Goal: Task Accomplishment & Management: Manage account settings

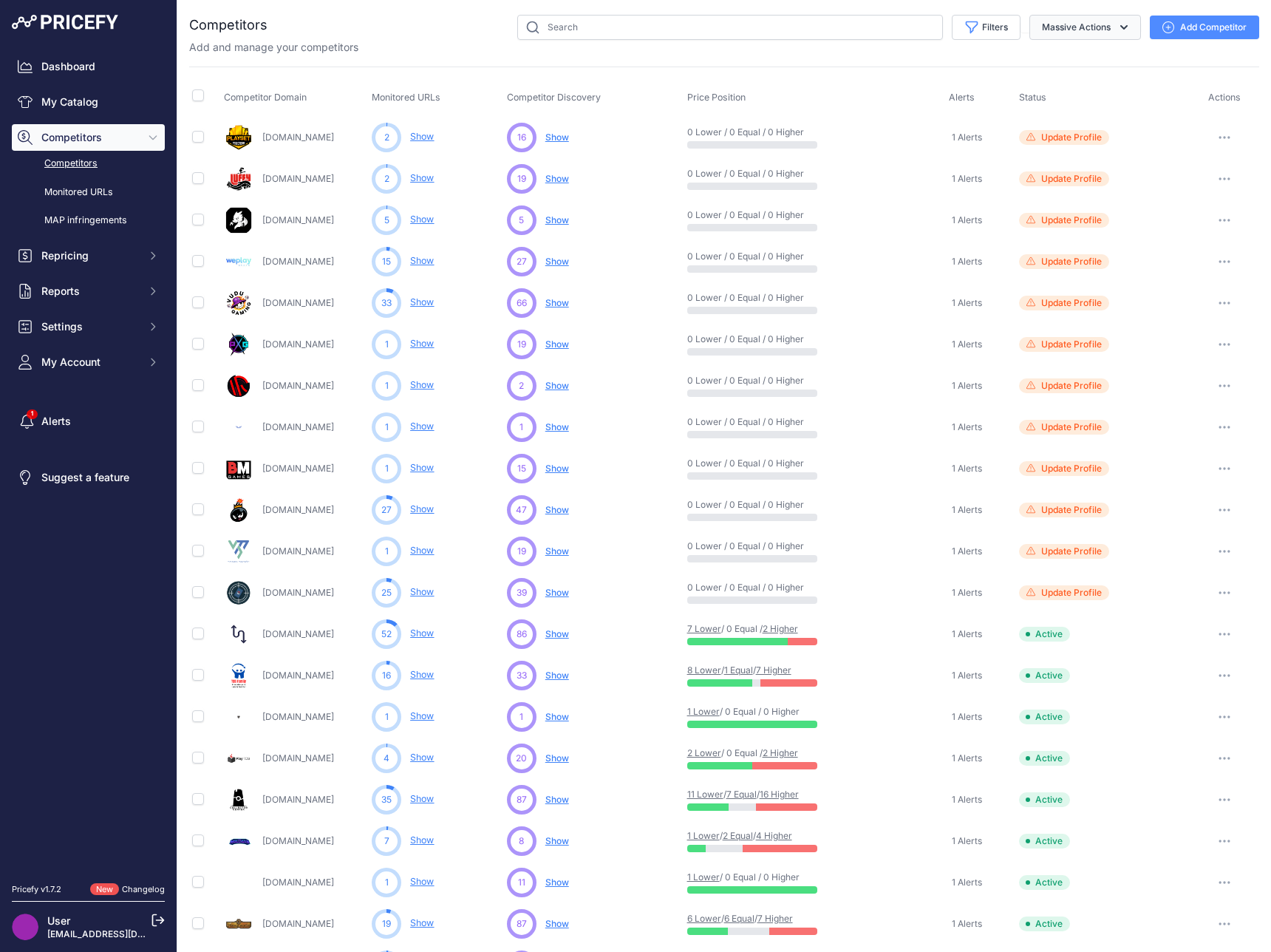
click at [1063, 33] on button "Massive Actions" at bounding box center [1085, 27] width 112 height 25
click at [1062, 24] on button "Massive Actions" at bounding box center [1085, 27] width 112 height 25
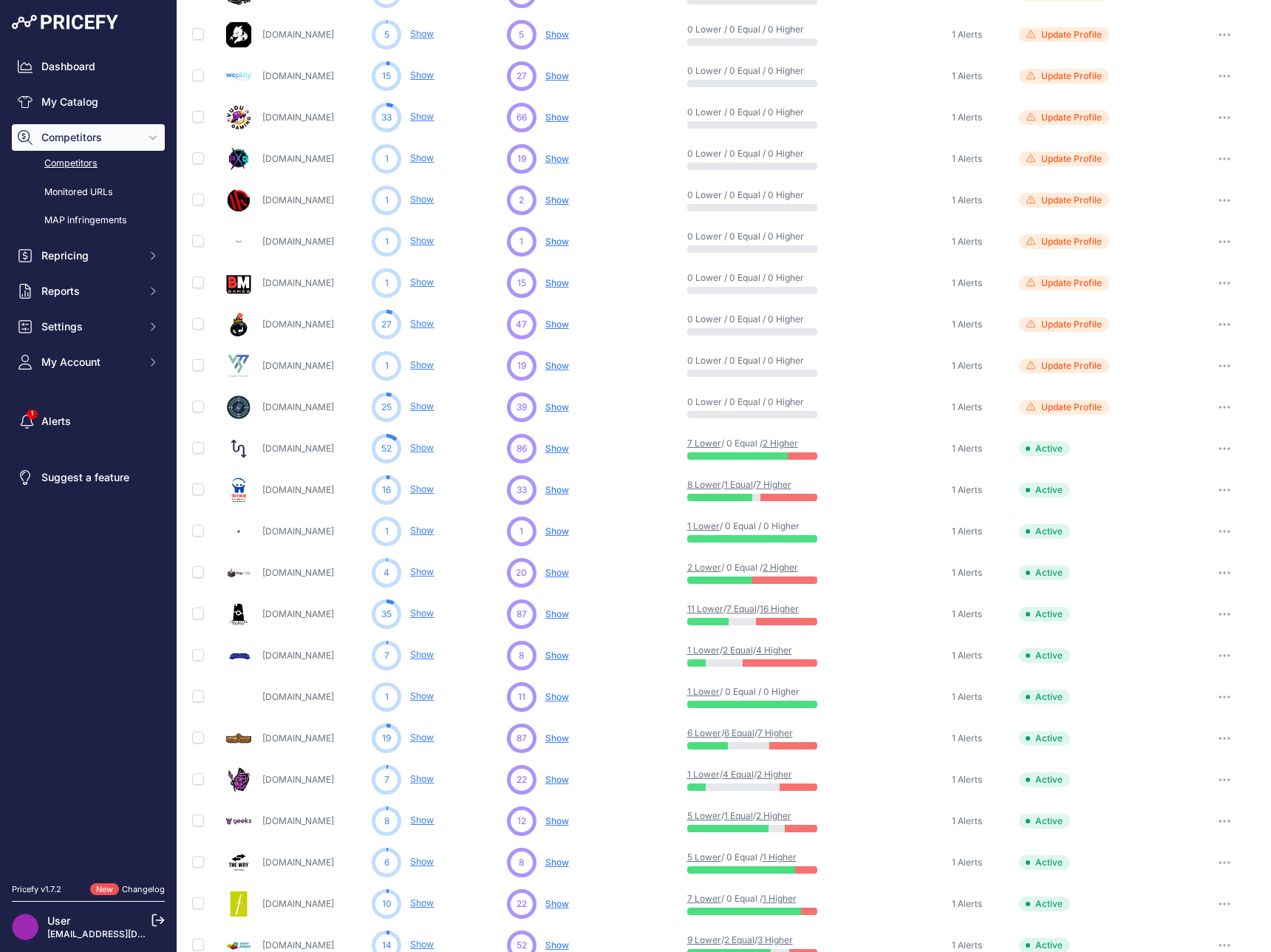
scroll to position [261, 0]
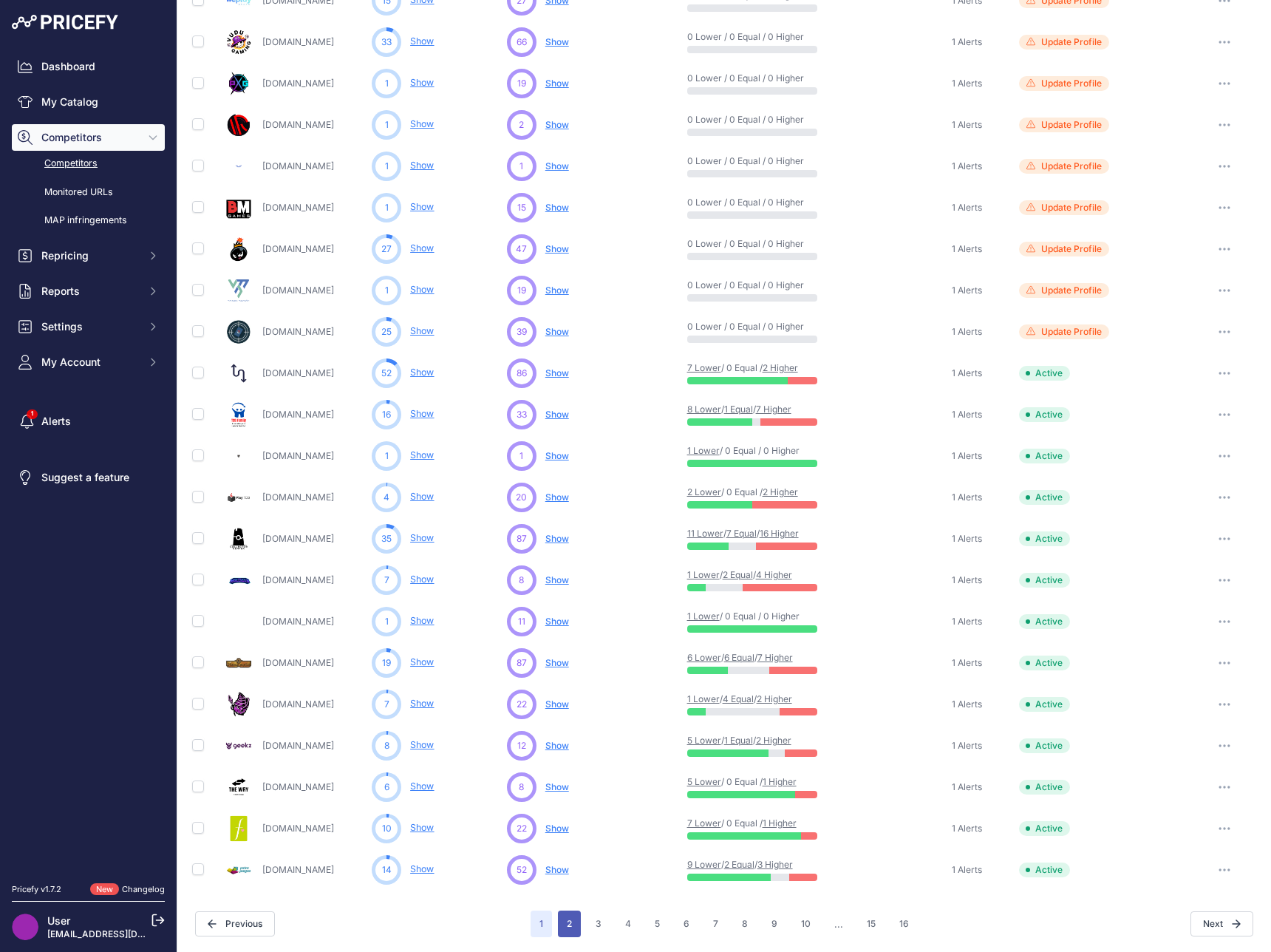
click at [566, 932] on button "2" at bounding box center [569, 923] width 23 height 26
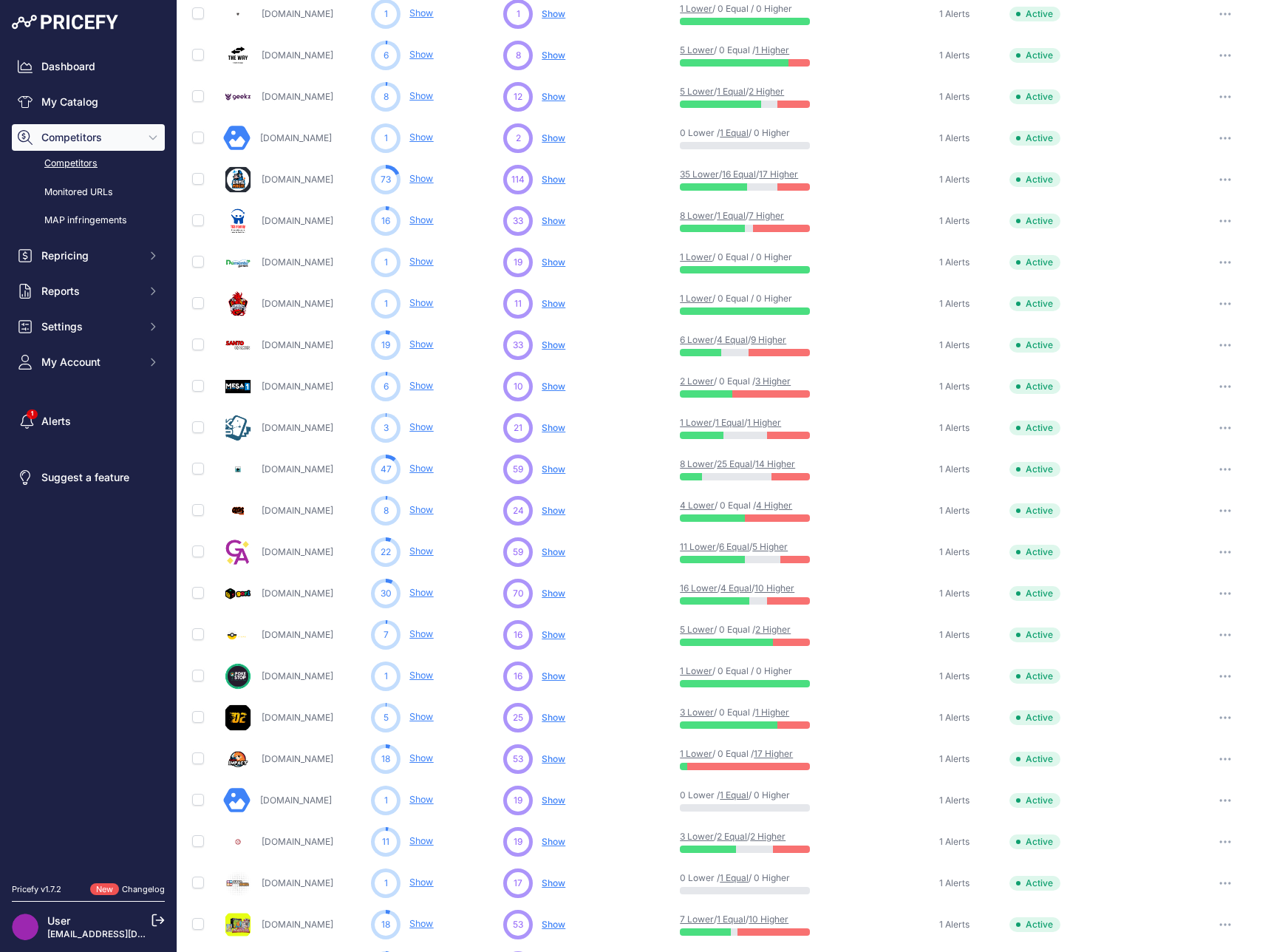
scroll to position [261, 0]
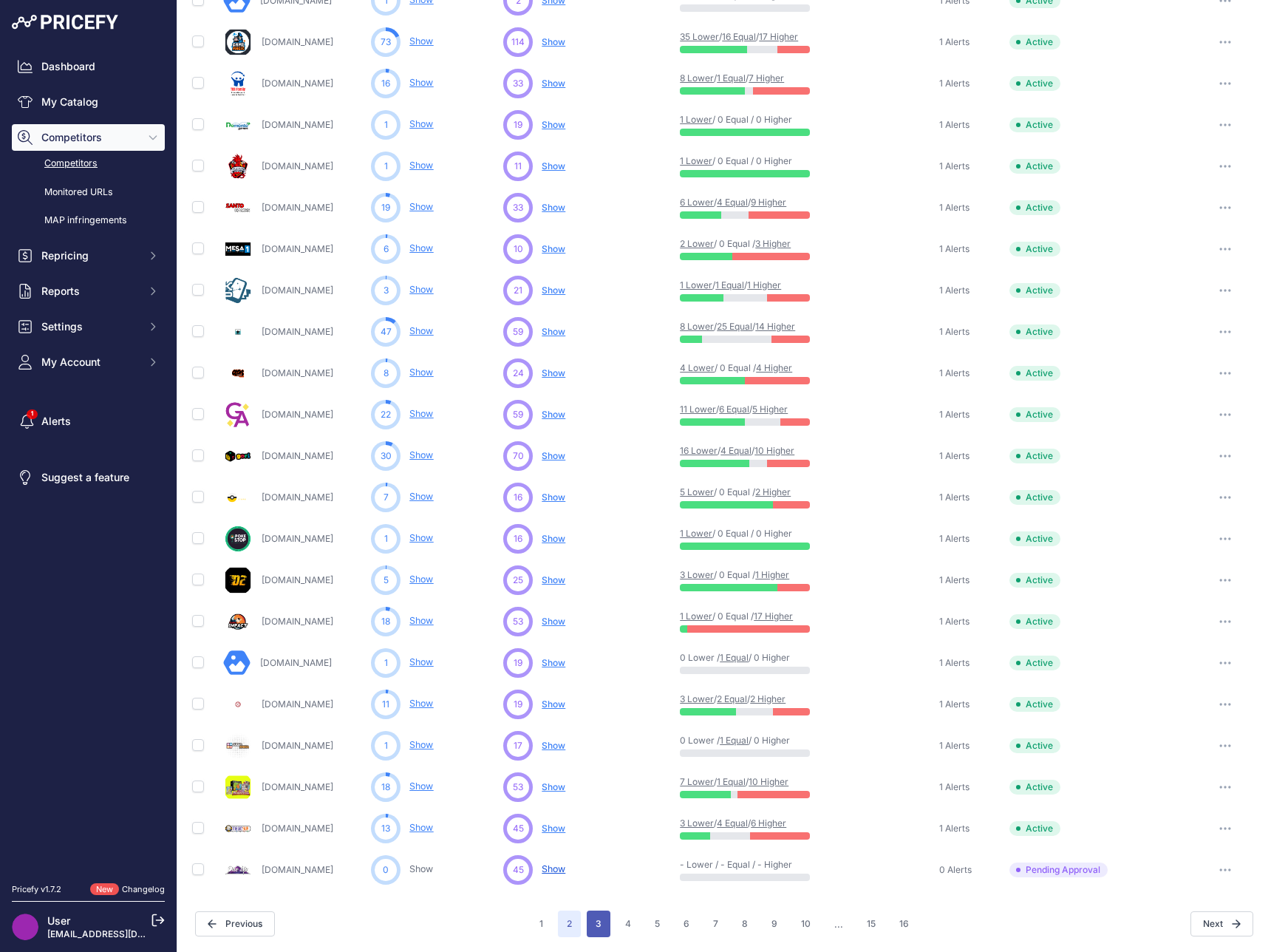
click at [587, 930] on button "3" at bounding box center [599, 923] width 24 height 26
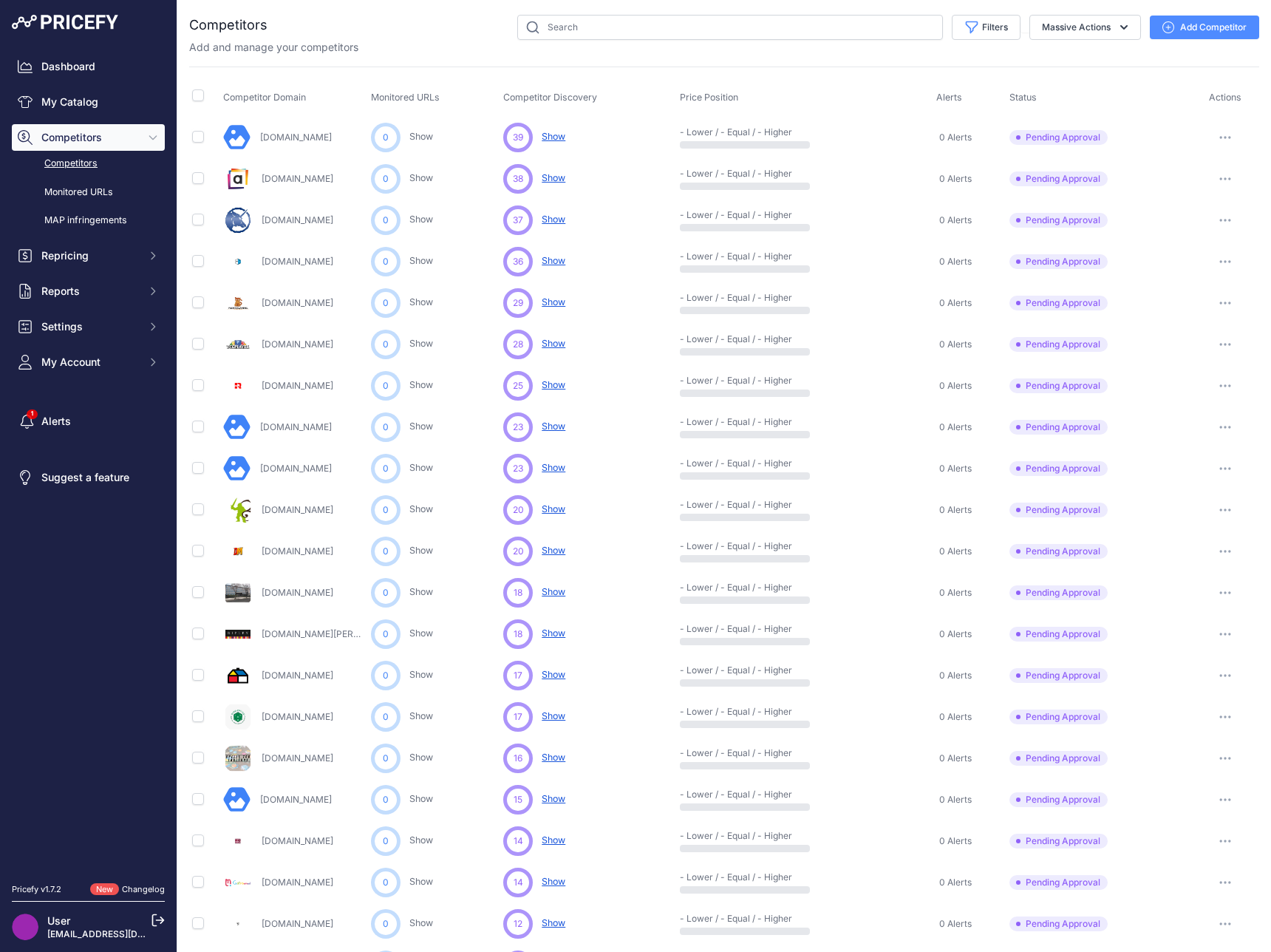
click at [1211, 180] on button "button" at bounding box center [1225, 179] width 30 height 20
click at [1174, 263] on button "Exclude Competitor" at bounding box center [1196, 257] width 121 height 24
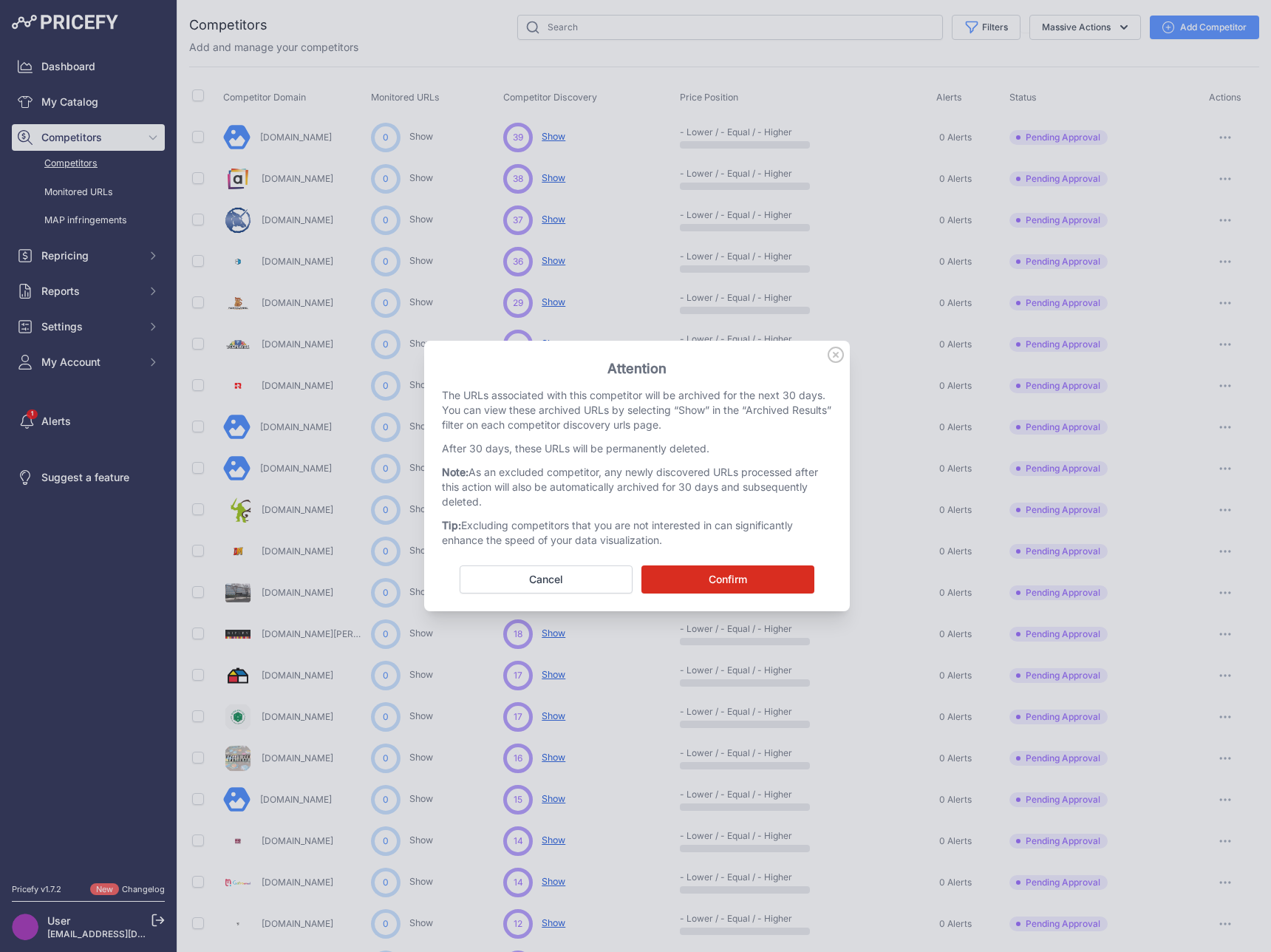
click at [704, 585] on button "Confirm" at bounding box center [728, 578] width 173 height 28
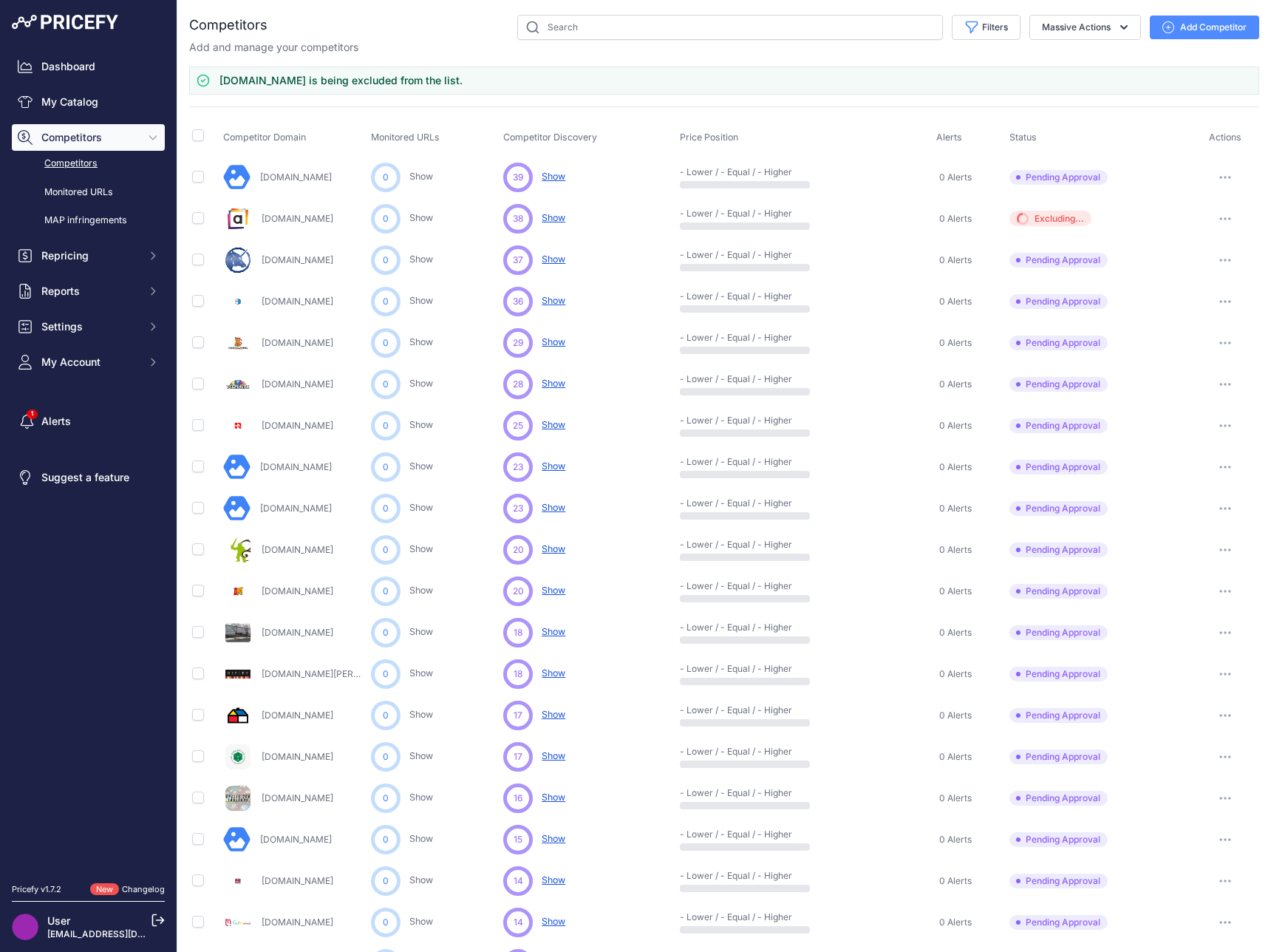
click at [1219, 258] on icon "button" at bounding box center [1225, 259] width 12 height 3
click at [1188, 310] on button "Approve Competitor" at bounding box center [1196, 315] width 121 height 24
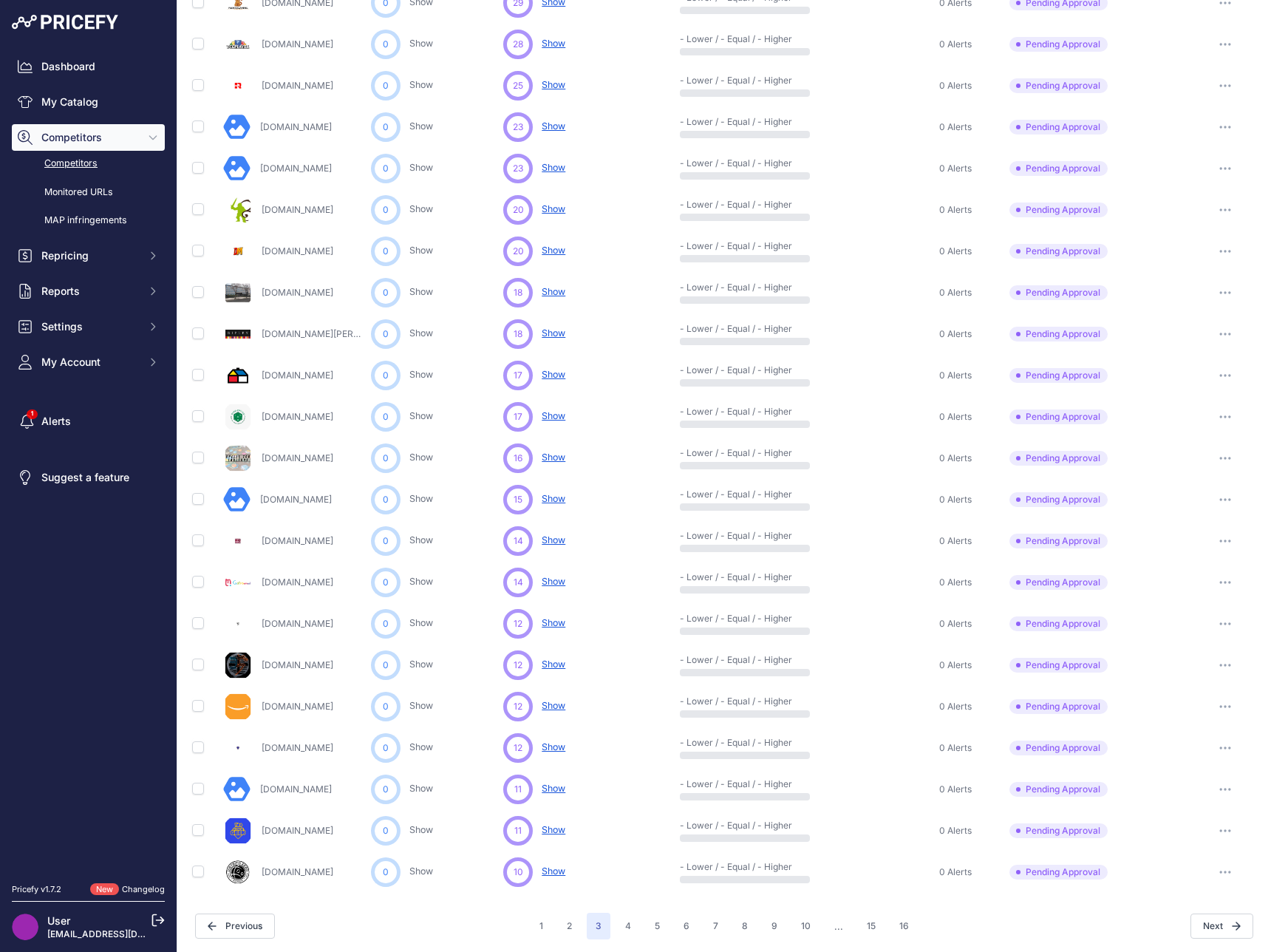
scroll to position [257, 0]
click at [1211, 130] on button "button" at bounding box center [1225, 128] width 30 height 20
click at [1205, 174] on button "Approve Competitor" at bounding box center [1196, 183] width 121 height 24
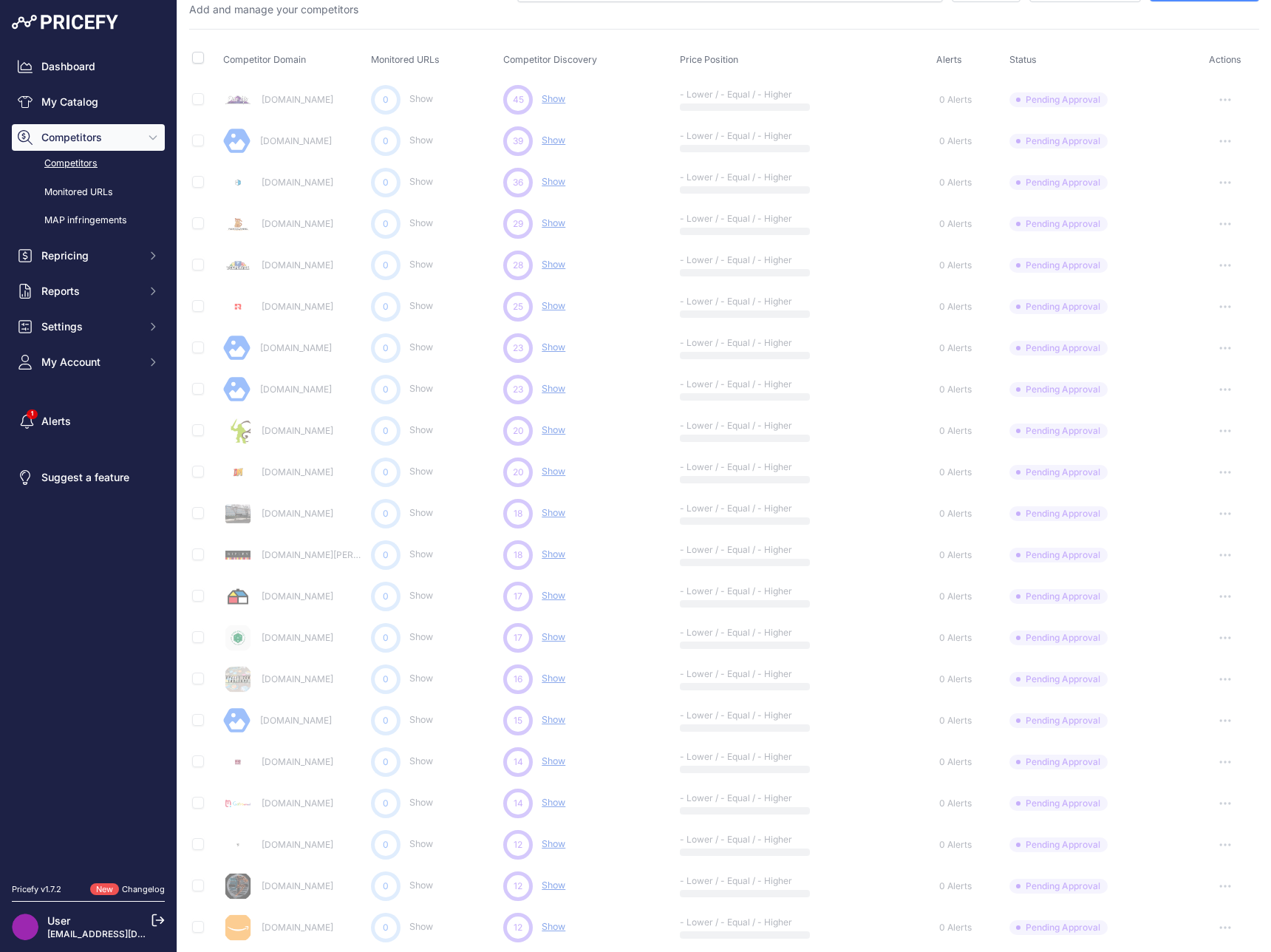
scroll to position [0, 0]
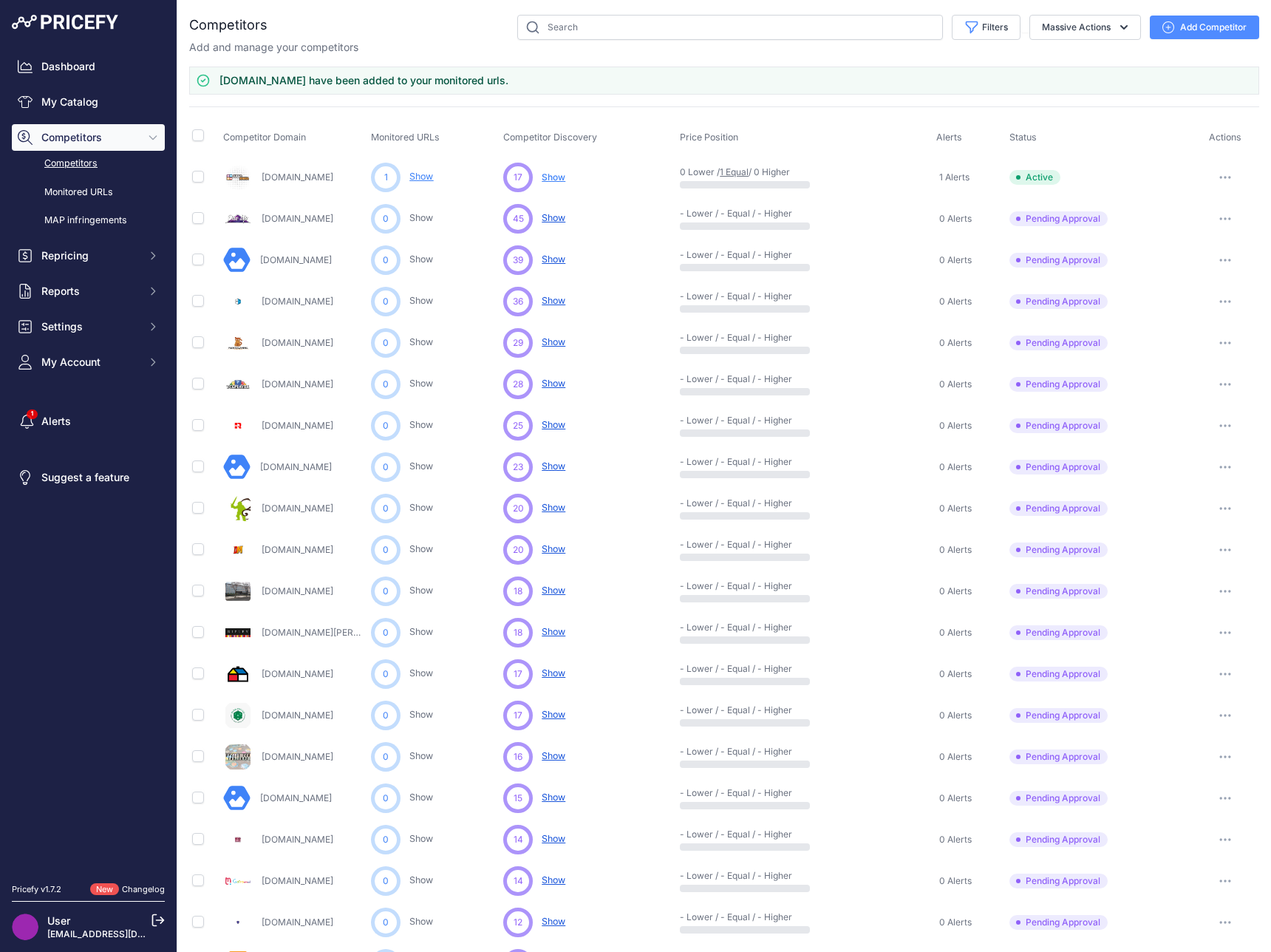
click at [1213, 256] on button "button" at bounding box center [1225, 260] width 30 height 20
click at [1196, 314] on button "Approve Competitor" at bounding box center [1196, 315] width 121 height 24
click at [1225, 260] on icon "button" at bounding box center [1226, 260] width 2 height 2
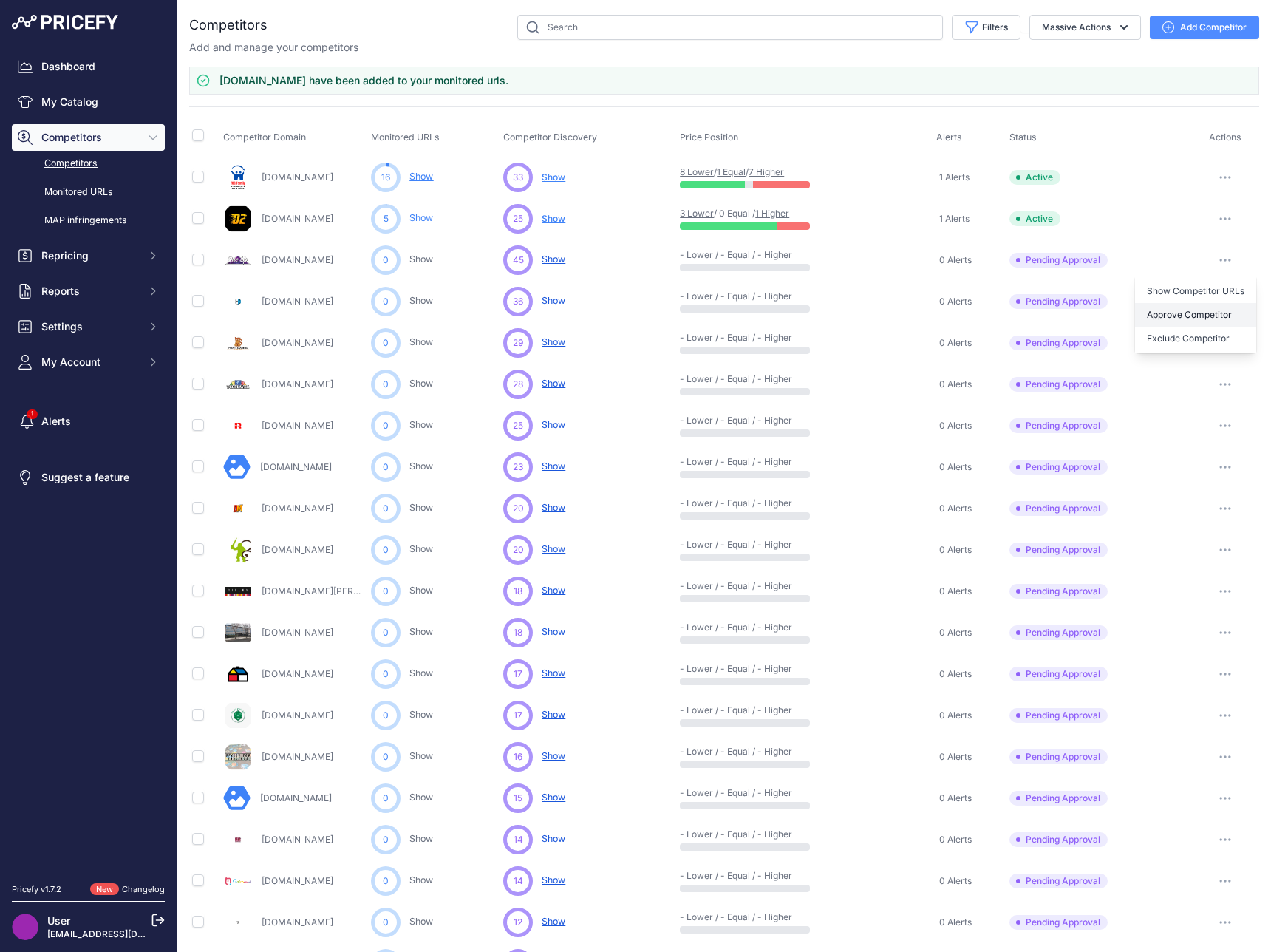
click at [1196, 311] on button "Approve Competitor" at bounding box center [1196, 315] width 121 height 24
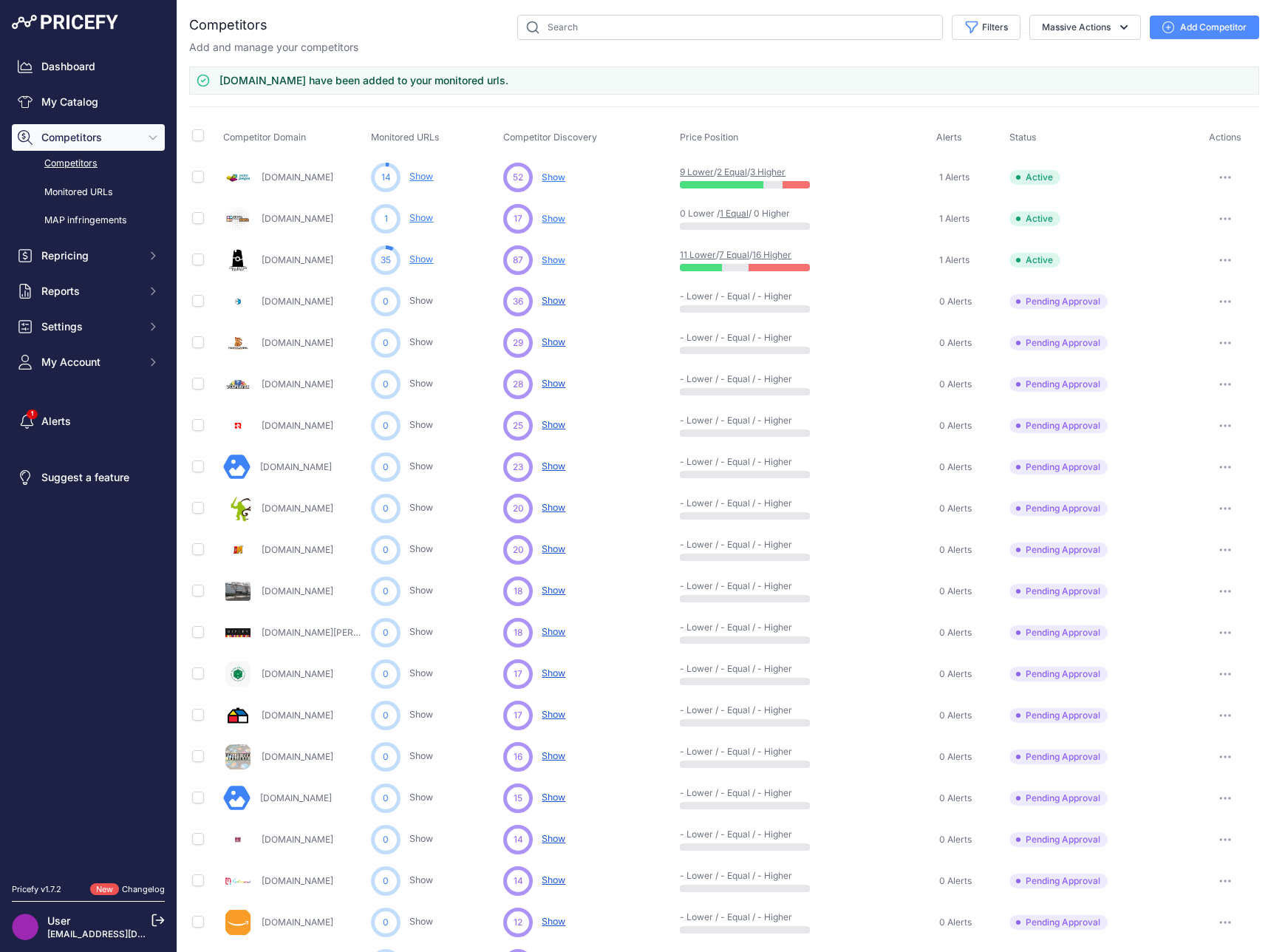
click at [1224, 303] on button "button" at bounding box center [1225, 302] width 30 height 20
click at [1208, 371] on button "Exclude Competitor" at bounding box center [1196, 379] width 121 height 24
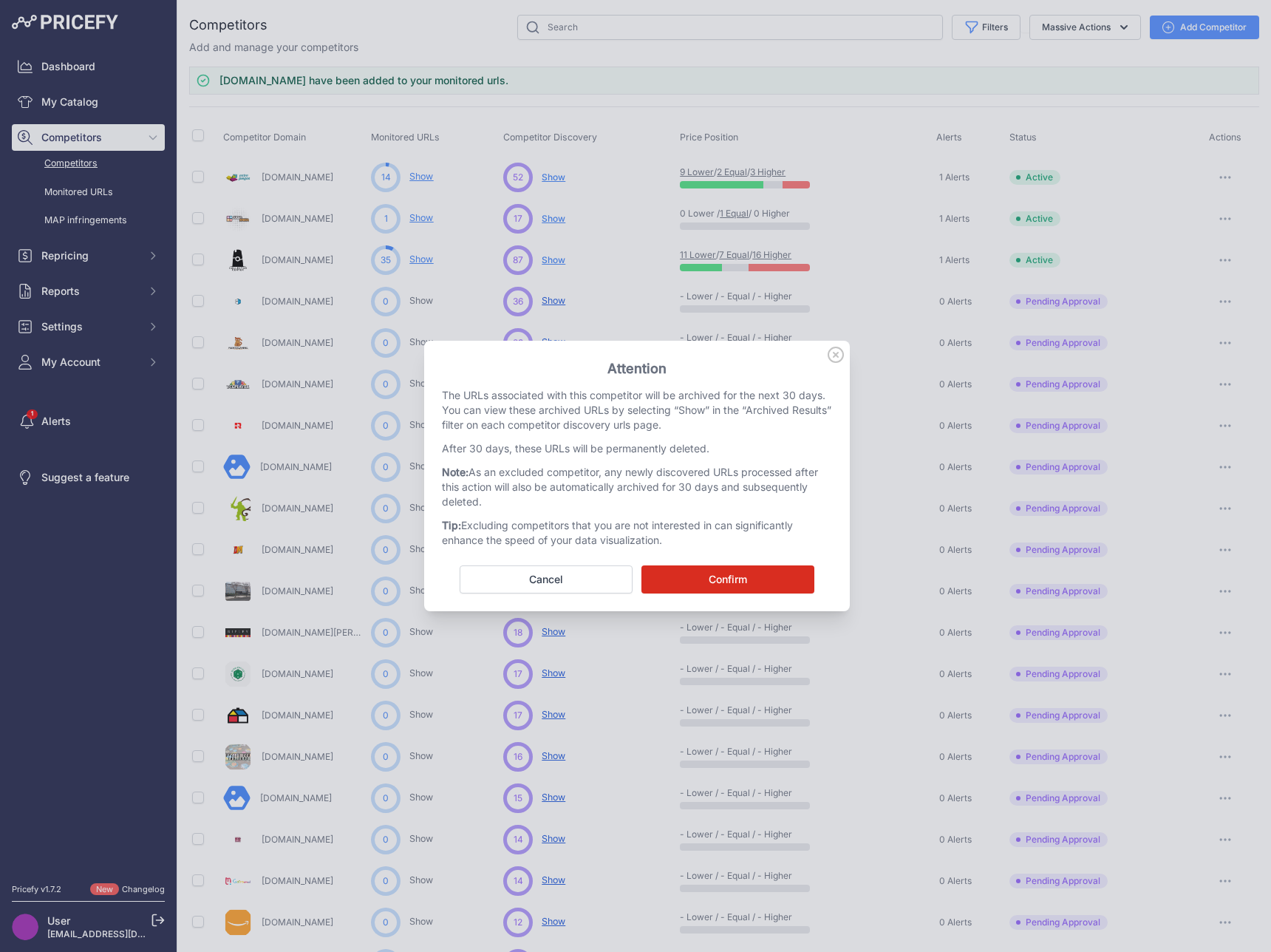
click at [752, 583] on button "Confirm" at bounding box center [728, 578] width 173 height 28
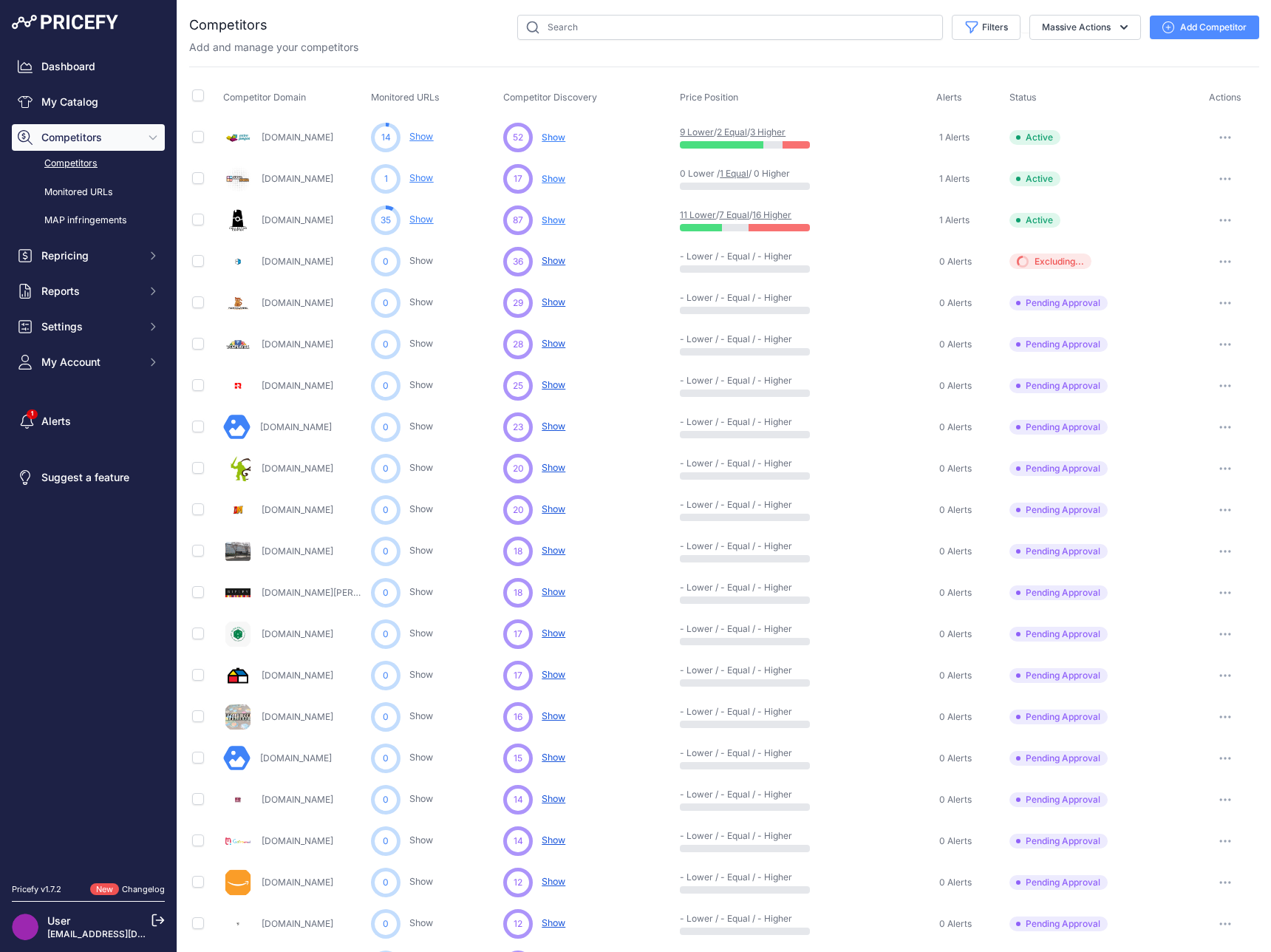
click at [297, 423] on link "Moiijuegos.cl" at bounding box center [296, 426] width 72 height 11
click at [290, 385] on link "Rockettcg.cl" at bounding box center [297, 385] width 72 height 11
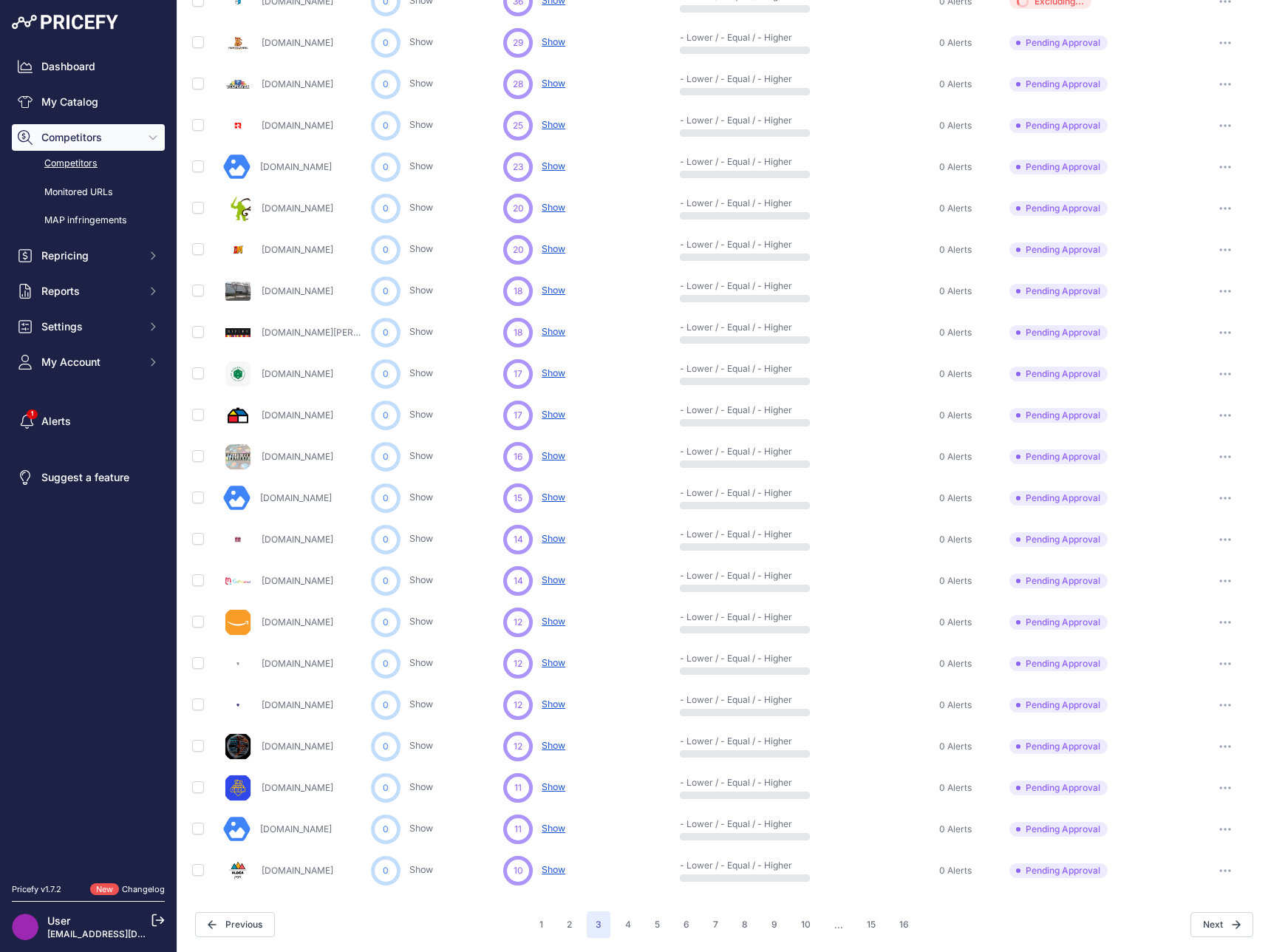
scroll to position [261, 0]
click at [617, 927] on button "4" at bounding box center [629, 923] width 24 height 26
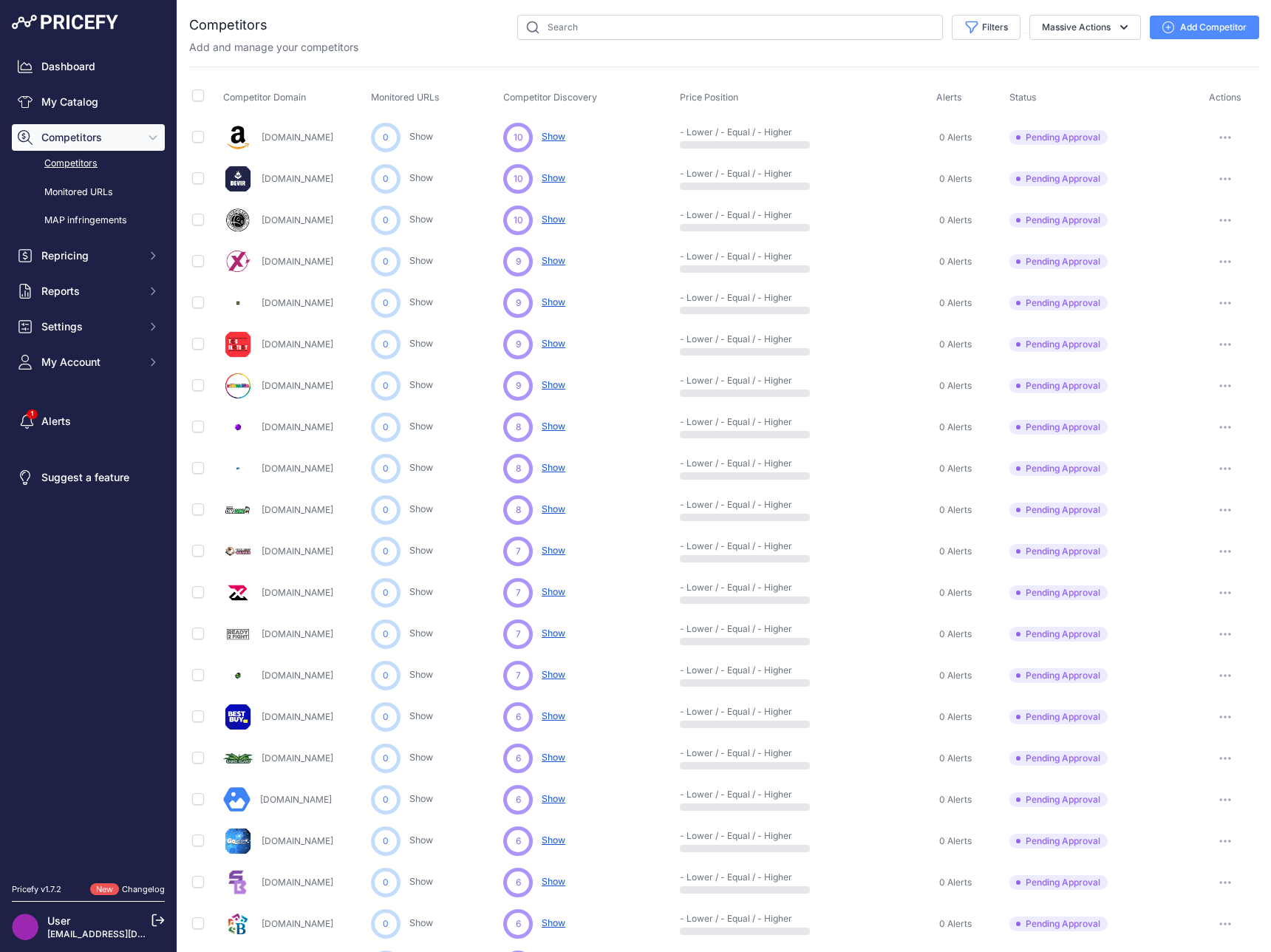
click at [1196, 183] on div at bounding box center [1225, 179] width 62 height 20
click at [1218, 175] on button "button" at bounding box center [1225, 179] width 30 height 20
click at [1187, 229] on button "Approve Competitor" at bounding box center [1196, 234] width 121 height 24
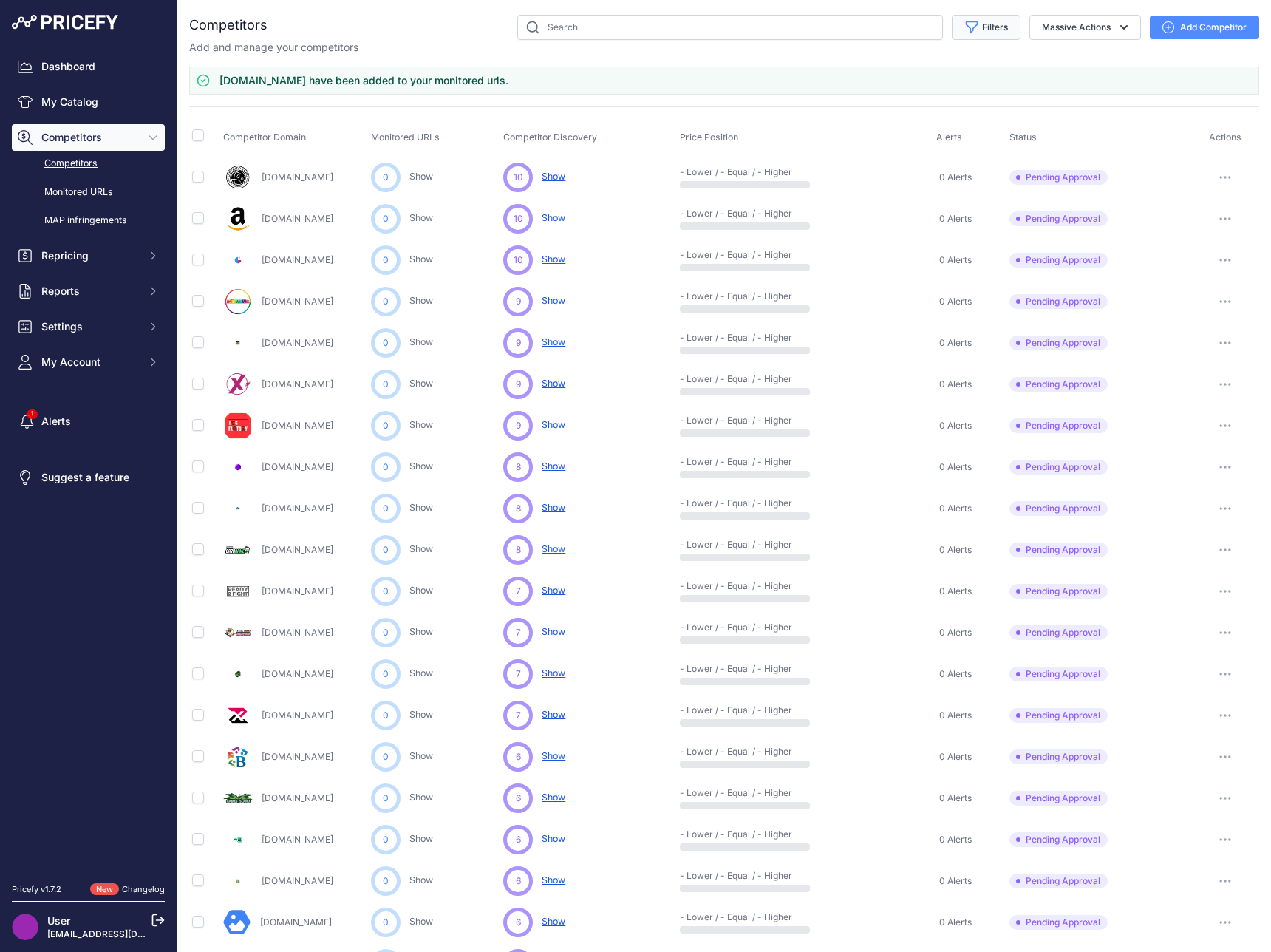
click at [987, 26] on button "Filters" at bounding box center [986, 27] width 69 height 25
click at [978, 80] on select "Select an option Active Disabled Update Profile Pending Approval Hidden Archived" at bounding box center [937, 85] width 142 height 25
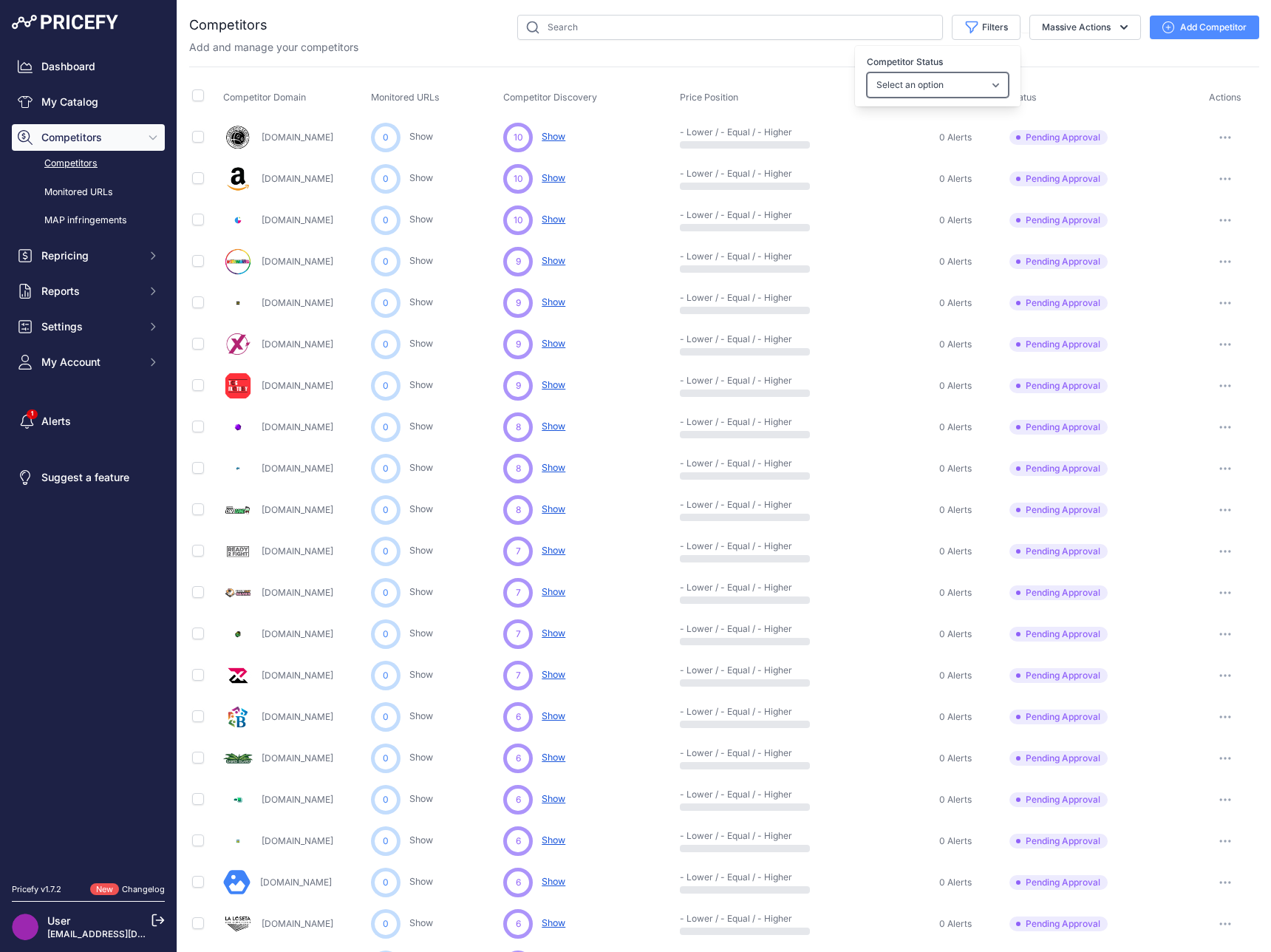
select select "99"
click at [867, 72] on select "Select an option Active Disabled Update Profile Pending Approval Hidden Archived" at bounding box center [937, 85] width 142 height 25
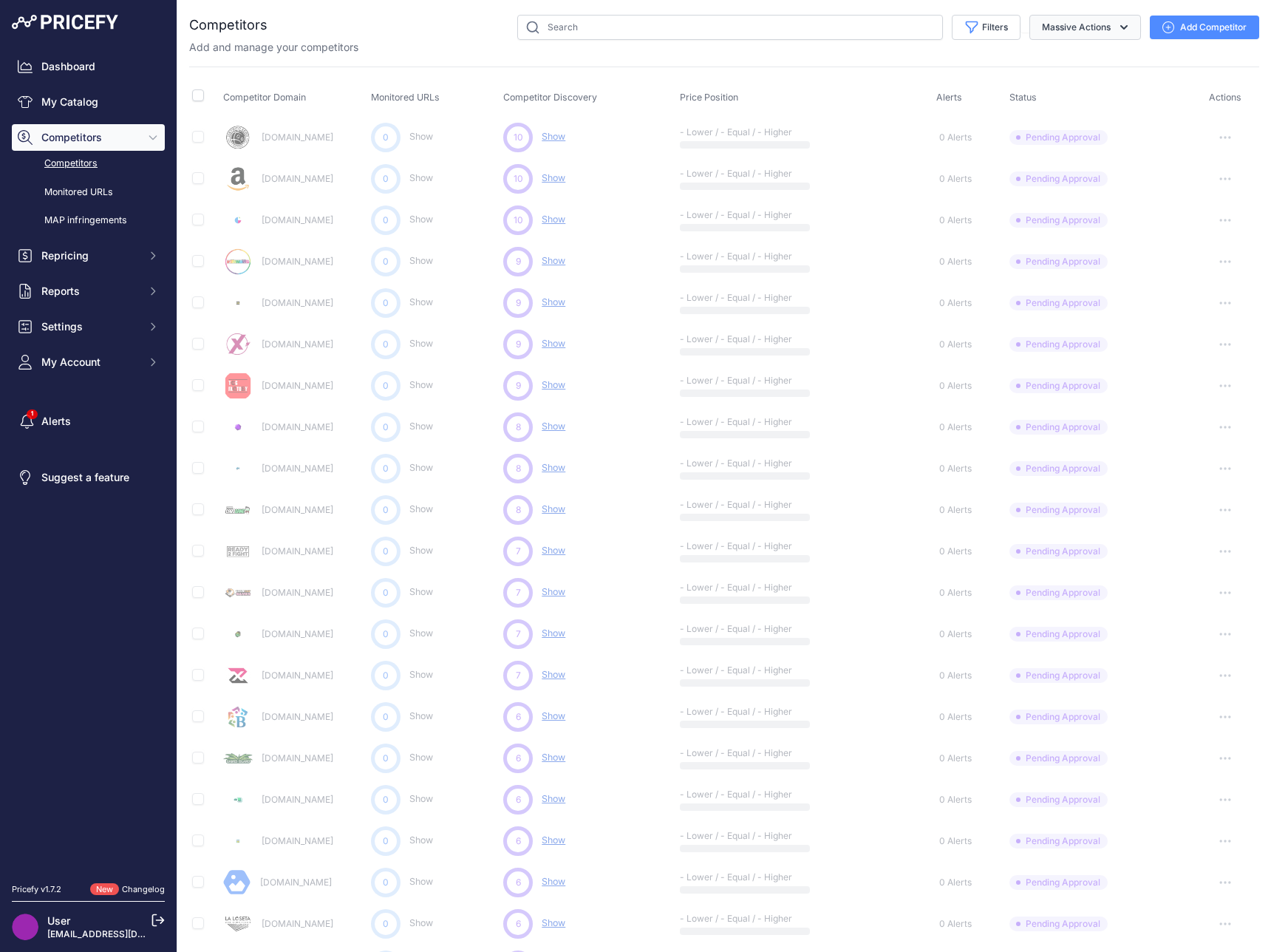
click at [1069, 30] on button "Massive Actions" at bounding box center [1085, 27] width 112 height 25
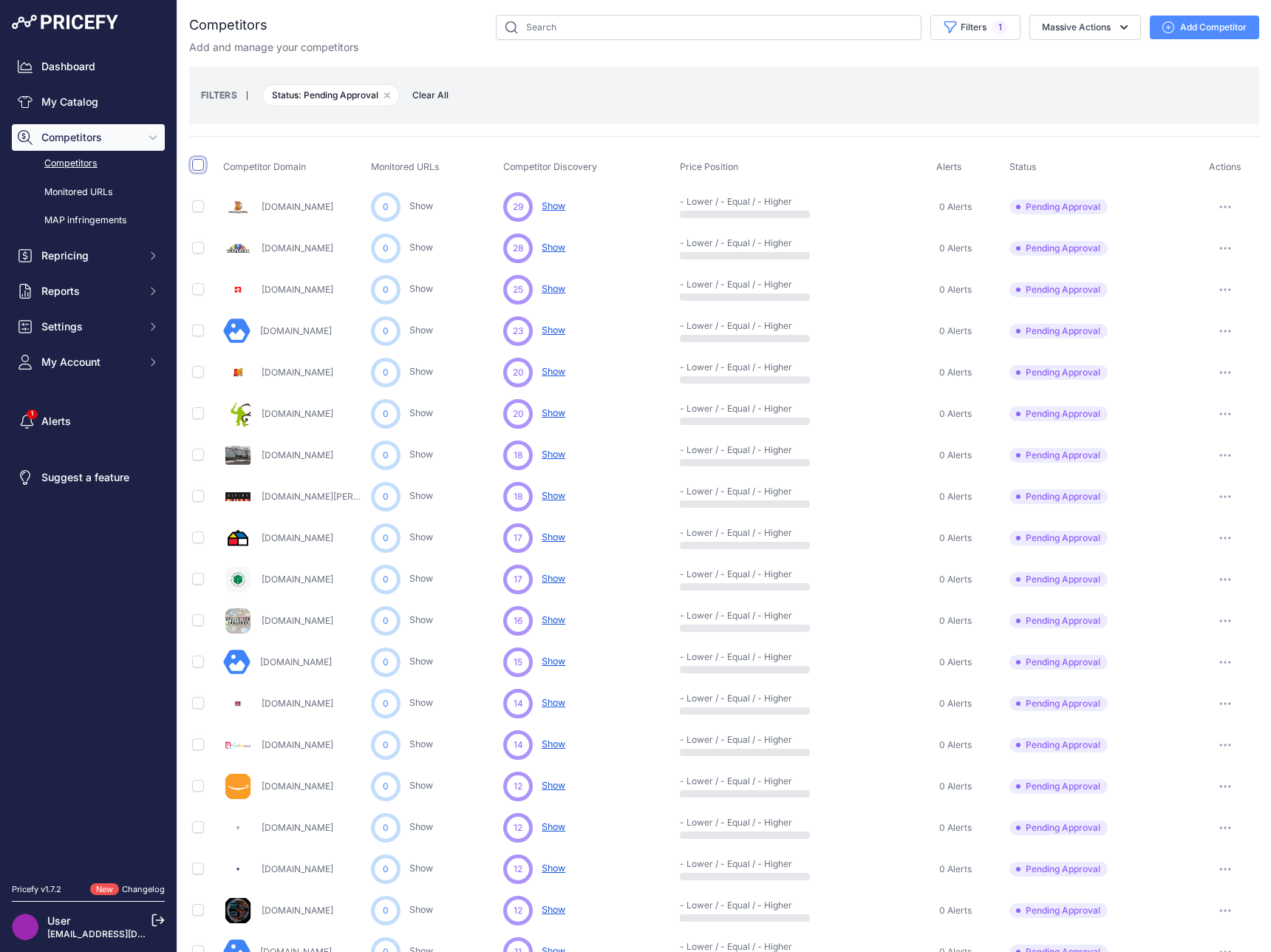
click at [196, 166] on input "checkbox" at bounding box center [198, 165] width 12 height 12
checkbox input "true"
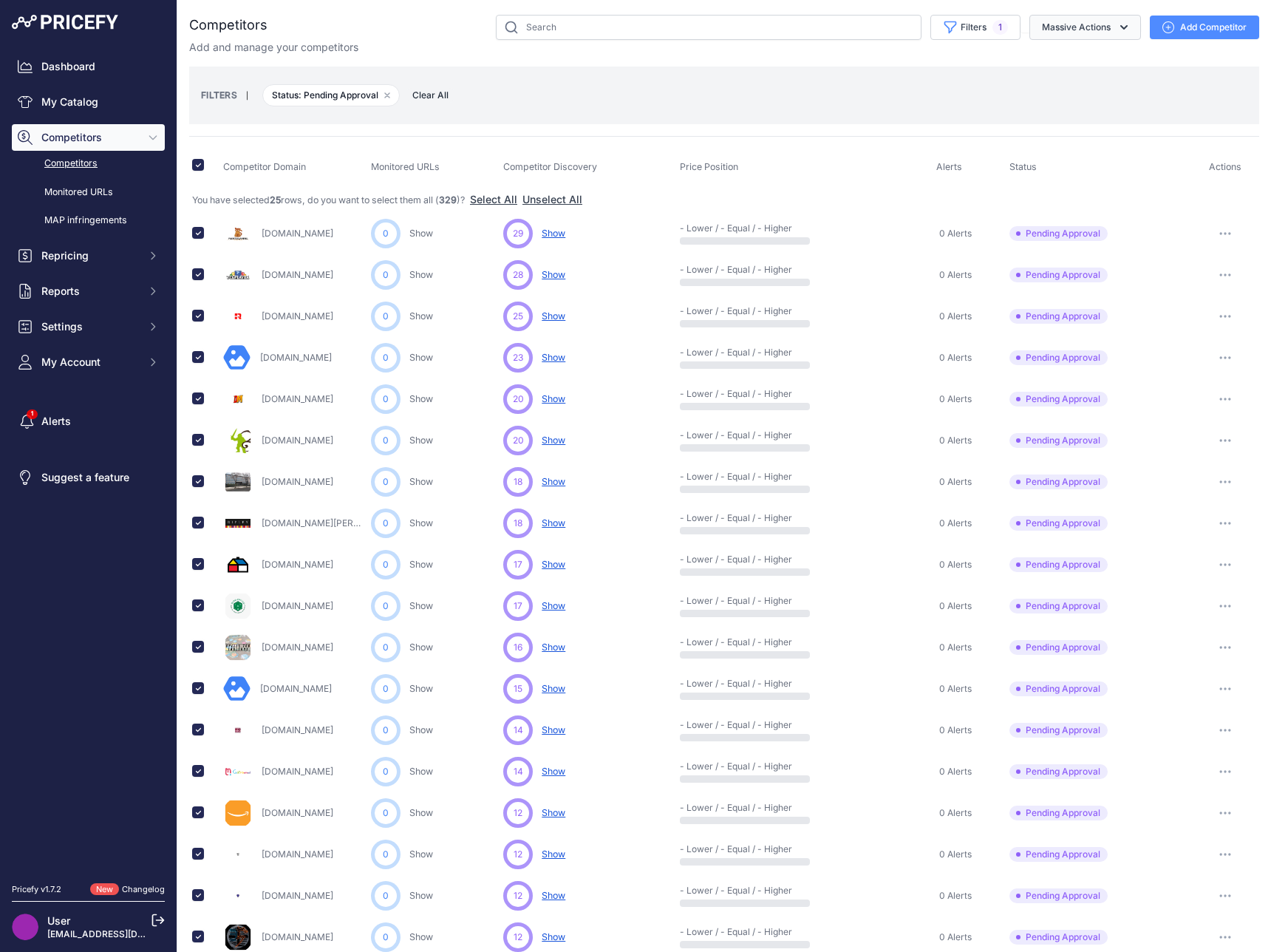
click at [1053, 30] on button "Massive Actions" at bounding box center [1085, 27] width 112 height 25
click at [311, 127] on div "Competitors" at bounding box center [724, 654] width 1070 height 1279
click at [1063, 25] on button "Massive Actions" at bounding box center [1085, 27] width 112 height 25
click at [813, 94] on div "FILTERS | Status: Pending Approval Remove filter option Clear All" at bounding box center [724, 95] width 1046 height 40
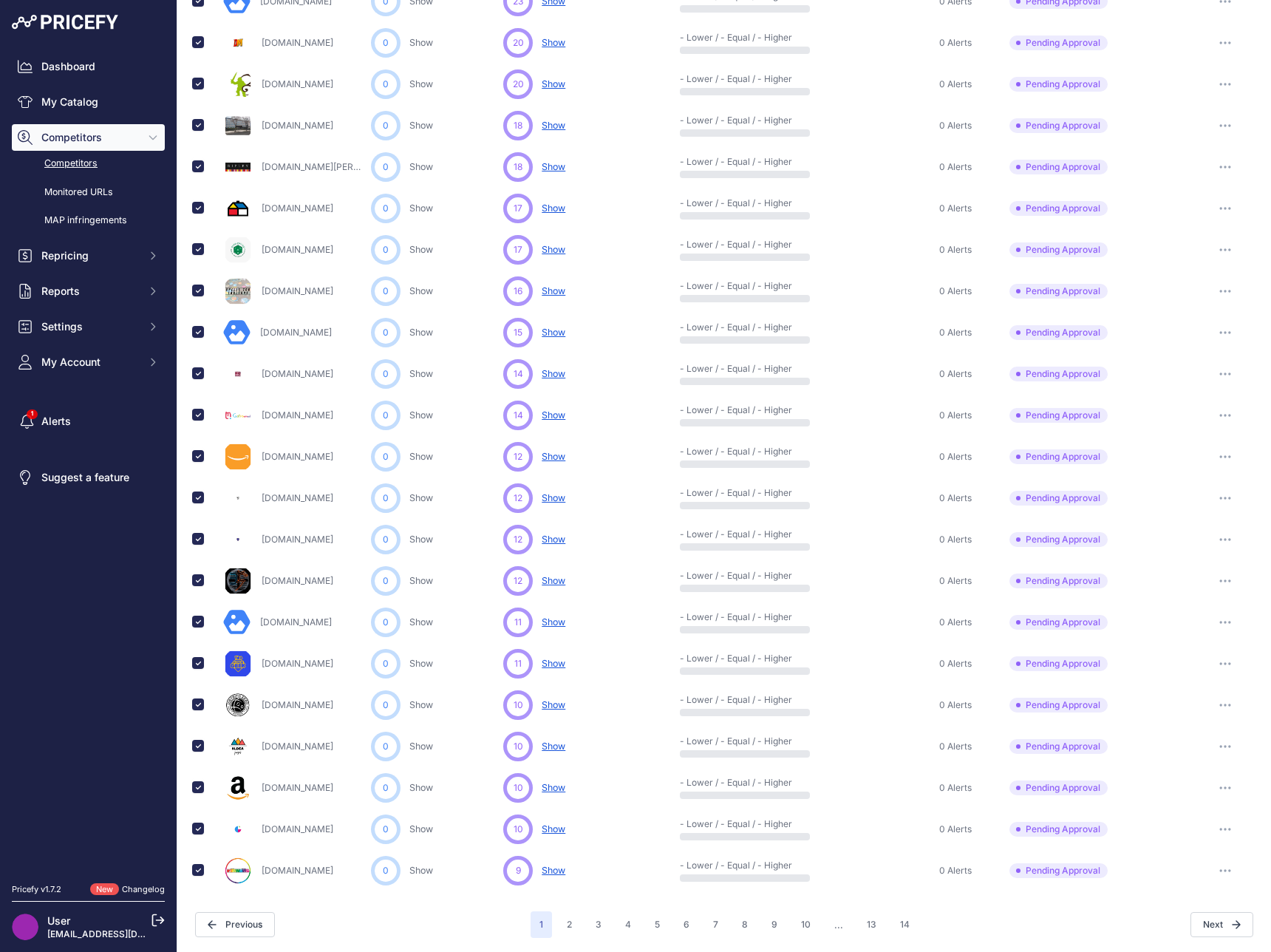
scroll to position [357, 0]
click at [570, 933] on button "2" at bounding box center [569, 923] width 23 height 26
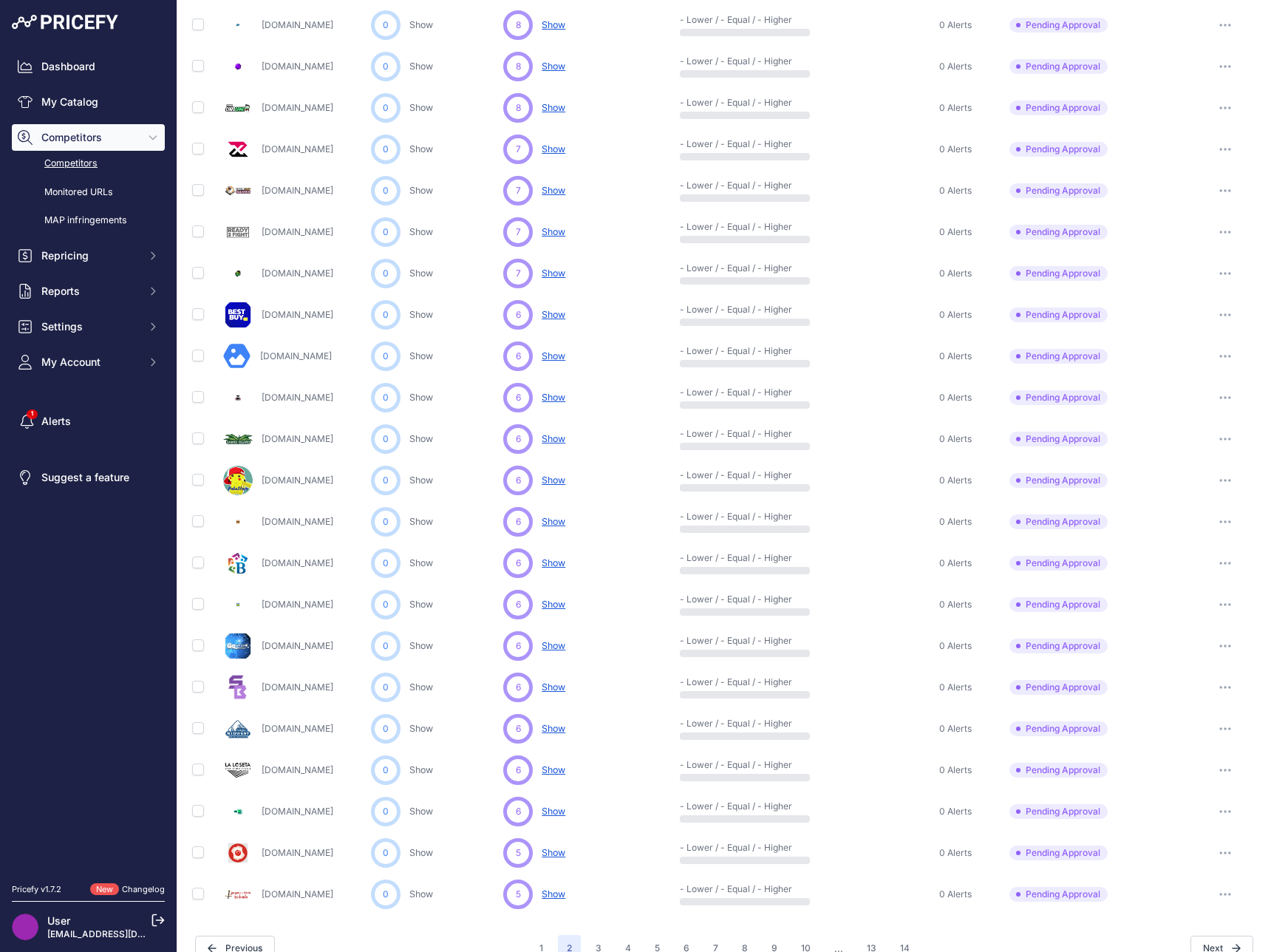
scroll to position [357, 0]
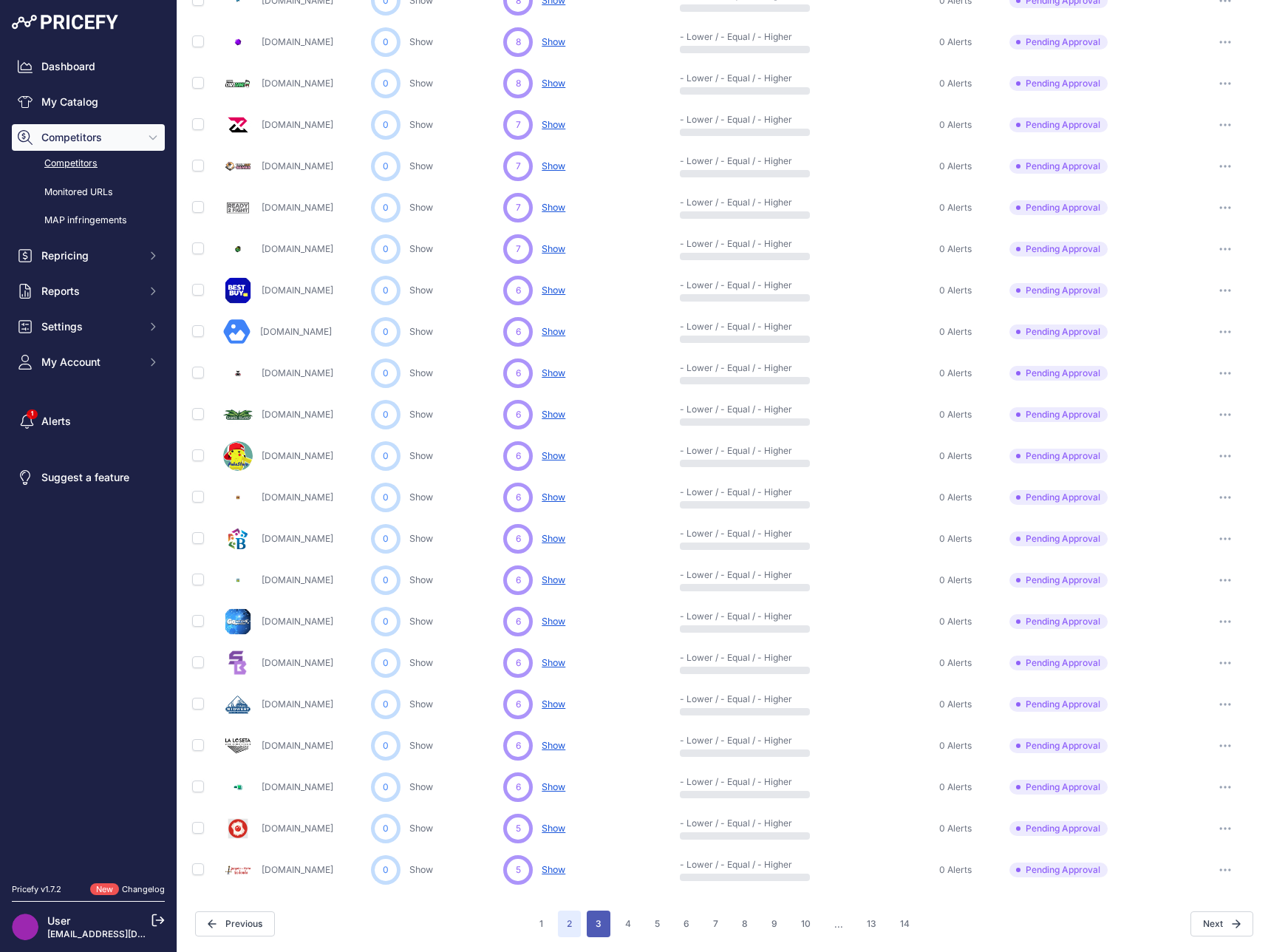
click at [599, 920] on button "3" at bounding box center [599, 923] width 24 height 26
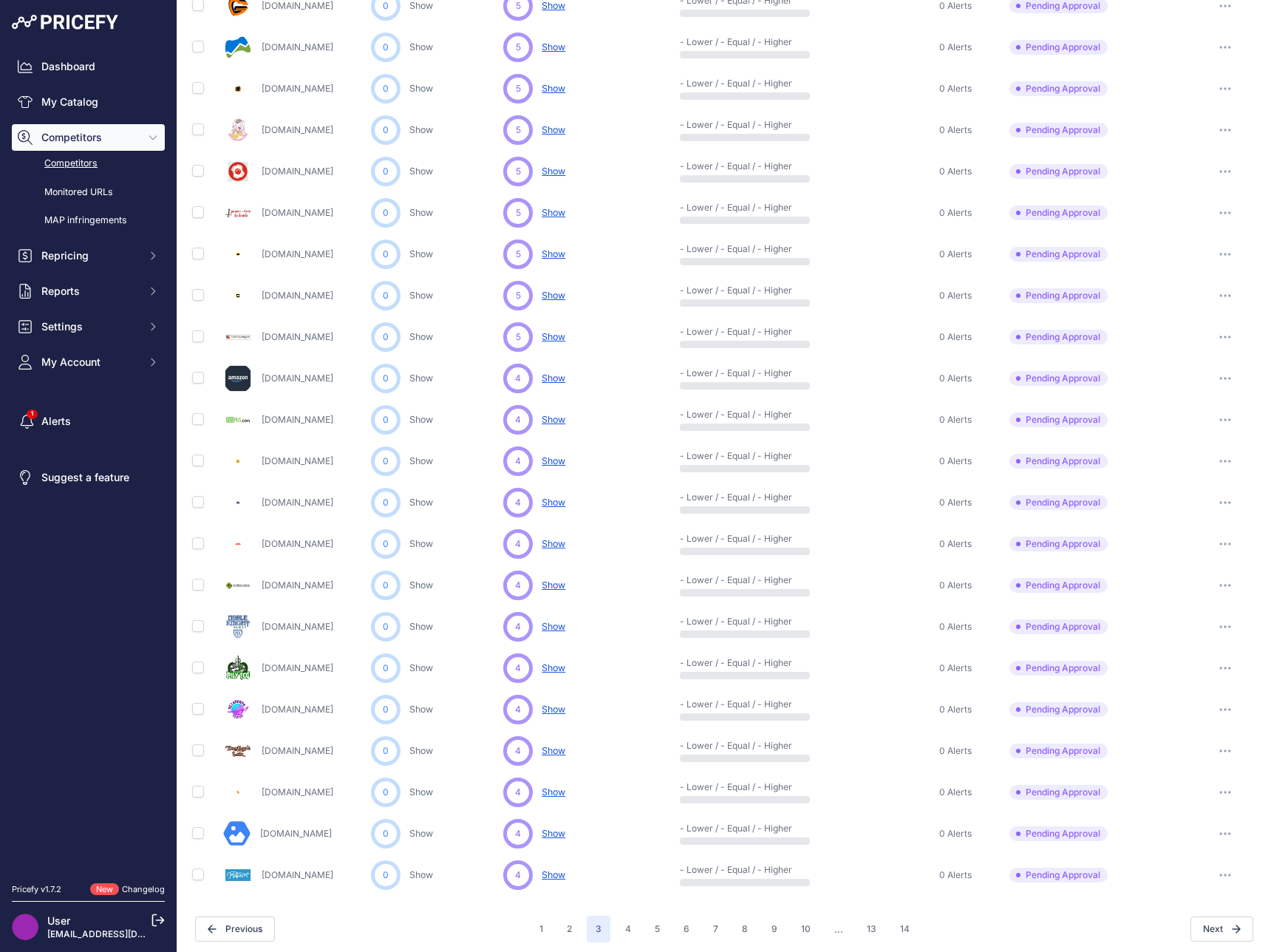
scroll to position [357, 0]
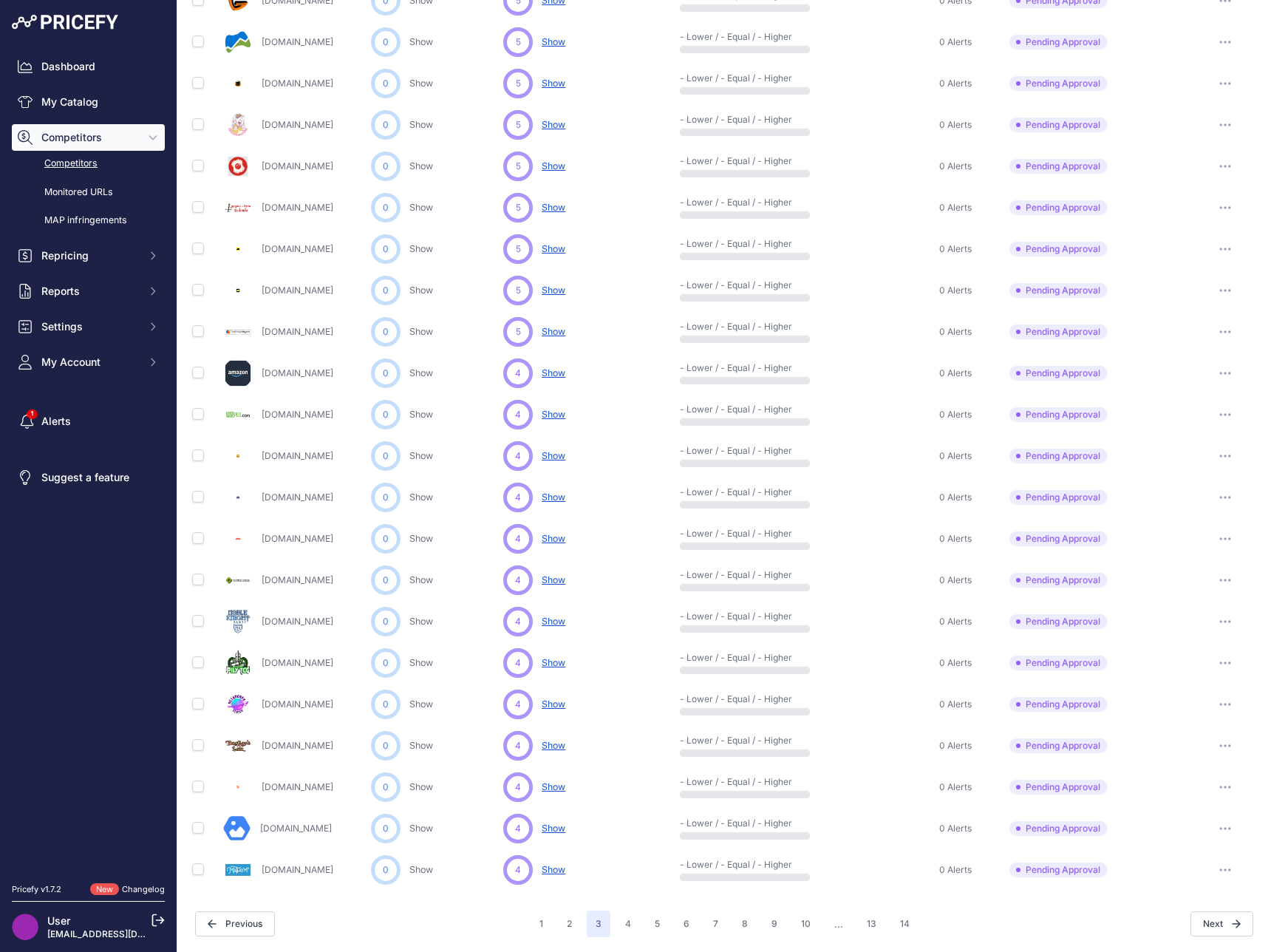
click at [1211, 828] on button "button" at bounding box center [1225, 828] width 30 height 20
click at [1164, 882] on button "Approve Competitor" at bounding box center [1196, 883] width 121 height 24
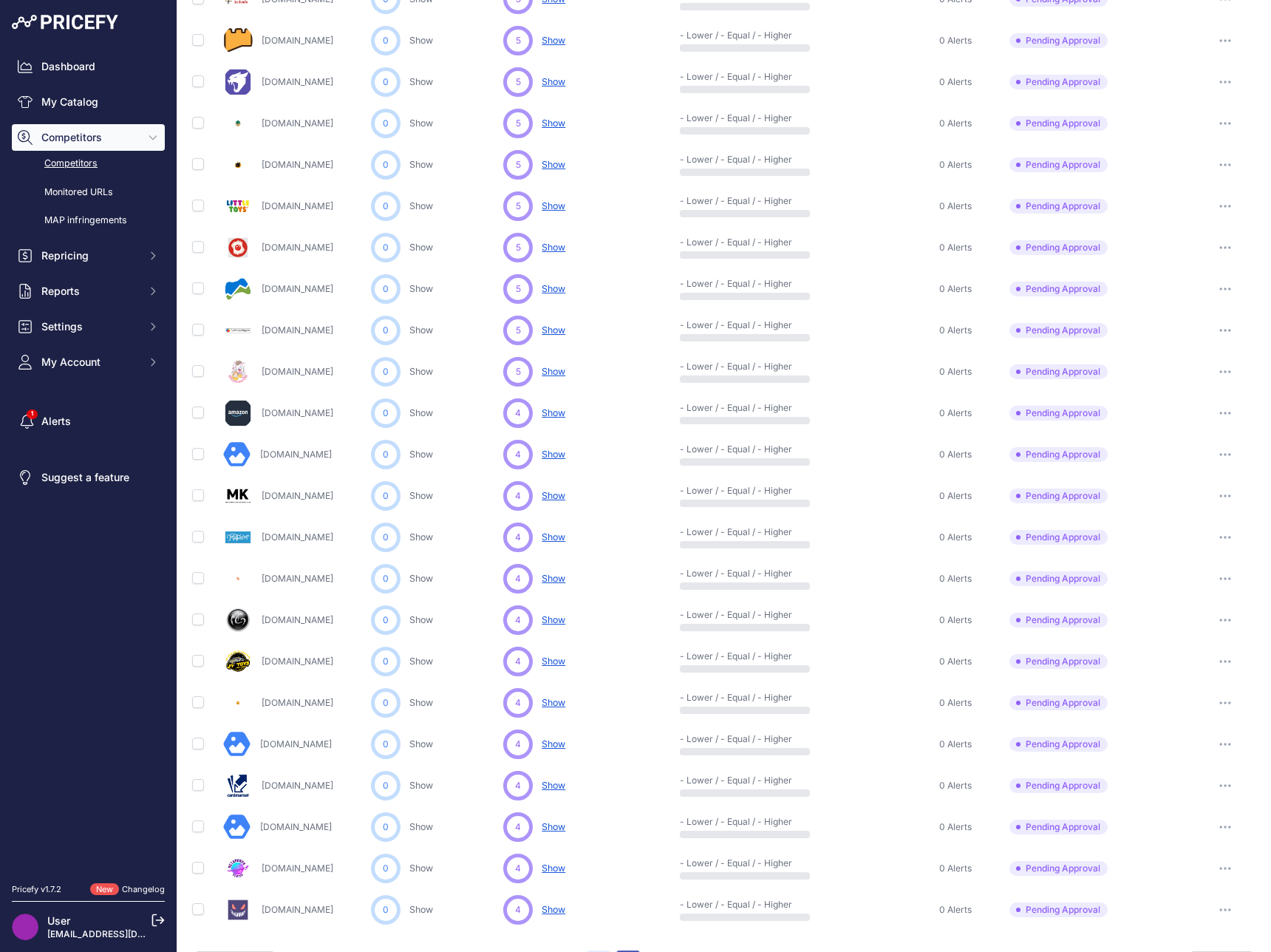
scroll to position [396, 0]
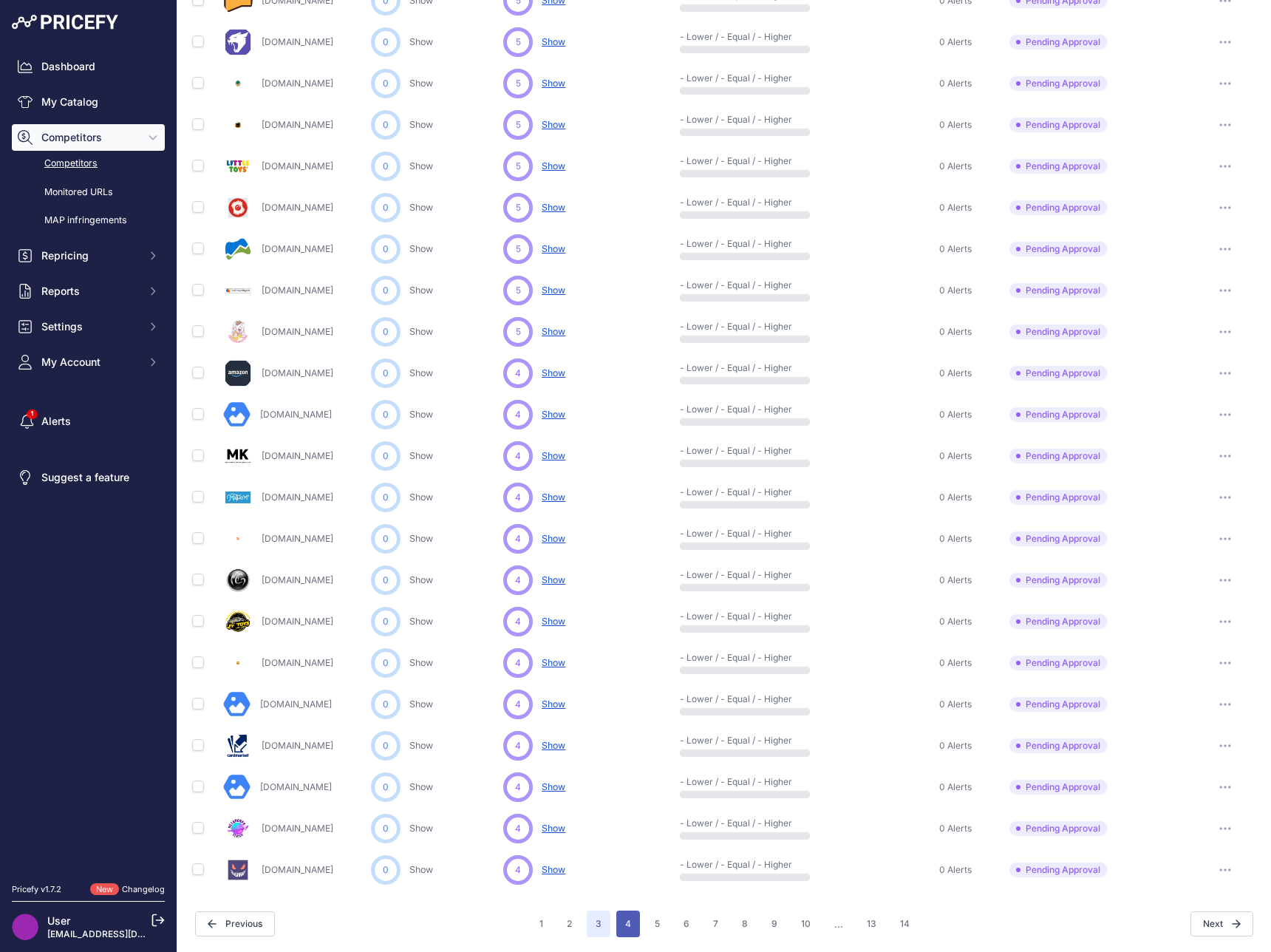
click at [626, 916] on button "4" at bounding box center [629, 923] width 24 height 26
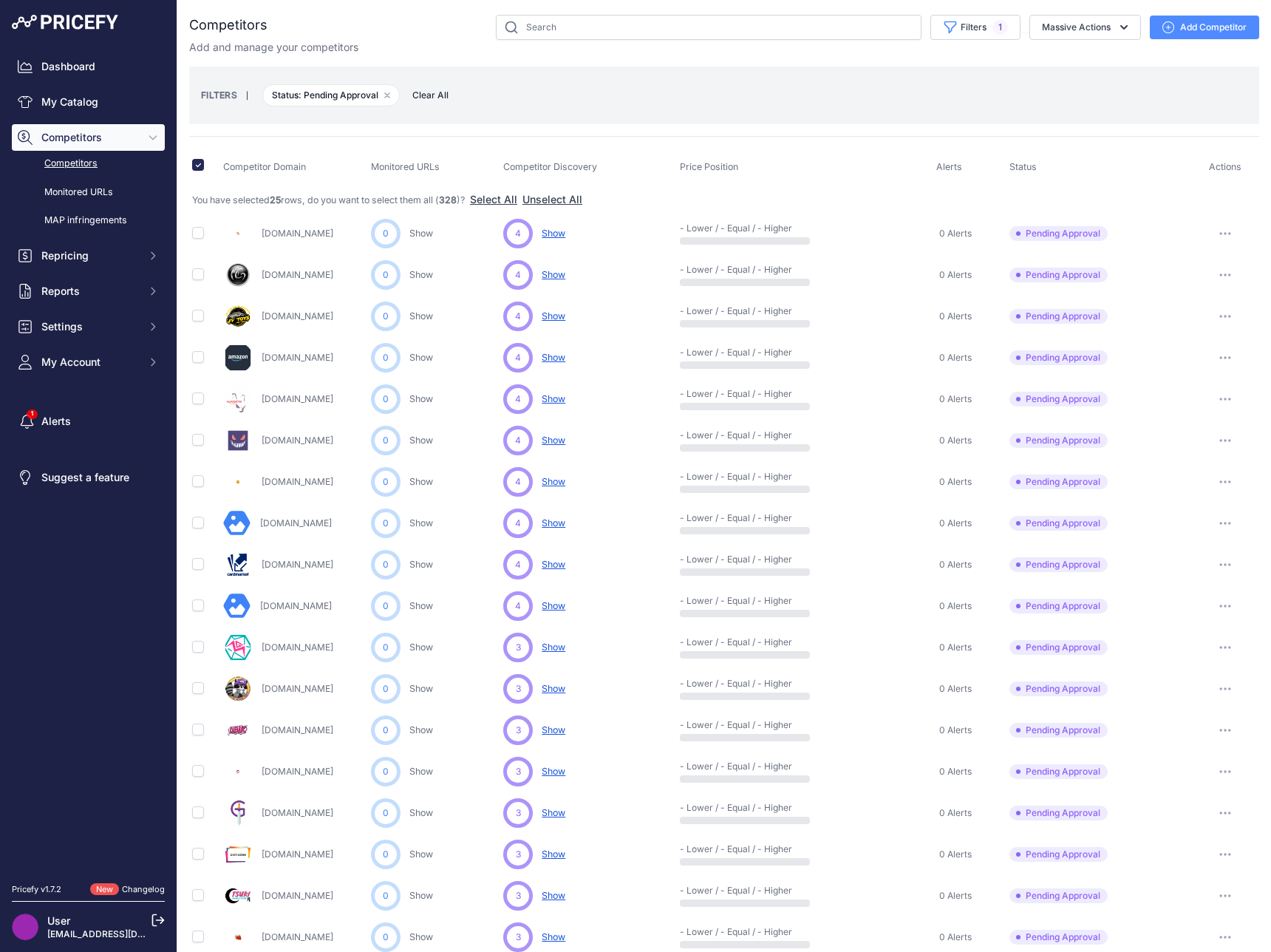
click at [1229, 308] on button "button" at bounding box center [1225, 316] width 30 height 20
click at [1195, 372] on button "Approve Competitor" at bounding box center [1196, 371] width 121 height 24
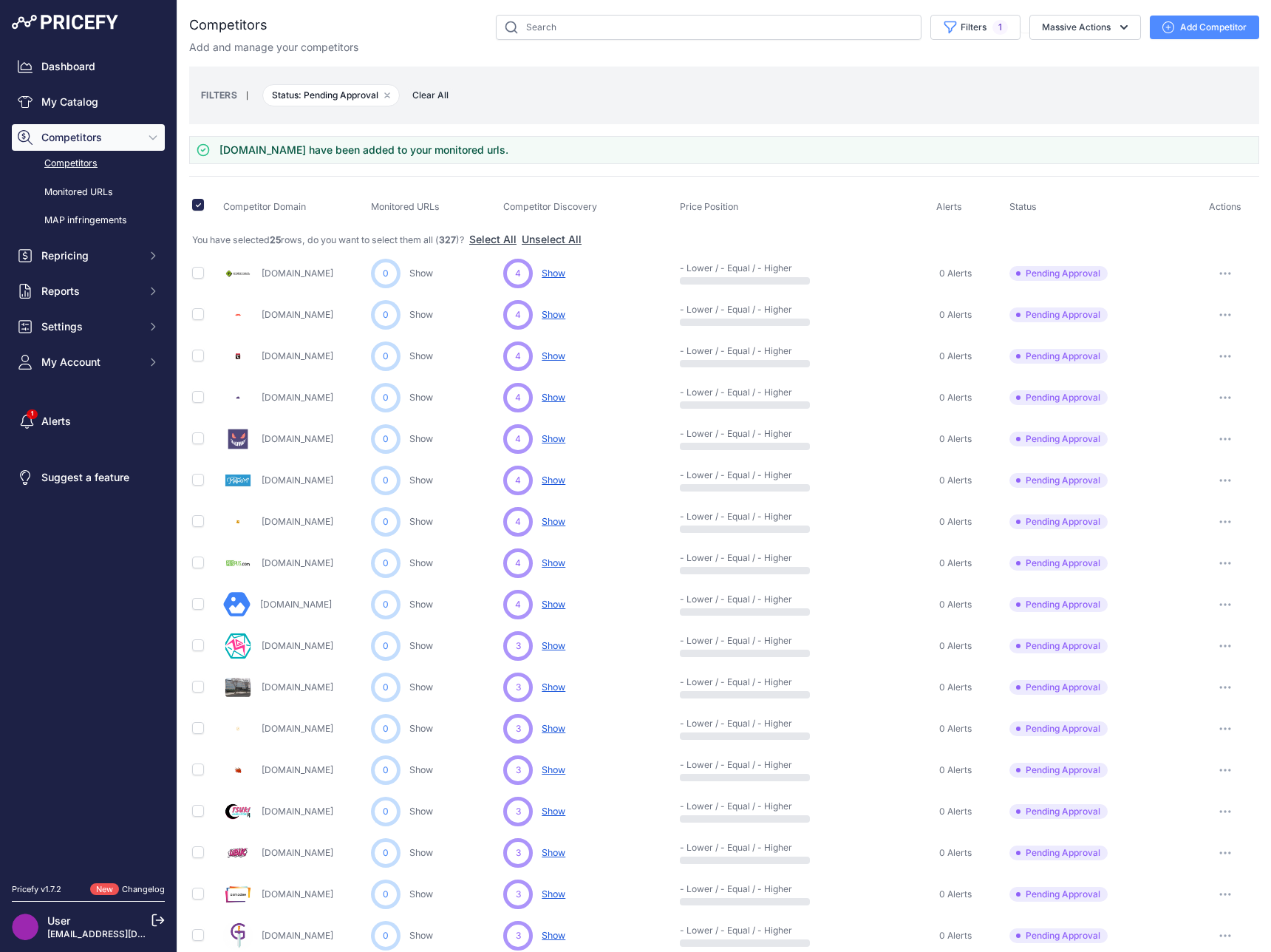
drag, startPoint x: 1201, startPoint y: 651, endPoint x: 1213, endPoint y: 653, distance: 12.2
click at [1211, 651] on button "button" at bounding box center [1225, 645] width 30 height 20
click at [1191, 707] on button "Approve Competitor" at bounding box center [1196, 700] width 121 height 24
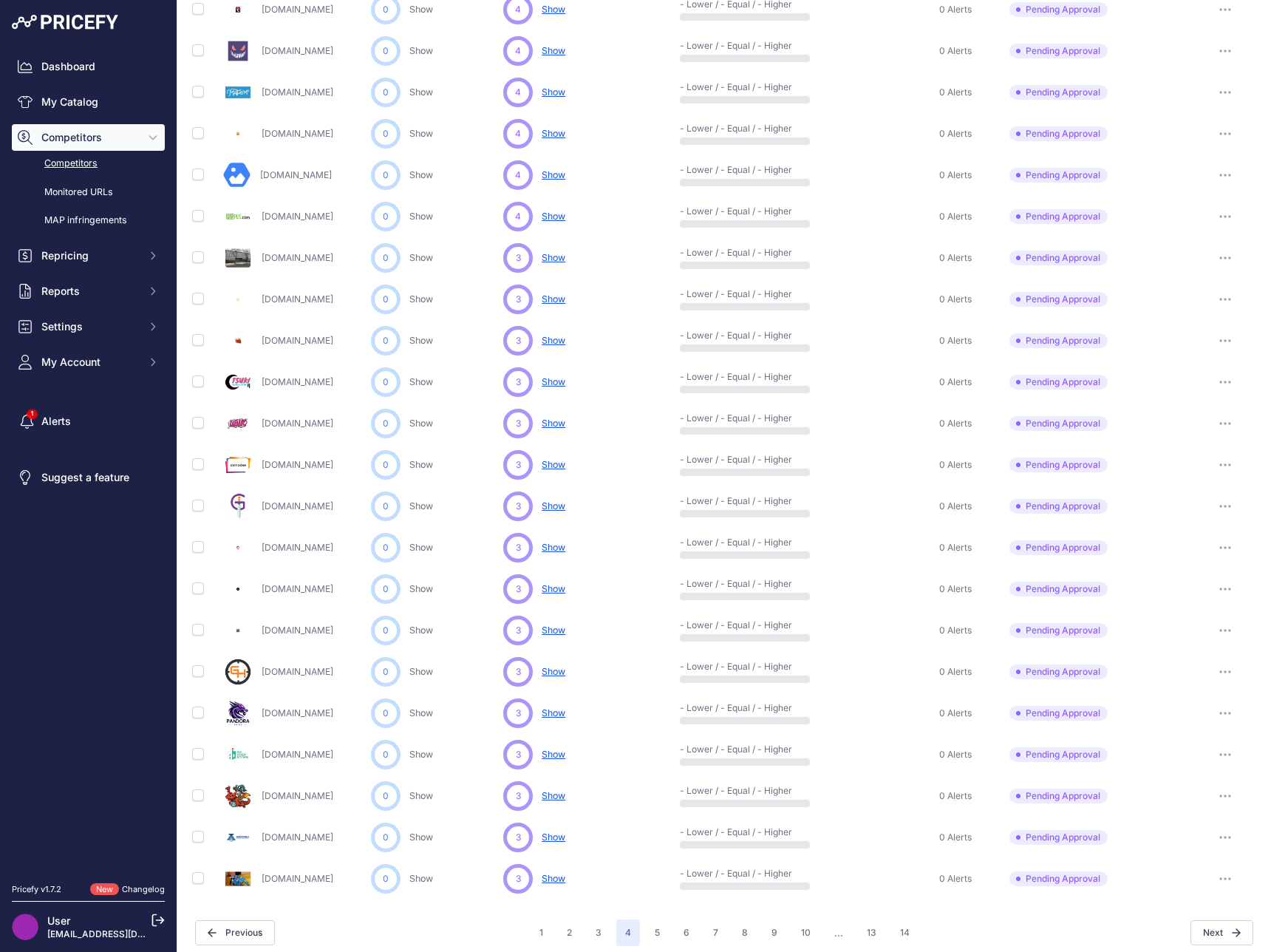
scroll to position [357, 0]
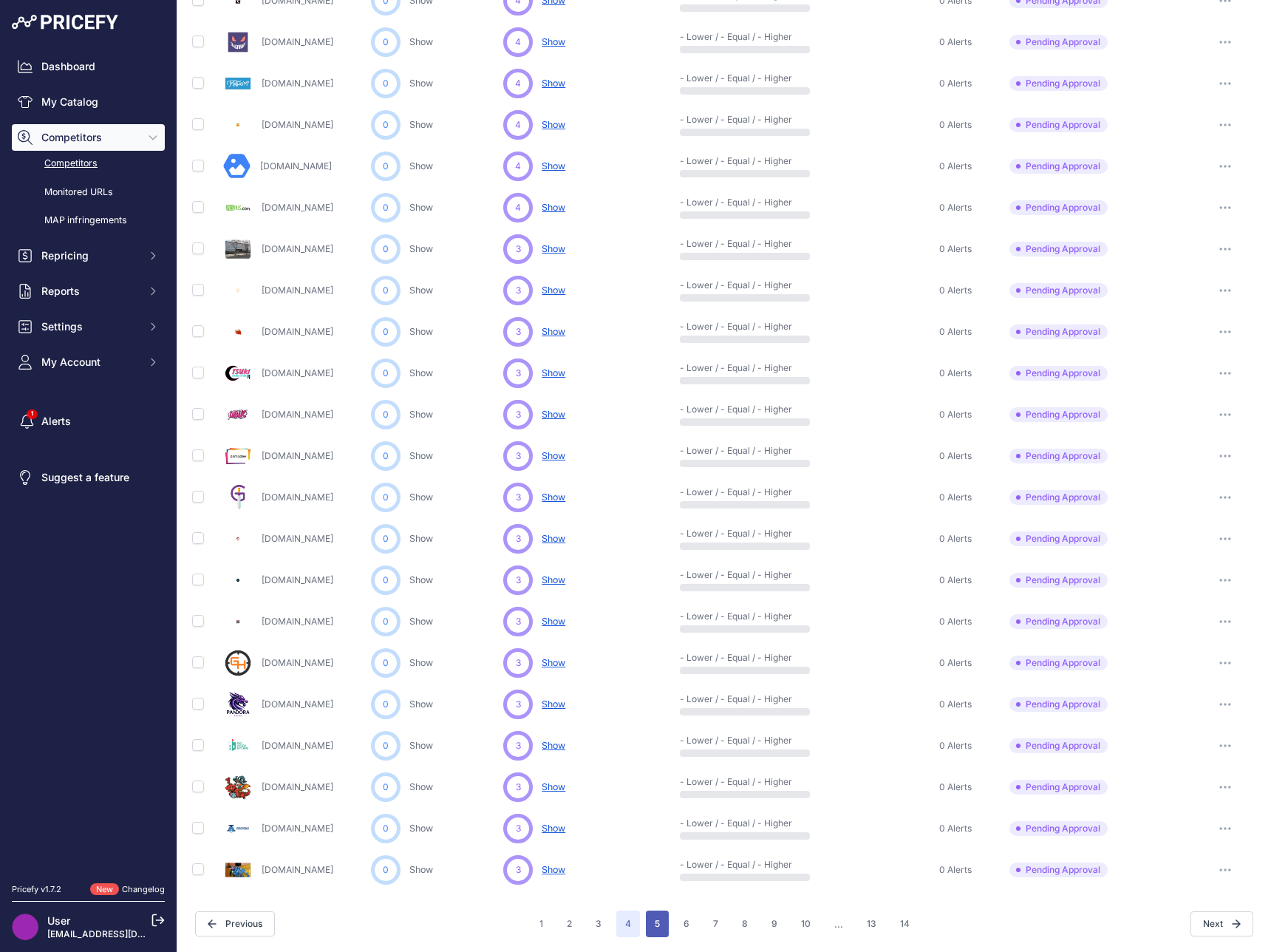
click at [649, 921] on button "5" at bounding box center [657, 923] width 23 height 26
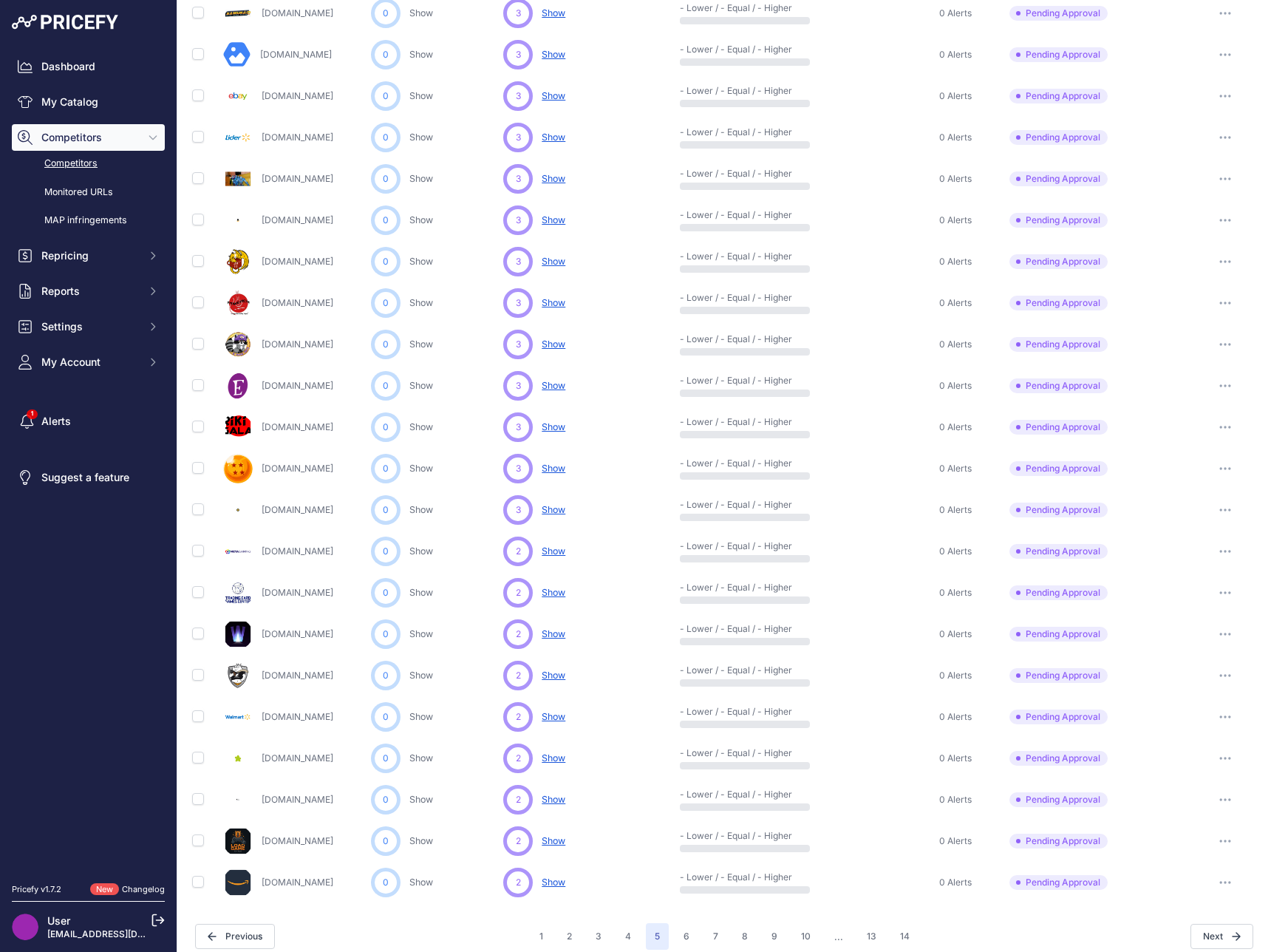
scroll to position [351, 0]
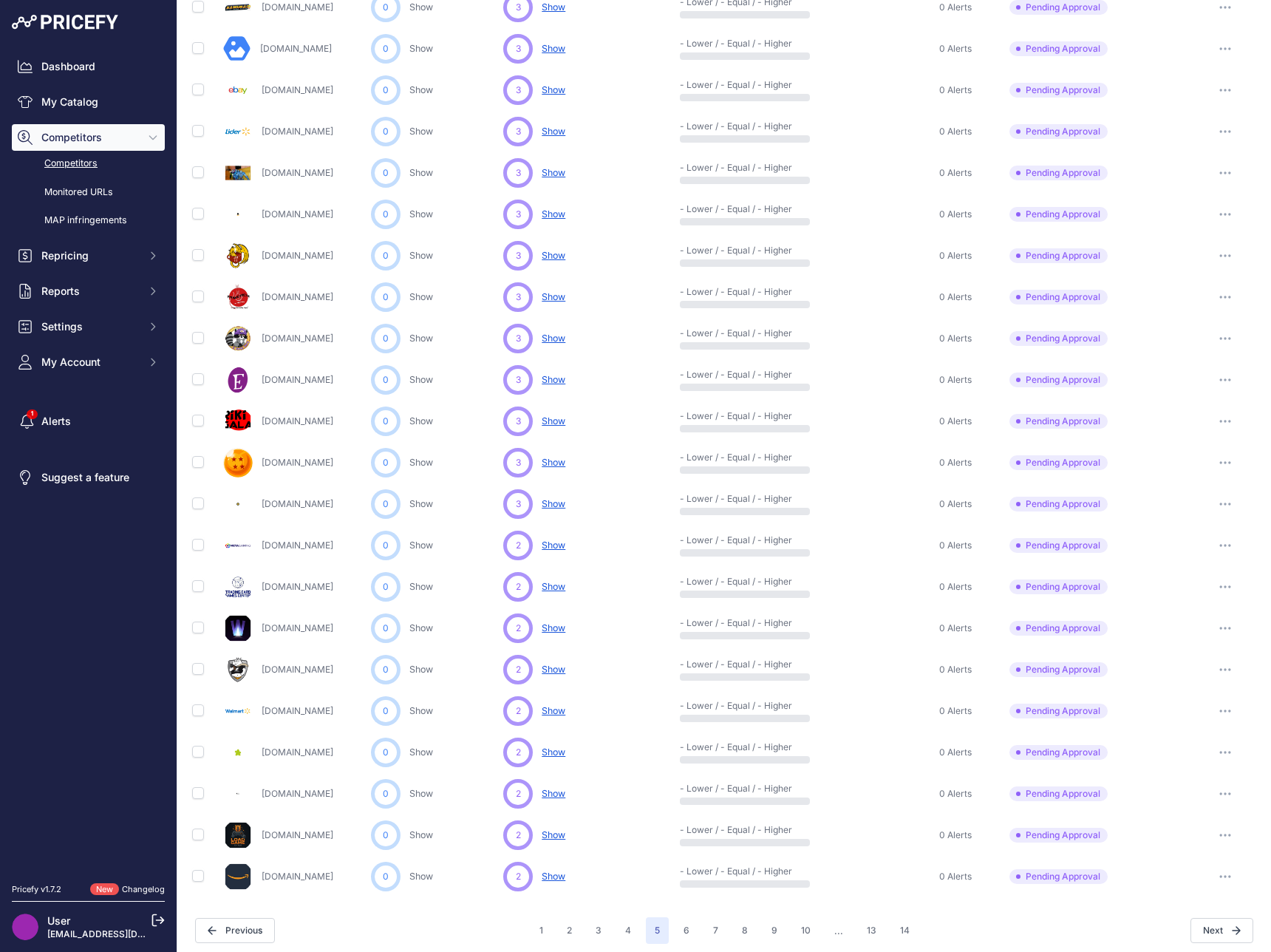
click at [1230, 540] on div at bounding box center [1225, 545] width 62 height 20
click at [1229, 545] on icon "button" at bounding box center [1230, 545] width 2 height 2
click at [1204, 594] on button "Approve Competitor" at bounding box center [1196, 600] width 121 height 24
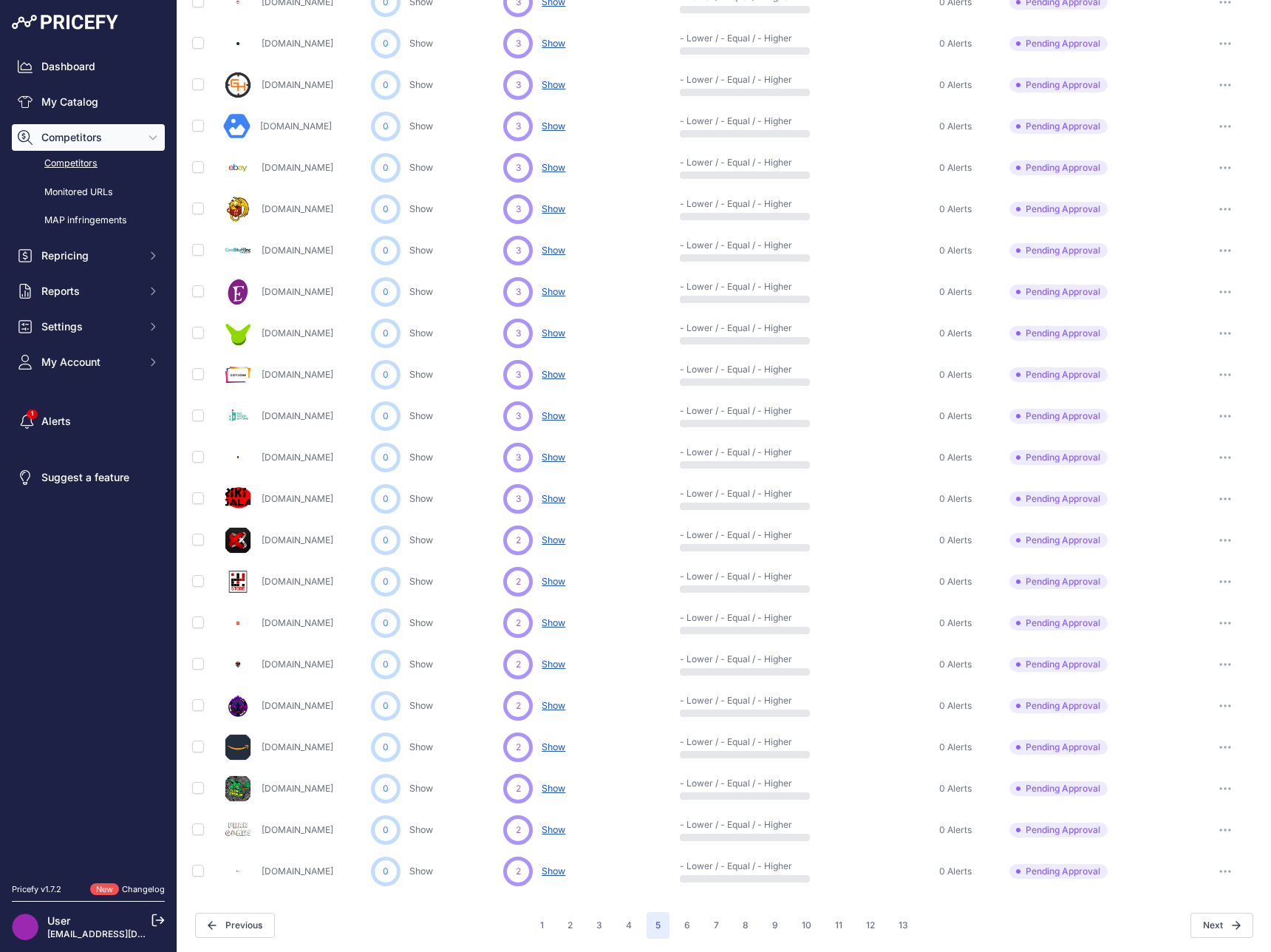
scroll to position [396, 0]
click at [688, 923] on button "6" at bounding box center [687, 923] width 24 height 26
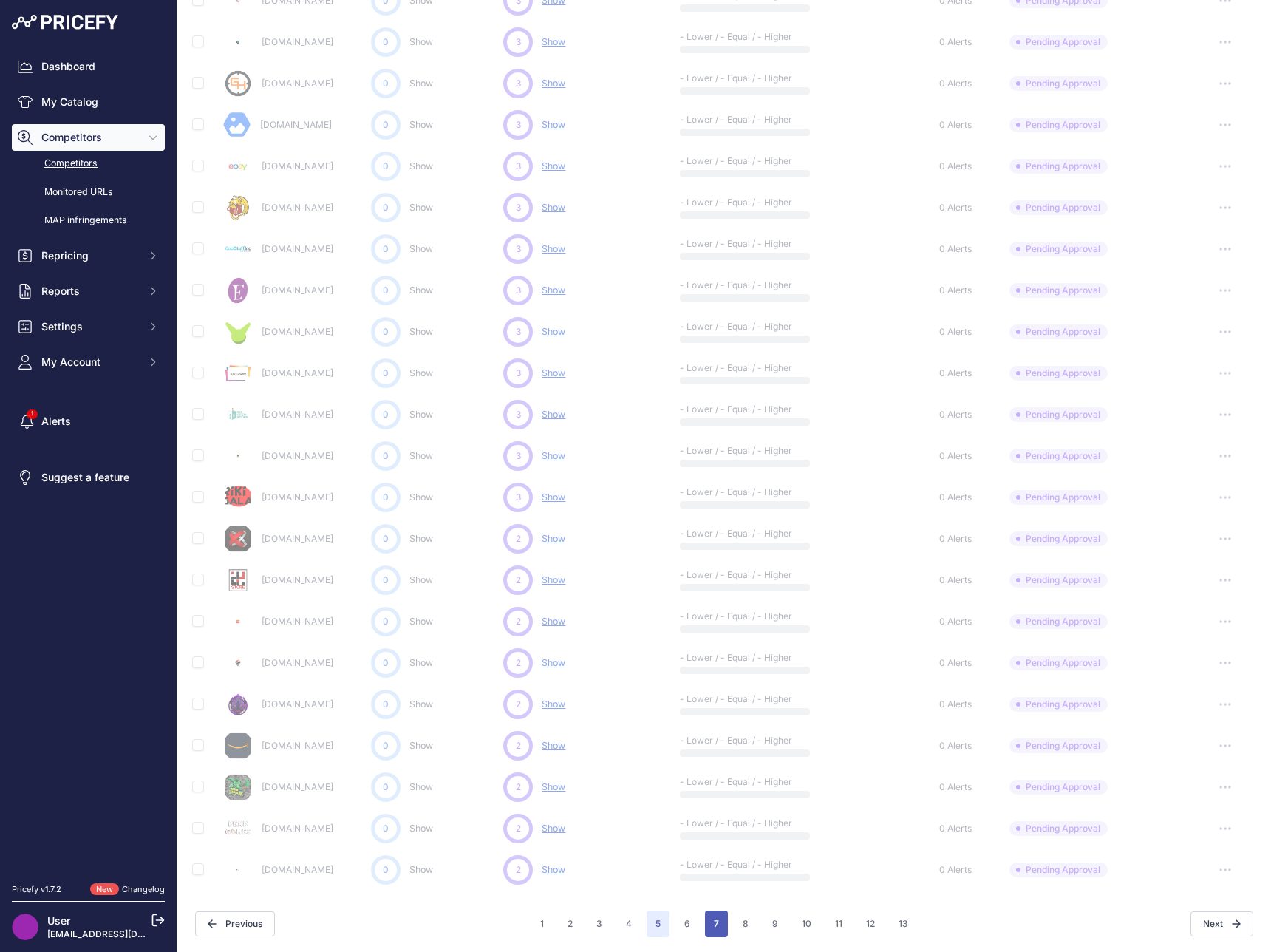
scroll to position [357, 0]
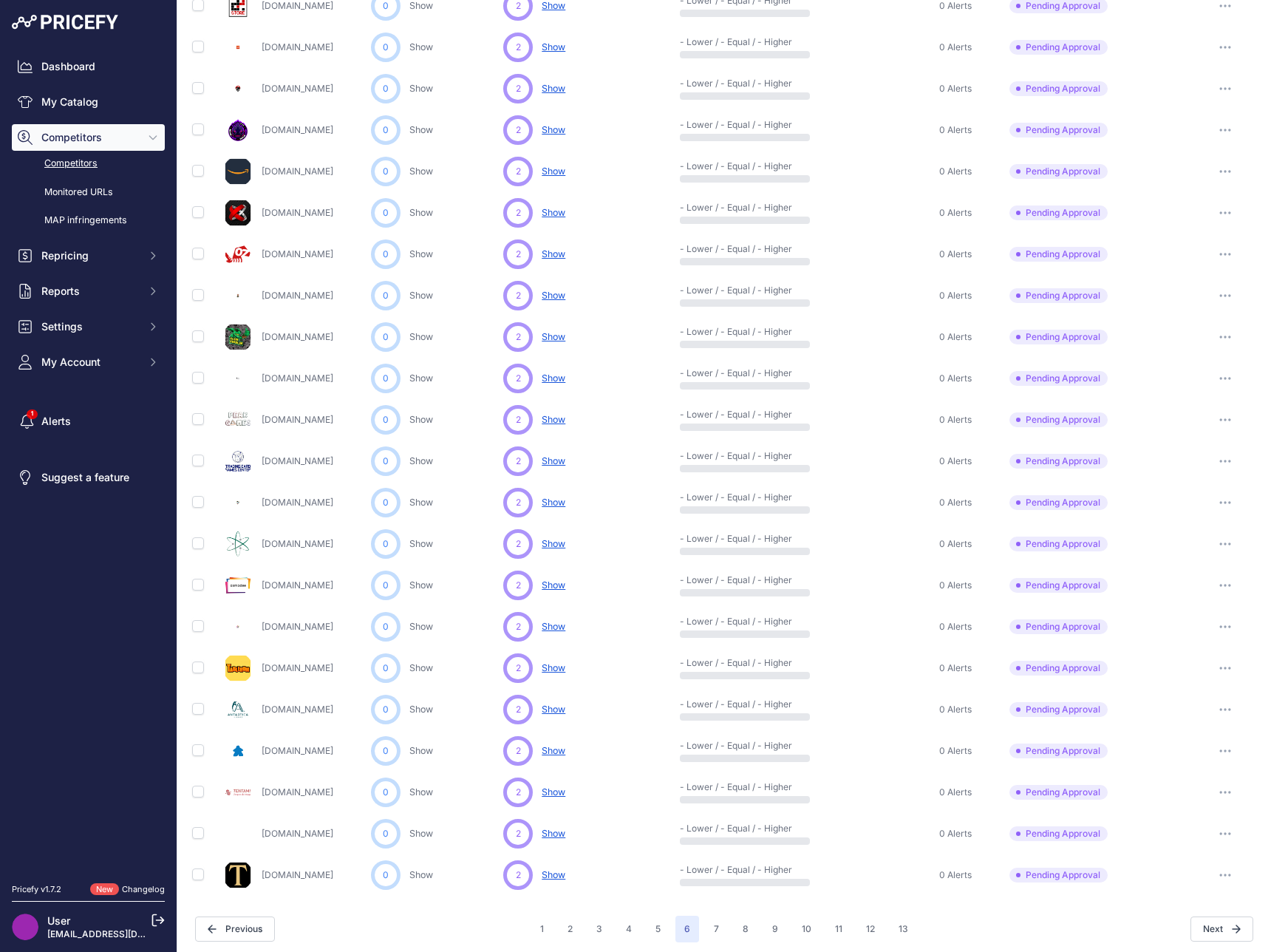
scroll to position [357, 0]
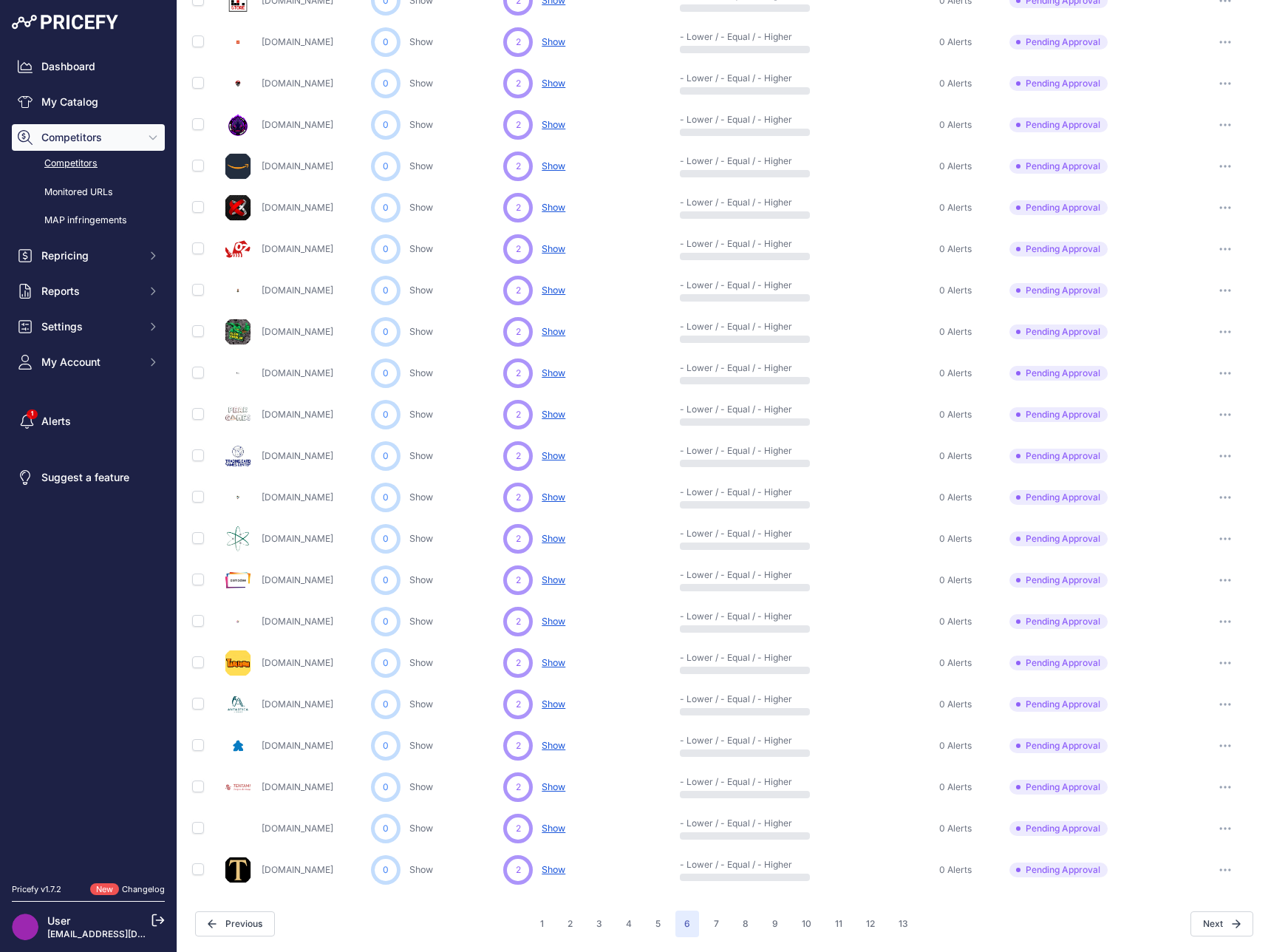
click at [1216, 706] on button "button" at bounding box center [1225, 704] width 30 height 20
click at [1202, 753] on button "Approve Competitor" at bounding box center [1196, 759] width 121 height 24
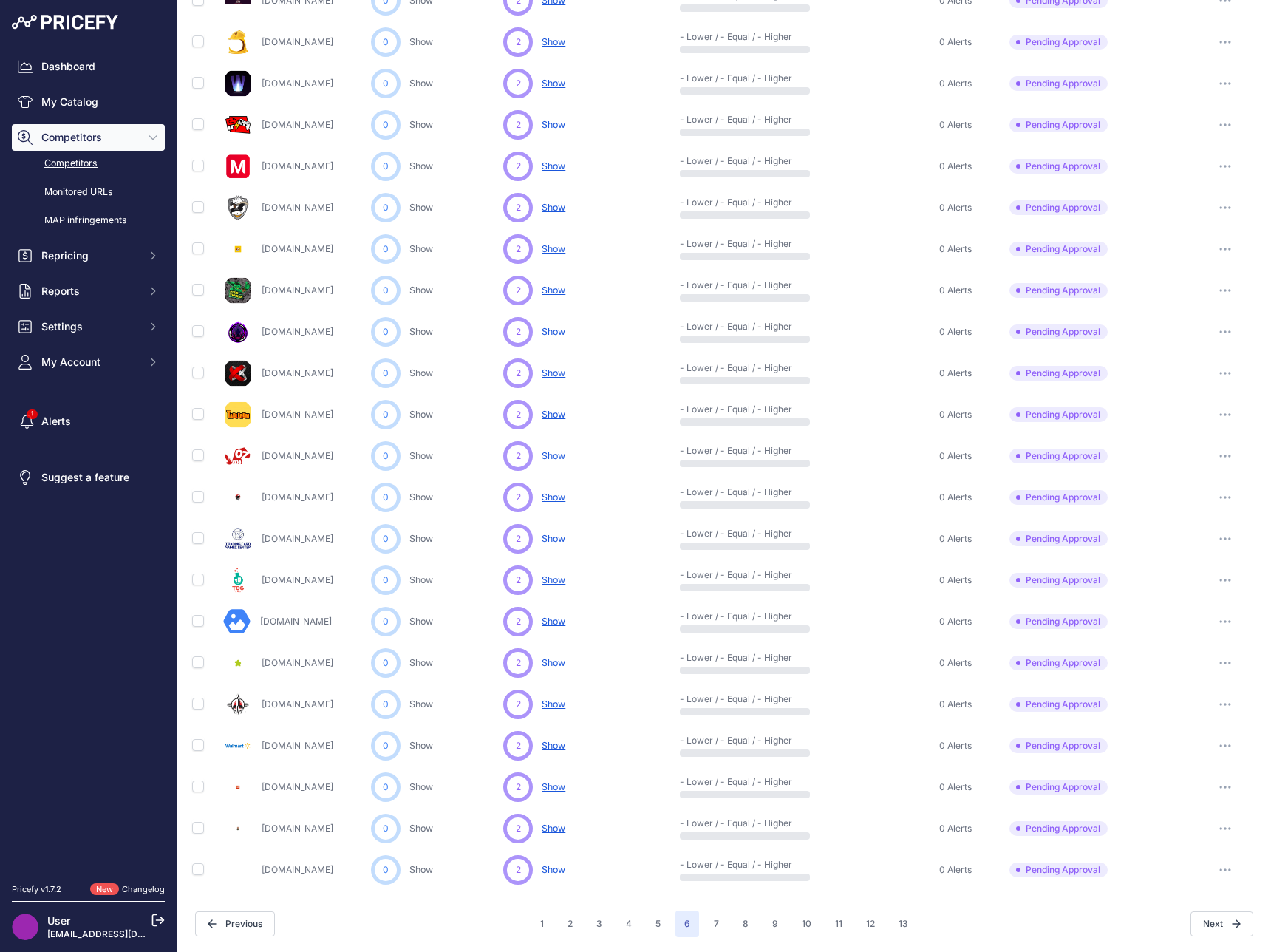
scroll to position [0, 0]
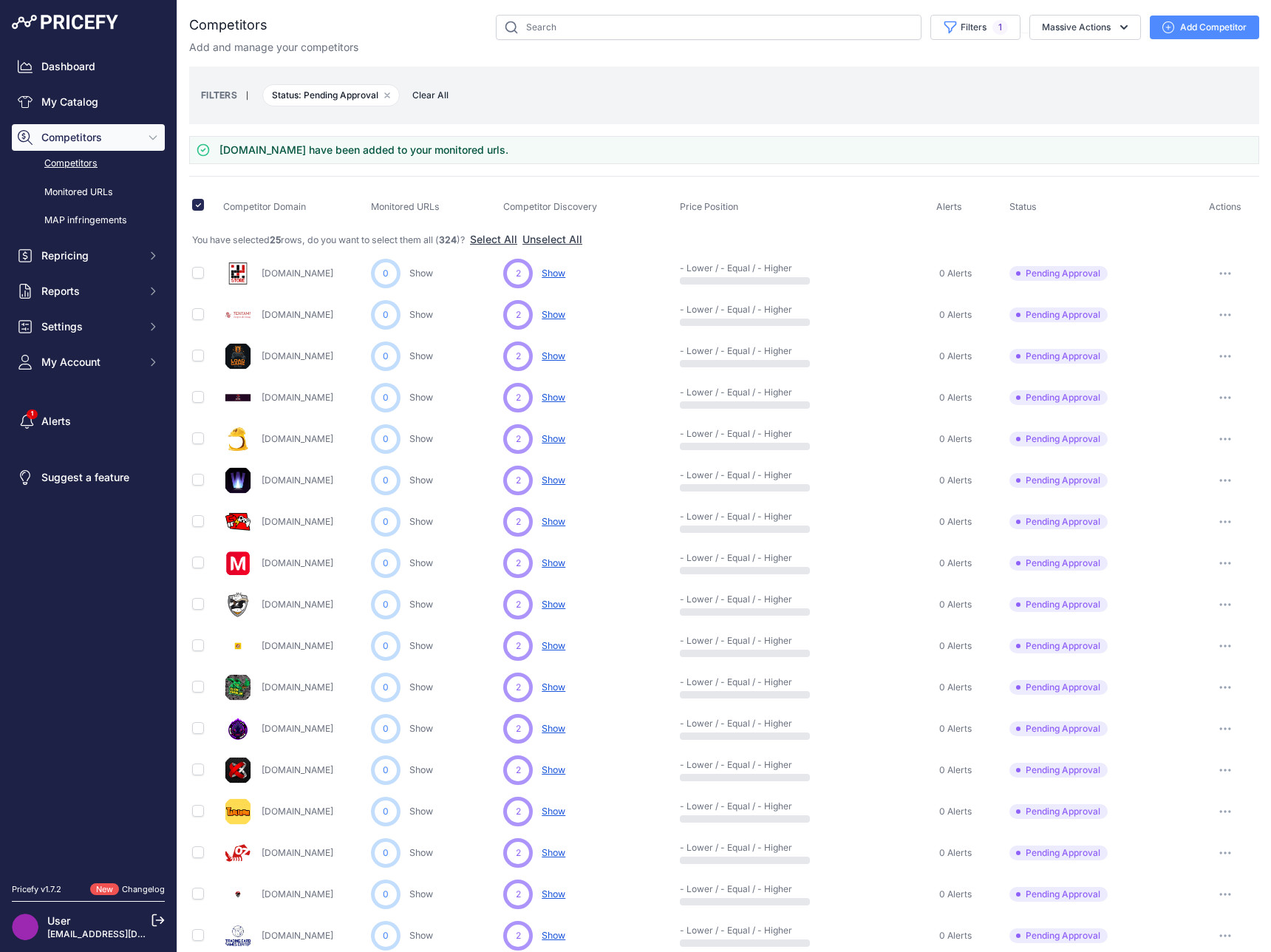
click at [1211, 312] on button "button" at bounding box center [1225, 314] width 30 height 20
click at [1205, 377] on button "Approve Competitor" at bounding box center [1196, 369] width 121 height 24
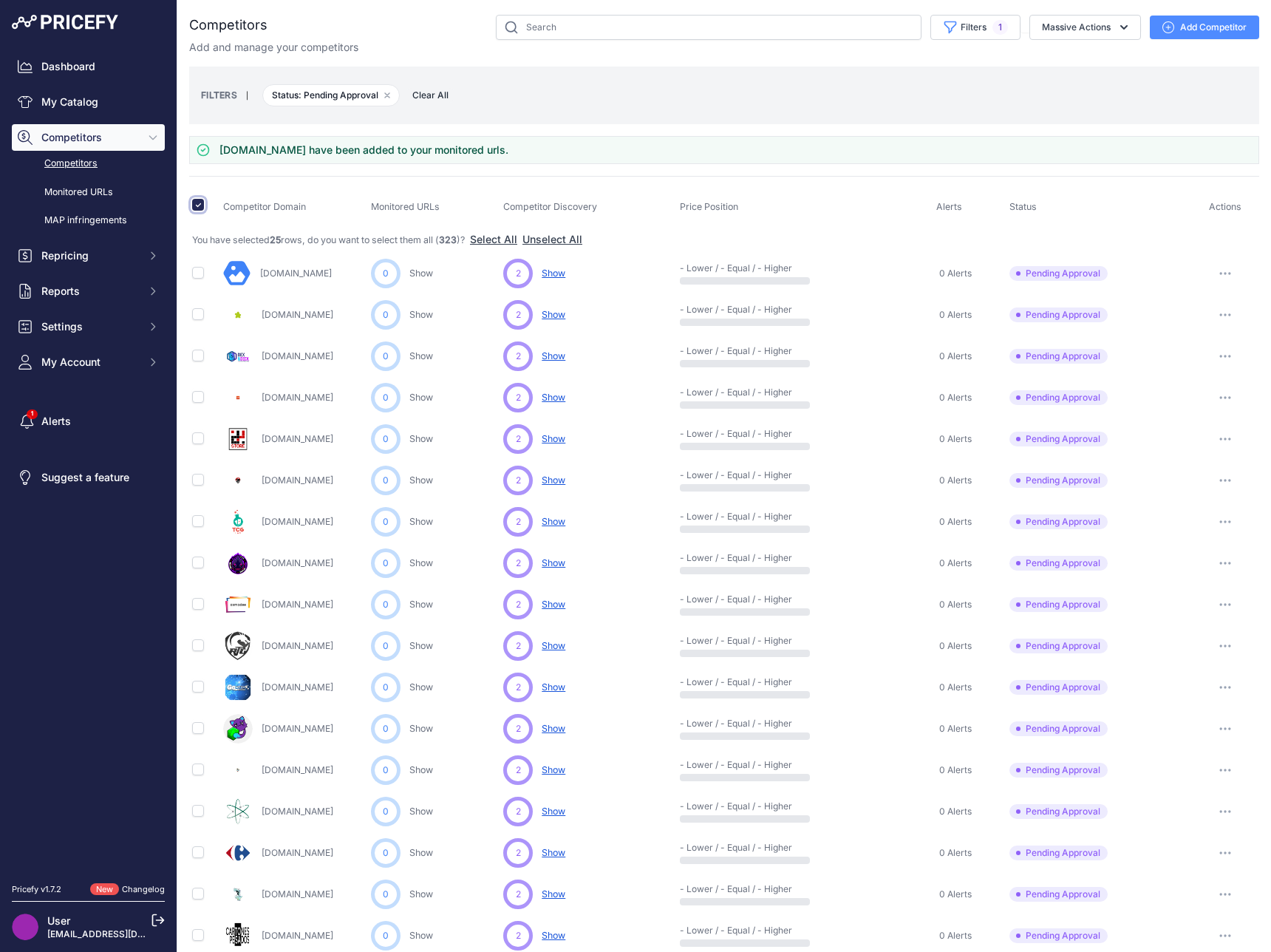
click at [200, 206] on input "checkbox" at bounding box center [198, 205] width 12 height 12
checkbox input "false"
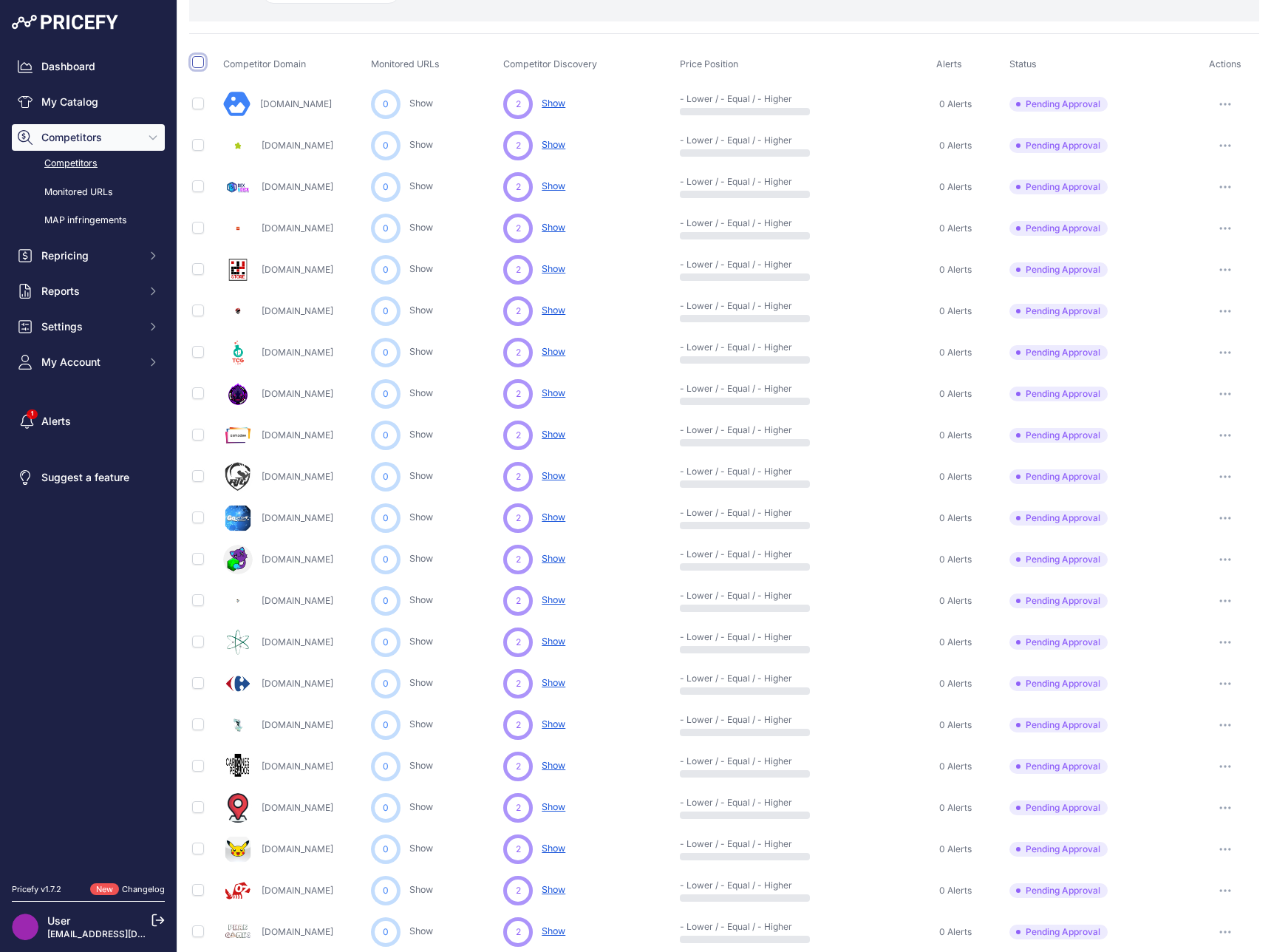
scroll to position [330, 0]
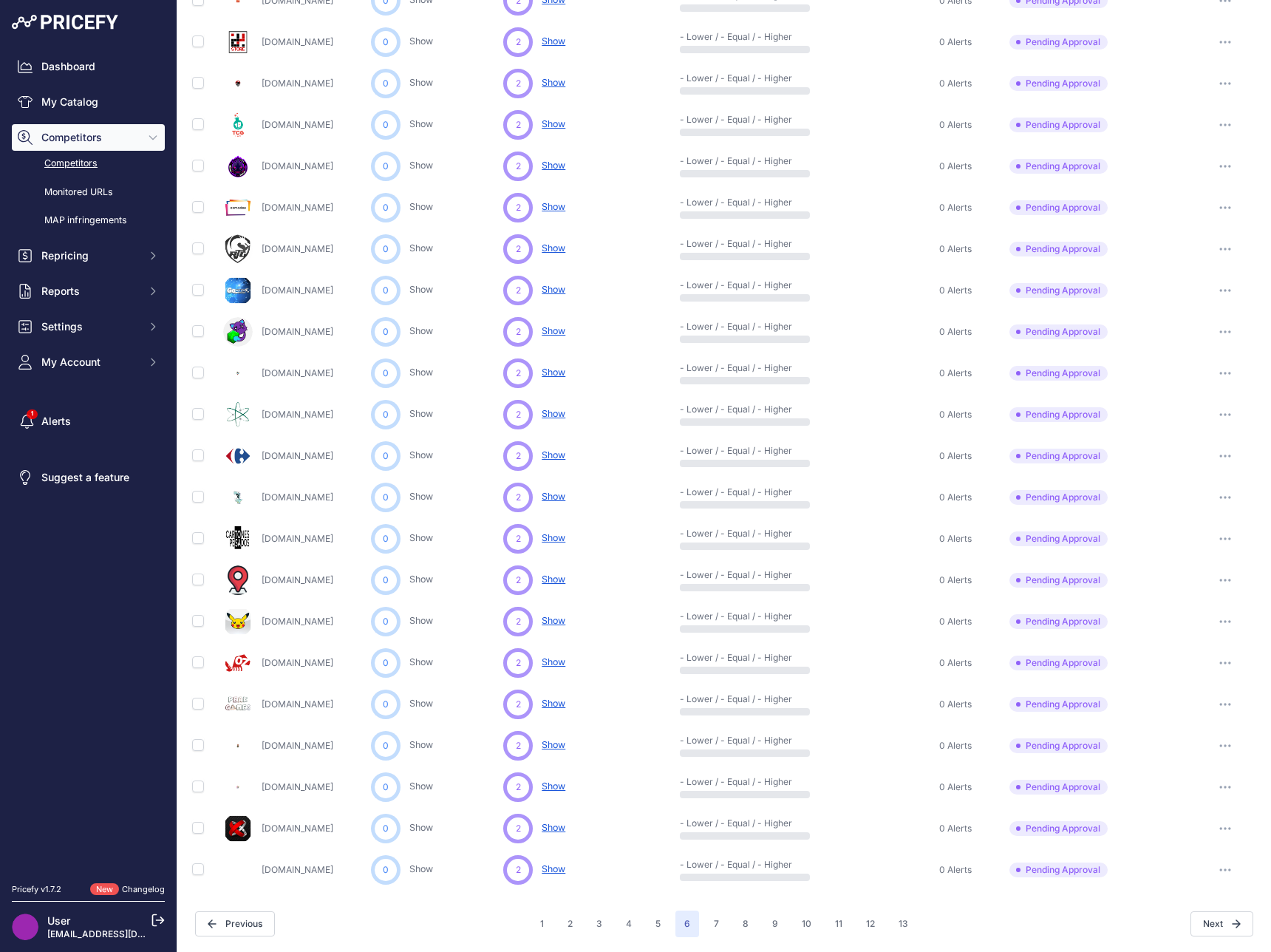
click at [310, 538] on link "Cartonespesados.cl" at bounding box center [297, 538] width 72 height 11
click at [705, 927] on button "7" at bounding box center [716, 923] width 23 height 26
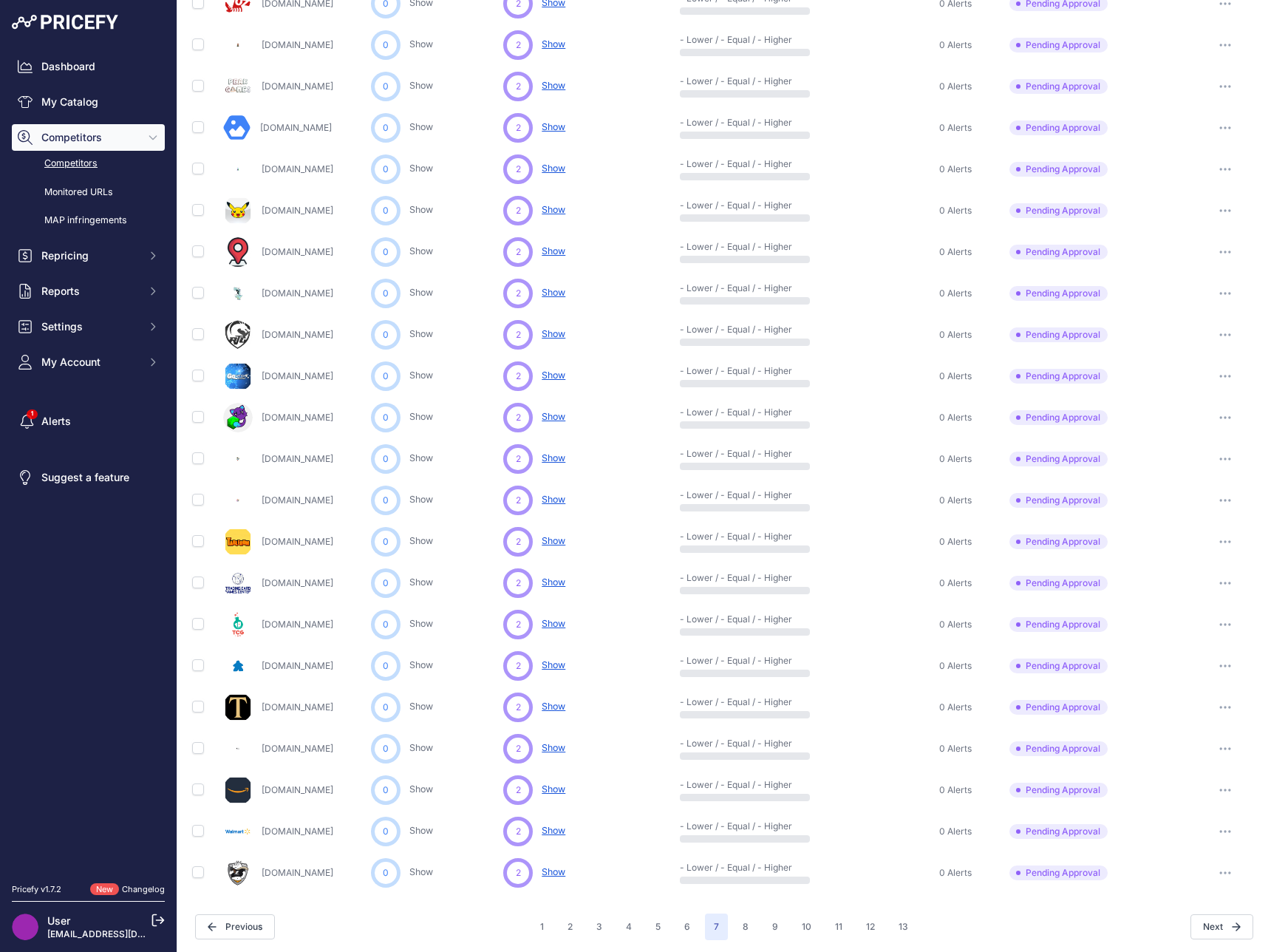
scroll to position [330, 0]
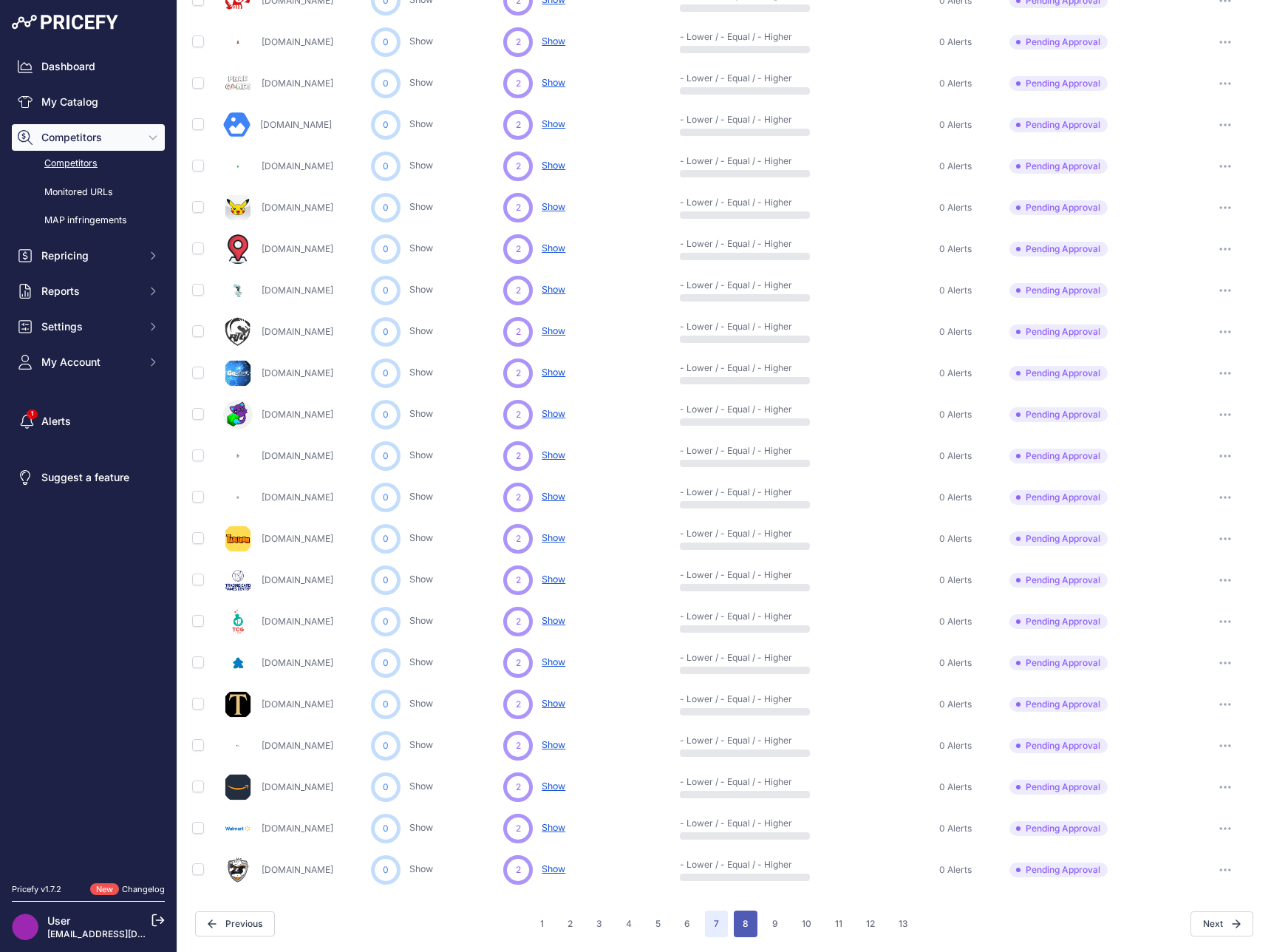
click at [743, 925] on button "8" at bounding box center [746, 923] width 24 height 26
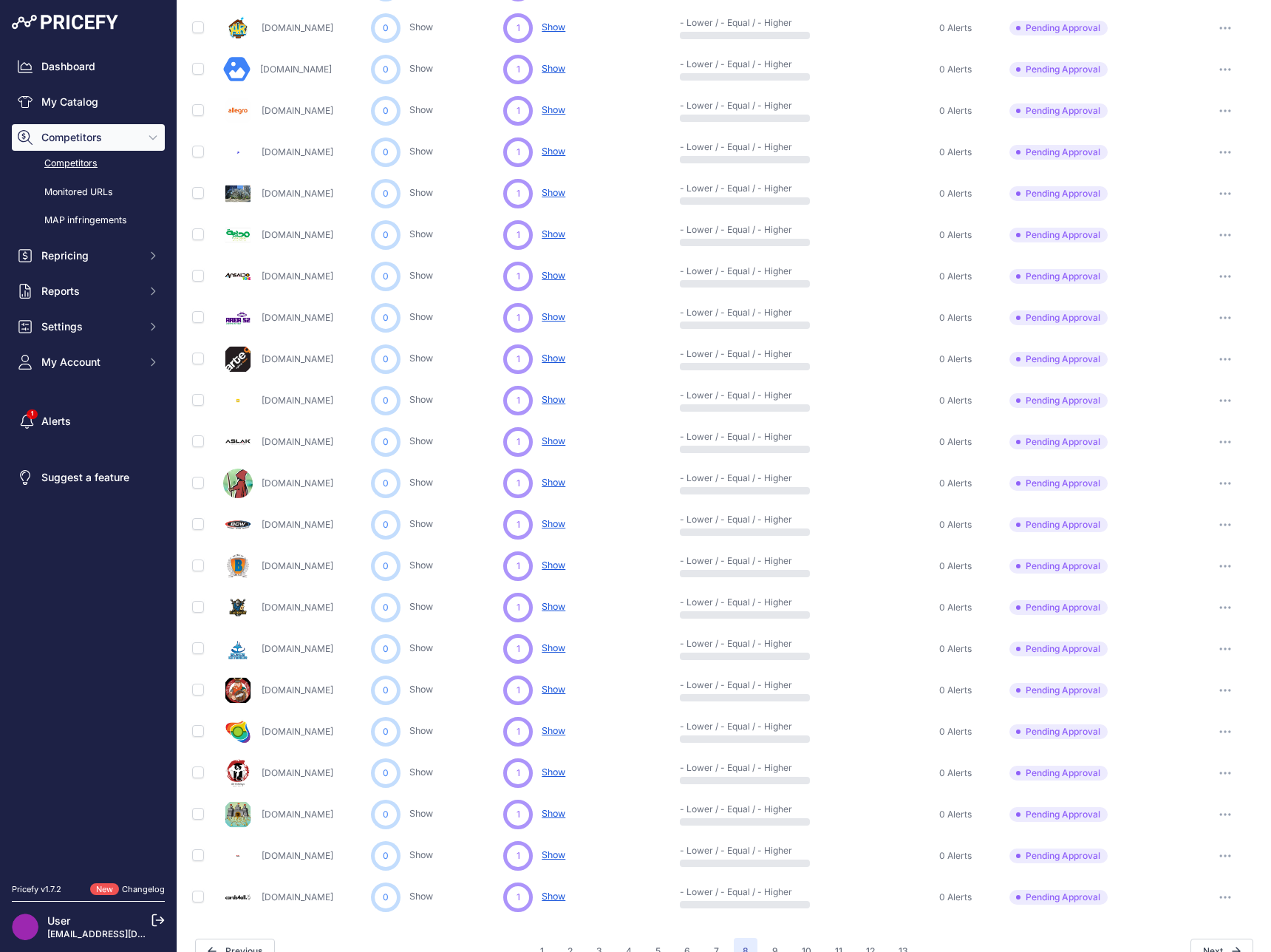
scroll to position [330, 0]
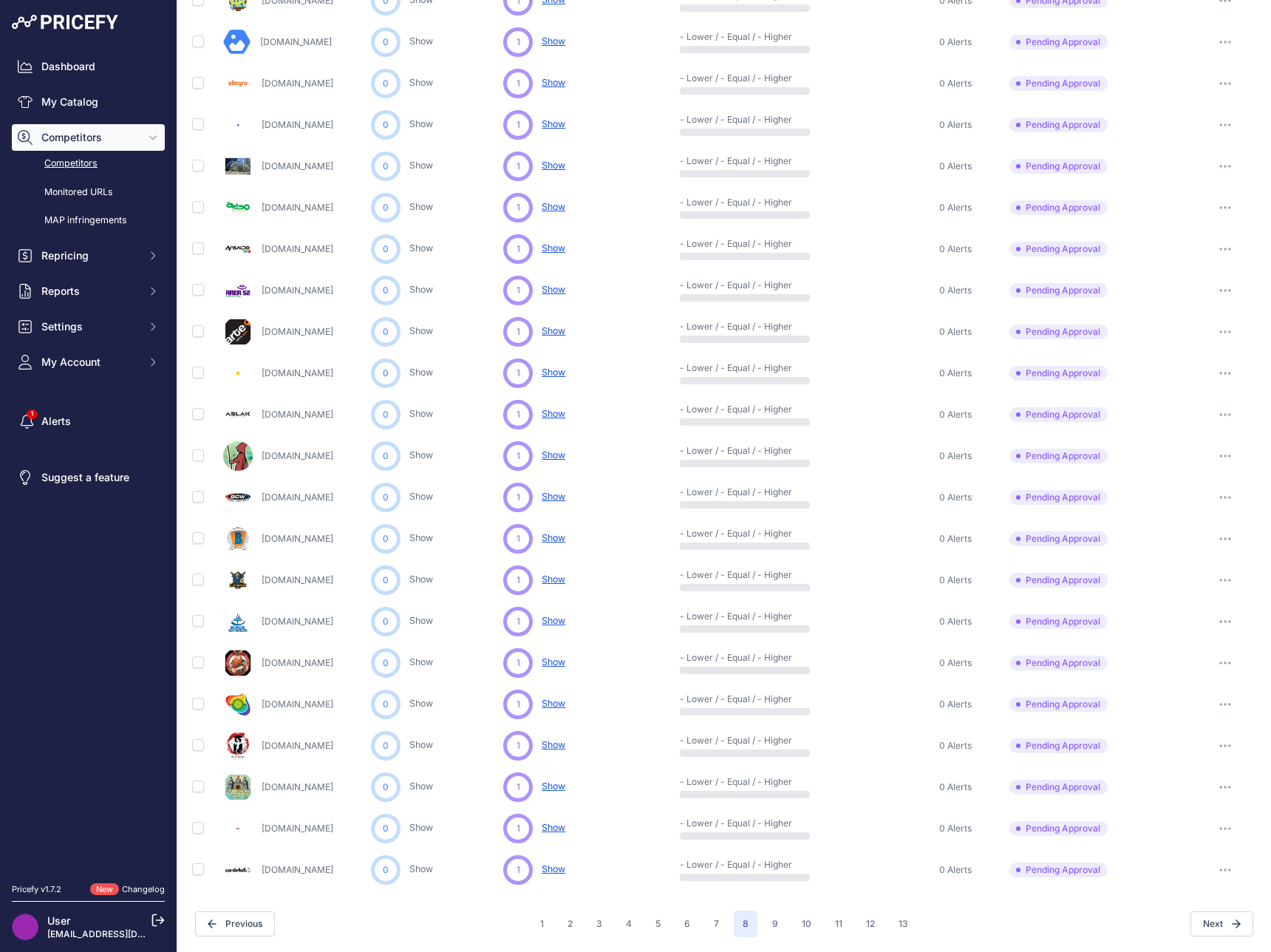
click at [1219, 289] on icon "button" at bounding box center [1225, 290] width 12 height 3
click at [1209, 346] on button "Approve Competitor" at bounding box center [1196, 345] width 121 height 24
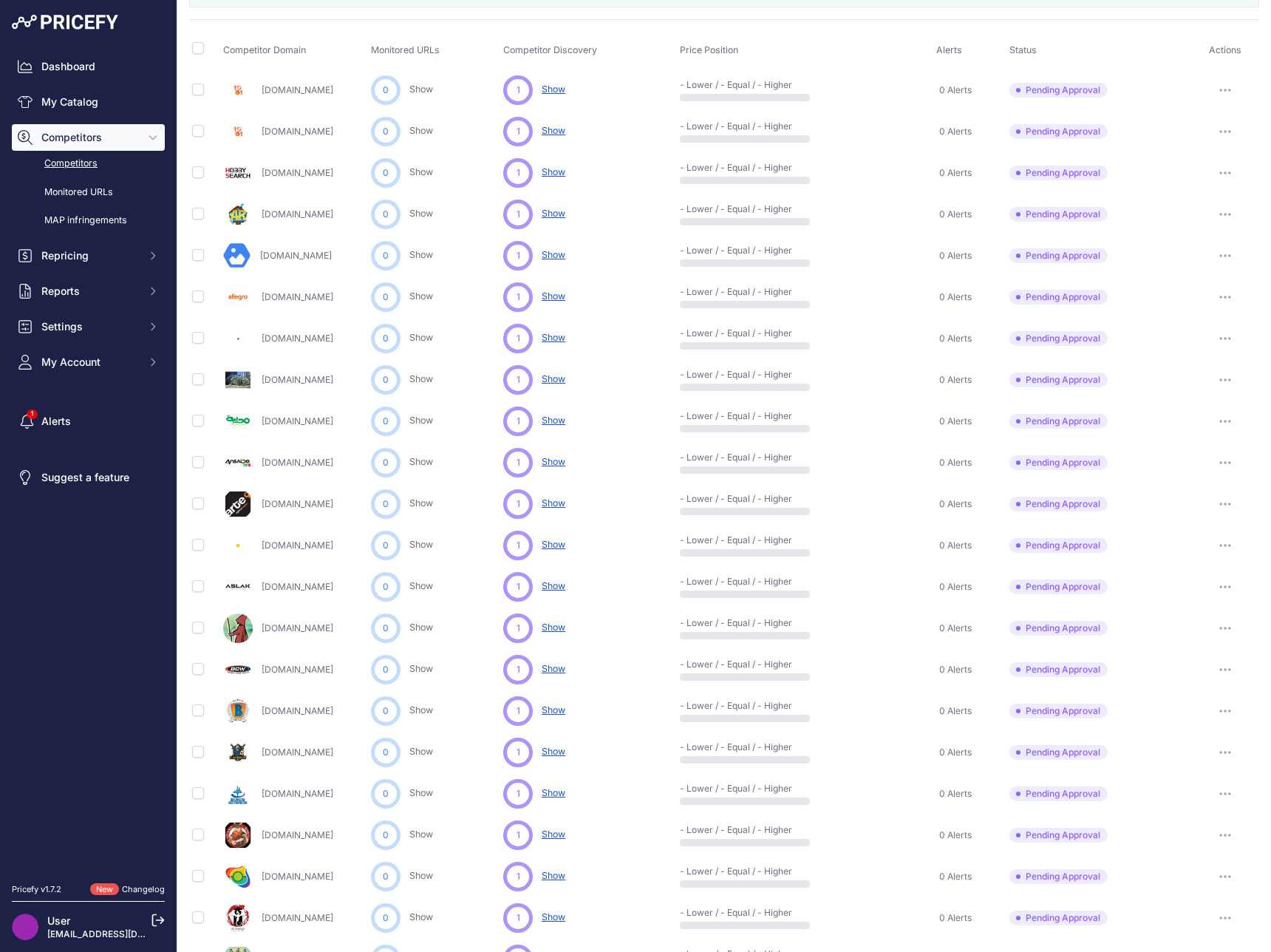
scroll to position [219, 0]
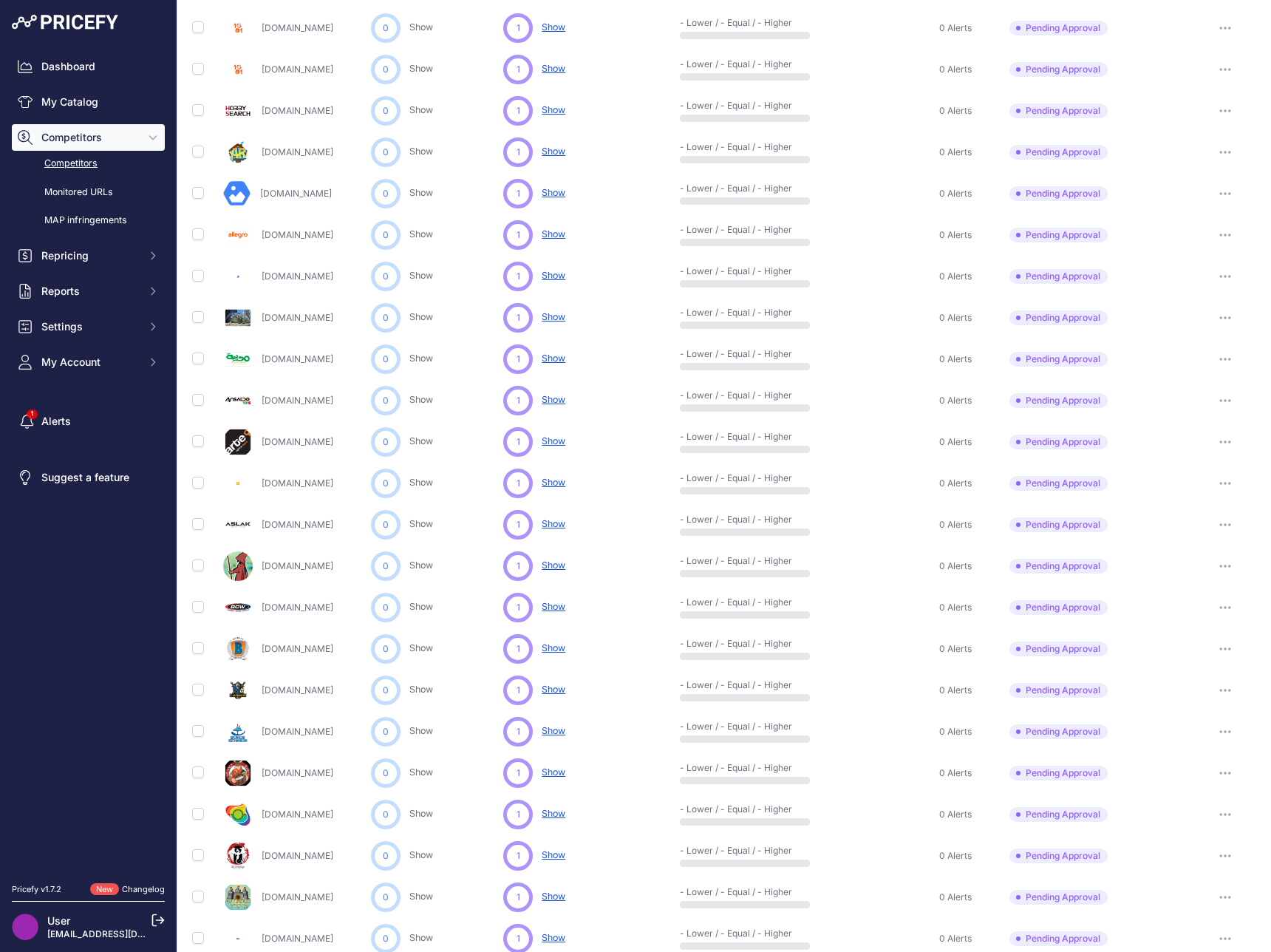
click at [1211, 398] on button "button" at bounding box center [1225, 401] width 30 height 20
click at [1169, 451] on button "Approve Competitor" at bounding box center [1196, 455] width 121 height 24
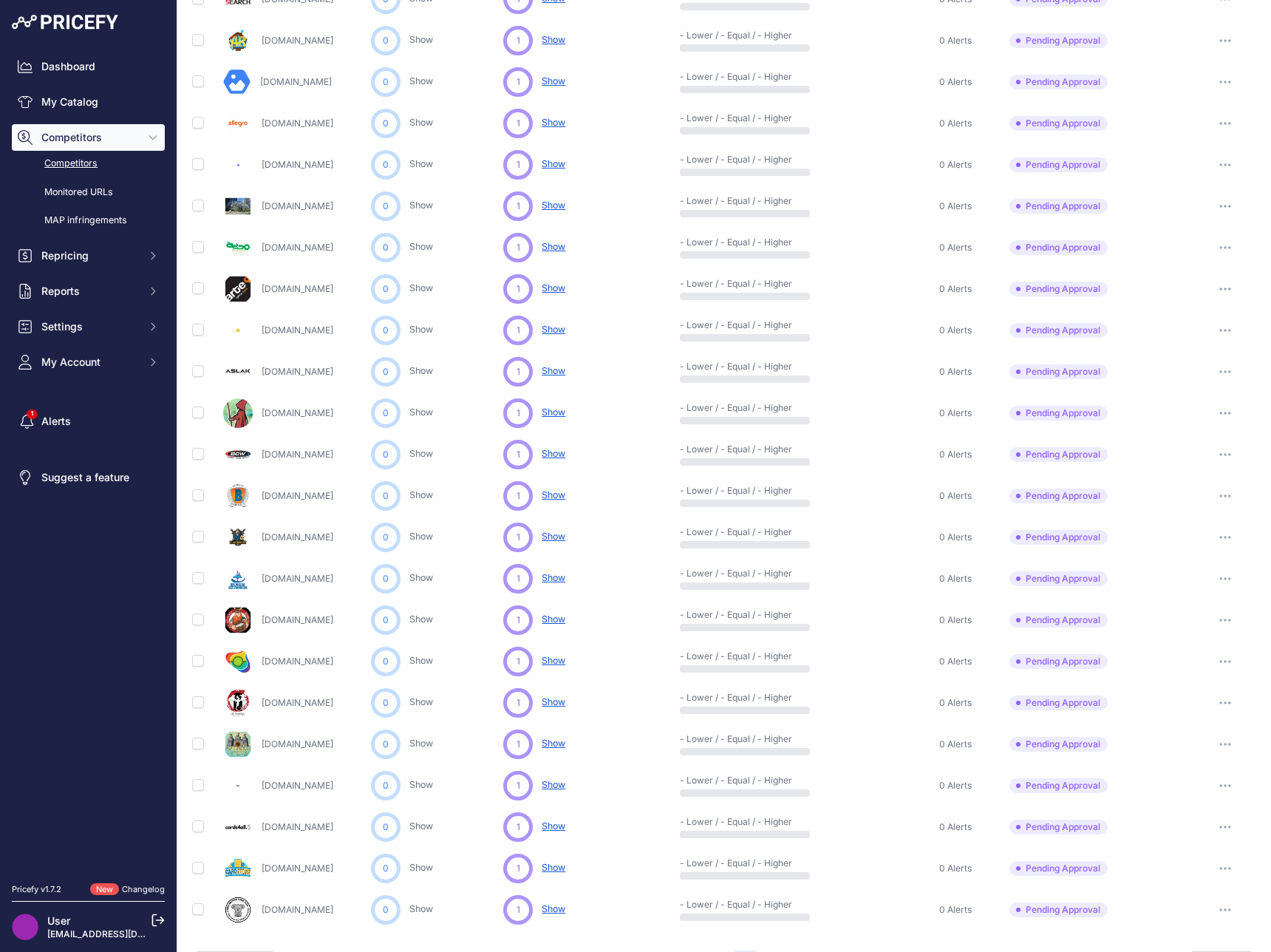
scroll to position [370, 0]
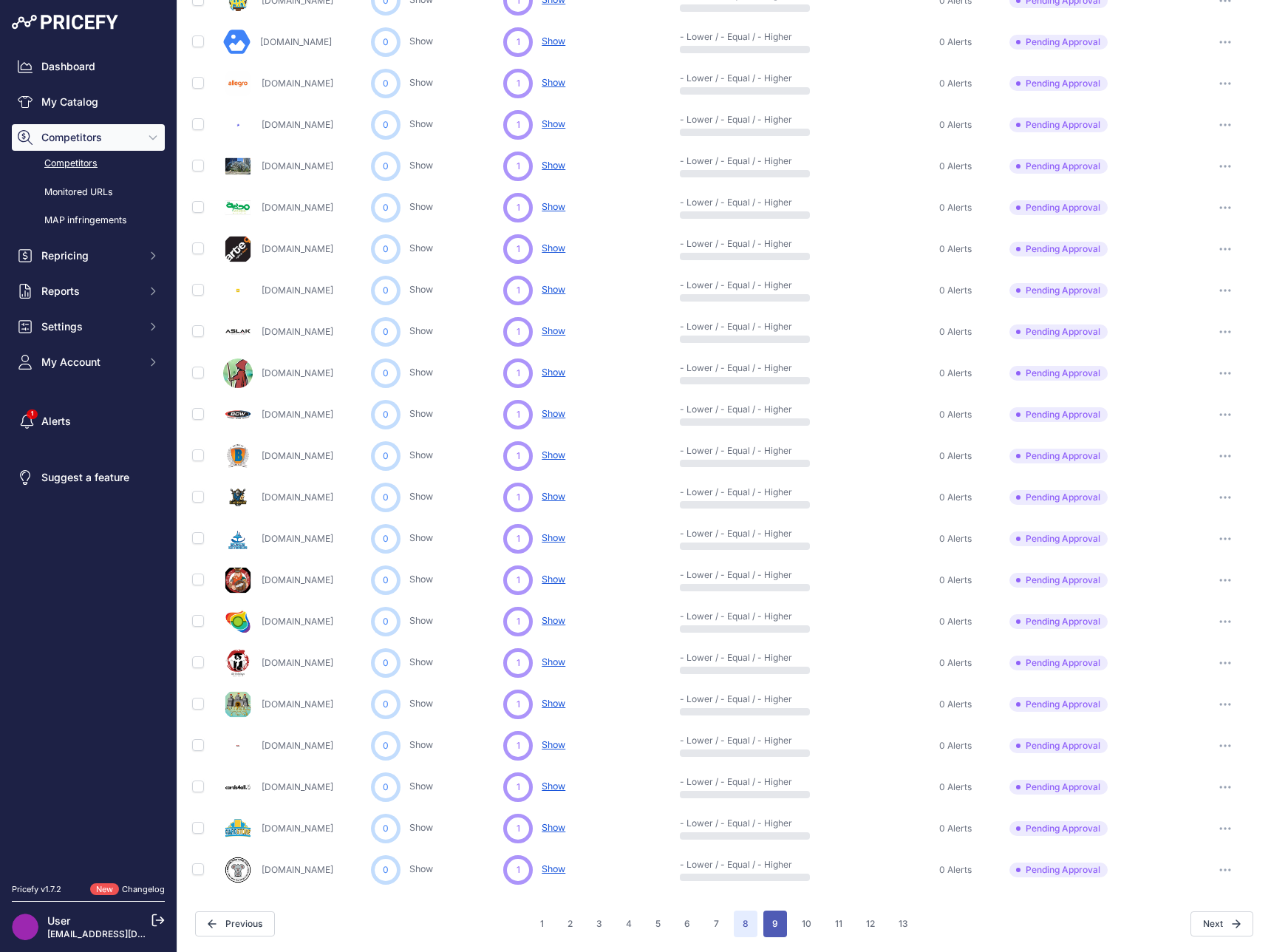
click at [772, 932] on button "9" at bounding box center [775, 923] width 24 height 26
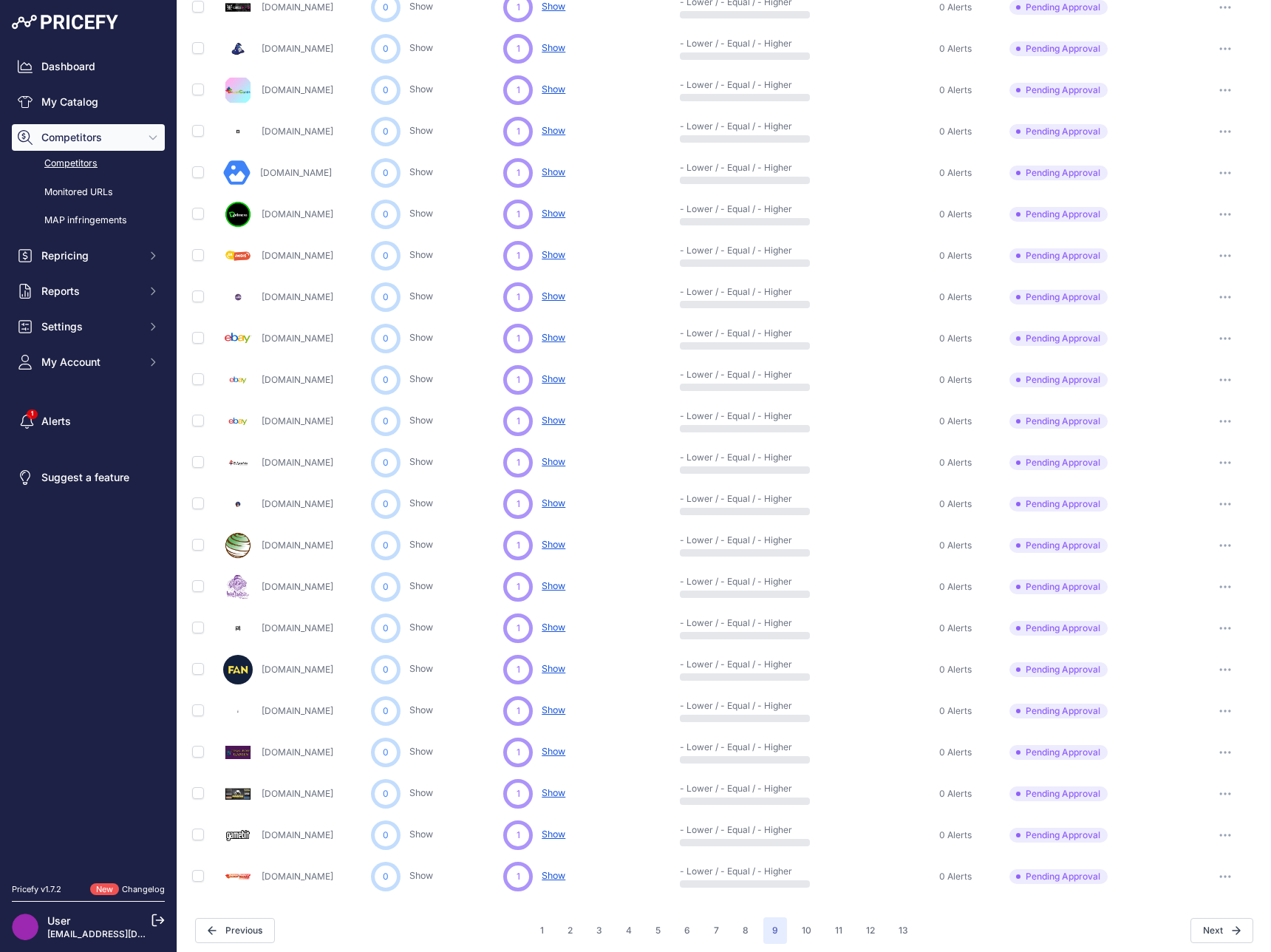
scroll to position [330, 0]
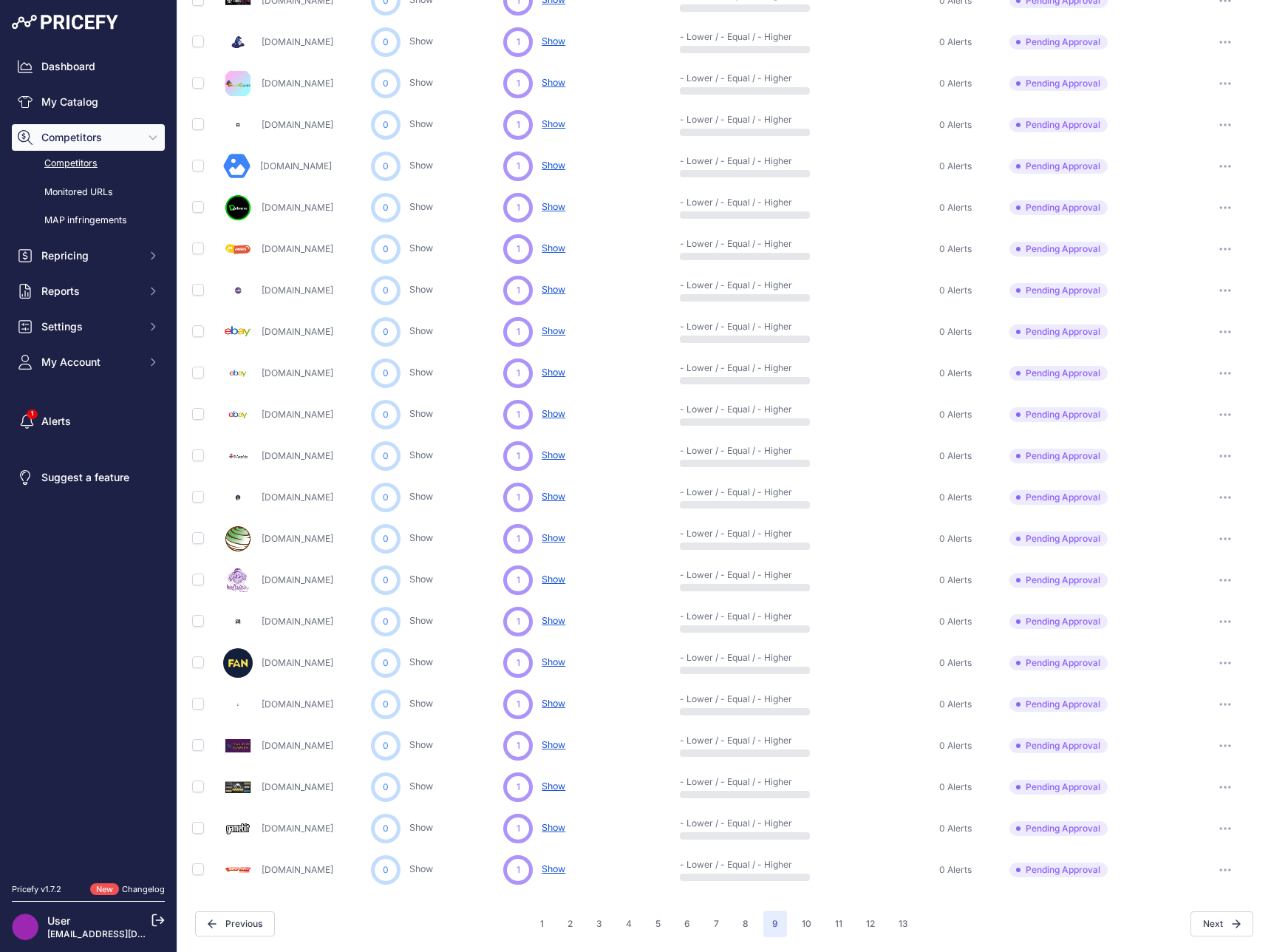
click at [1211, 789] on button "button" at bounding box center [1225, 787] width 30 height 20
click at [1179, 841] on button "Approve Competitor" at bounding box center [1196, 842] width 121 height 24
click at [796, 932] on button "10" at bounding box center [807, 923] width 27 height 26
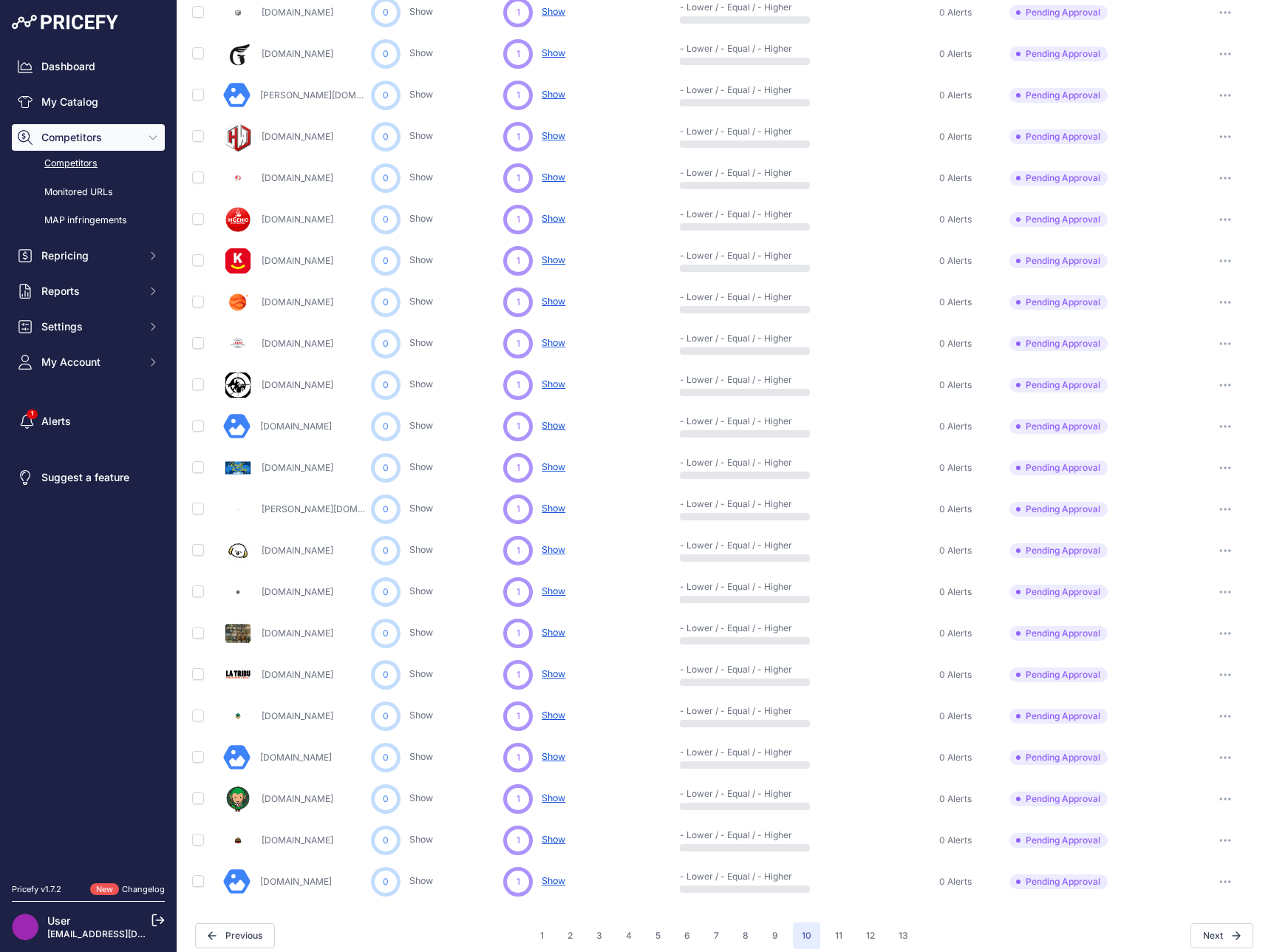
scroll to position [330, 0]
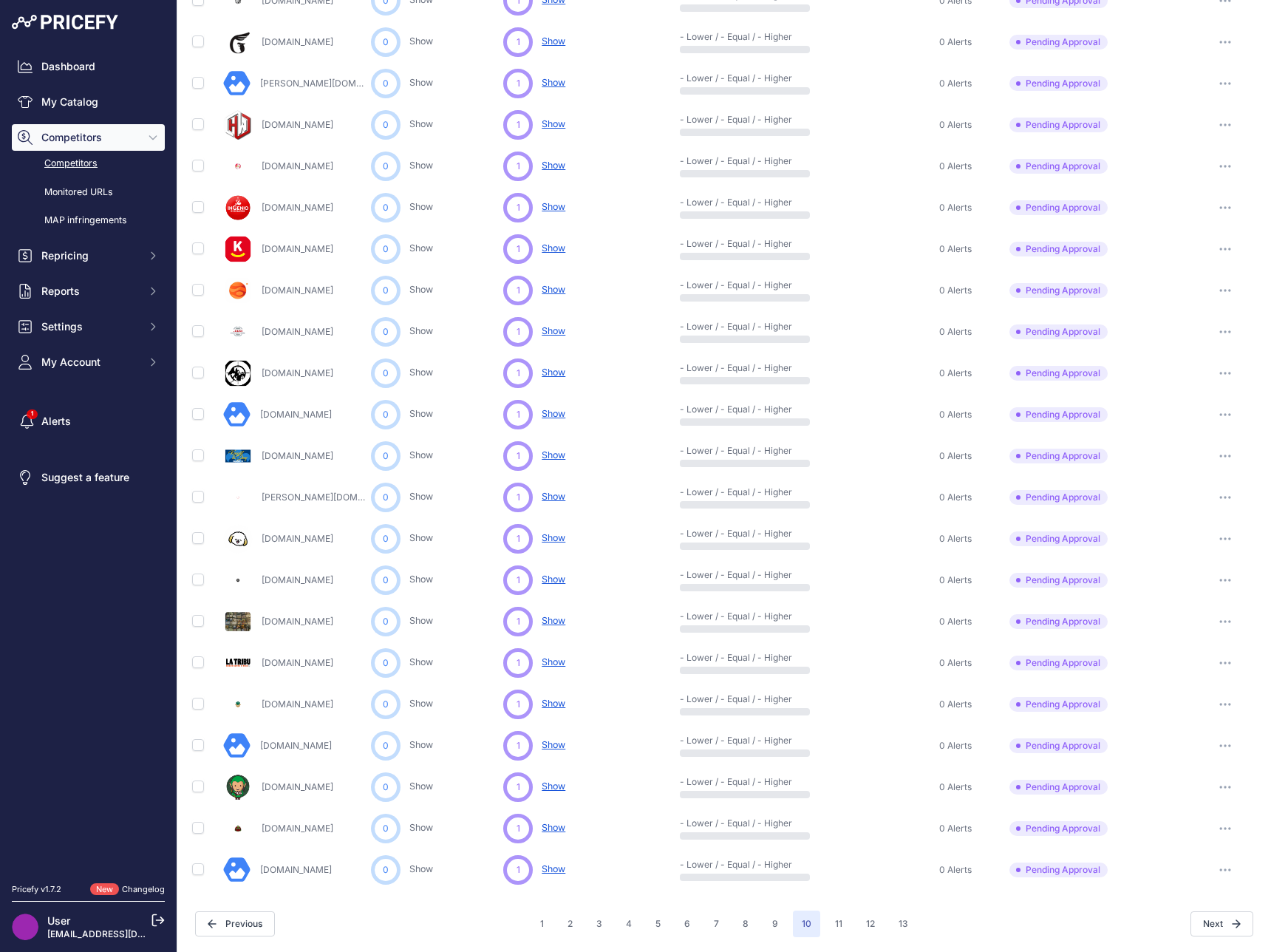
click at [1211, 790] on button "button" at bounding box center [1225, 787] width 30 height 20
click at [1183, 842] on button "Approve Competitor" at bounding box center [1196, 842] width 121 height 24
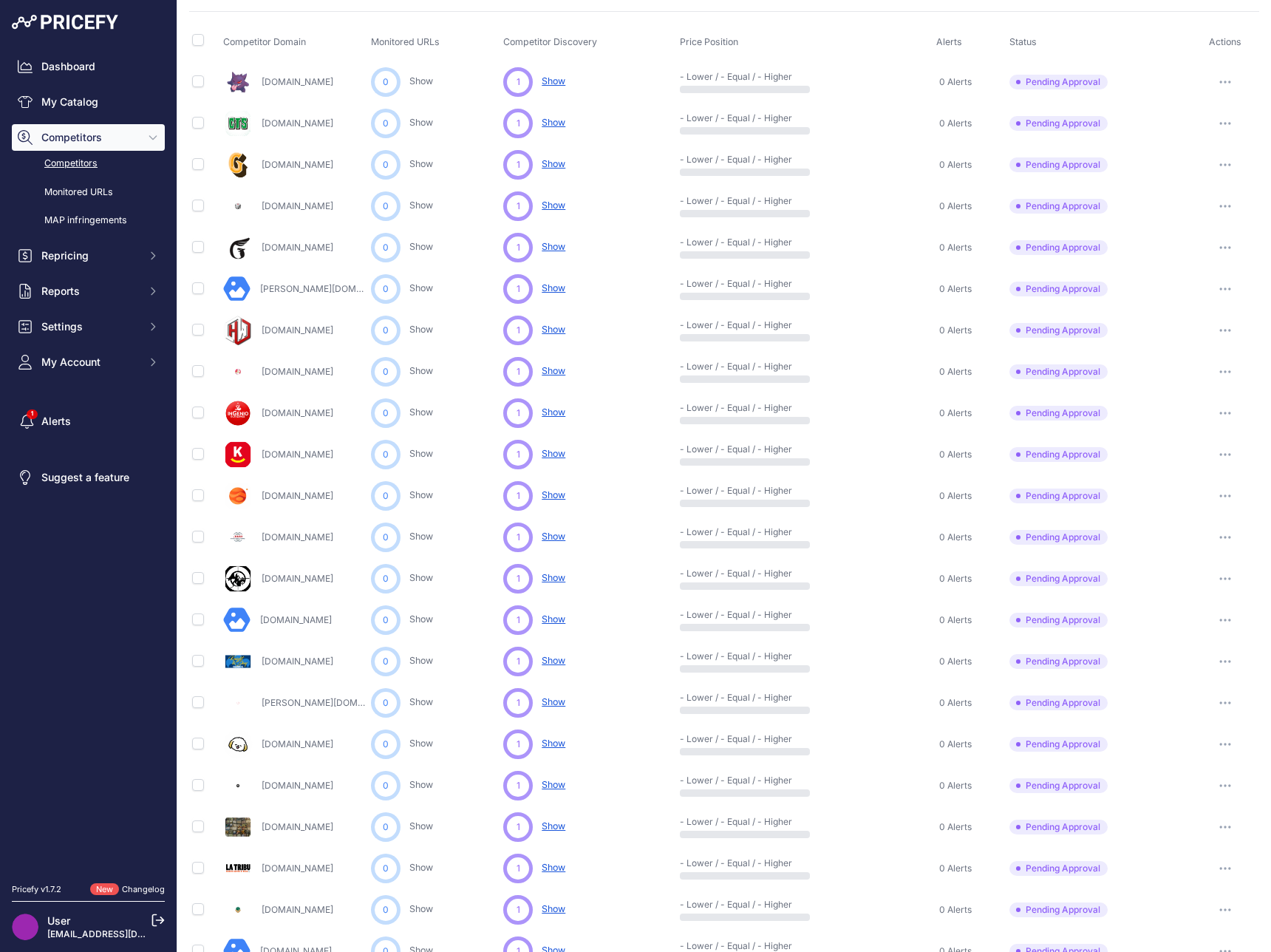
scroll to position [370, 0]
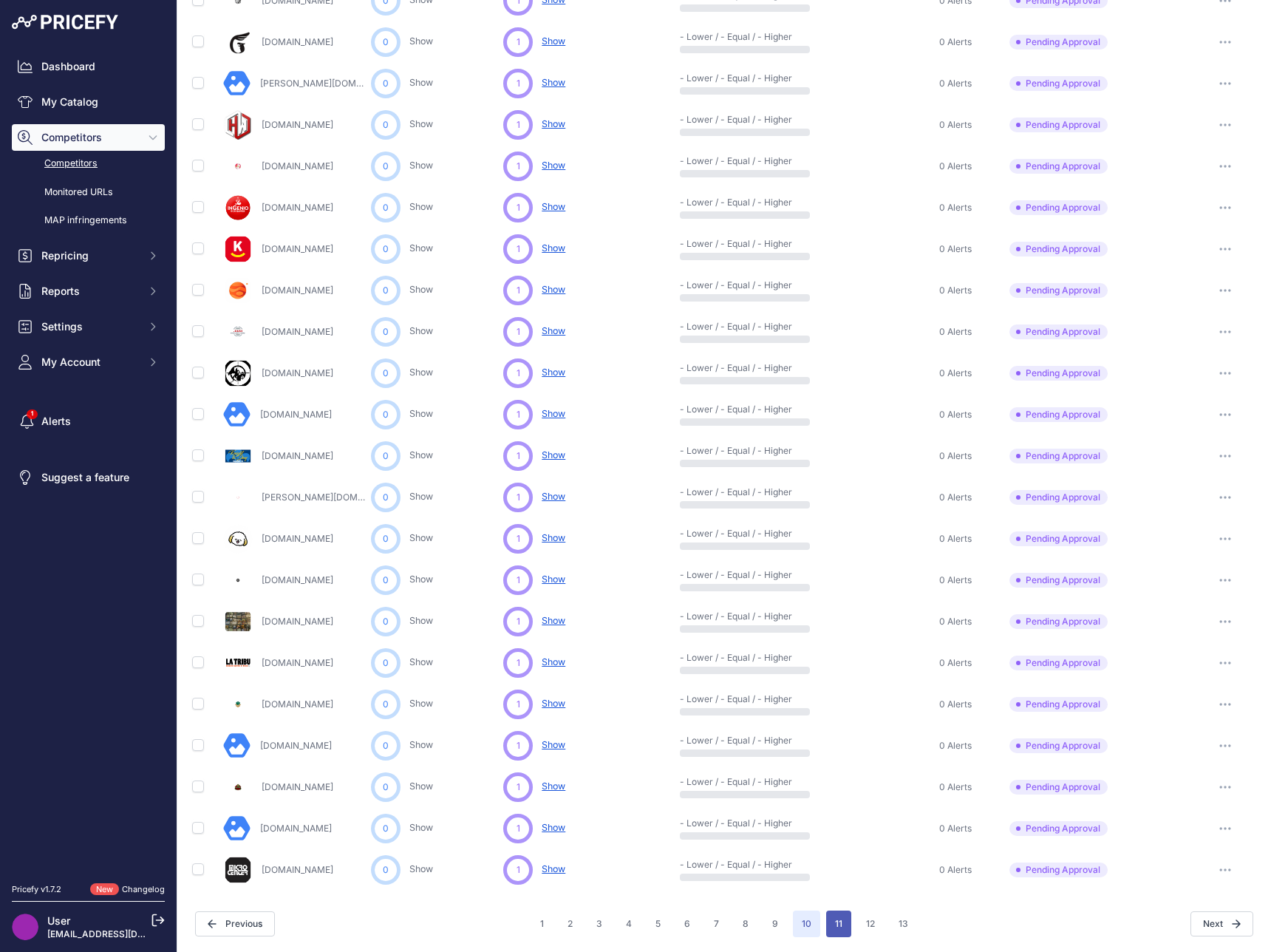
click at [838, 917] on button "11" at bounding box center [839, 923] width 25 height 26
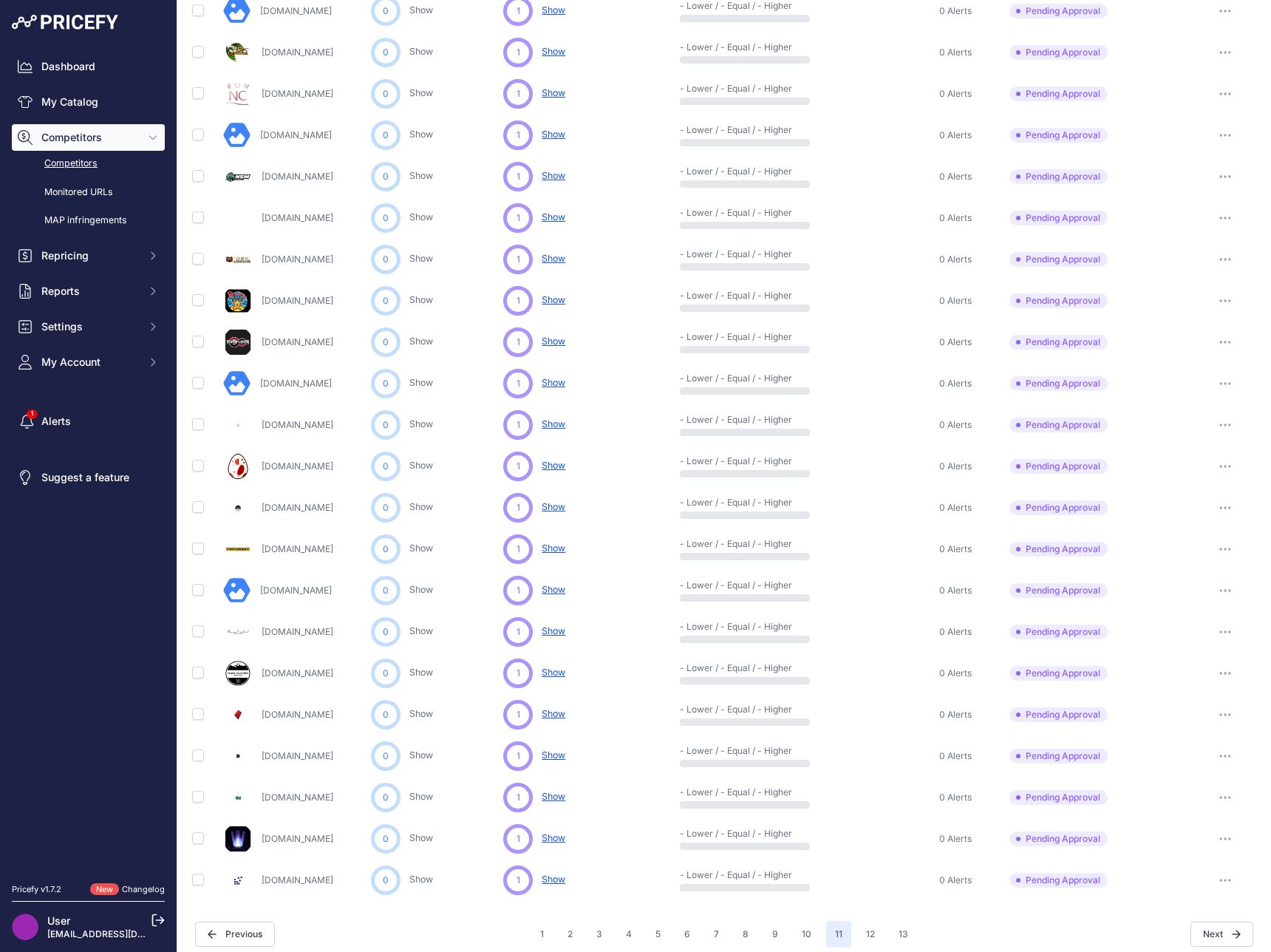
scroll to position [330, 0]
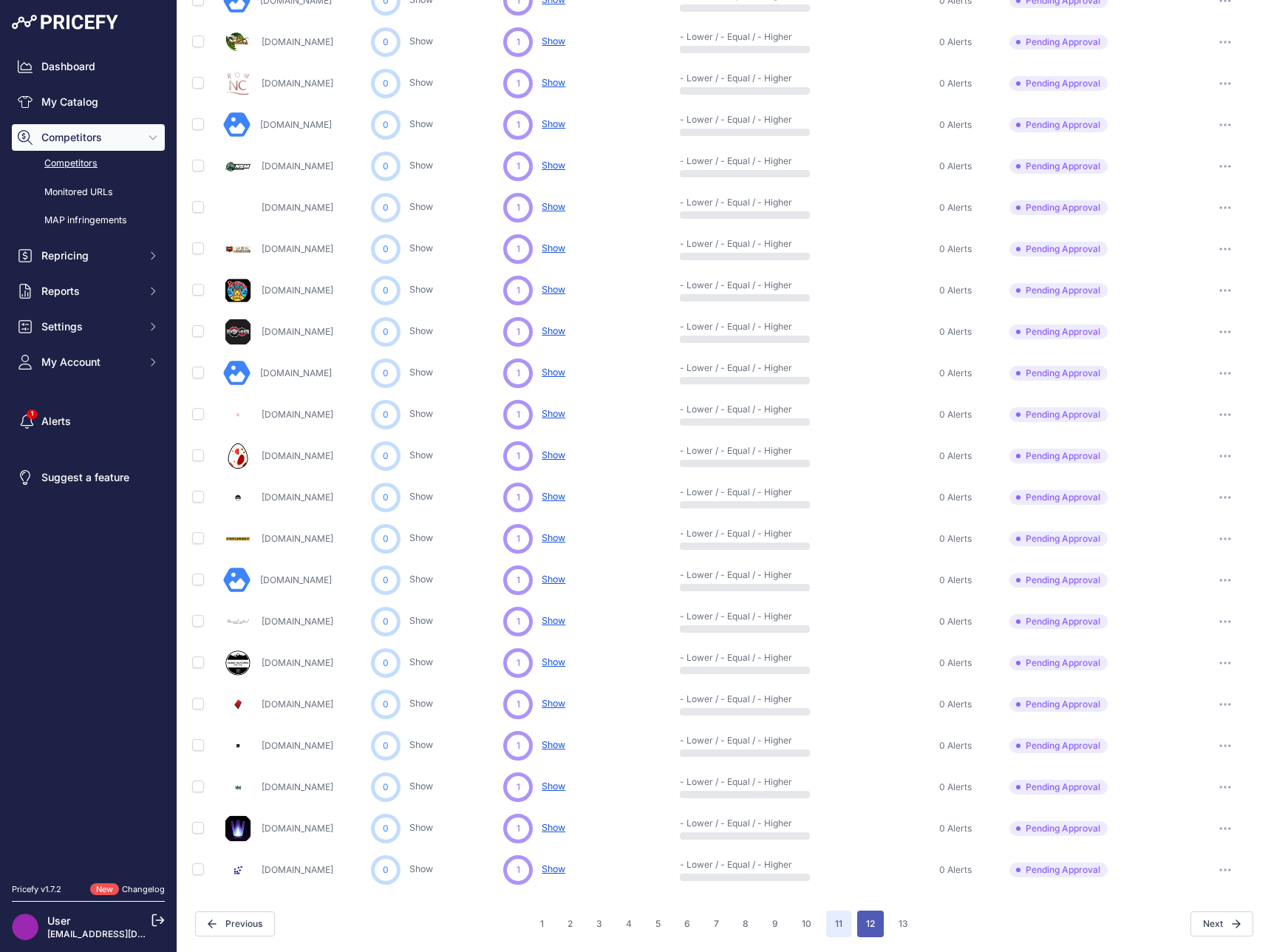
click at [862, 927] on button "12" at bounding box center [870, 923] width 26 height 26
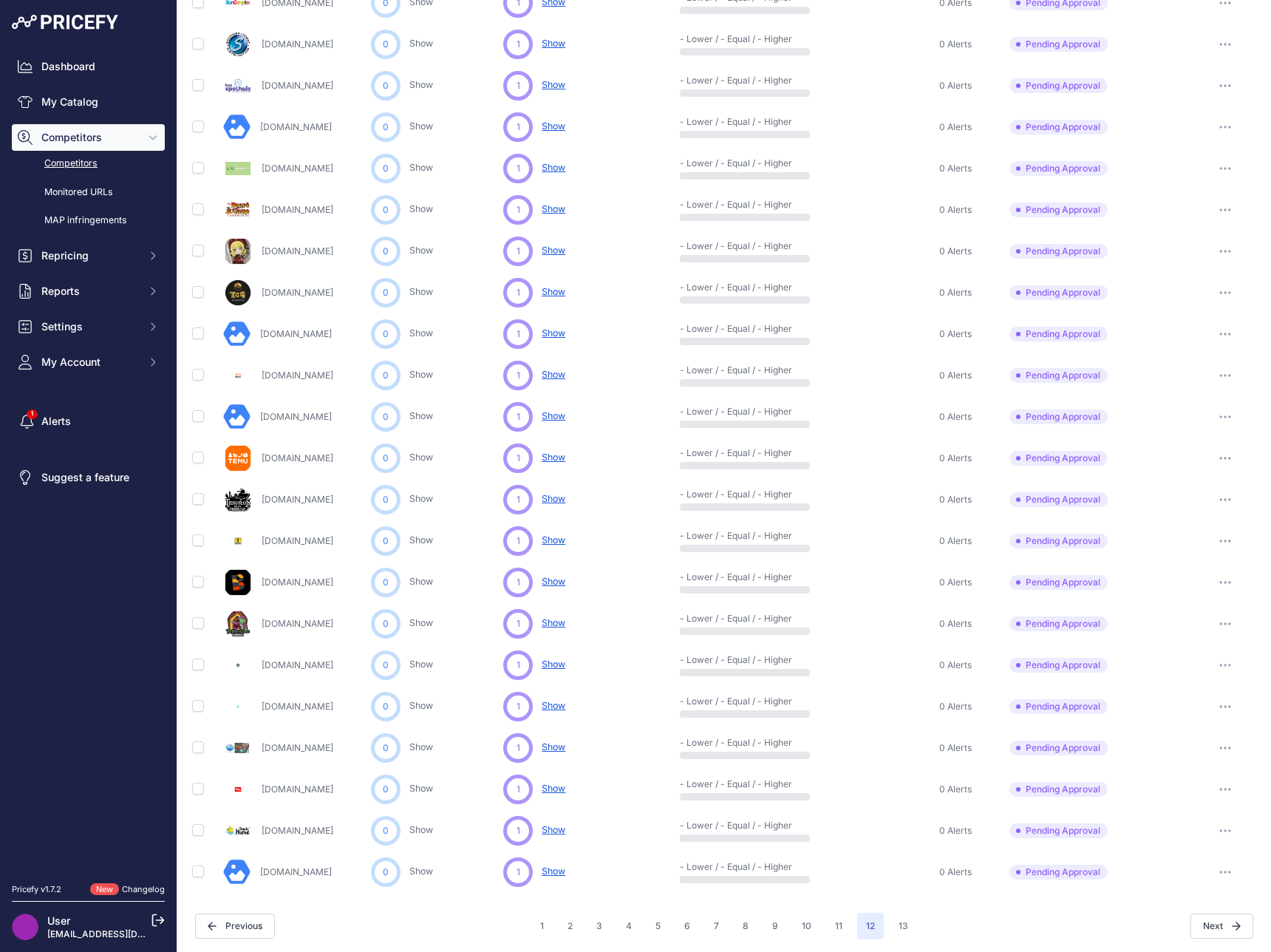
scroll to position [330, 0]
click at [899, 922] on button "13" at bounding box center [903, 923] width 27 height 26
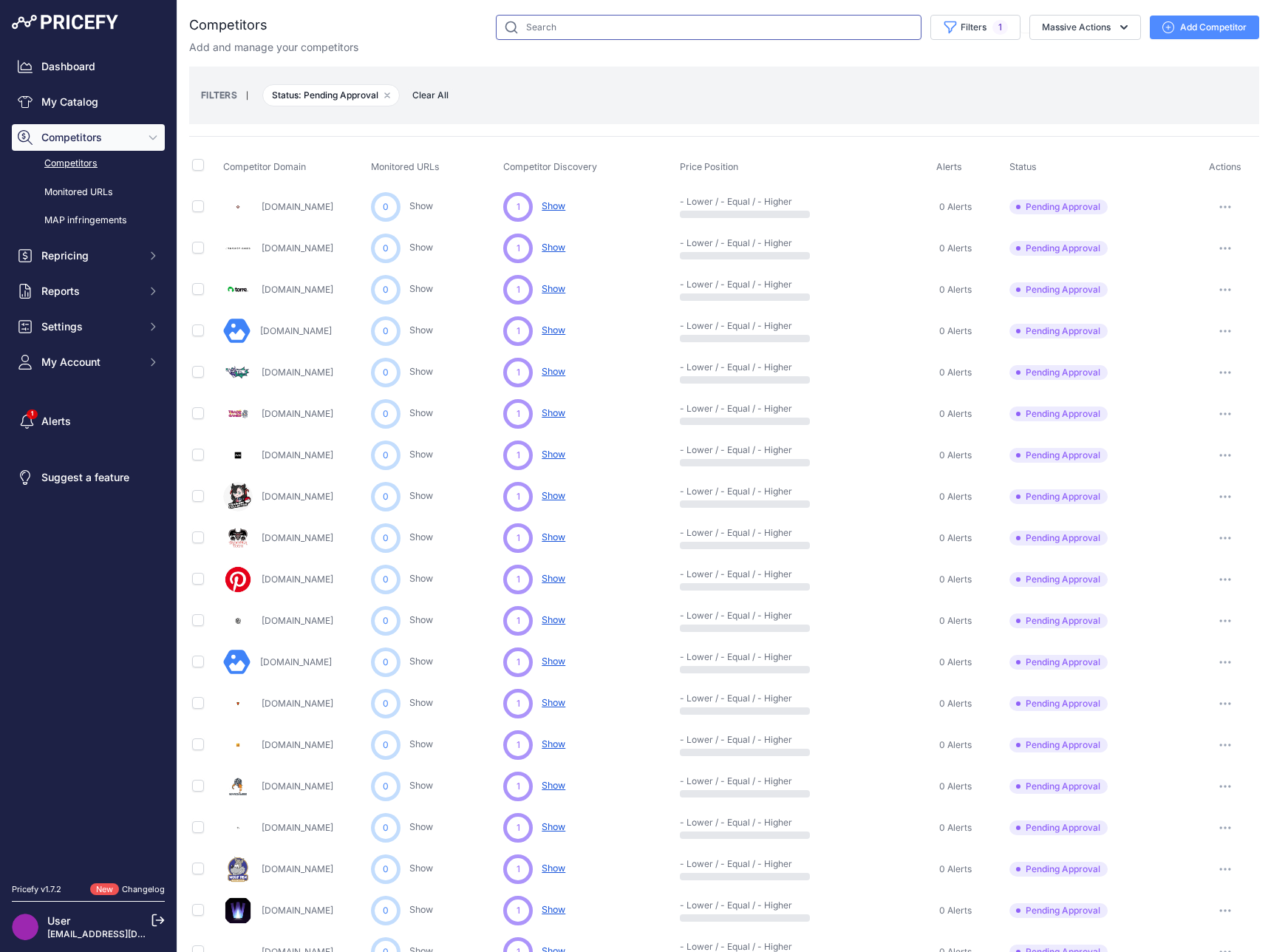
click at [604, 16] on input "text" at bounding box center [708, 27] width 425 height 25
type input "cardhouse"
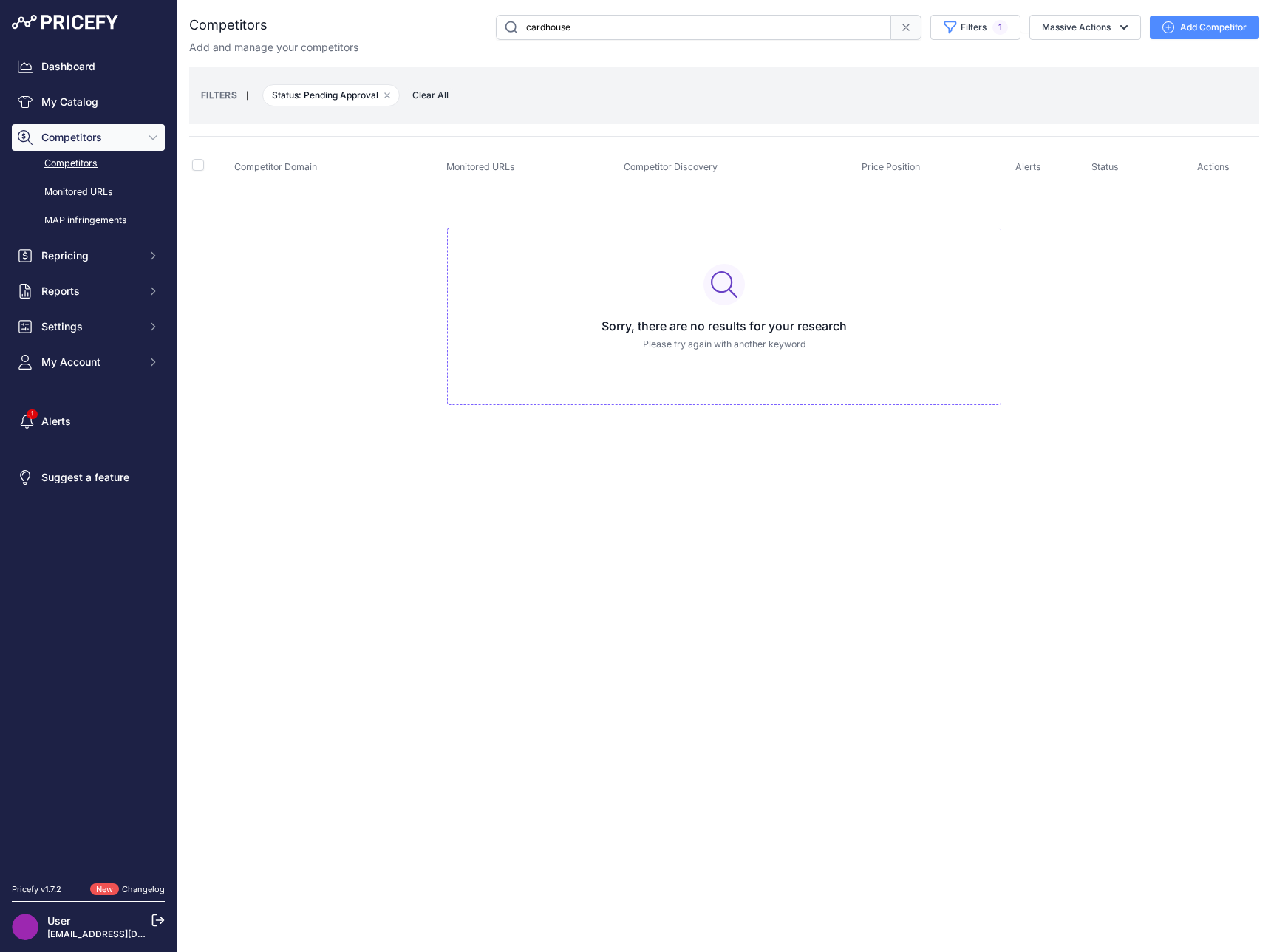
click at [1240, 22] on button "Add Competitor" at bounding box center [1204, 27] width 109 height 24
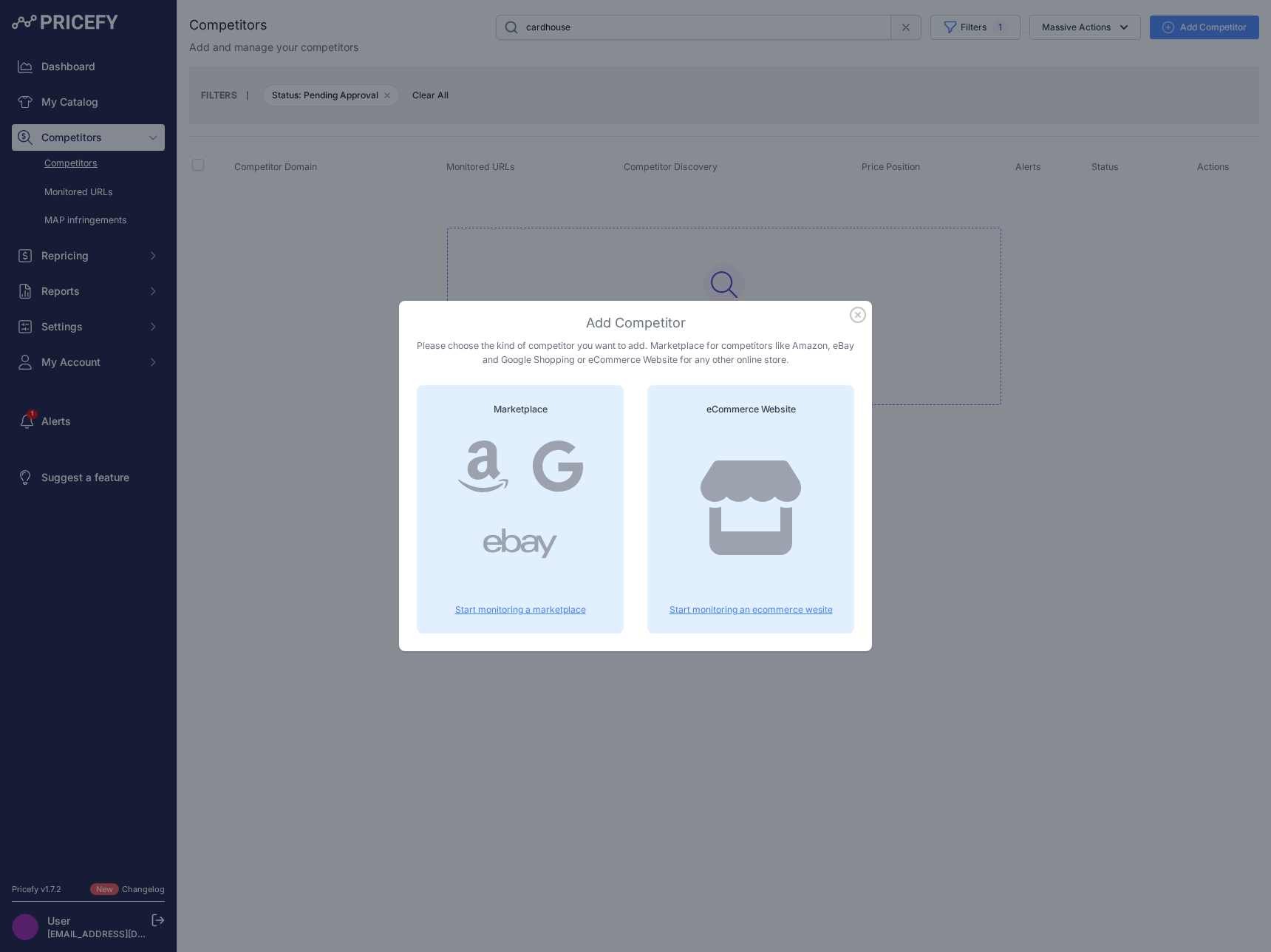
click at [747, 578] on div at bounding box center [751, 522] width 171 height 189
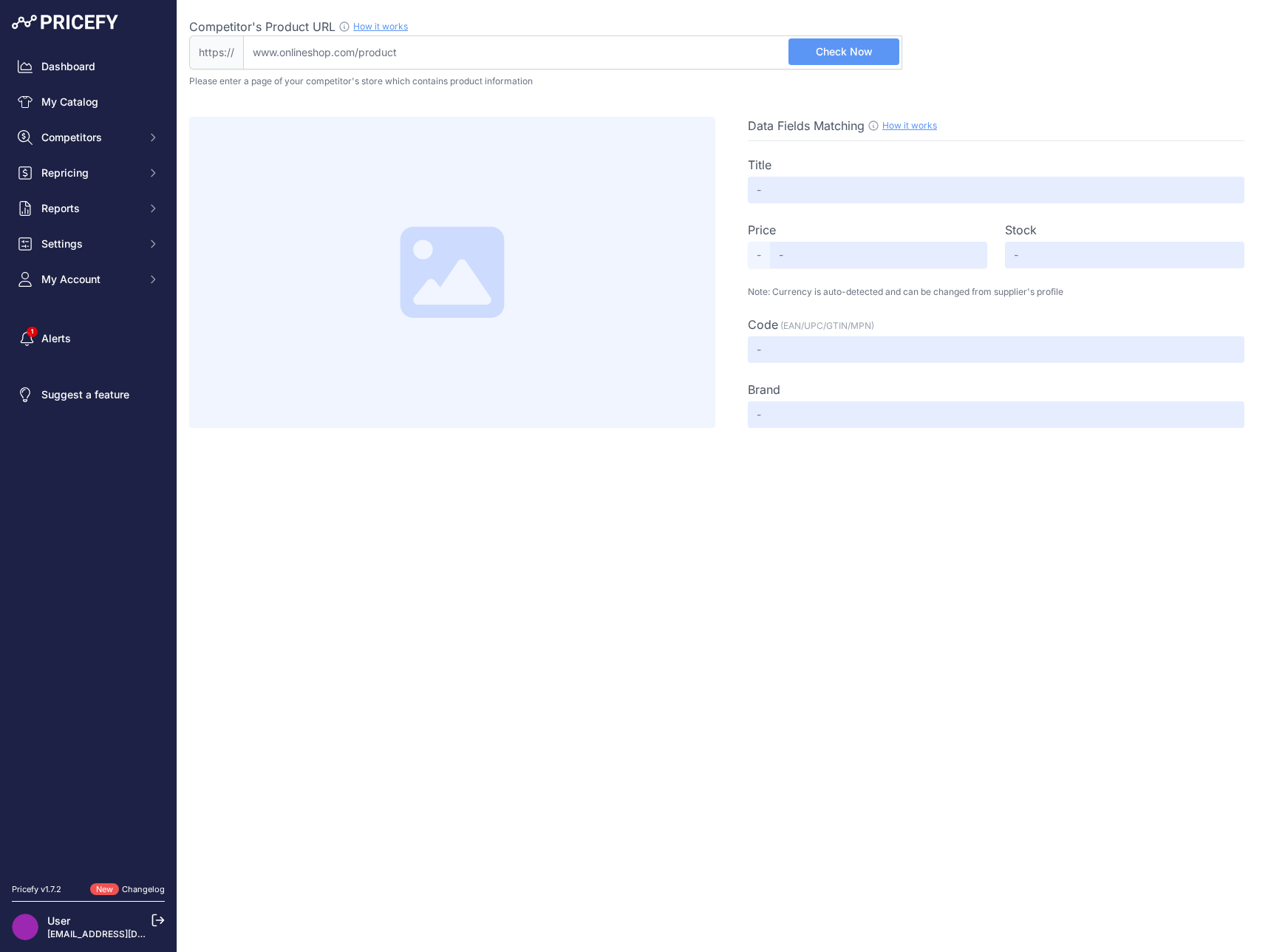
click at [521, 60] on input "Competitor's Product URL How it works In order to create your competitor's extr…" at bounding box center [573, 53] width 659 height 34
click at [538, 49] on input "Competitor's Product URL How it works In order to create your competitor's extr…" at bounding box center [573, 53] width 659 height 34
paste input "https://cardhousegaming.com/products/mega-evolution-phantasmal-flames-booster-b…"
type input "cardhousegaming.com/products/mega-evolution-phantasmal-flames-booster-bundle-in…"
click at [837, 44] on span "Check Now" at bounding box center [844, 51] width 57 height 14
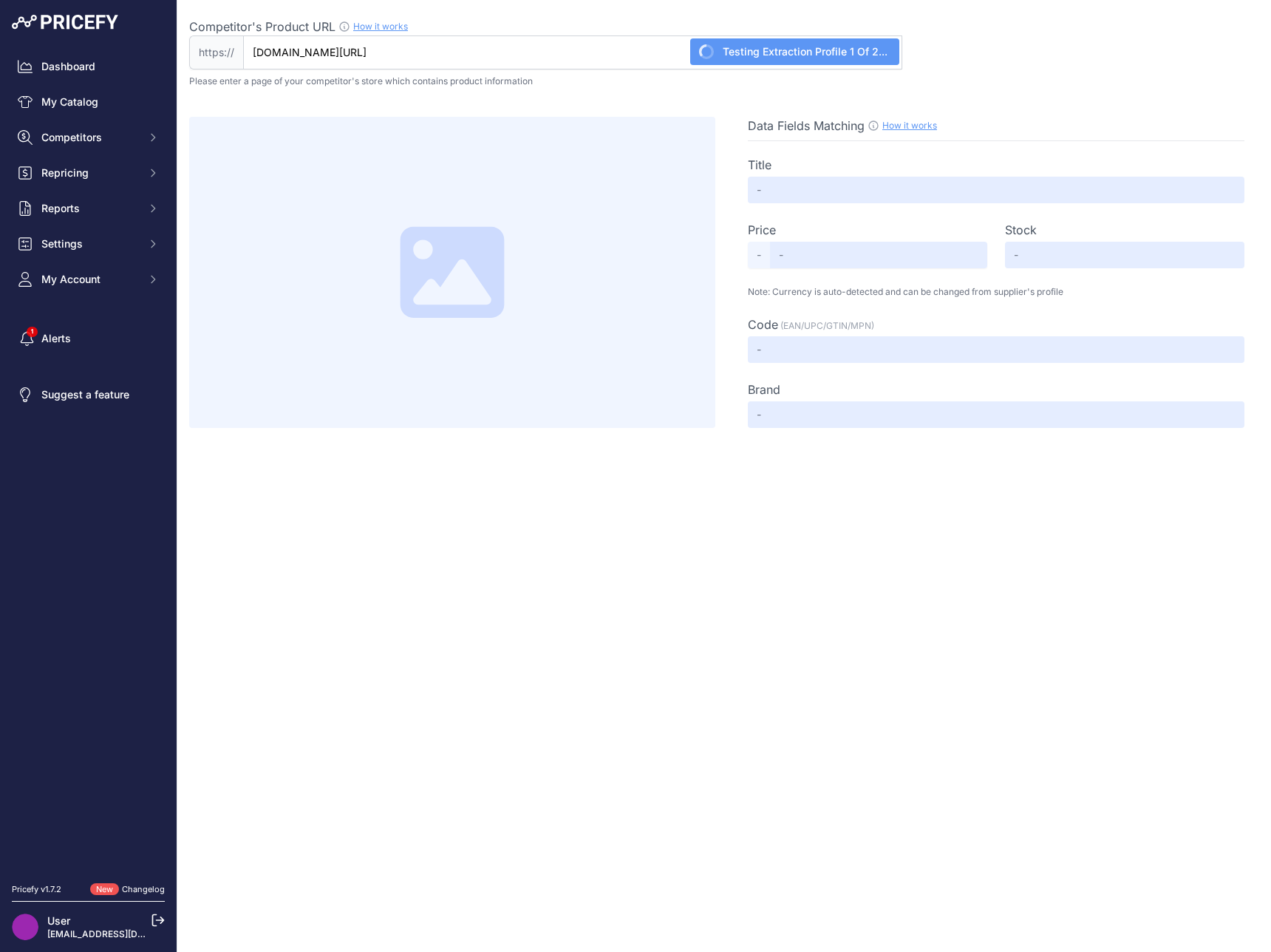
type input "Mega Evolution Phantasmal Flames Booster Bundle Inglés - PREVENTA"
type input "36990.0"
type input "Available"
type input "Not Found"
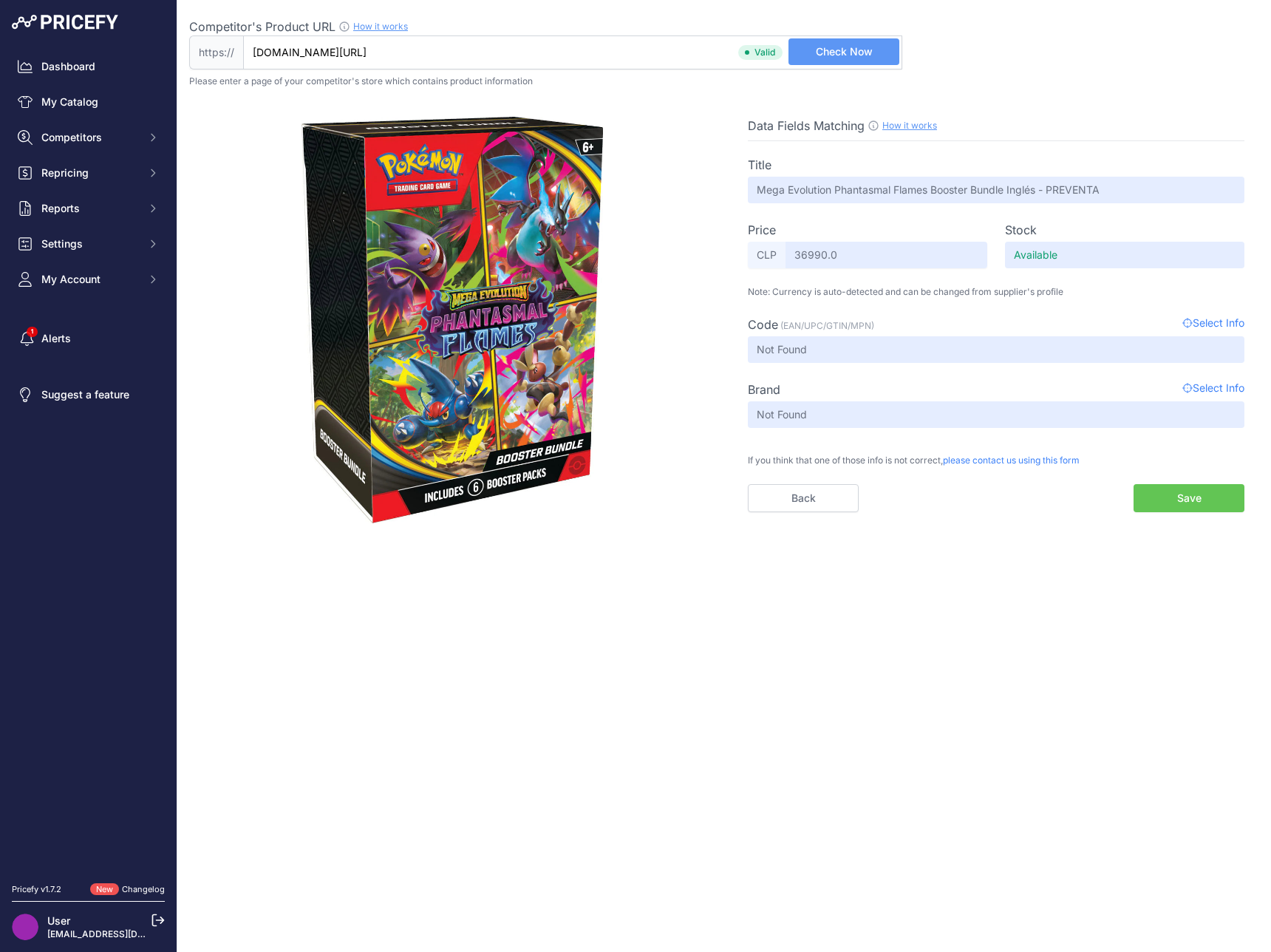
click at [1202, 506] on button "Save" at bounding box center [1189, 497] width 111 height 28
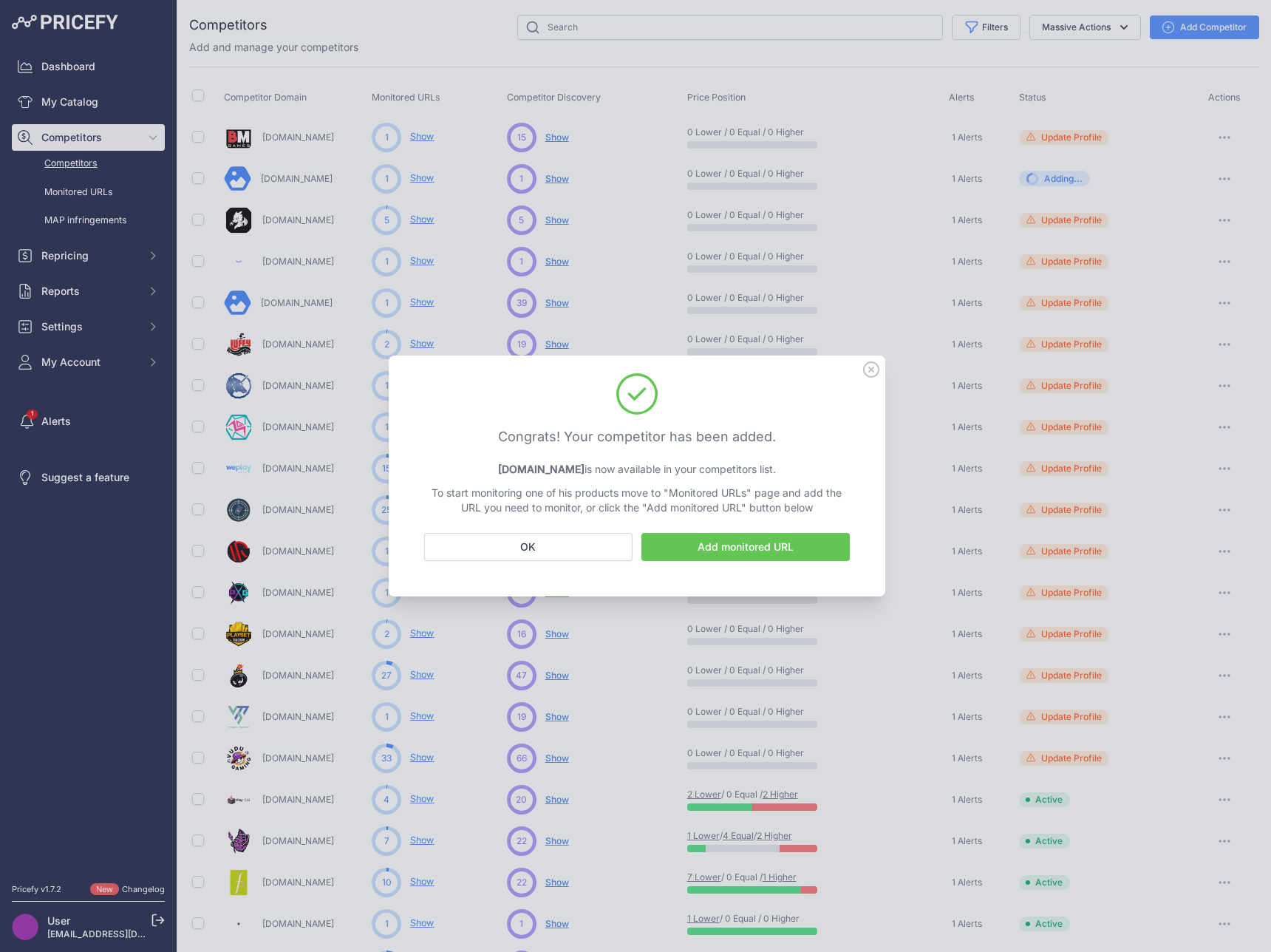
click at [798, 545] on link "Add monitored URL" at bounding box center [746, 546] width 208 height 28
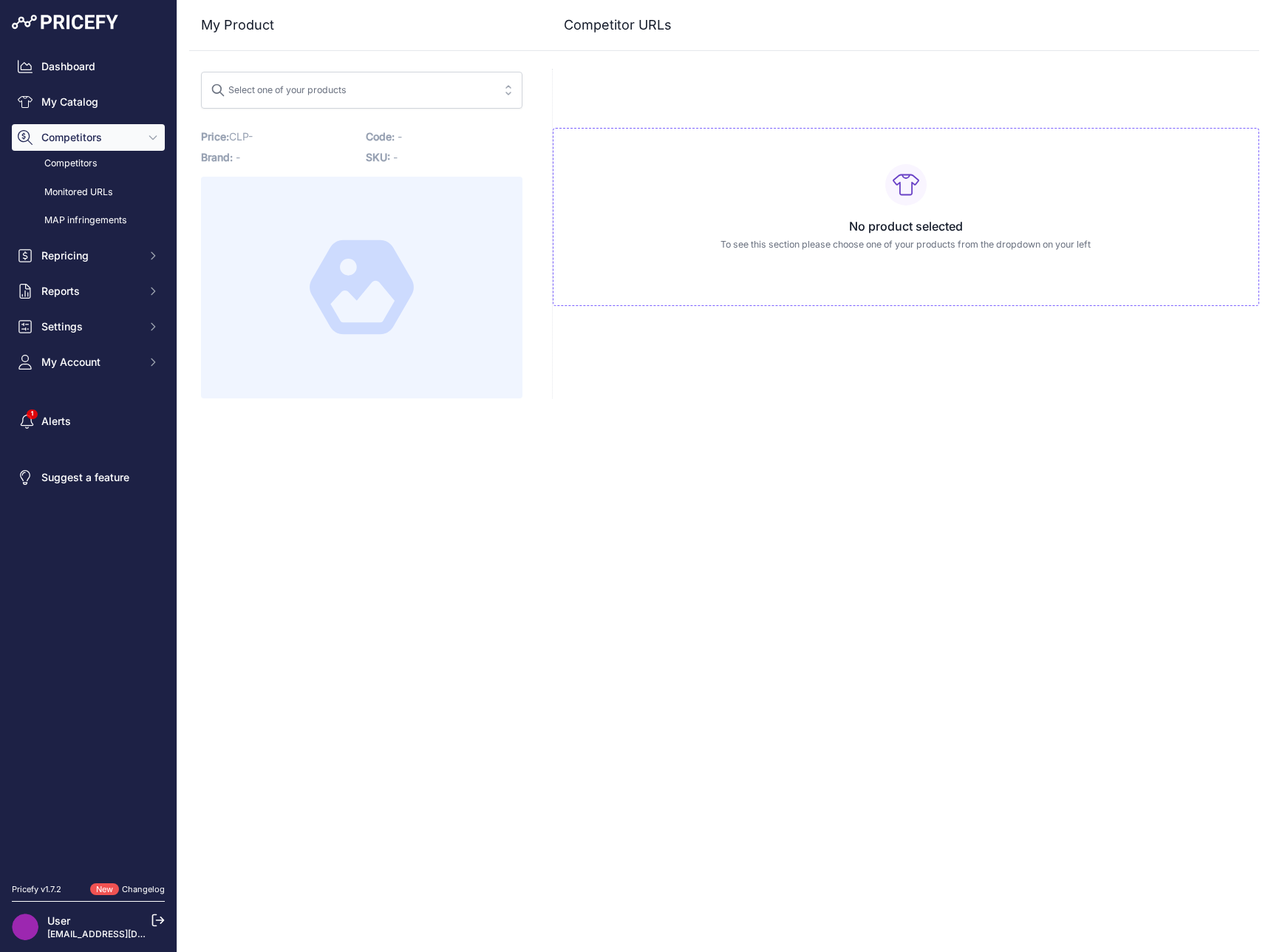
click at [358, 98] on span "Select one of your products" at bounding box center [352, 90] width 281 height 24
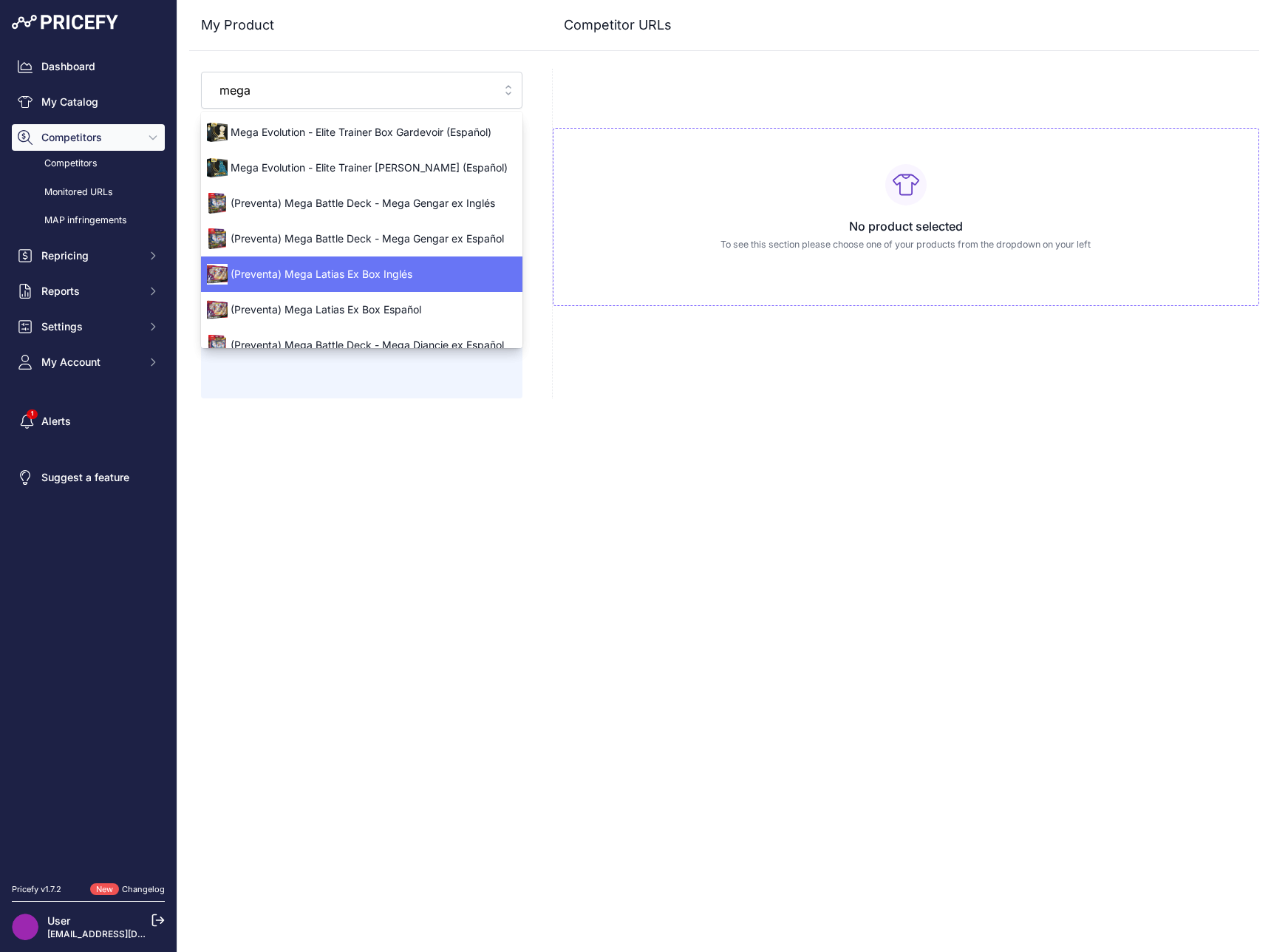
scroll to position [125, 0]
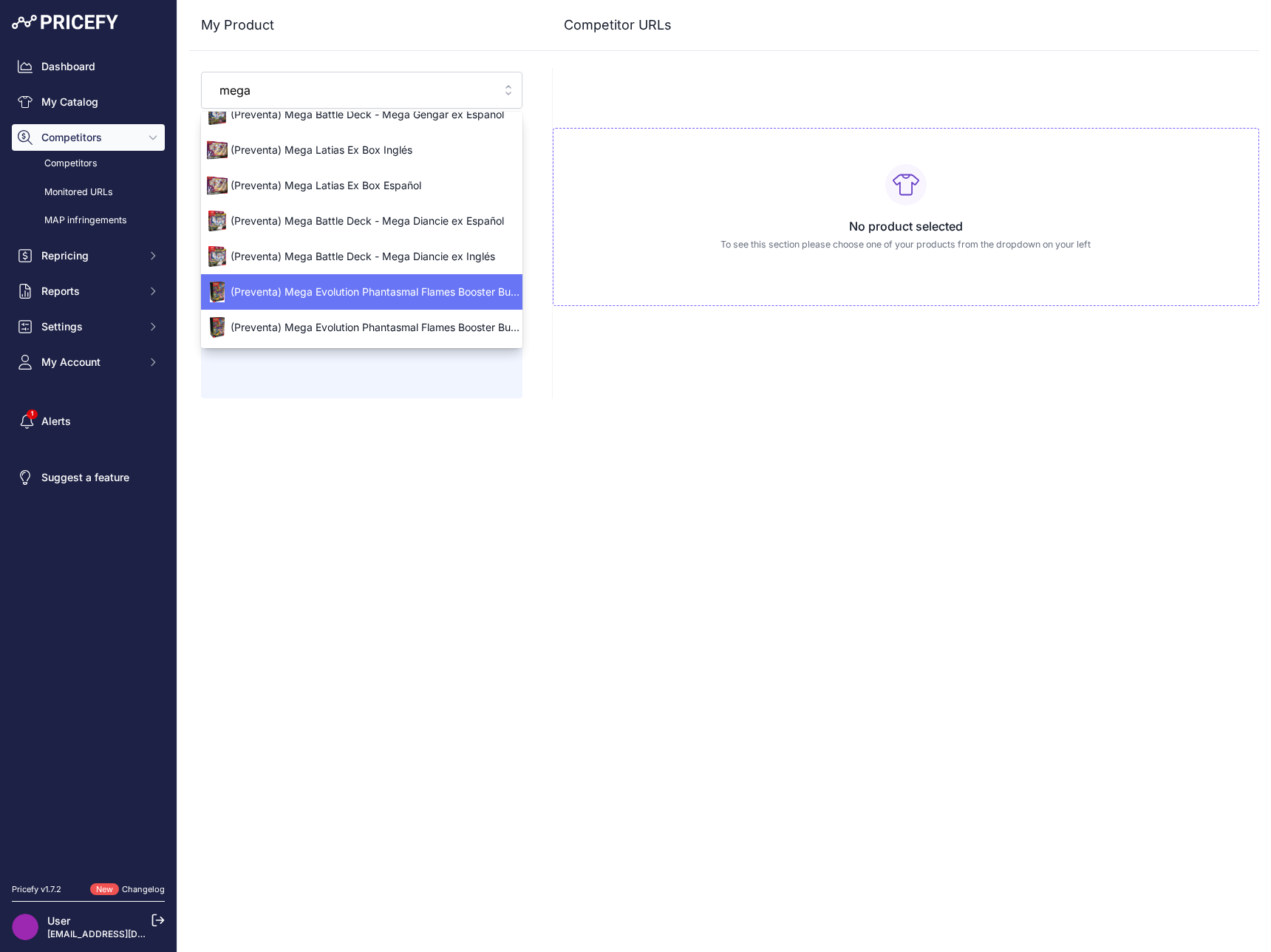
type input "mega"
click at [281, 302] on div "(Preventa) Mega Evolution Phantasmal Flames Booster Bundle Inglés" at bounding box center [361, 292] width 321 height 24
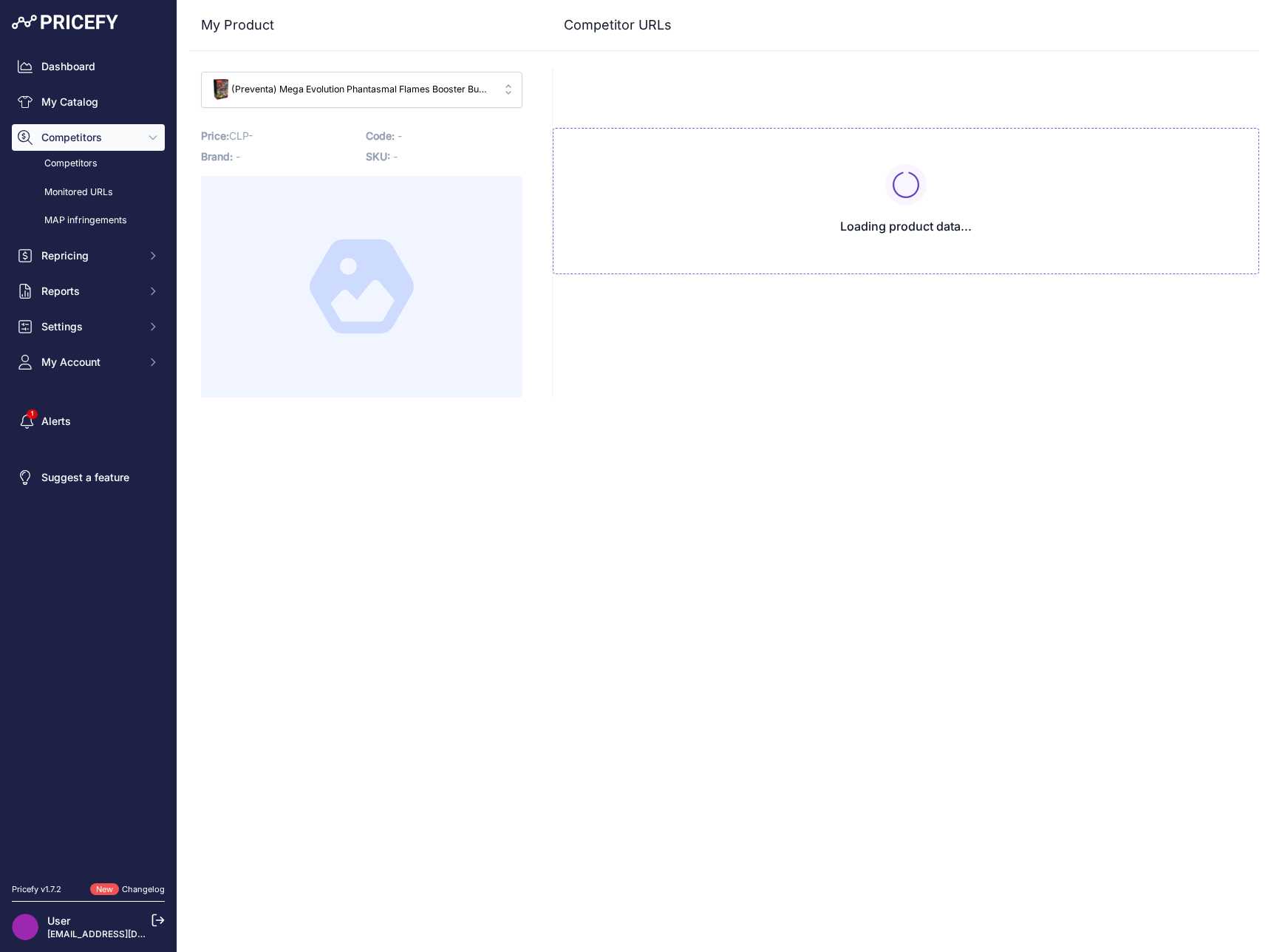
type input "www.geekers.cl/en/pokemon/mega-evolutions-phantasmal-flames-booster-bundle-ingl…"
type input "www.santogames.cl/mega-evolution-phantasmal-flames-booster-bundle-ingles?prirul…"
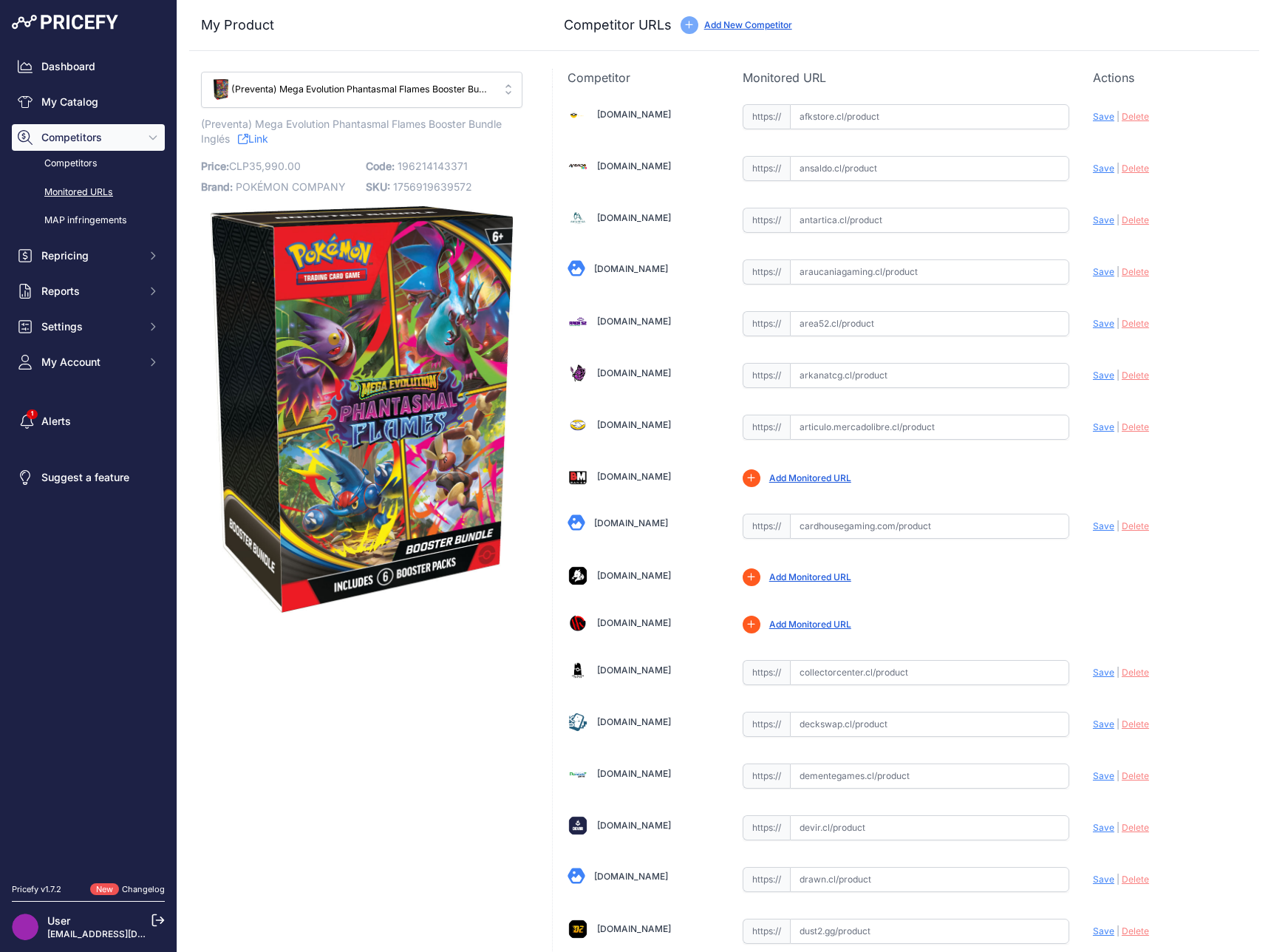
drag, startPoint x: 96, startPoint y: 177, endPoint x: 101, endPoint y: 186, distance: 10.3
click at [96, 181] on div "Competitors Monitored URLs MAP infringements" at bounding box center [88, 192] width 153 height 83
click at [101, 186] on link "Monitored URLs" at bounding box center [88, 192] width 153 height 26
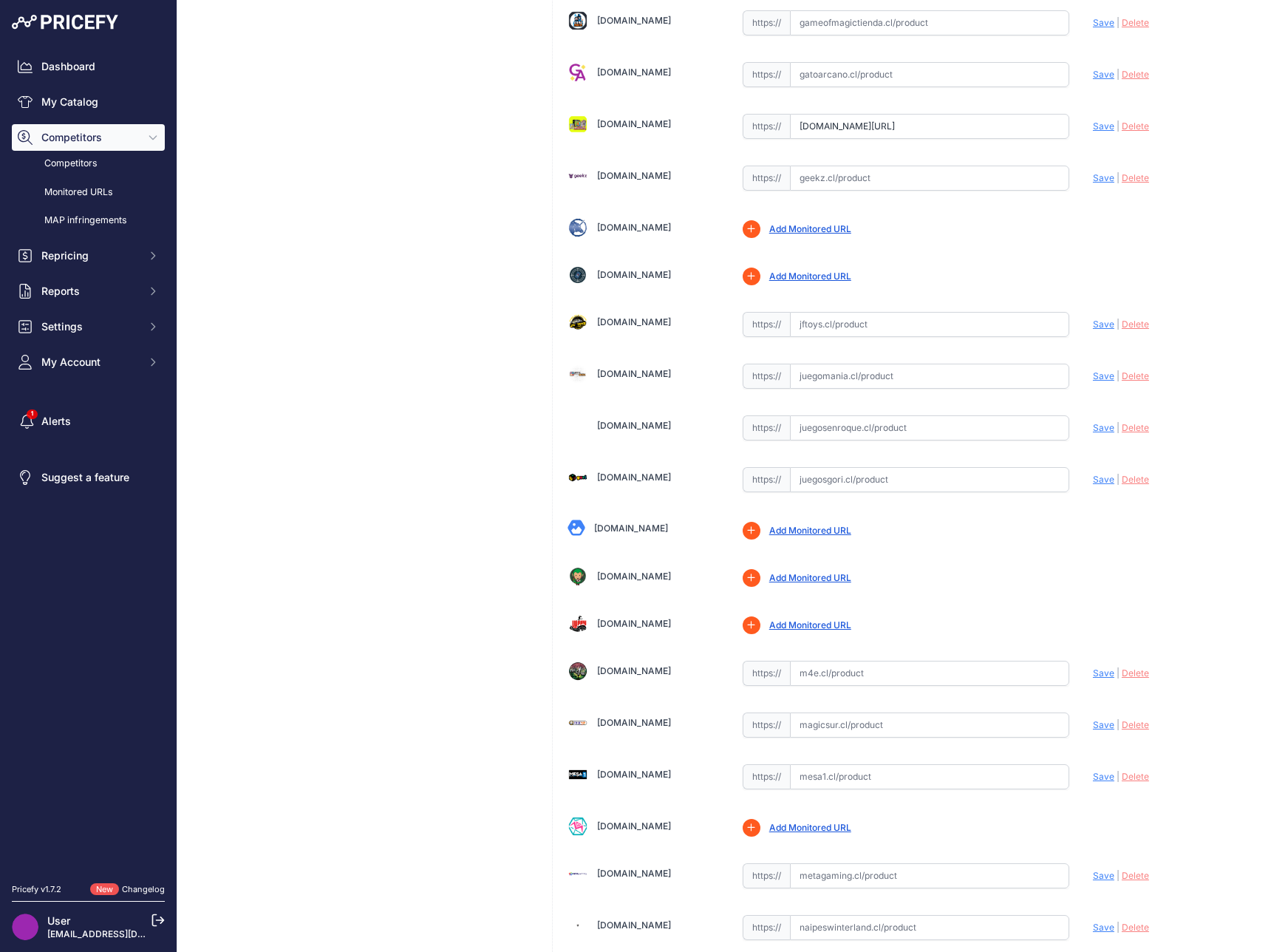
scroll to position [2528, 0]
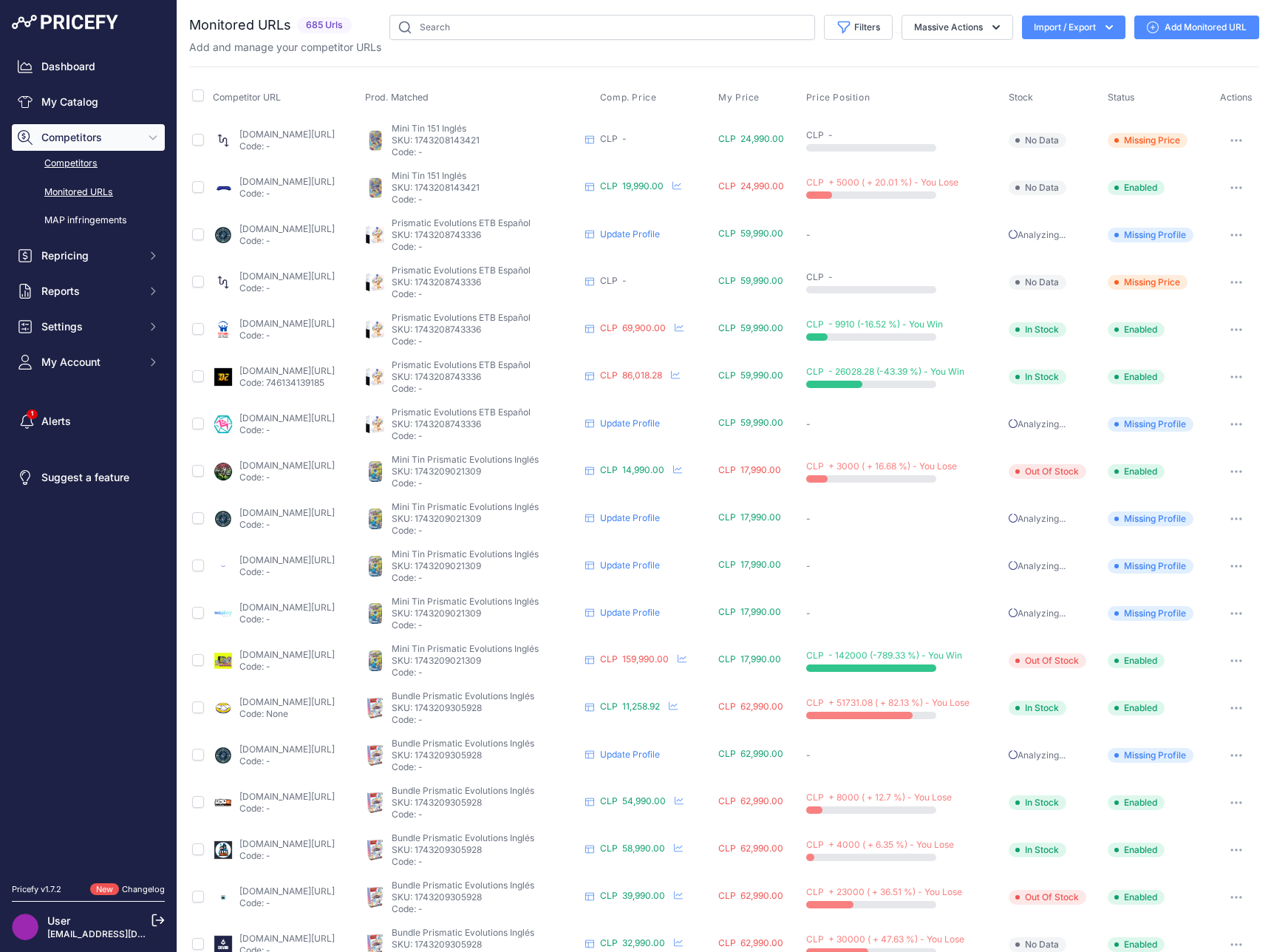
click at [86, 164] on link "Competitors" at bounding box center [88, 163] width 153 height 26
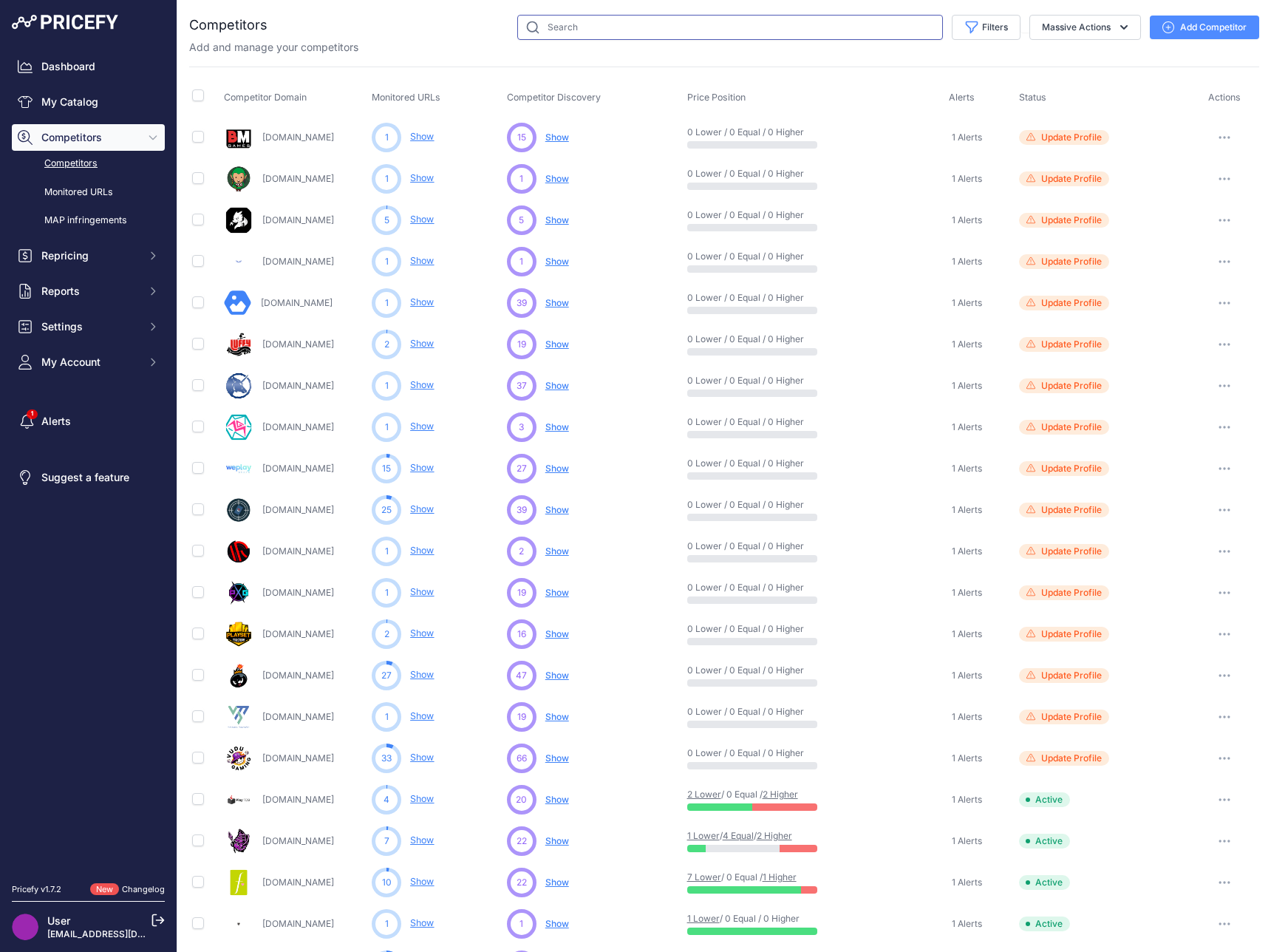
click at [866, 32] on input "text" at bounding box center [730, 27] width 425 height 25
type input "chariz"
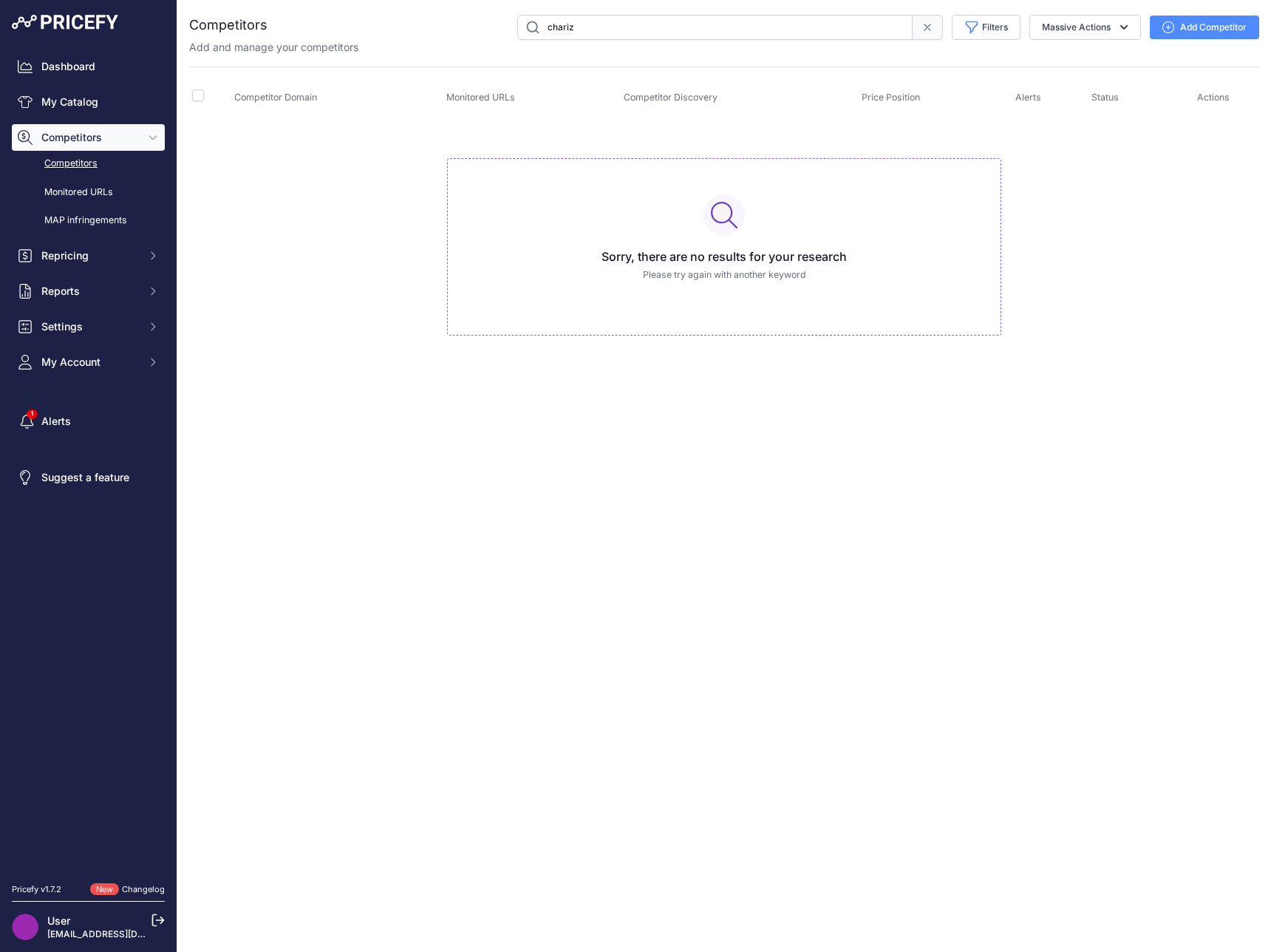
click at [1178, 31] on button "Add Competitor" at bounding box center [1204, 27] width 109 height 24
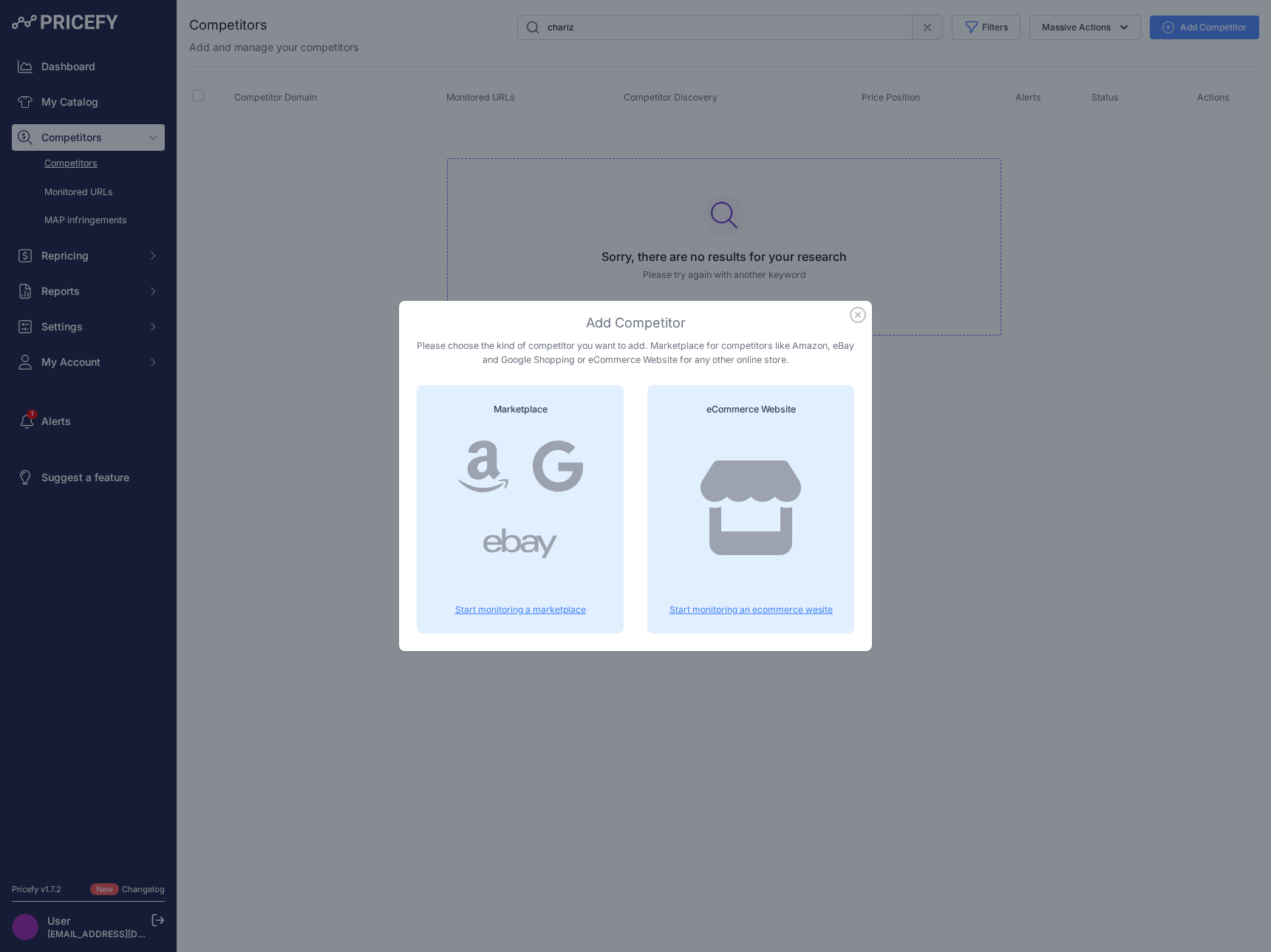
click at [774, 491] on icon at bounding box center [751, 507] width 101 height 95
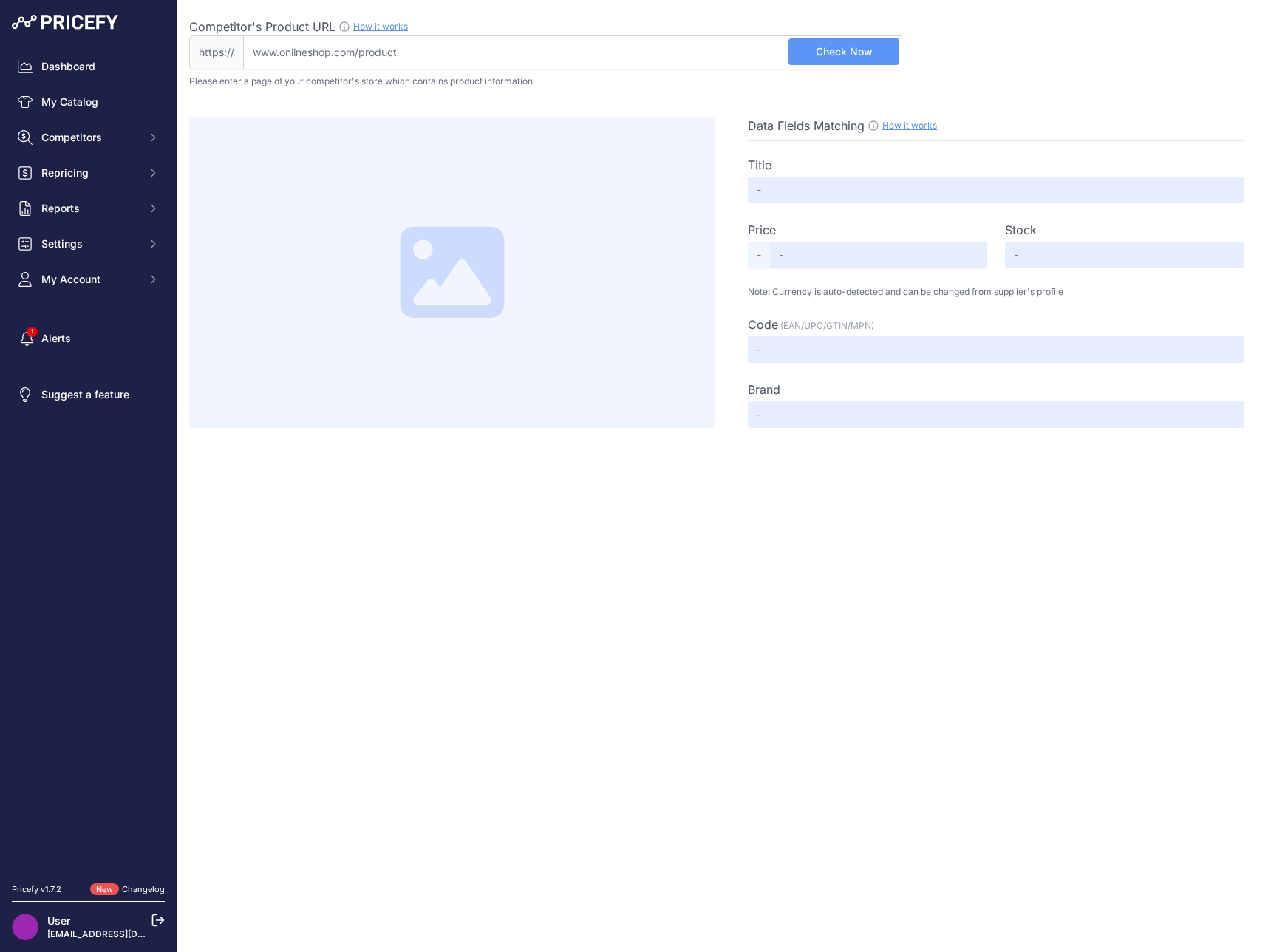
click at [634, 41] on input "Competitor's Product URL How it works In order to create your competitor's extr…" at bounding box center [573, 53] width 659 height 34
paste input "[URL][DOMAIN_NAME]"
type input "[DOMAIN_NAME][URL]"
click at [859, 45] on span "Check Now" at bounding box center [844, 51] width 57 height 14
type input "Not Found"
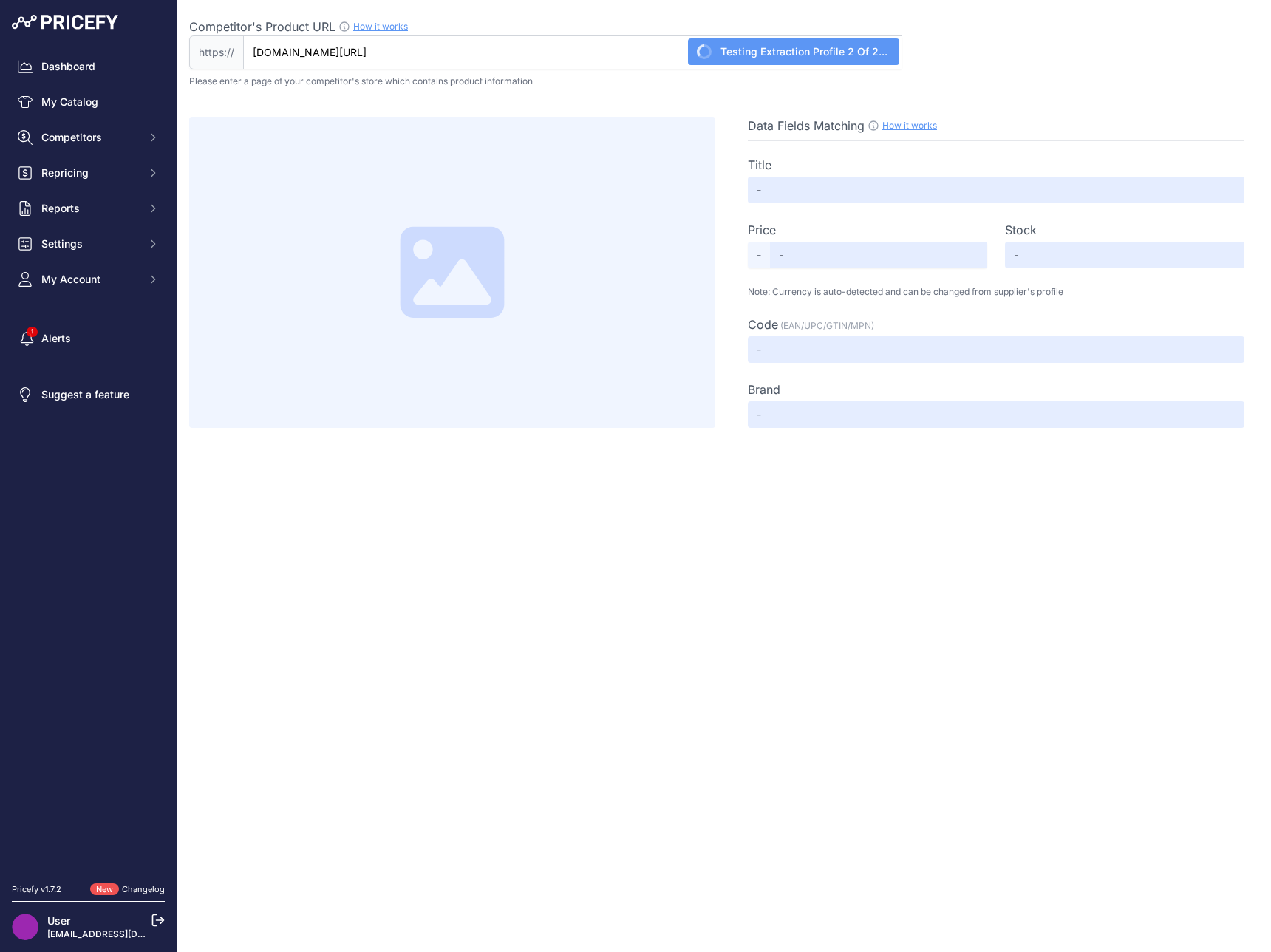
type input "Not Found"
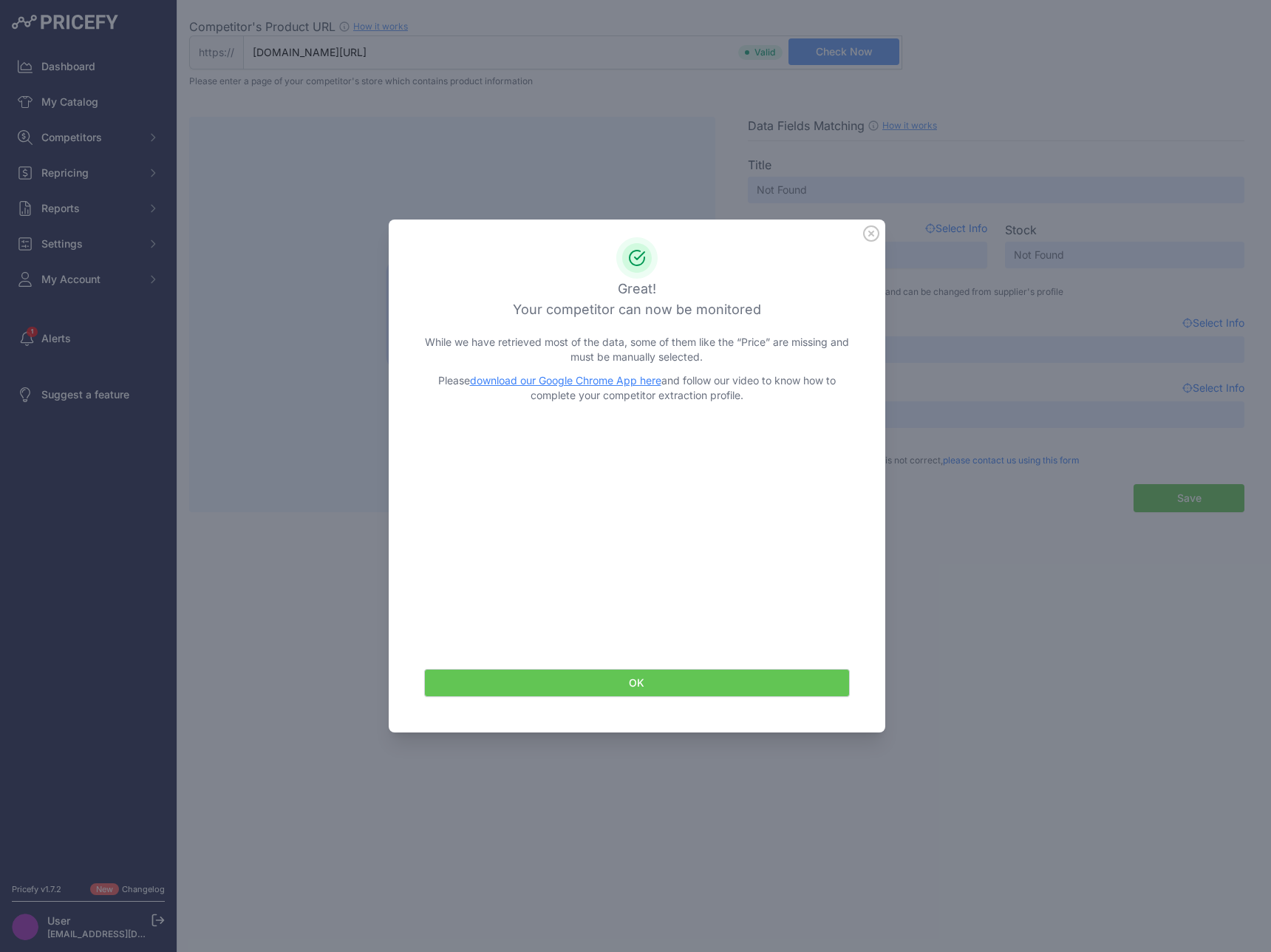
click at [723, 692] on button "OK" at bounding box center [637, 682] width 425 height 28
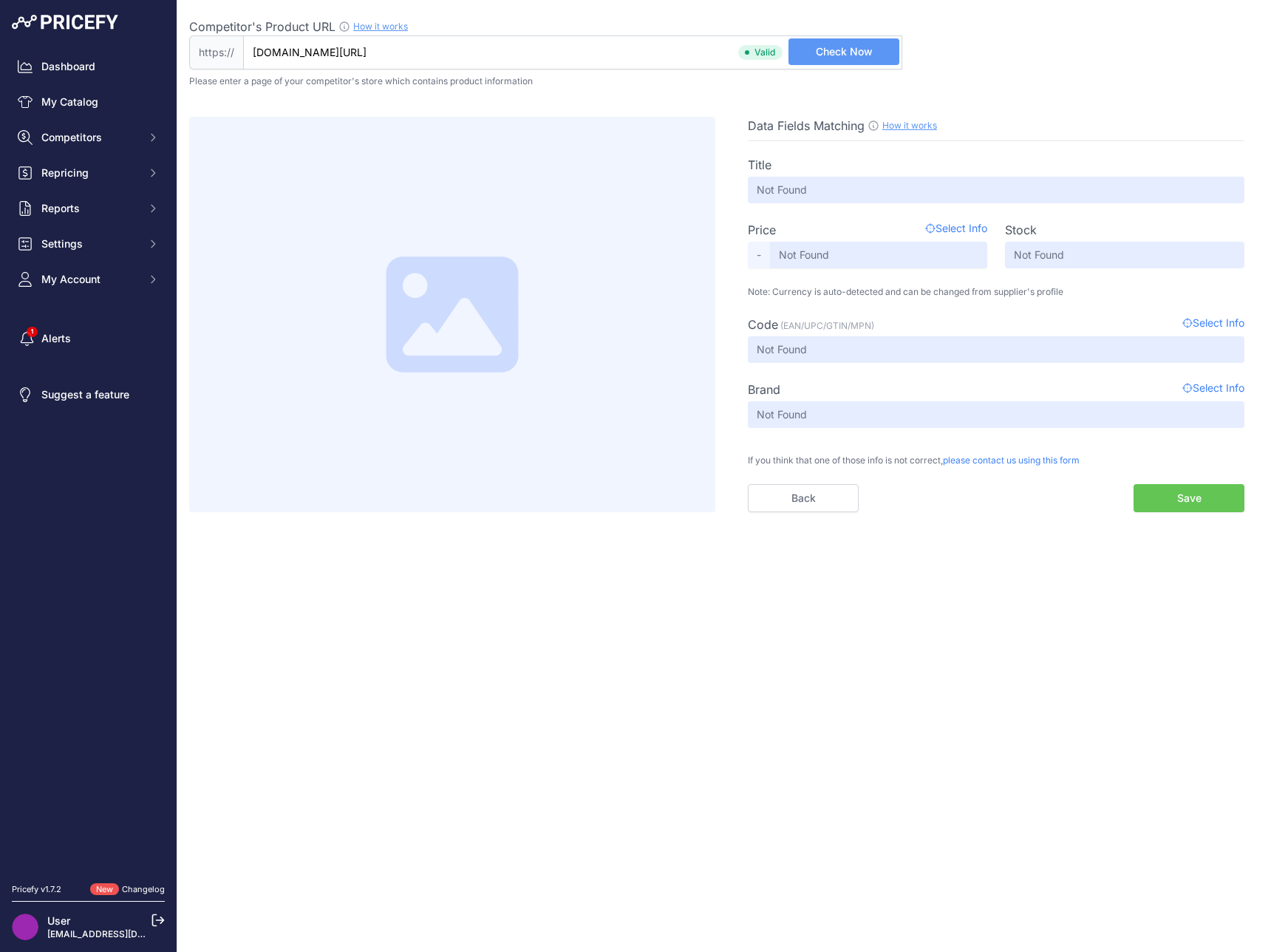
click at [597, 55] on input "[DOMAIN_NAME][URL]" at bounding box center [573, 53] width 659 height 34
click at [891, 55] on button "Check Now" at bounding box center [844, 51] width 111 height 26
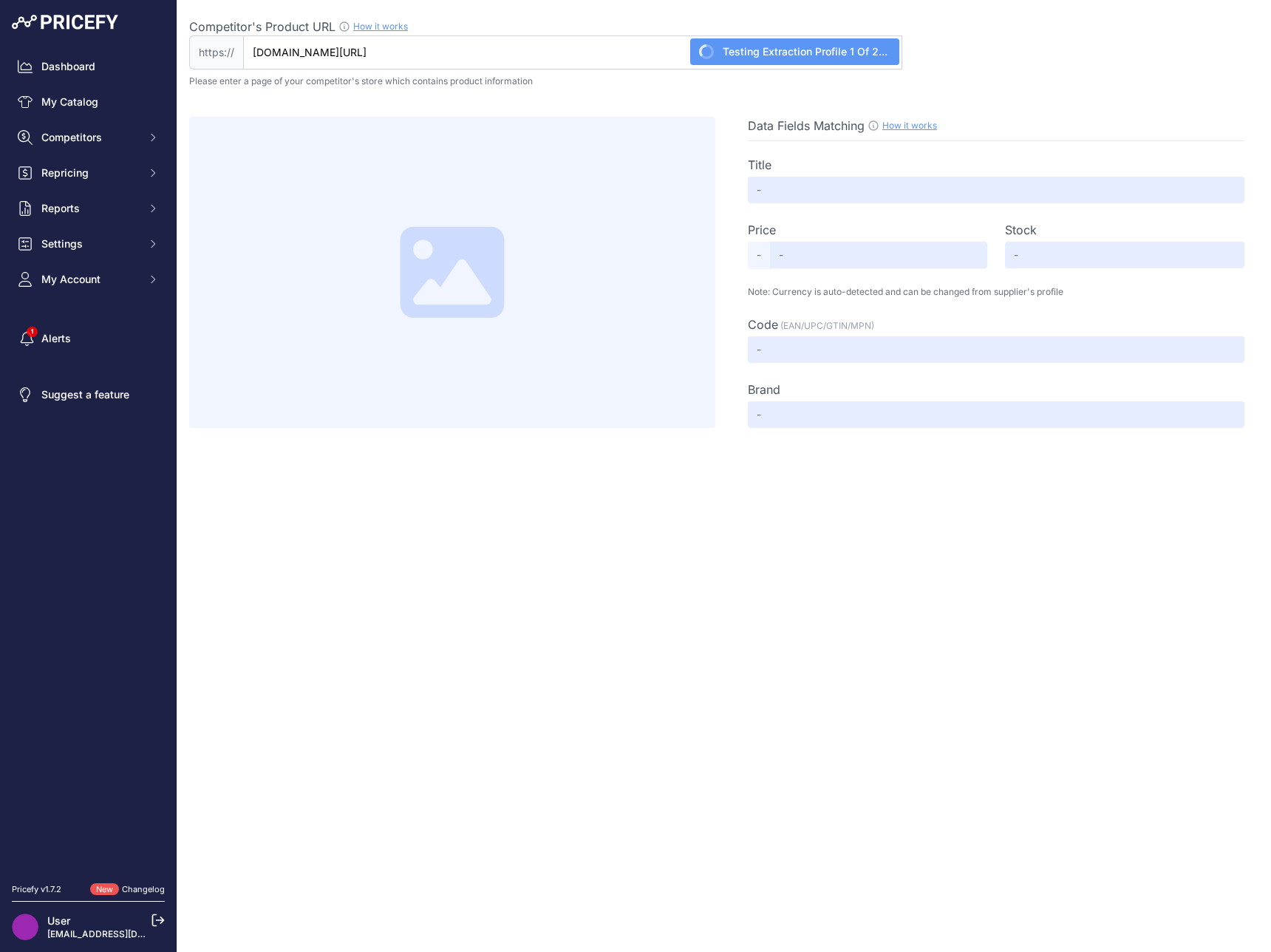
type input "[PREVENTA [DATE]] Mega Evolution Phantasmal Flames - Booster Box - Español"
type input "200000"
type input "Not Found"
type input "741"
type input "Not Found"
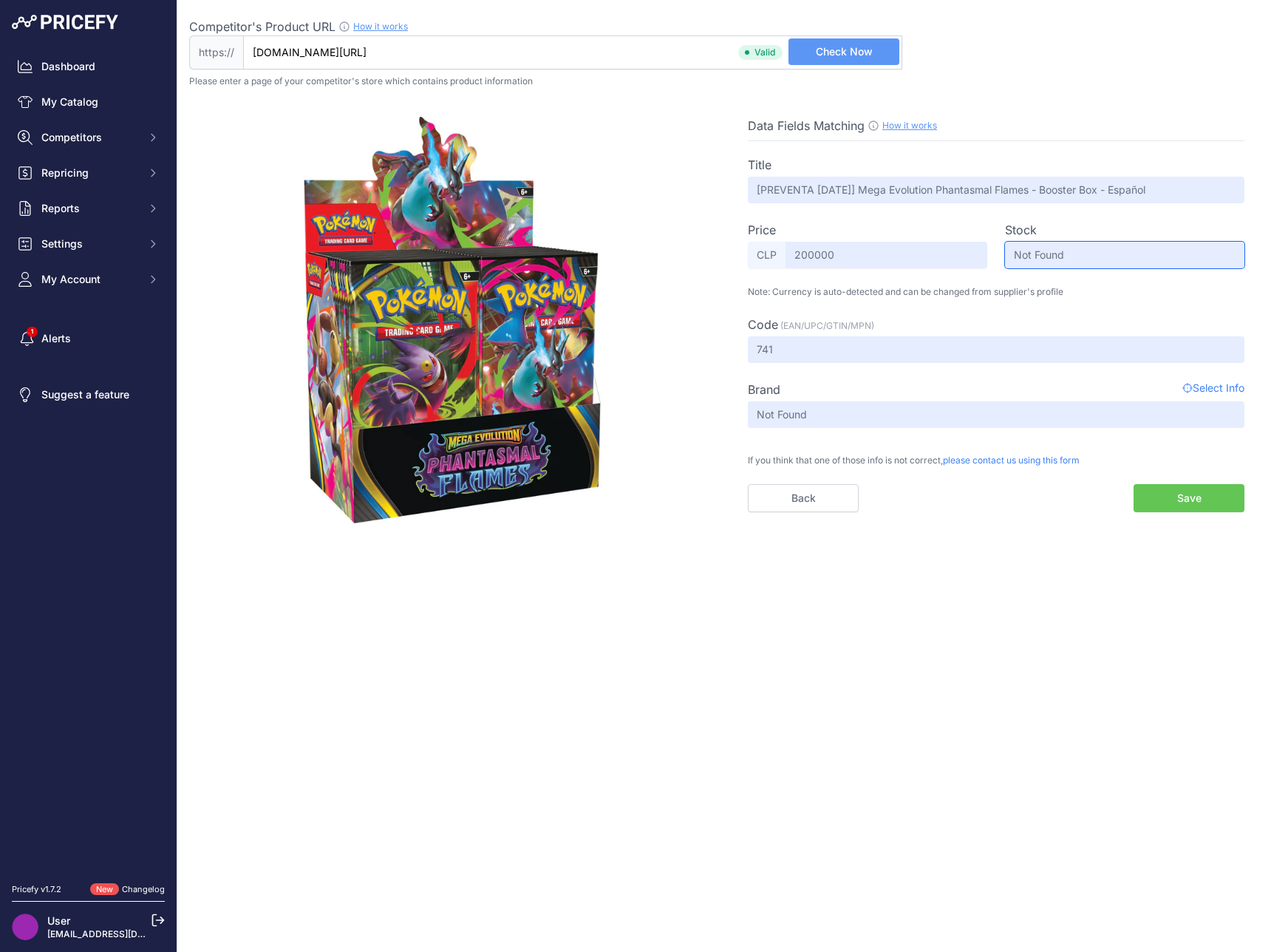
click at [1051, 265] on input "Not Found" at bounding box center [1124, 254] width 240 height 26
click at [1144, 511] on button "Save" at bounding box center [1189, 497] width 111 height 28
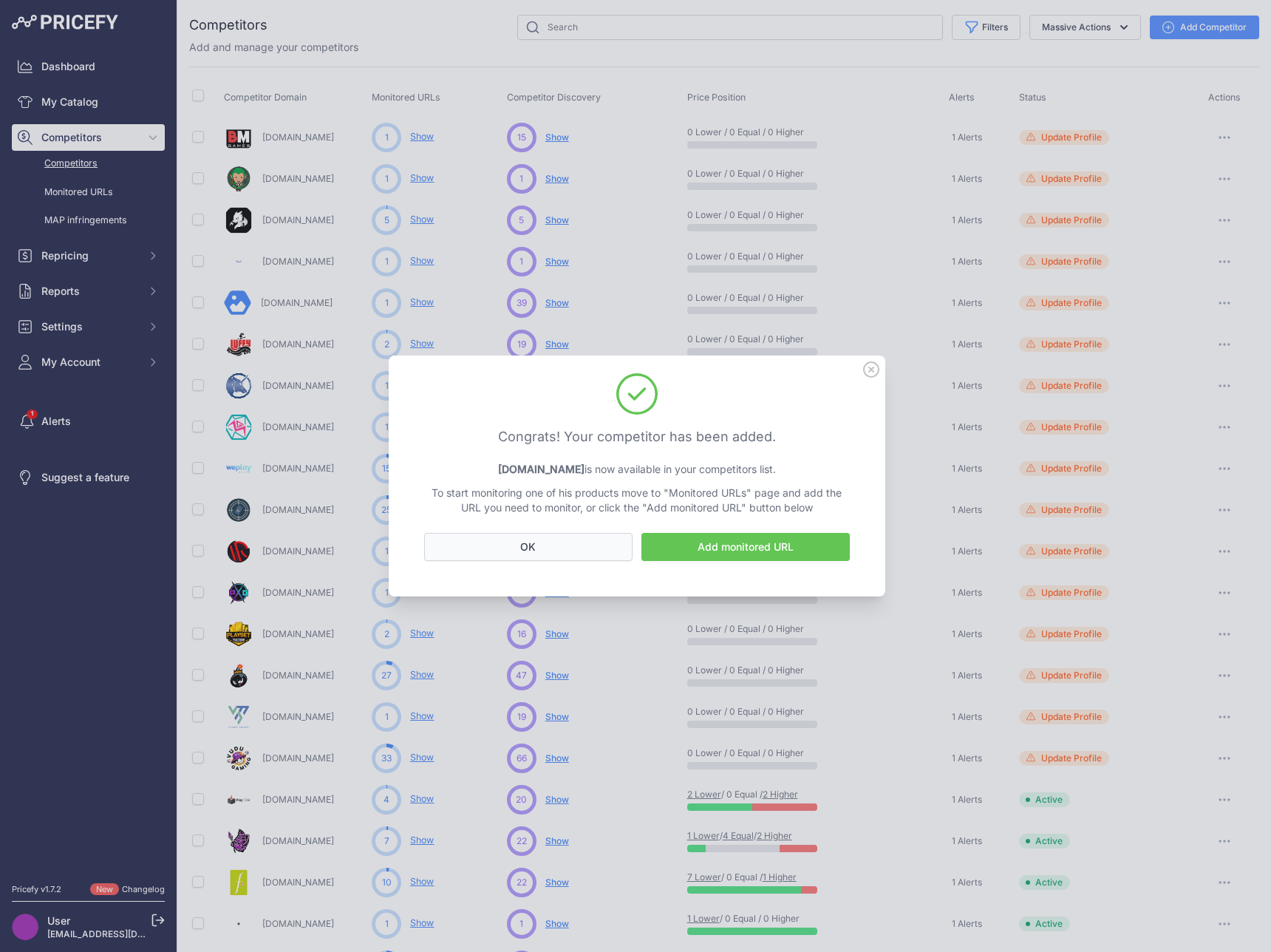
click at [582, 542] on button "OK" at bounding box center [529, 546] width 208 height 28
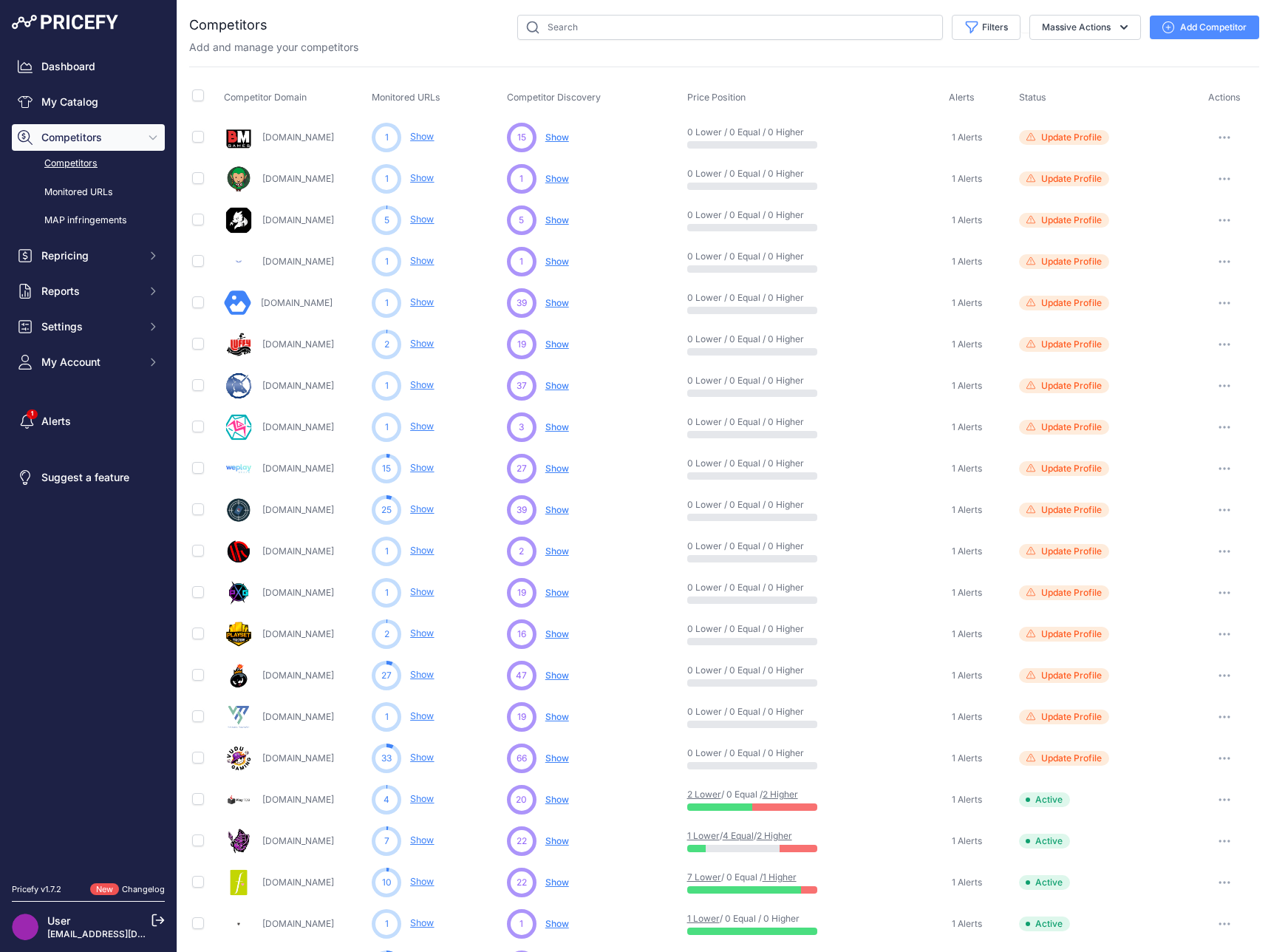
click at [1226, 136] on button "button" at bounding box center [1224, 137] width 30 height 20
click at [1209, 171] on link "View Competitor Profile" at bounding box center [1195, 169] width 124 height 24
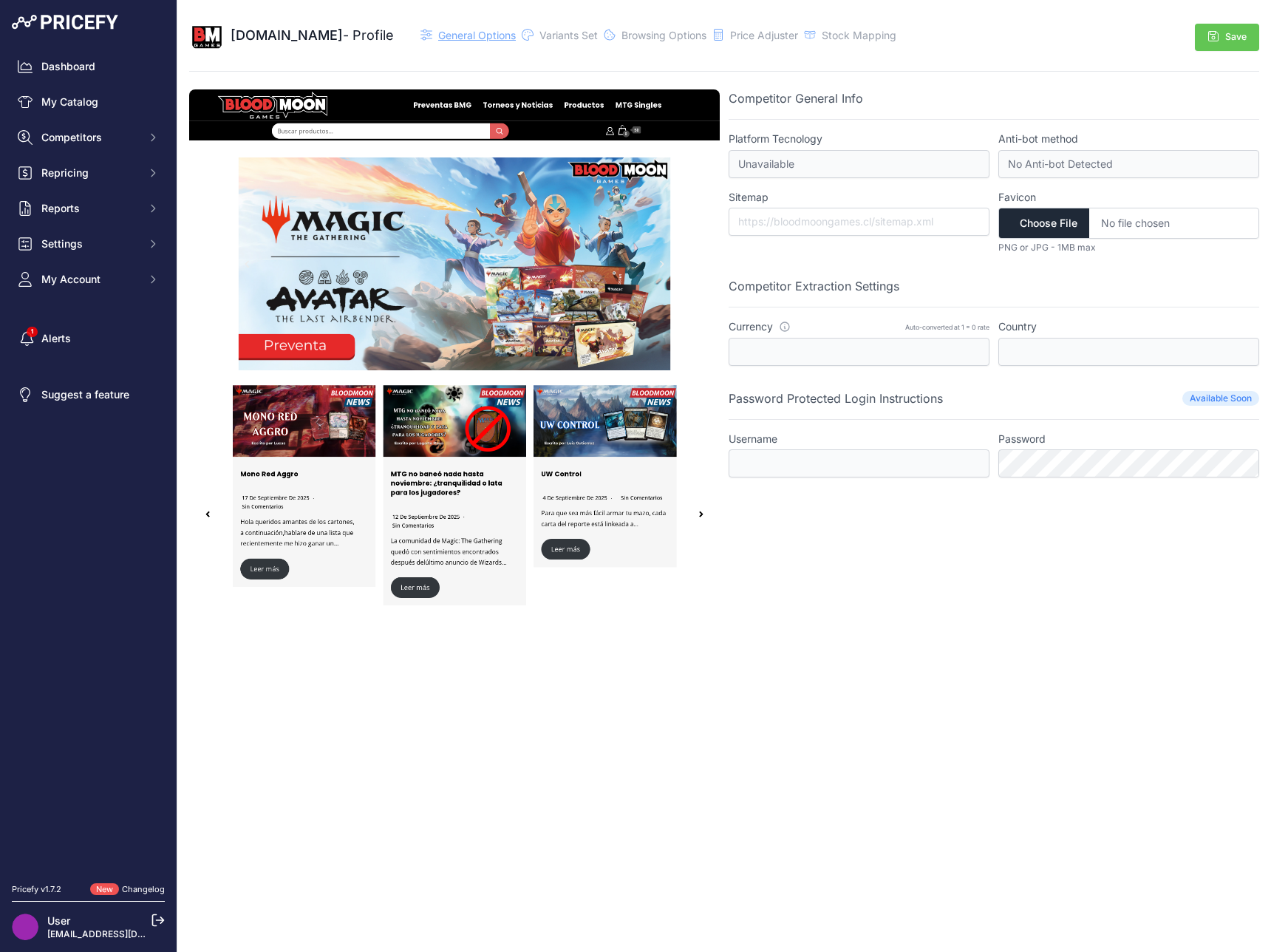
click at [498, 37] on span "General Options" at bounding box center [477, 35] width 78 height 13
click at [559, 37] on div "Variants Set" at bounding box center [560, 35] width 76 height 14
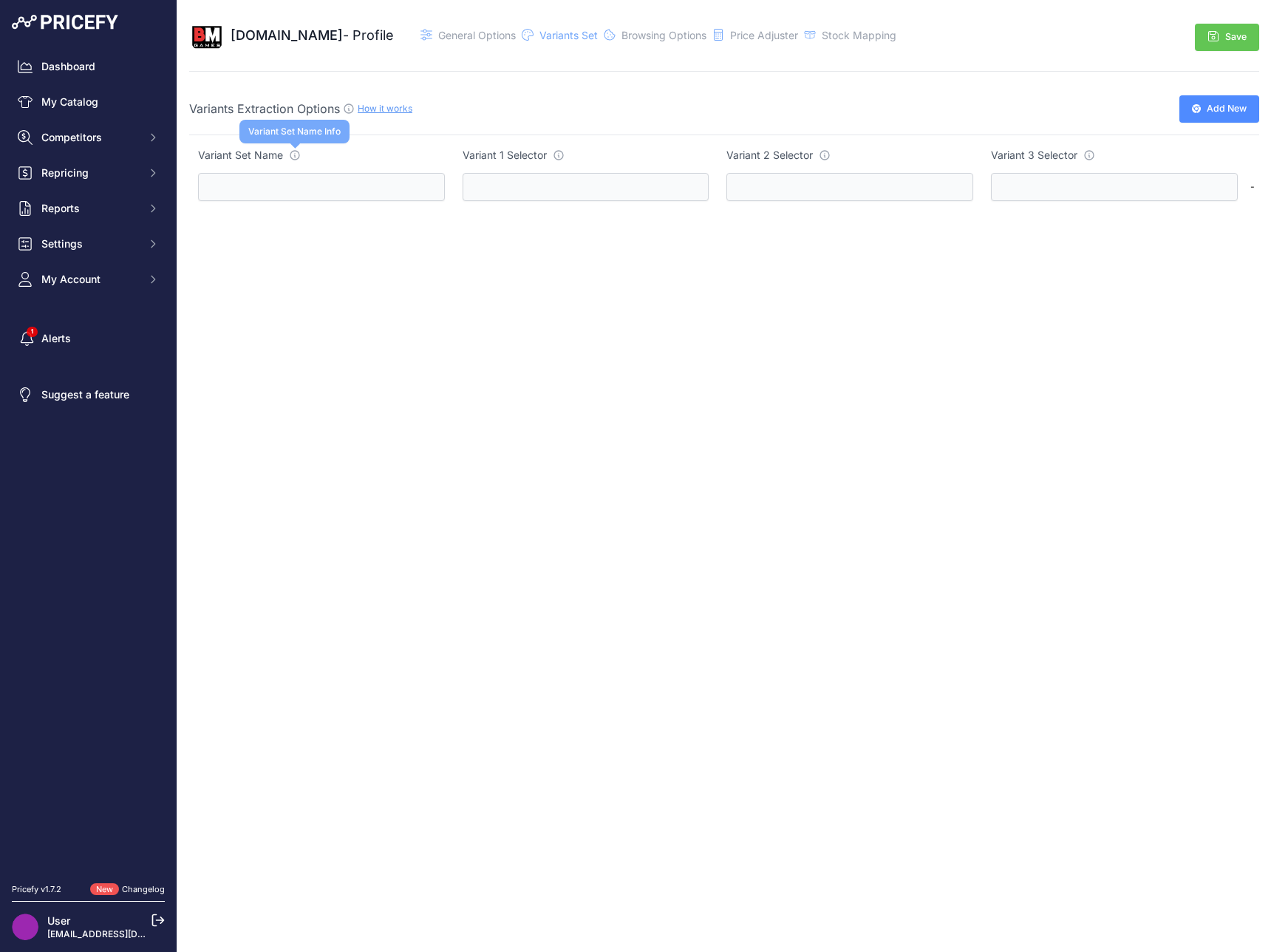
click at [293, 155] on icon at bounding box center [295, 155] width 12 height 12
click at [356, 107] on div "How it works" at bounding box center [384, 108] width 58 height 14
click at [380, 108] on link "How it works" at bounding box center [385, 108] width 55 height 11
click at [704, 34] on span "Browsing Options" at bounding box center [664, 35] width 85 height 13
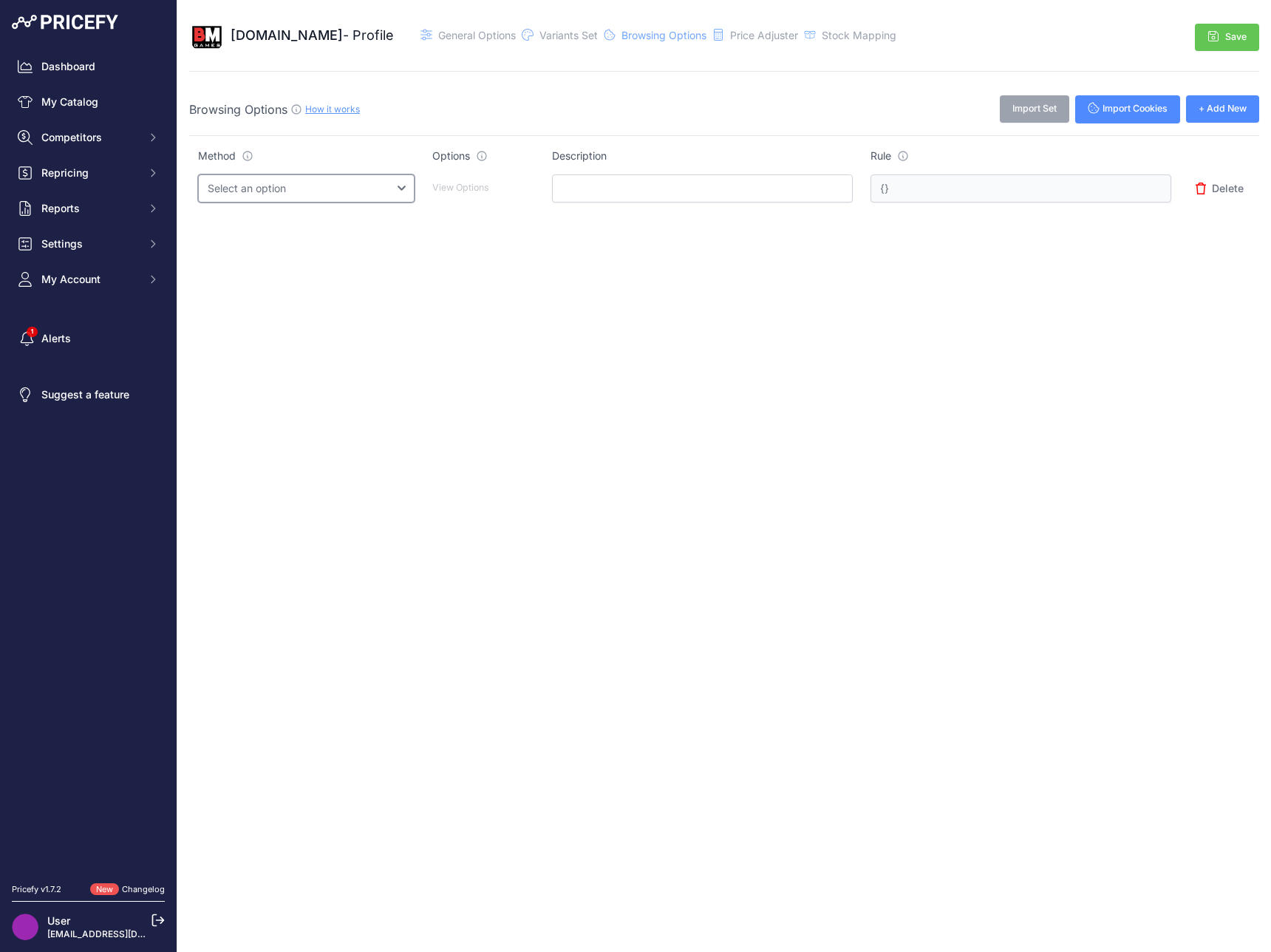
click at [384, 191] on select "Select an option Query String Local Storage Cookie Automatic Actions" at bounding box center [307, 188] width 217 height 28
click at [334, 105] on link "How it works" at bounding box center [332, 108] width 55 height 11
click at [488, 157] on icon at bounding box center [482, 156] width 12 height 12
click at [364, 188] on select "Select an option Query String Local Storage Cookie Automatic Actions" at bounding box center [307, 188] width 217 height 28
select select "localstorage"
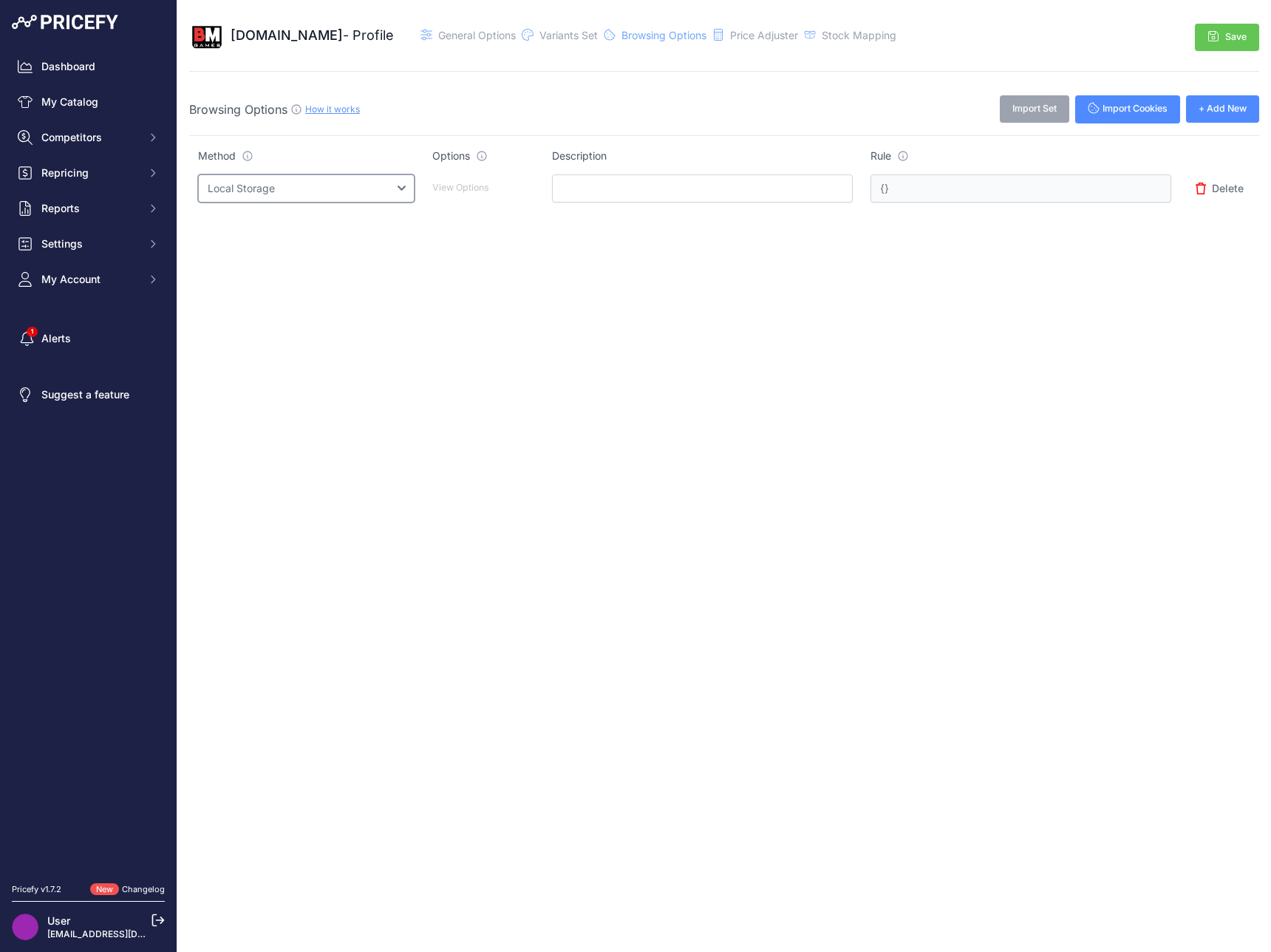
click at [198, 174] on select "Select an option Query String Local Storage Cookie Automatic Actions" at bounding box center [307, 188] width 217 height 28
click at [463, 190] on td "View Options Select an option first" at bounding box center [483, 188] width 119 height 47
click at [469, 191] on p "View Options" at bounding box center [483, 188] width 102 height 14
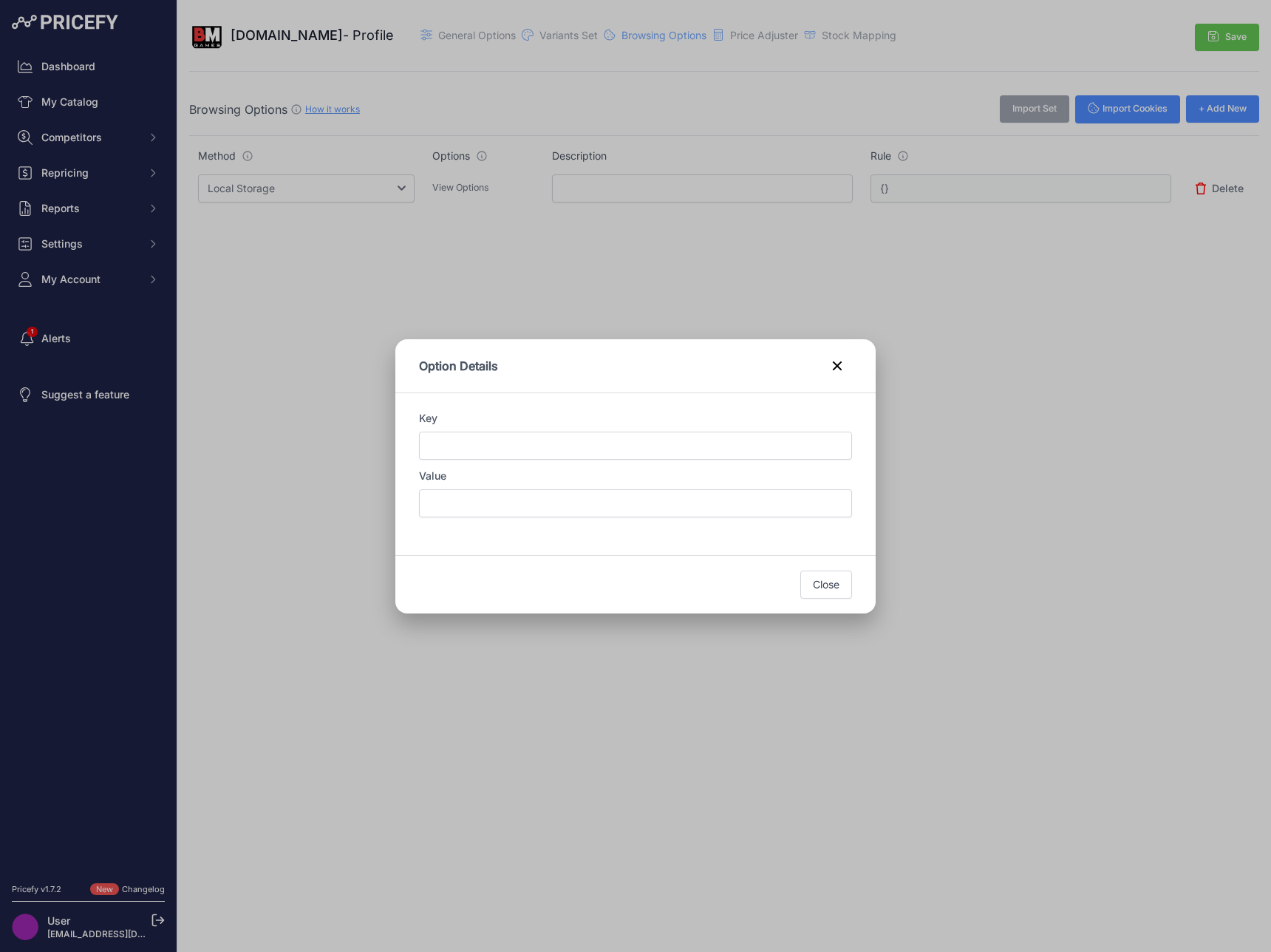
click at [541, 463] on div "Key Value" at bounding box center [636, 464] width 433 height 107
click at [830, 379] on header "Option Details" at bounding box center [636, 366] width 480 height 54
click at [834, 374] on button at bounding box center [837, 365] width 30 height 30
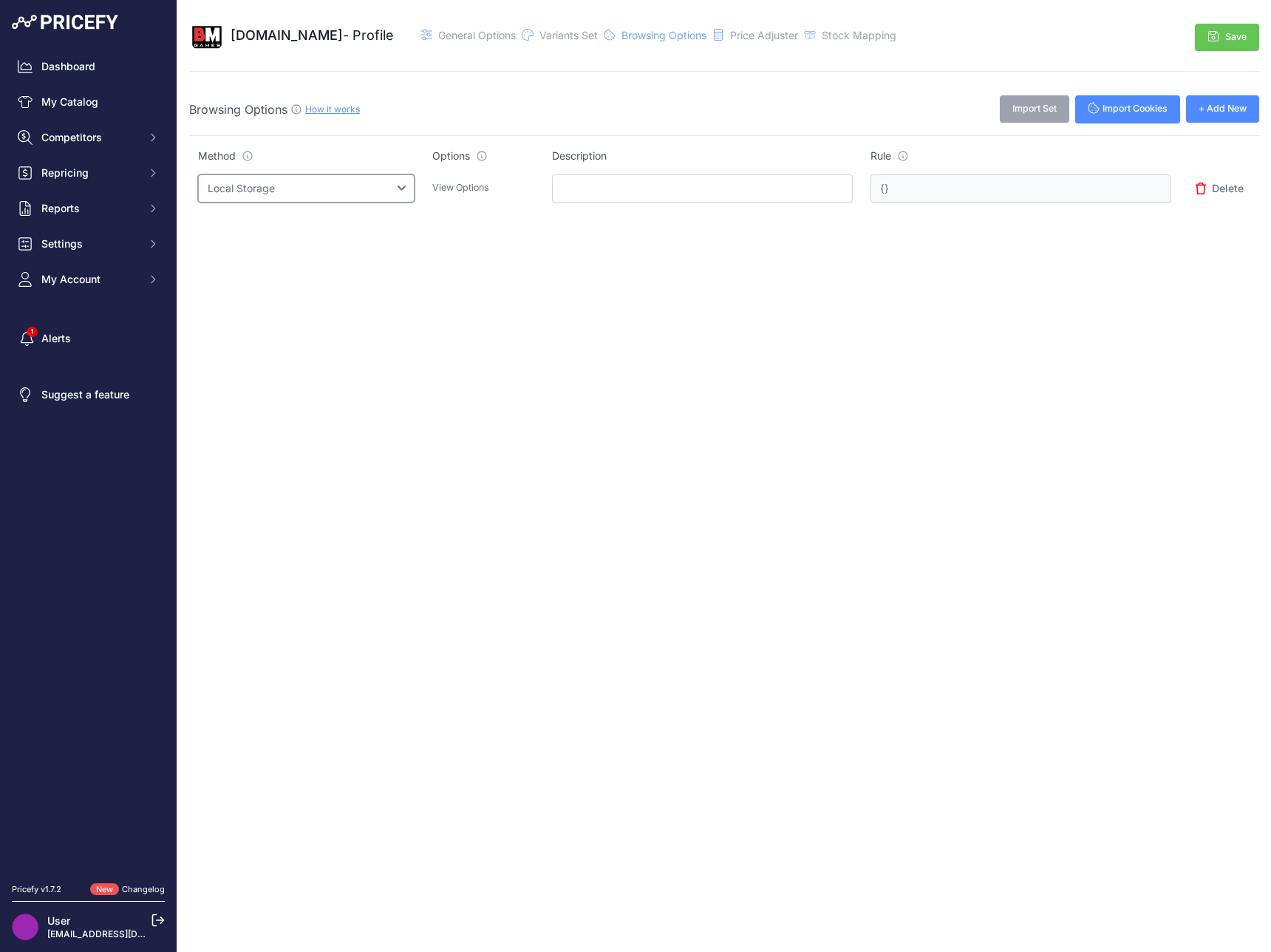
click at [414, 199] on select "Select an option Query String Local Storage Cookie Automatic Actions" at bounding box center [307, 188] width 217 height 28
select select "automatic_actions"
click at [198, 174] on select "Select an option Query String Local Storage Cookie Automatic Actions" at bounding box center [307, 188] width 217 height 28
click at [397, 188] on select "Select an option Query String Local Storage Cookie Automatic Actions" at bounding box center [307, 188] width 217 height 28
select select "null"
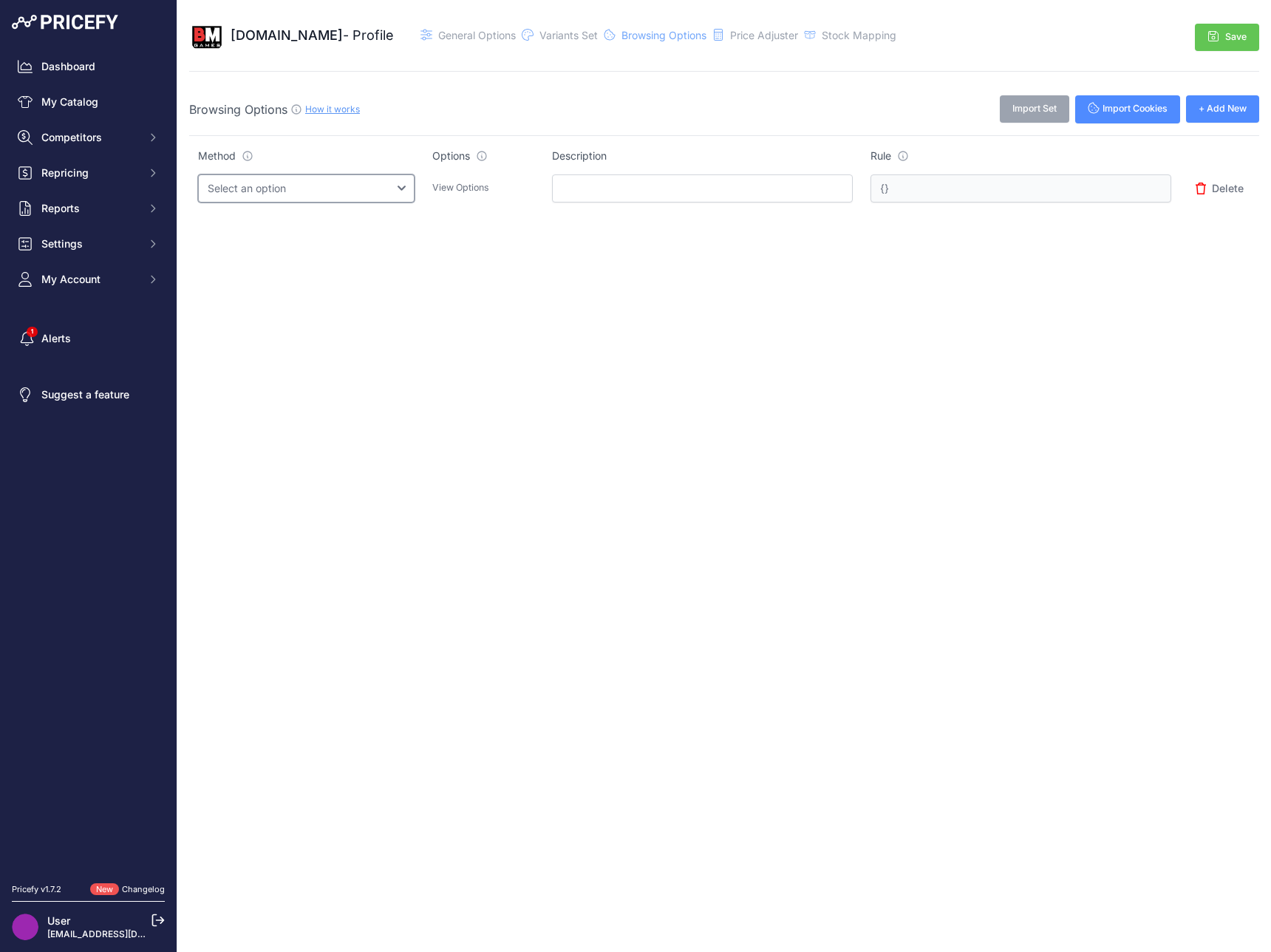
click at [198, 174] on select "Select an option Query String Local Storage Cookie Automatic Actions" at bounding box center [307, 188] width 217 height 28
click at [797, 31] on span "Price Adjuster" at bounding box center [764, 35] width 68 height 13
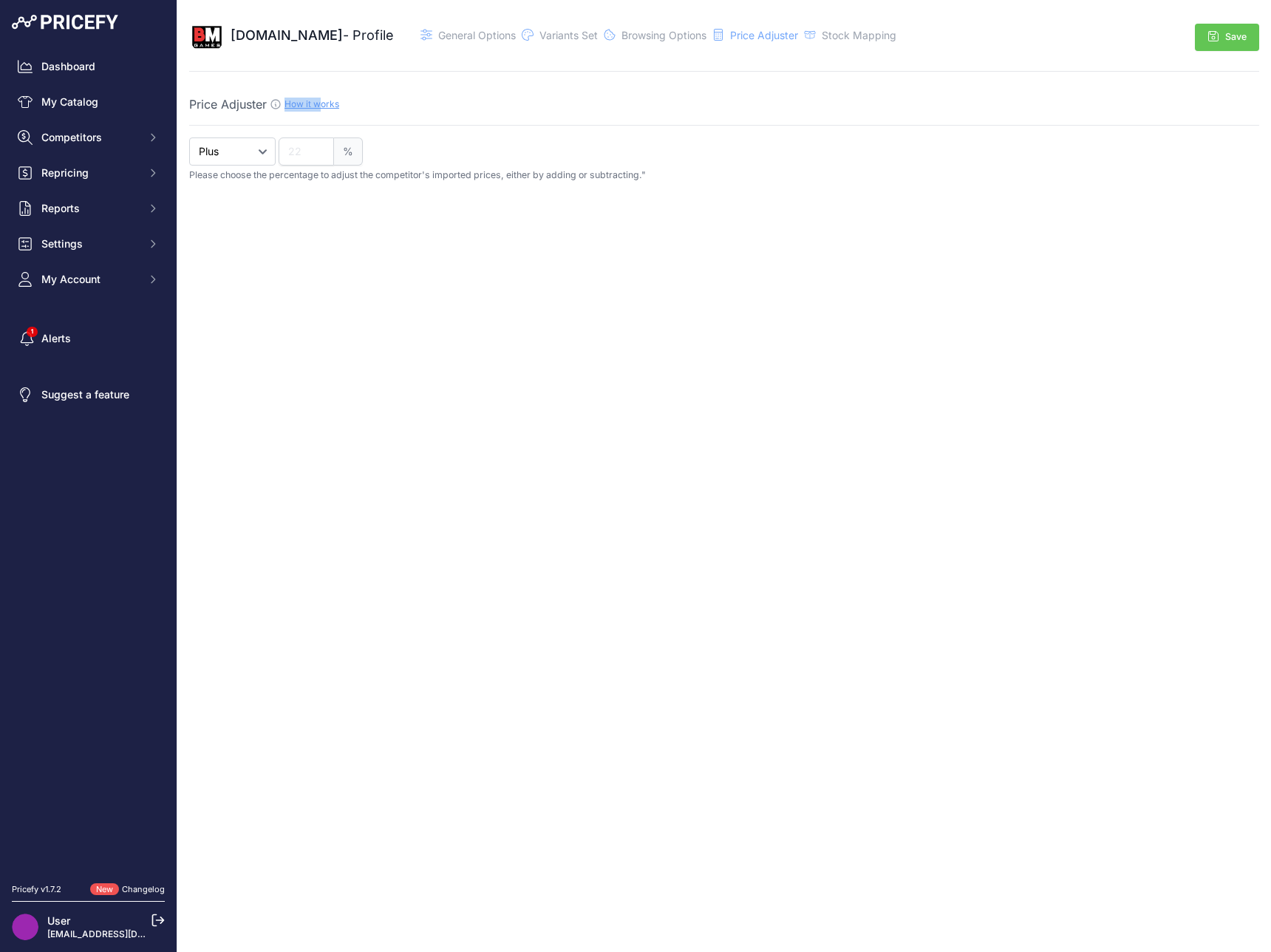
click at [319, 99] on div "How it works" at bounding box center [312, 104] width 55 height 14
click at [275, 102] on icon at bounding box center [275, 104] width 12 height 12
click at [314, 105] on link "How it works" at bounding box center [312, 103] width 55 height 11
click at [870, 34] on span "Stock Mapping" at bounding box center [859, 35] width 75 height 13
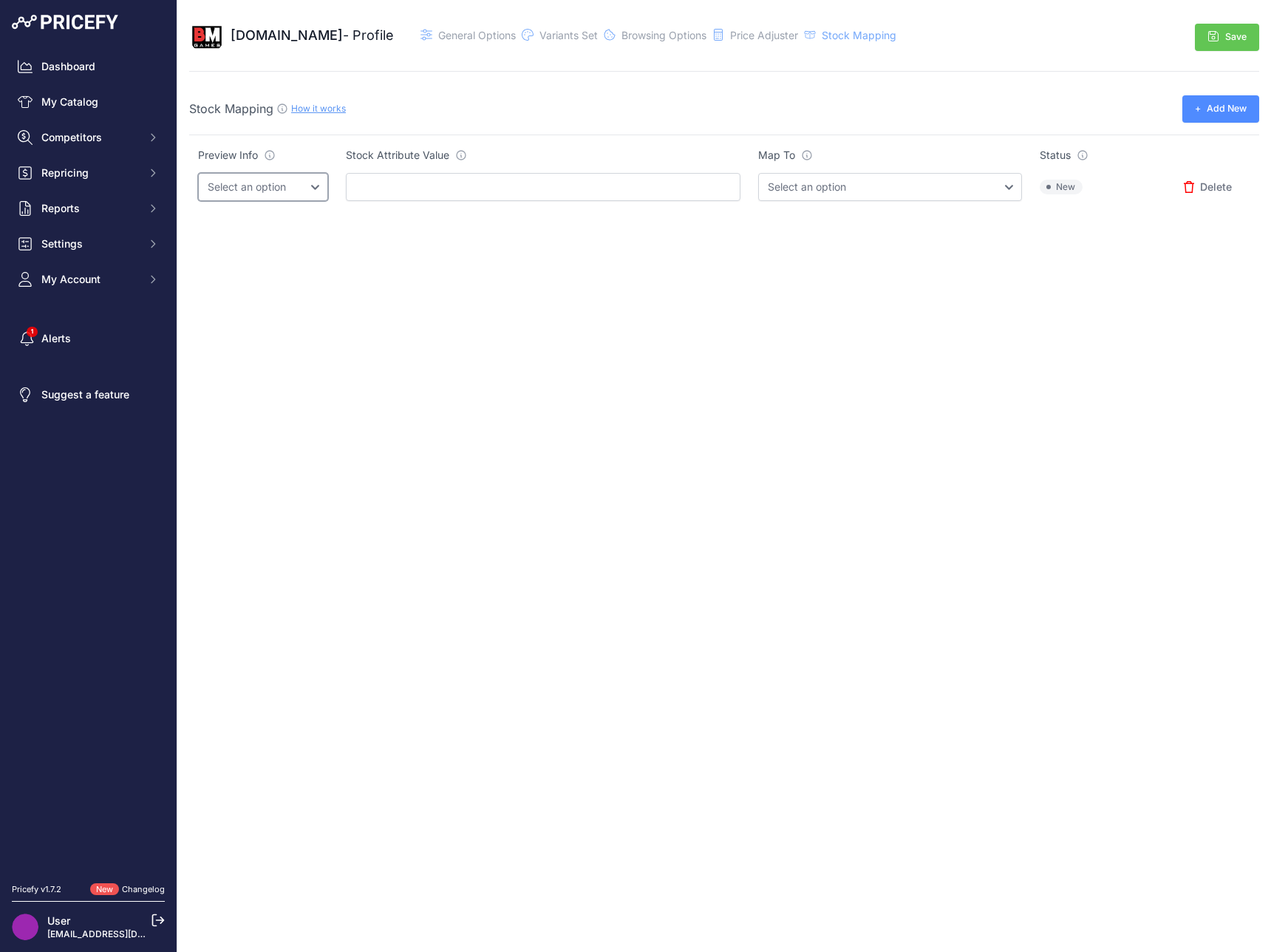
click at [266, 196] on select "Select an option" at bounding box center [264, 186] width 130 height 28
click at [786, 196] on select "Select an option InStock OutOfStock" at bounding box center [890, 186] width 264 height 28
click at [489, 183] on input "text" at bounding box center [543, 186] width 395 height 28
click at [338, 30] on span "[DOMAIN_NAME]" at bounding box center [286, 35] width 113 height 15
click at [430, 46] on div "Bloodmoongames.cl - Profile General Options" at bounding box center [544, 36] width 710 height 36
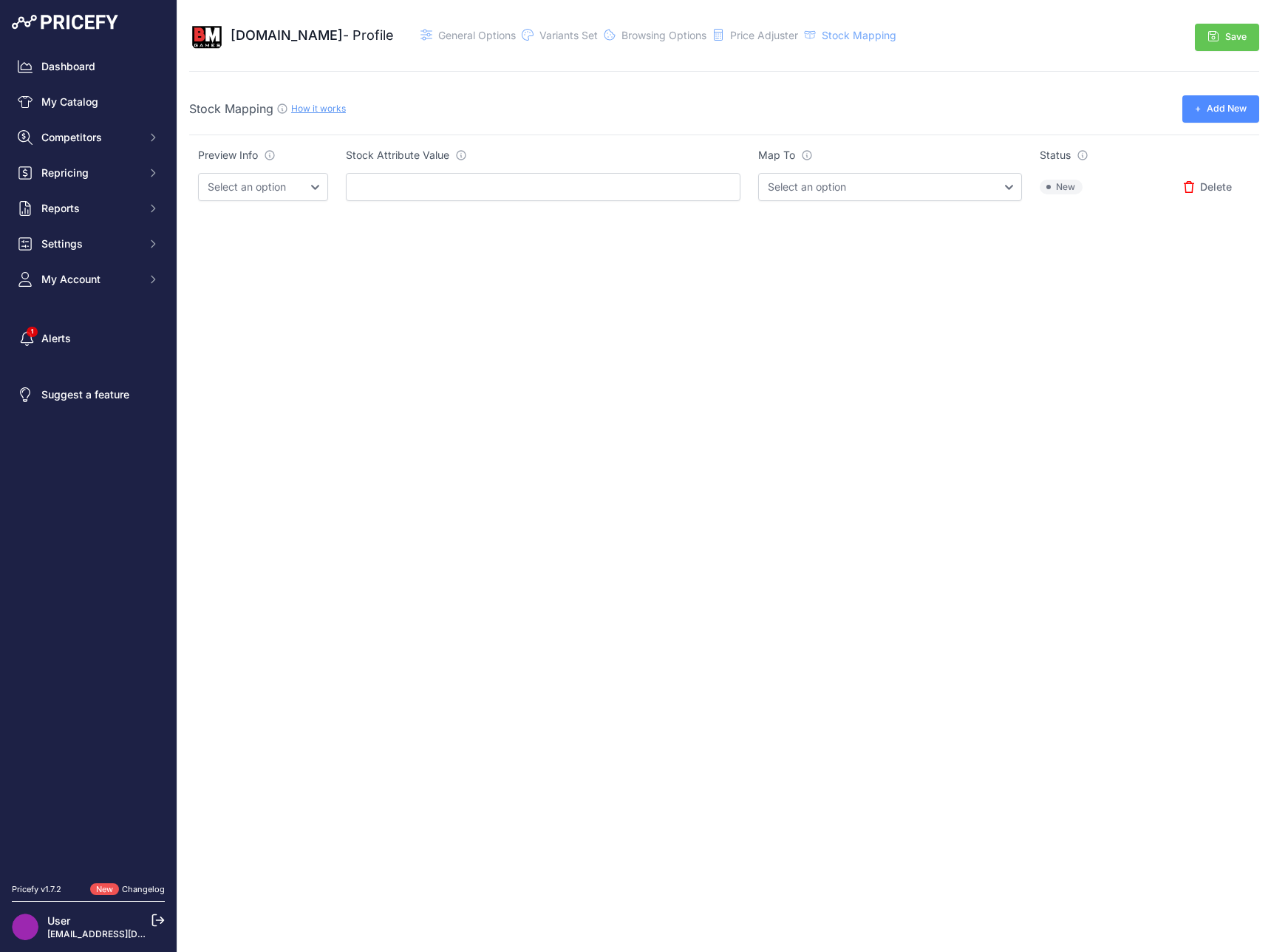
click at [476, 43] on div "Bloodmoongames.cl - Profile General Options" at bounding box center [544, 36] width 710 height 36
click at [486, 39] on span "General Options" at bounding box center [477, 35] width 78 height 13
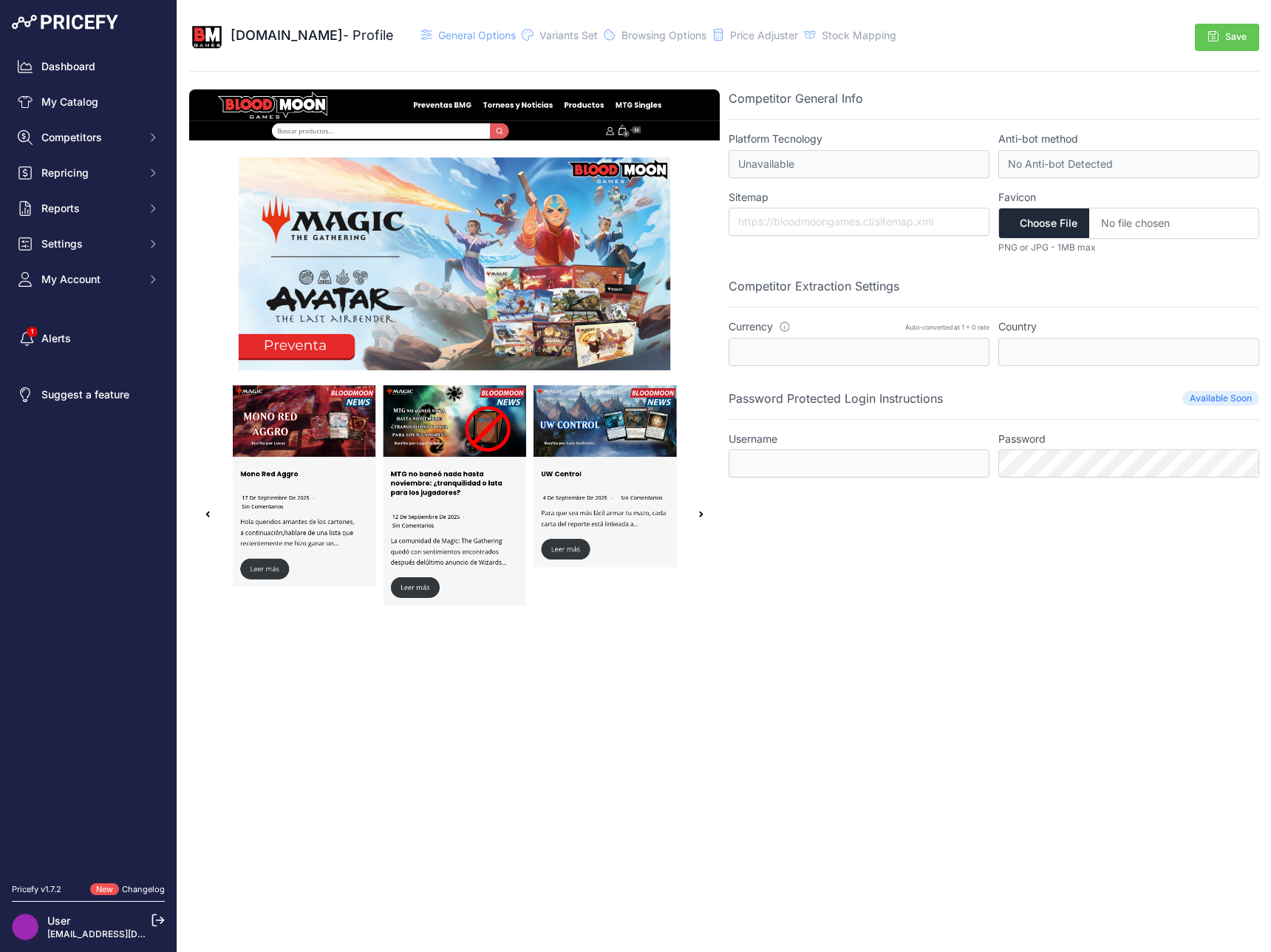
click at [1213, 52] on div "Save" at bounding box center [1080, 36] width 360 height 36
click at [1215, 45] on button "Save" at bounding box center [1228, 37] width 64 height 27
click at [96, 125] on button "Competitors" at bounding box center [88, 137] width 153 height 26
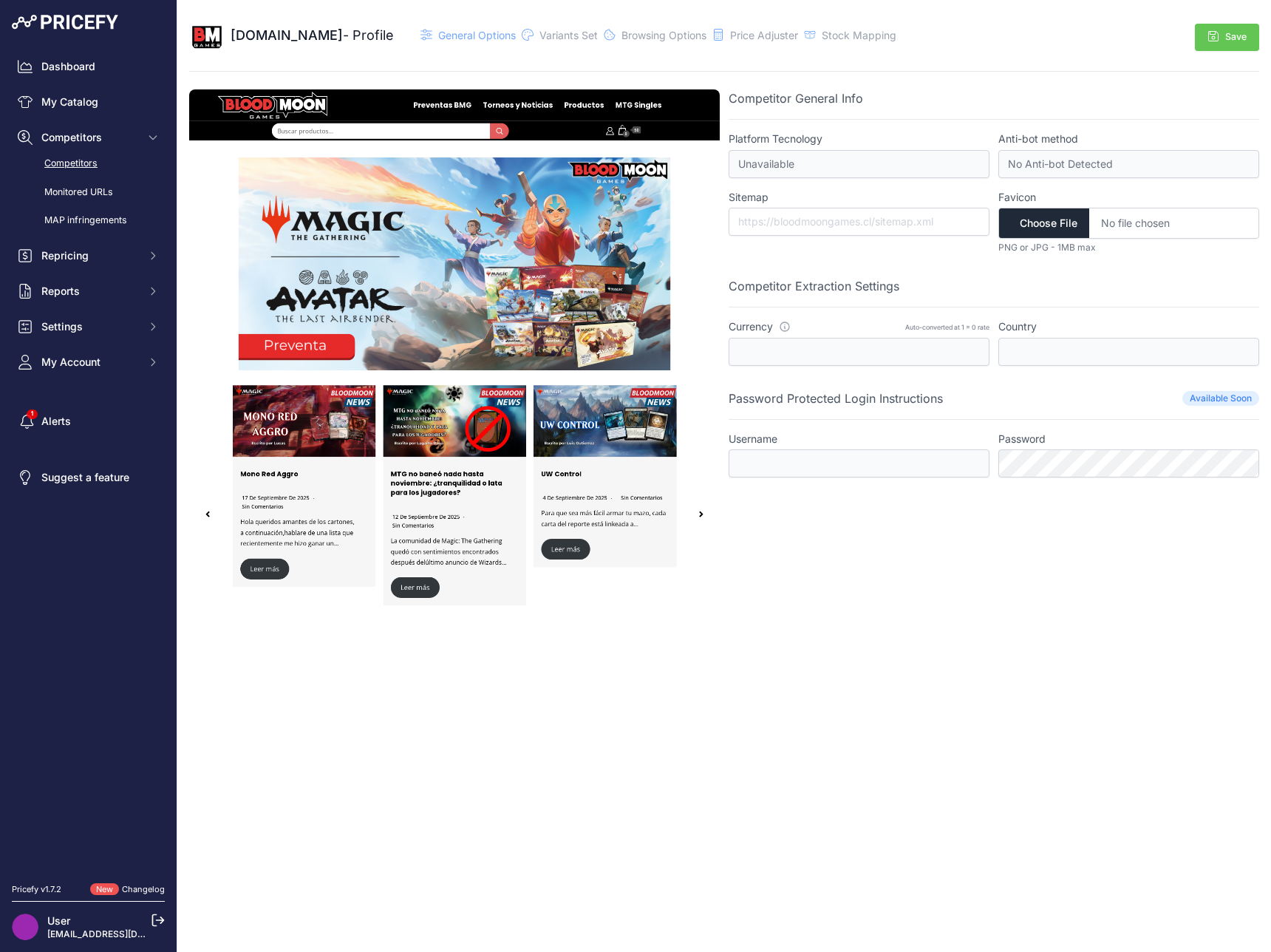
click at [103, 156] on link "Competitors" at bounding box center [88, 163] width 153 height 26
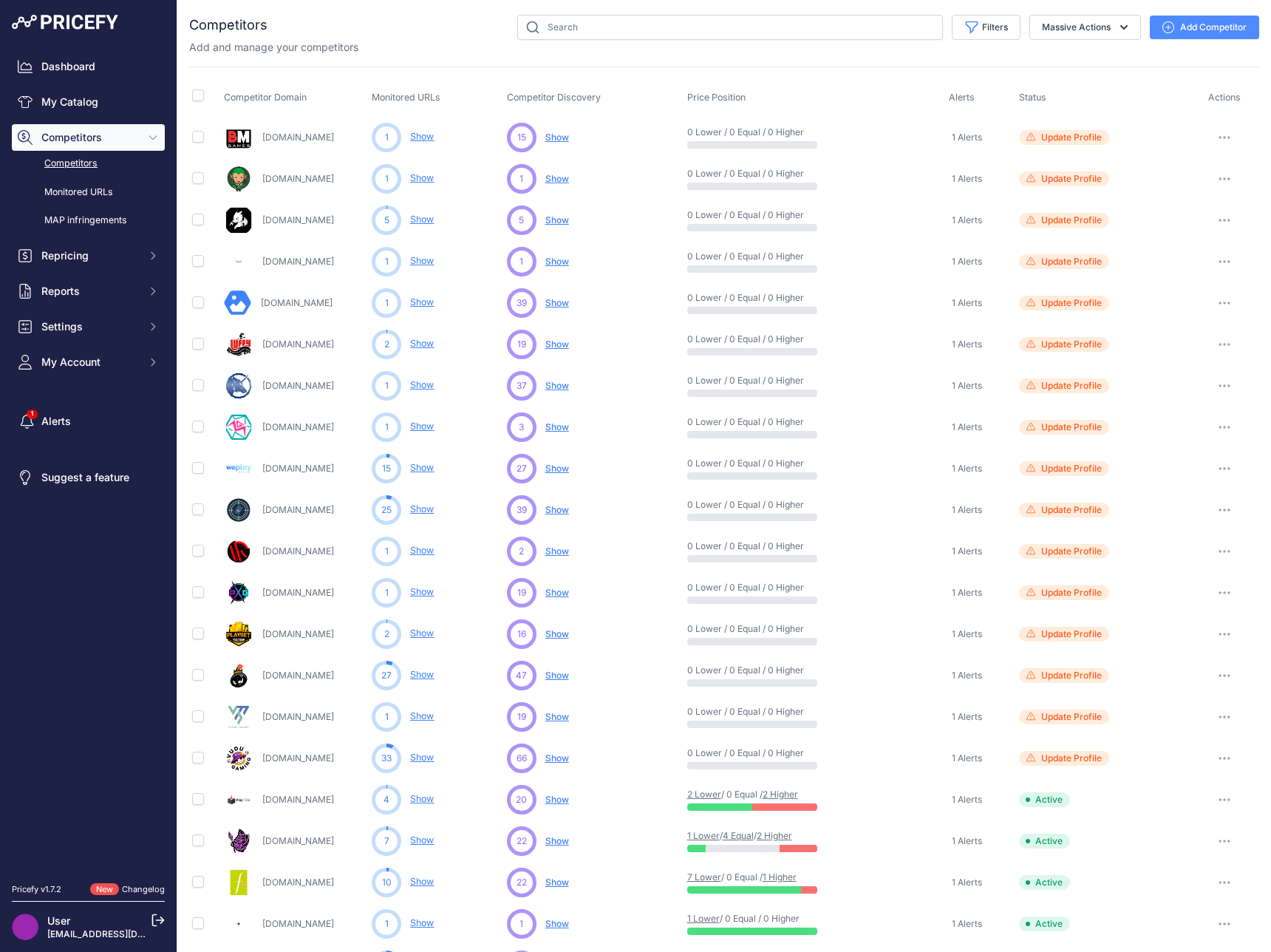
click at [1225, 139] on button "button" at bounding box center [1224, 137] width 30 height 20
click at [1212, 140] on button "button" at bounding box center [1224, 137] width 30 height 20
click at [1219, 177] on icon "button" at bounding box center [1225, 178] width 12 height 3
click at [1211, 208] on link "View Competitor Profile" at bounding box center [1195, 210] width 124 height 24
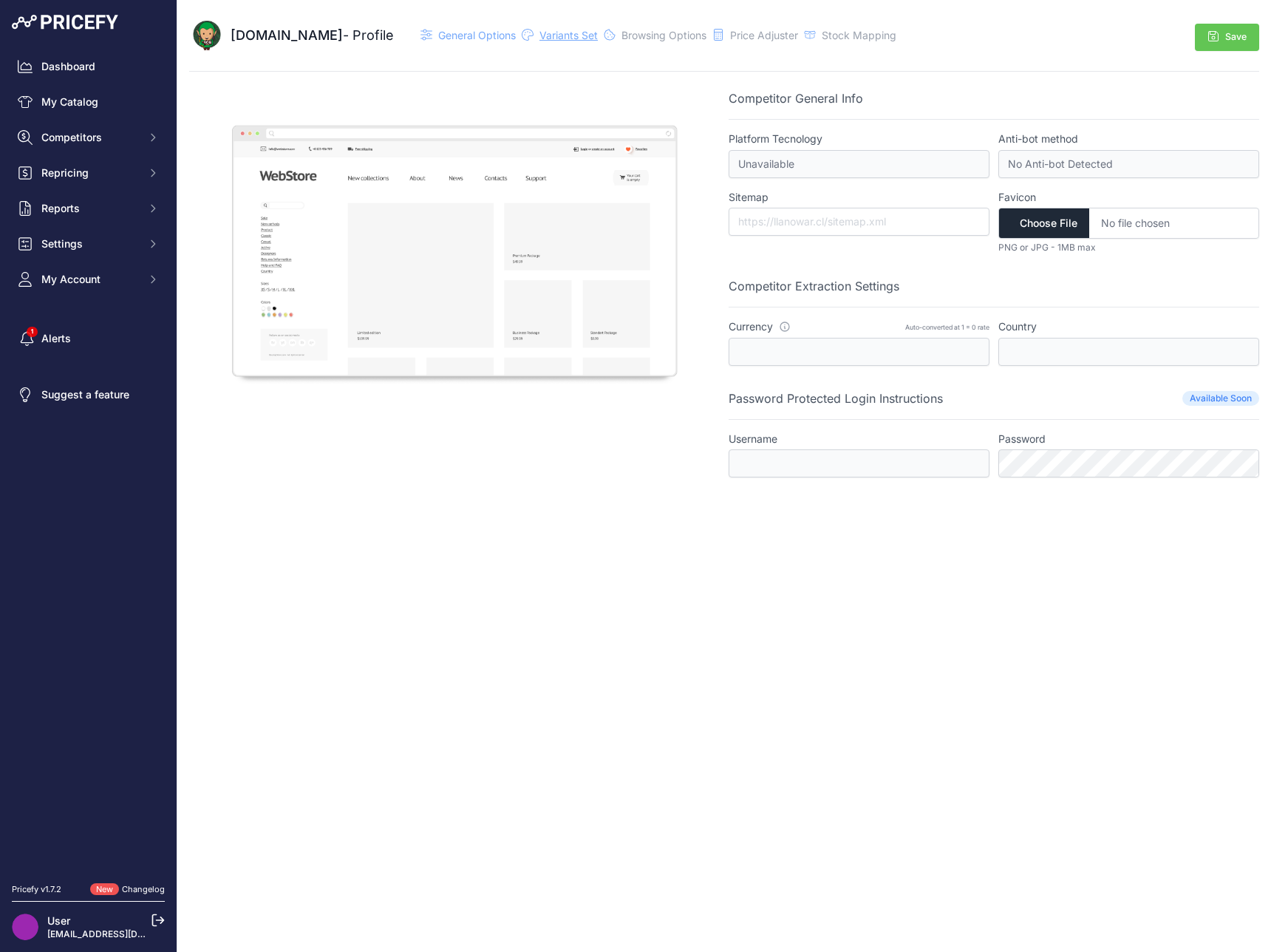
click at [541, 36] on span "Variants Set" at bounding box center [569, 35] width 58 height 13
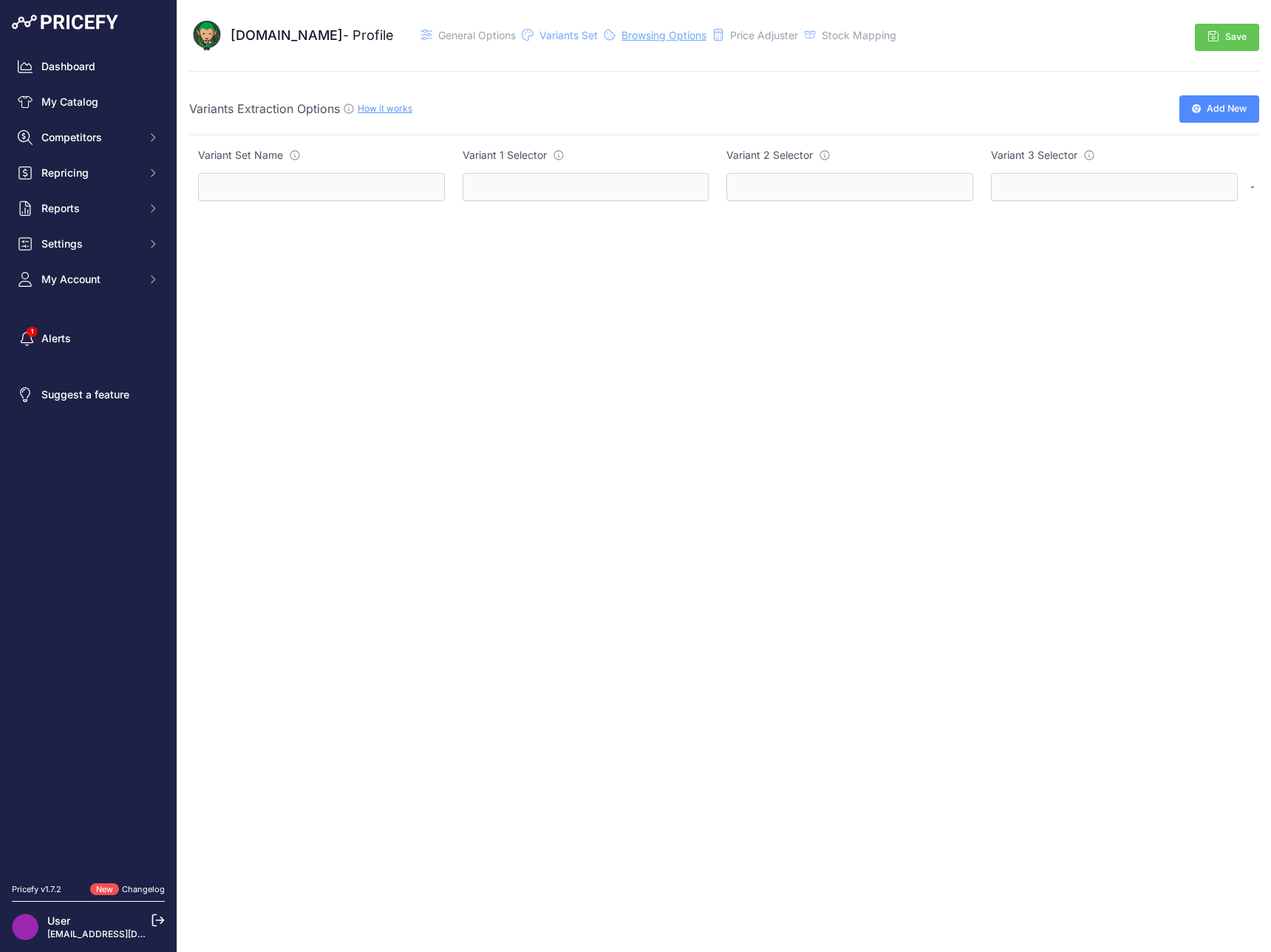
click at [622, 38] on span "Browsing Options" at bounding box center [664, 35] width 85 height 13
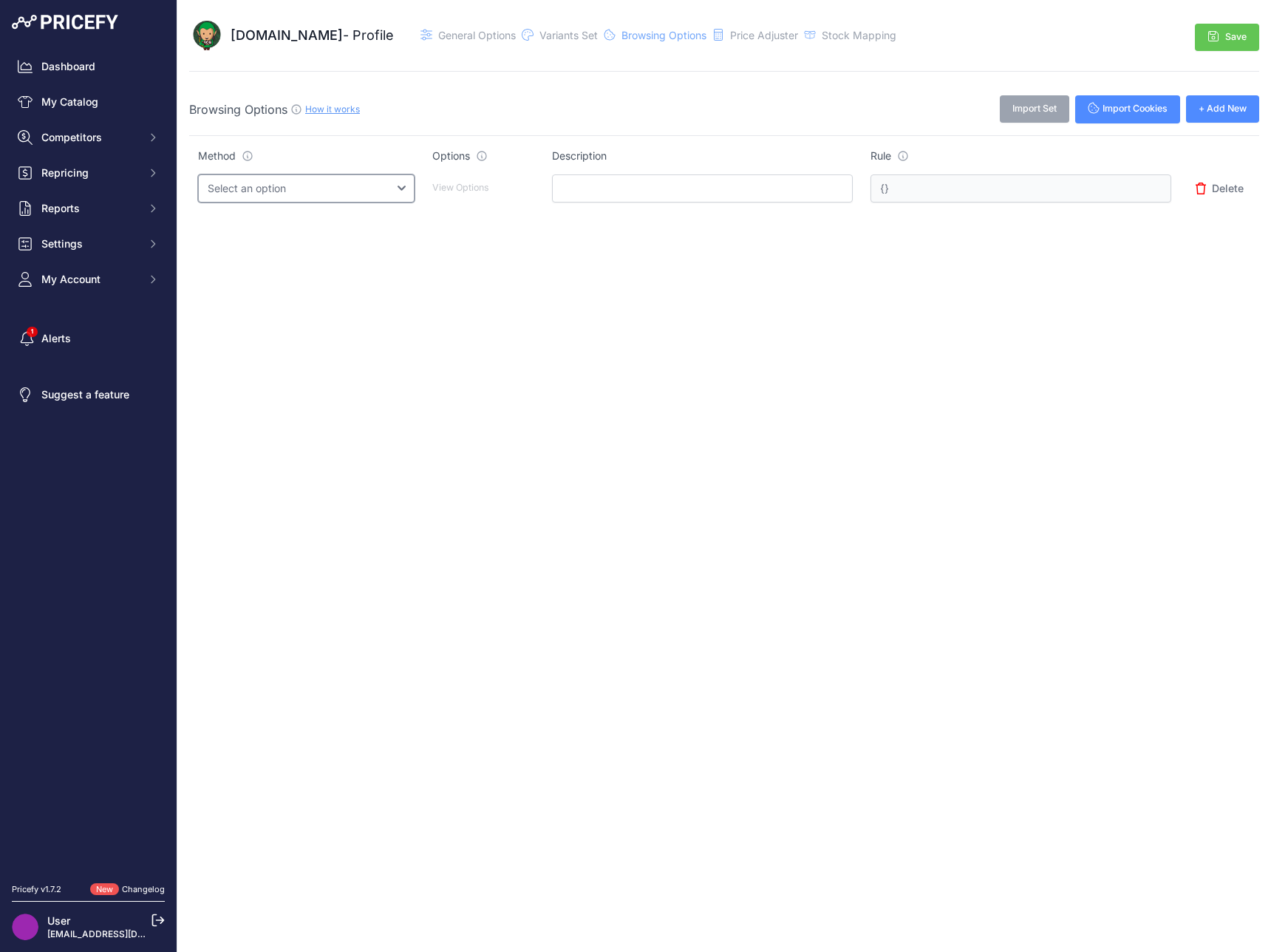
click at [290, 196] on select "Select an option Query String Local Storage Cookie Automatic Actions" at bounding box center [307, 188] width 217 height 28
select select "query_string"
click at [198, 174] on select "Select an option Query String Local Storage Cookie Automatic Actions" at bounding box center [307, 188] width 217 height 28
click at [494, 182] on p "View Options" at bounding box center [483, 188] width 102 height 14
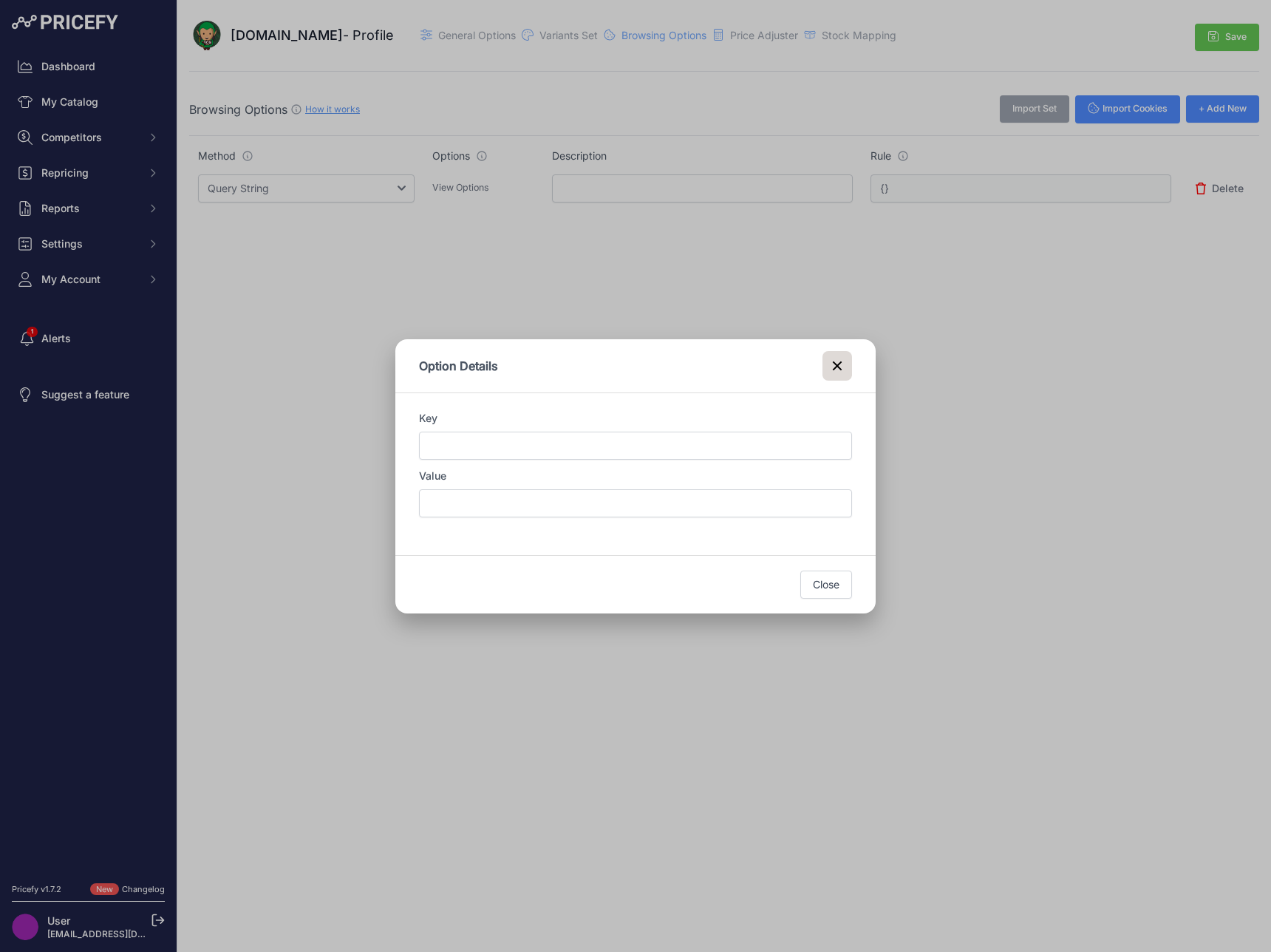
click at [837, 368] on icon at bounding box center [837, 365] width 18 height 18
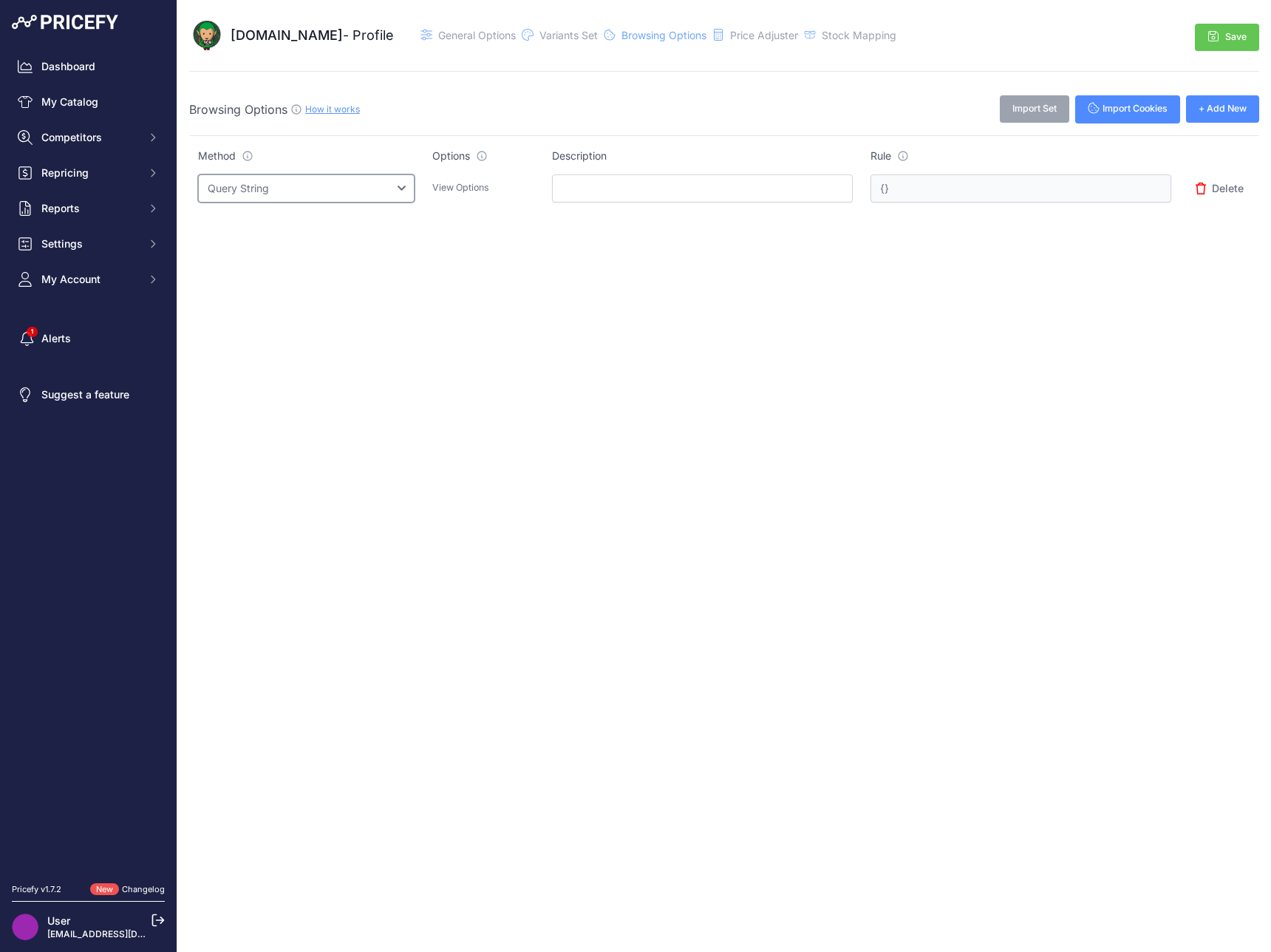
click at [319, 184] on select "Select an option Query String Local Storage Cookie Automatic Actions" at bounding box center [307, 188] width 217 height 28
select select "automatic_actions"
click at [198, 174] on select "Select an option Query String Local Storage Cookie Automatic Actions" at bounding box center [307, 188] width 217 height 28
click at [529, 183] on p "View Options" at bounding box center [483, 188] width 102 height 14
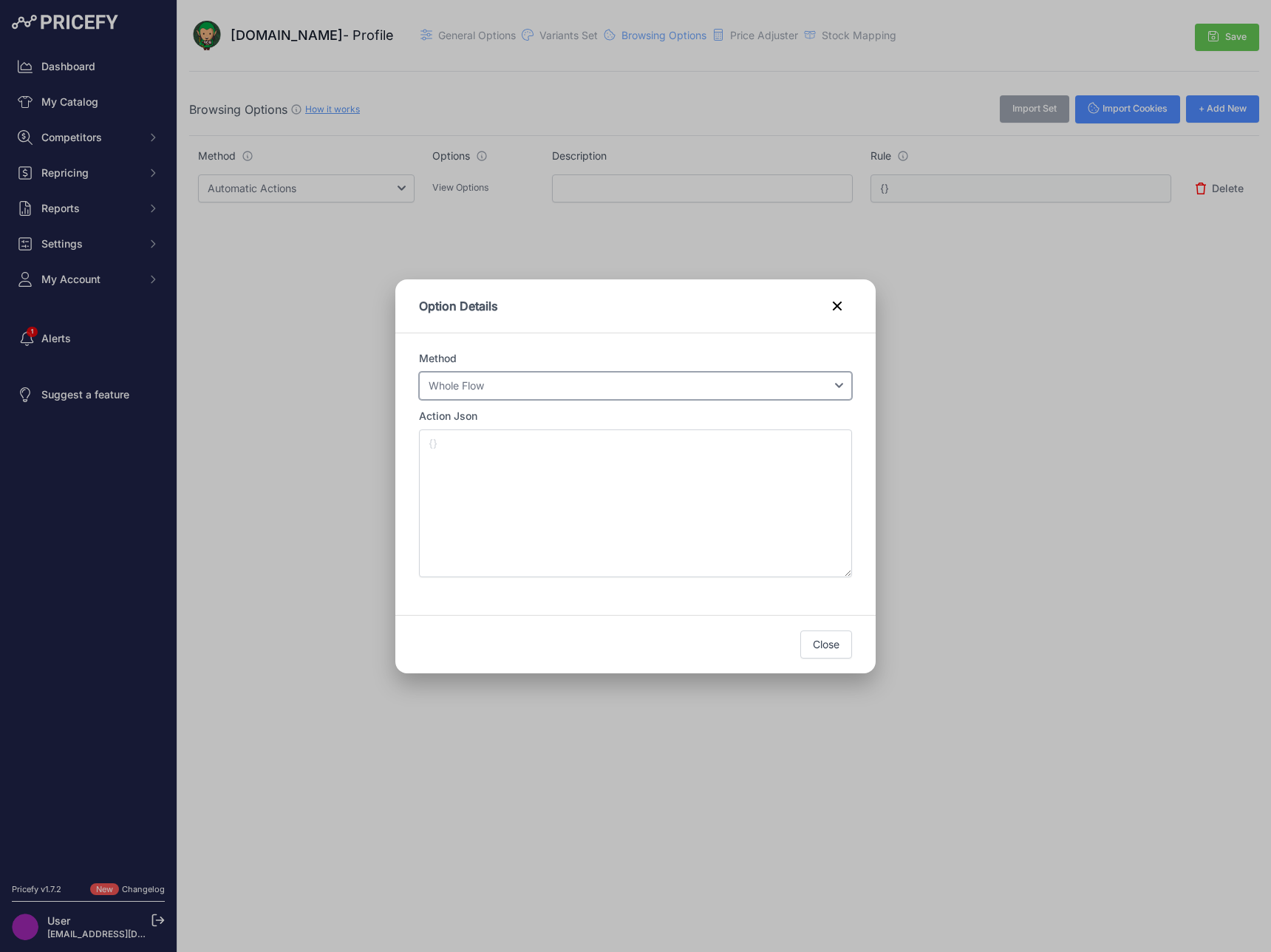
click at [691, 390] on select "Select an option Login Variant Selection Currency Selection Whole Flow" at bounding box center [636, 385] width 433 height 28
drag, startPoint x: 825, startPoint y: 308, endPoint x: 769, endPoint y: 298, distance: 56.9
click at [825, 308] on button at bounding box center [837, 306] width 30 height 30
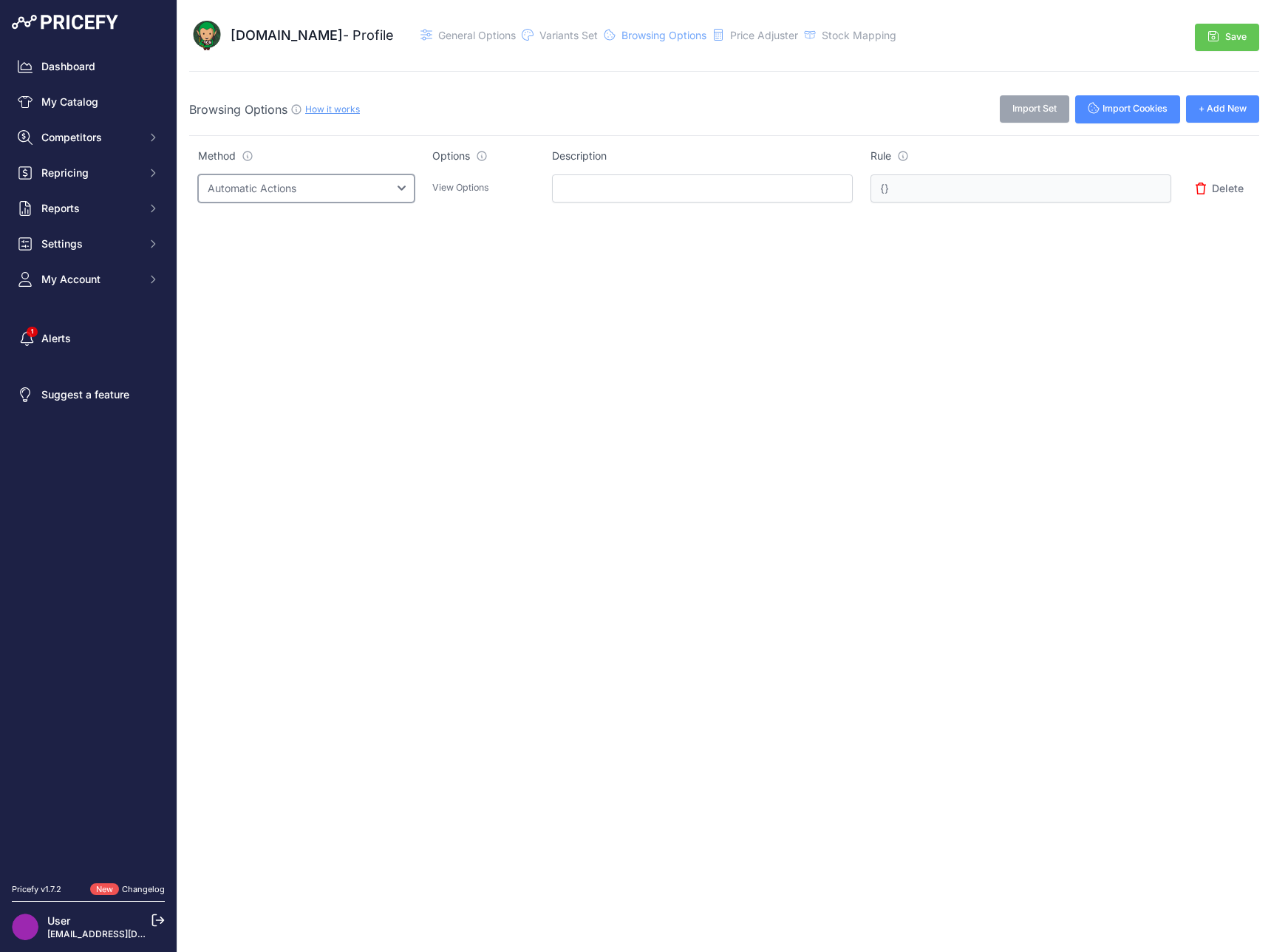
click at [198, 188] on select "Select an option Query String Local Storage Cookie Automatic Actions" at bounding box center [307, 188] width 217 height 28
select select "query_string"
click at [198, 174] on select "Select an option Query String Local Storage Cookie Automatic Actions" at bounding box center [307, 188] width 217 height 28
click at [1118, 108] on span "Import Cookies" at bounding box center [1135, 108] width 65 height 14
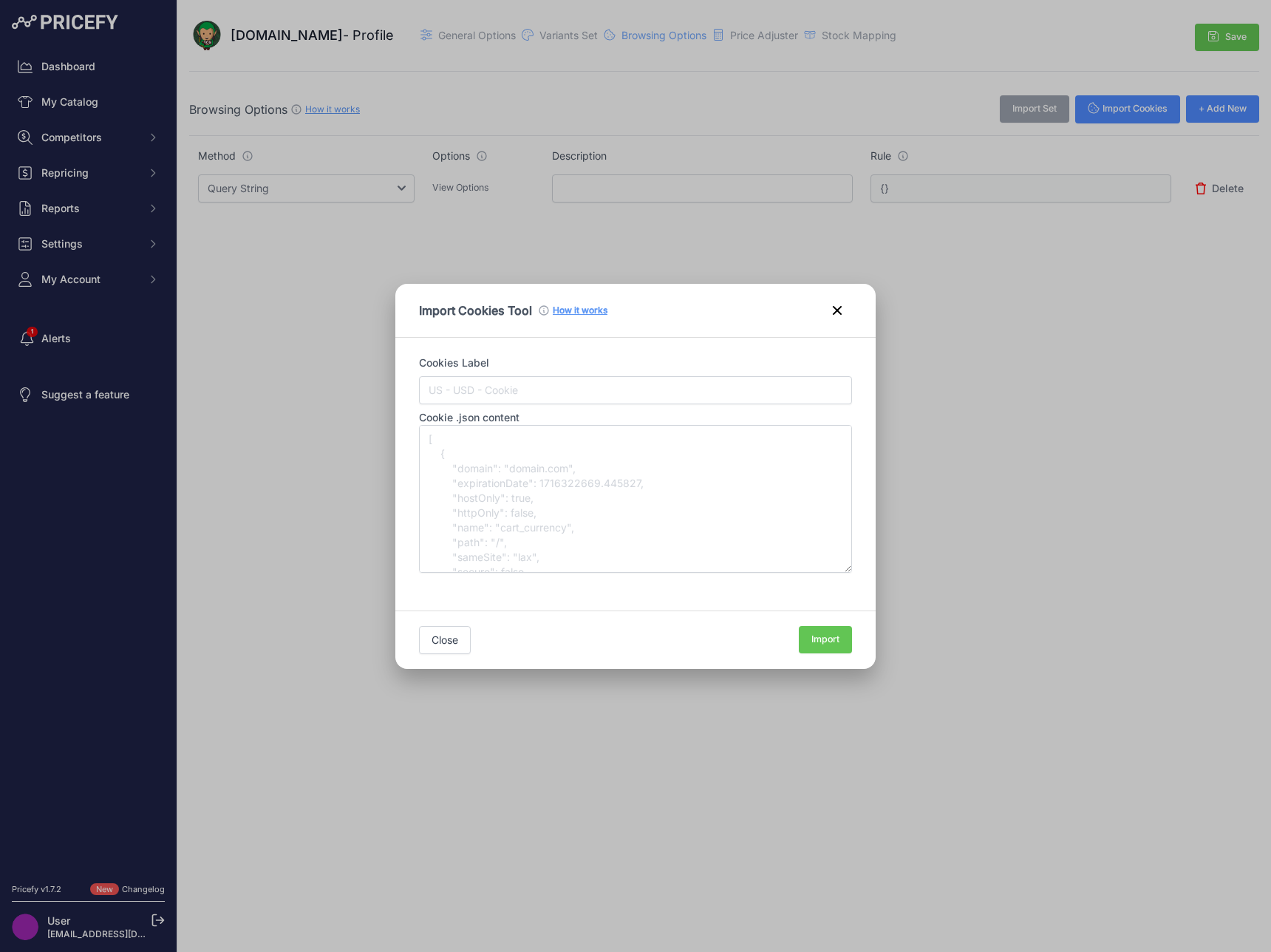
click at [570, 306] on link "How it works" at bounding box center [580, 309] width 55 height 11
click at [838, 321] on button at bounding box center [837, 310] width 30 height 30
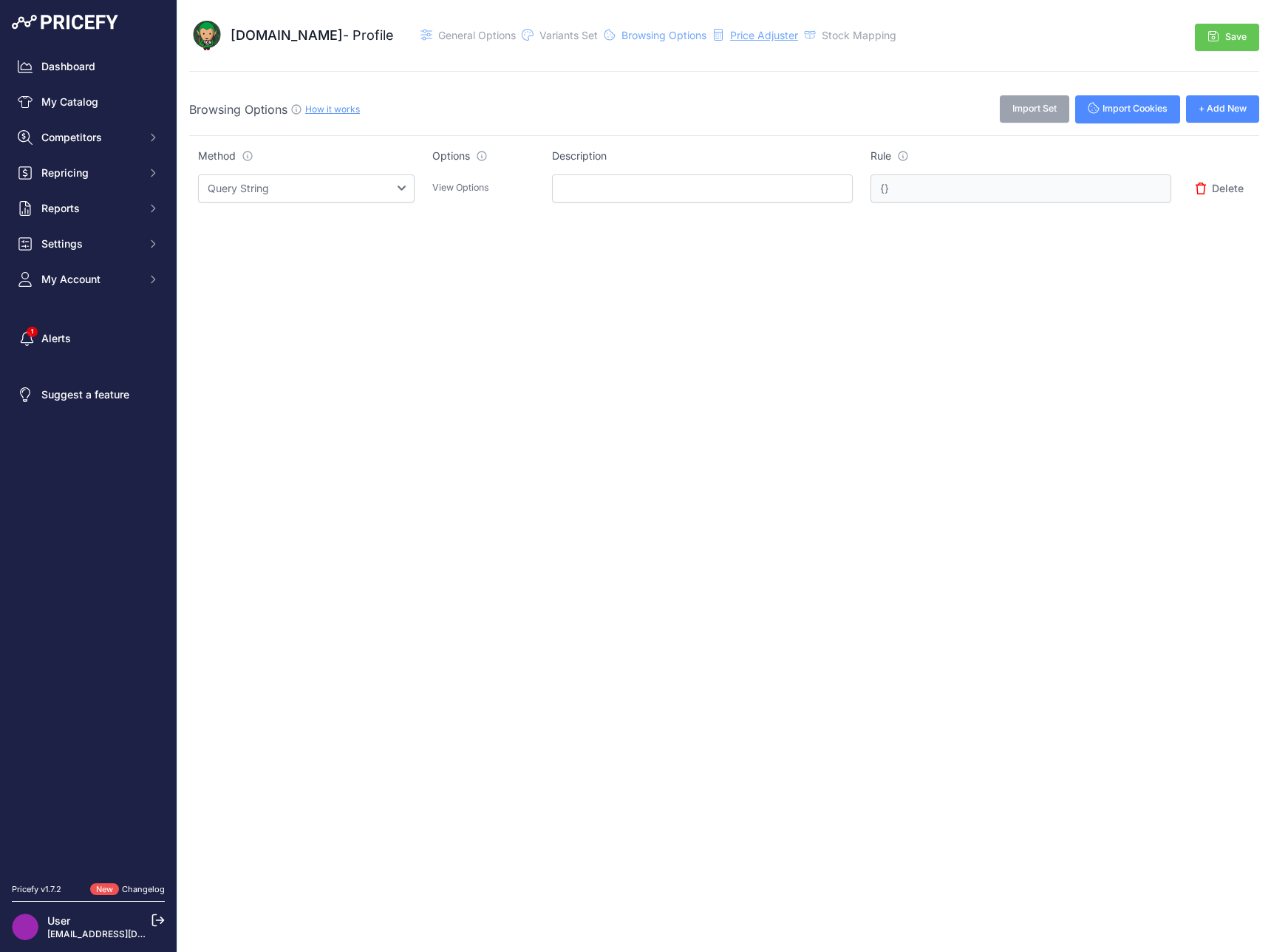
click at [748, 38] on span "Price Adjuster" at bounding box center [764, 35] width 68 height 13
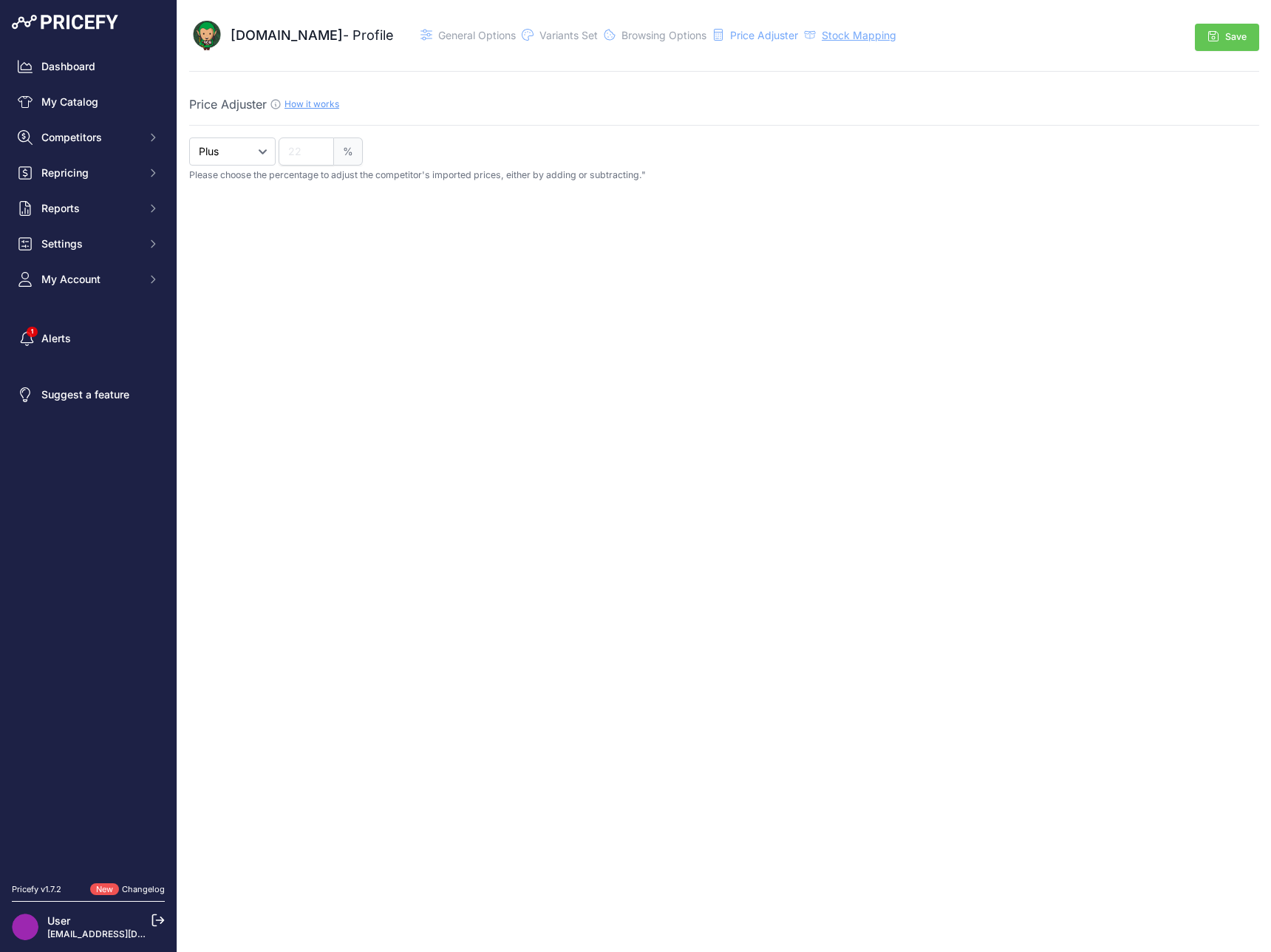
click at [822, 41] on div "Stock Mapping" at bounding box center [859, 35] width 75 height 14
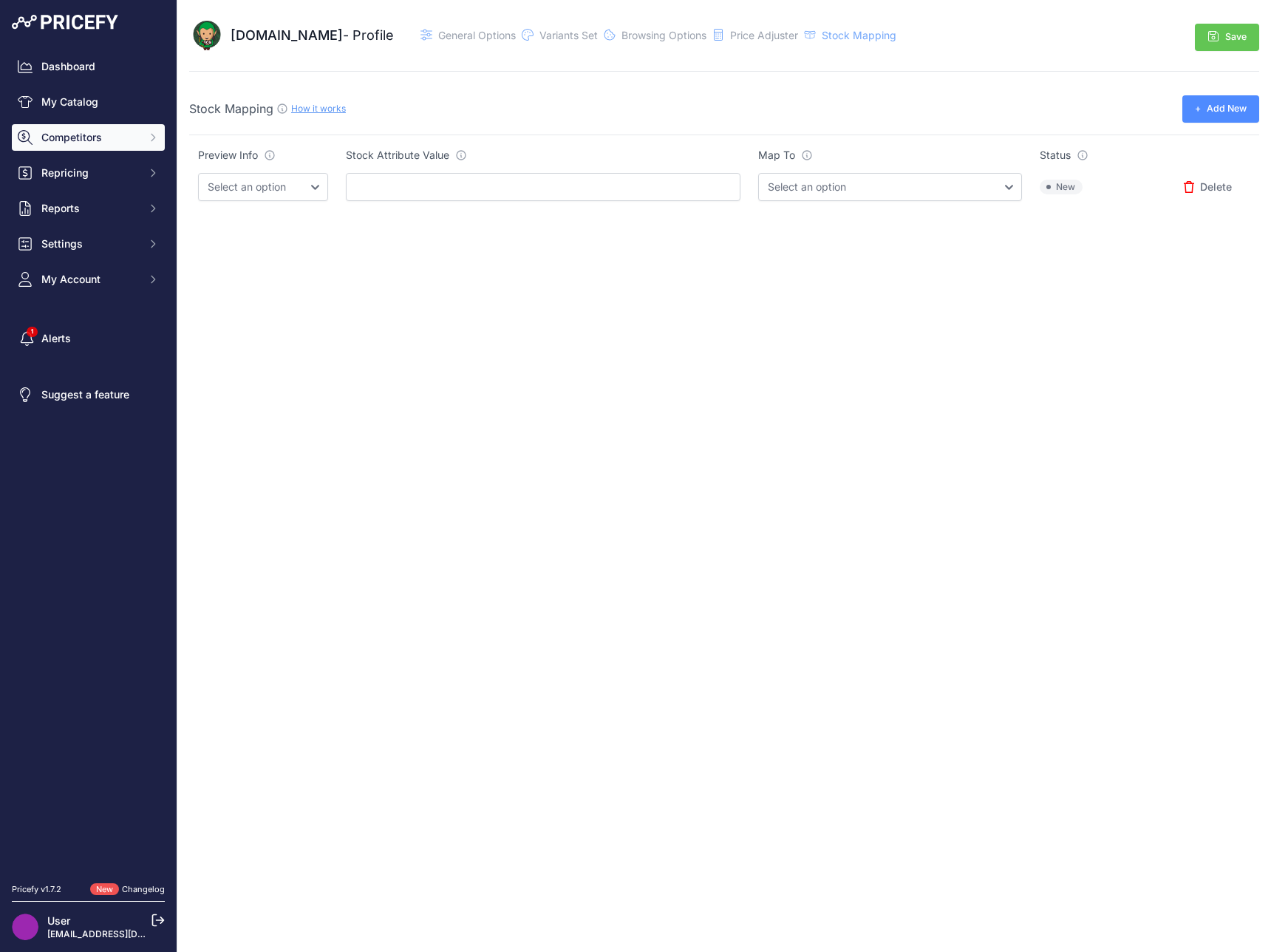
click at [130, 141] on span "Competitors" at bounding box center [90, 137] width 97 height 14
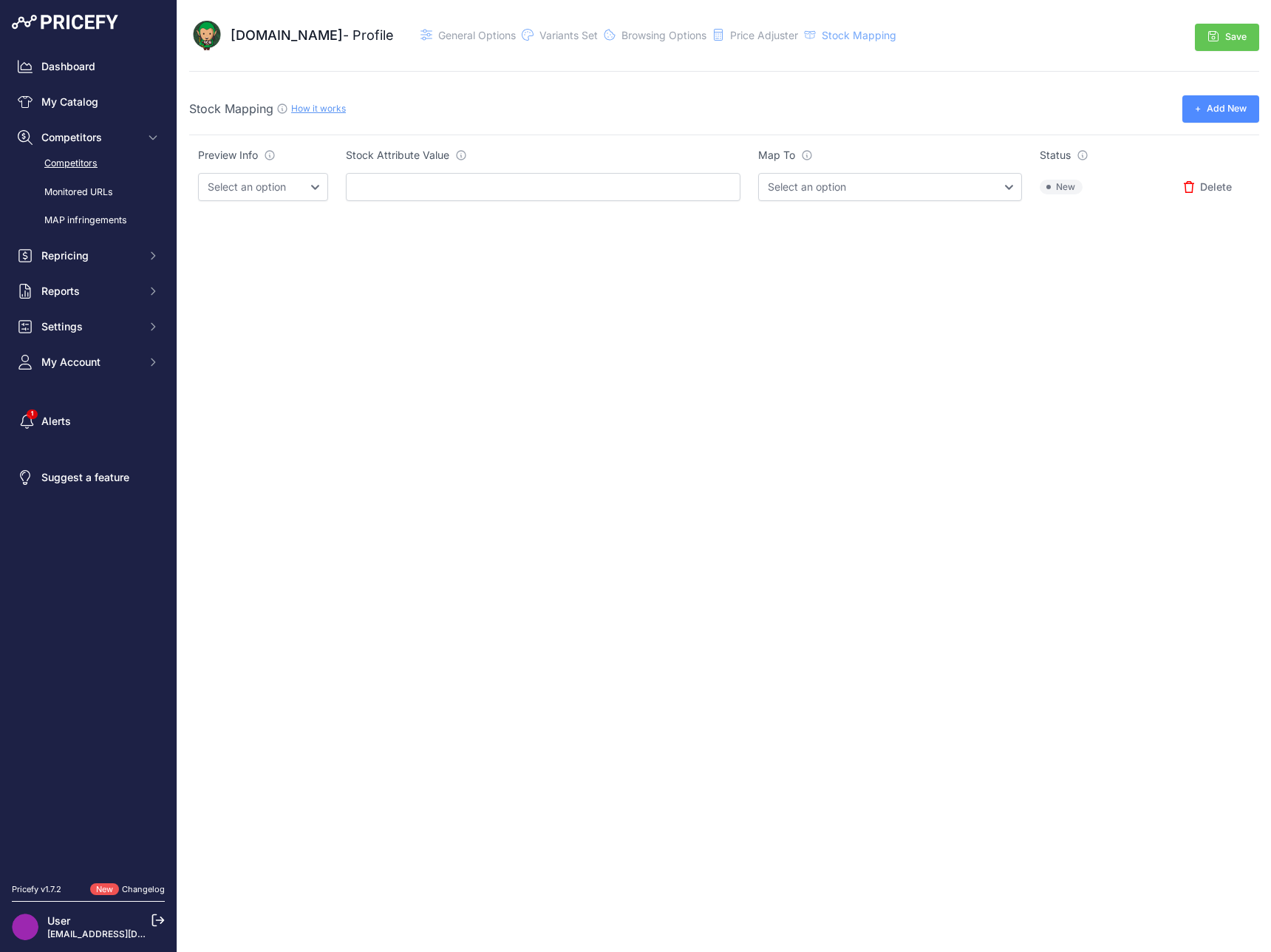
click at [130, 172] on link "Competitors" at bounding box center [88, 163] width 153 height 26
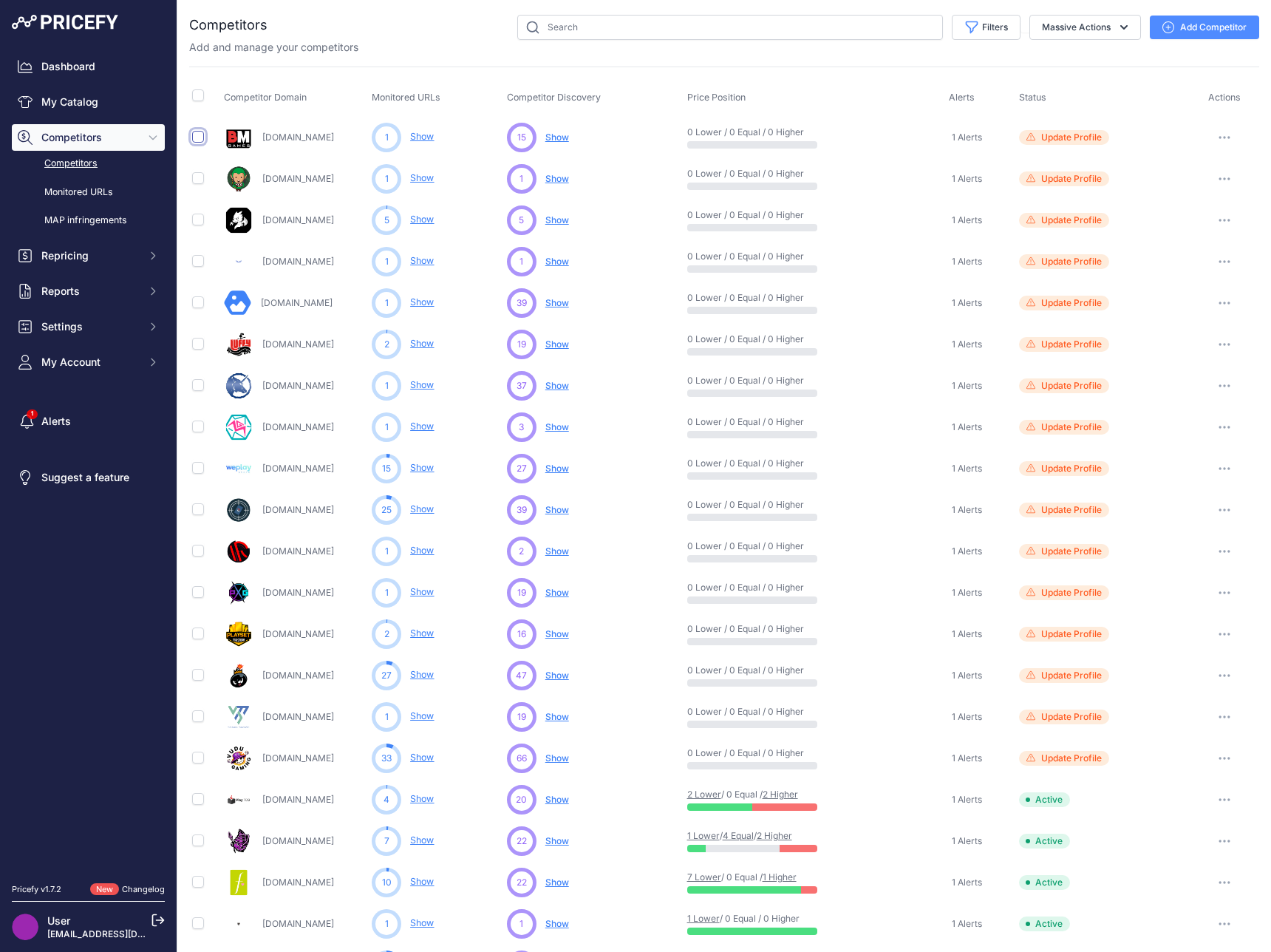
click at [196, 138] on input "checkbox" at bounding box center [198, 136] width 12 height 12
checkbox input "true"
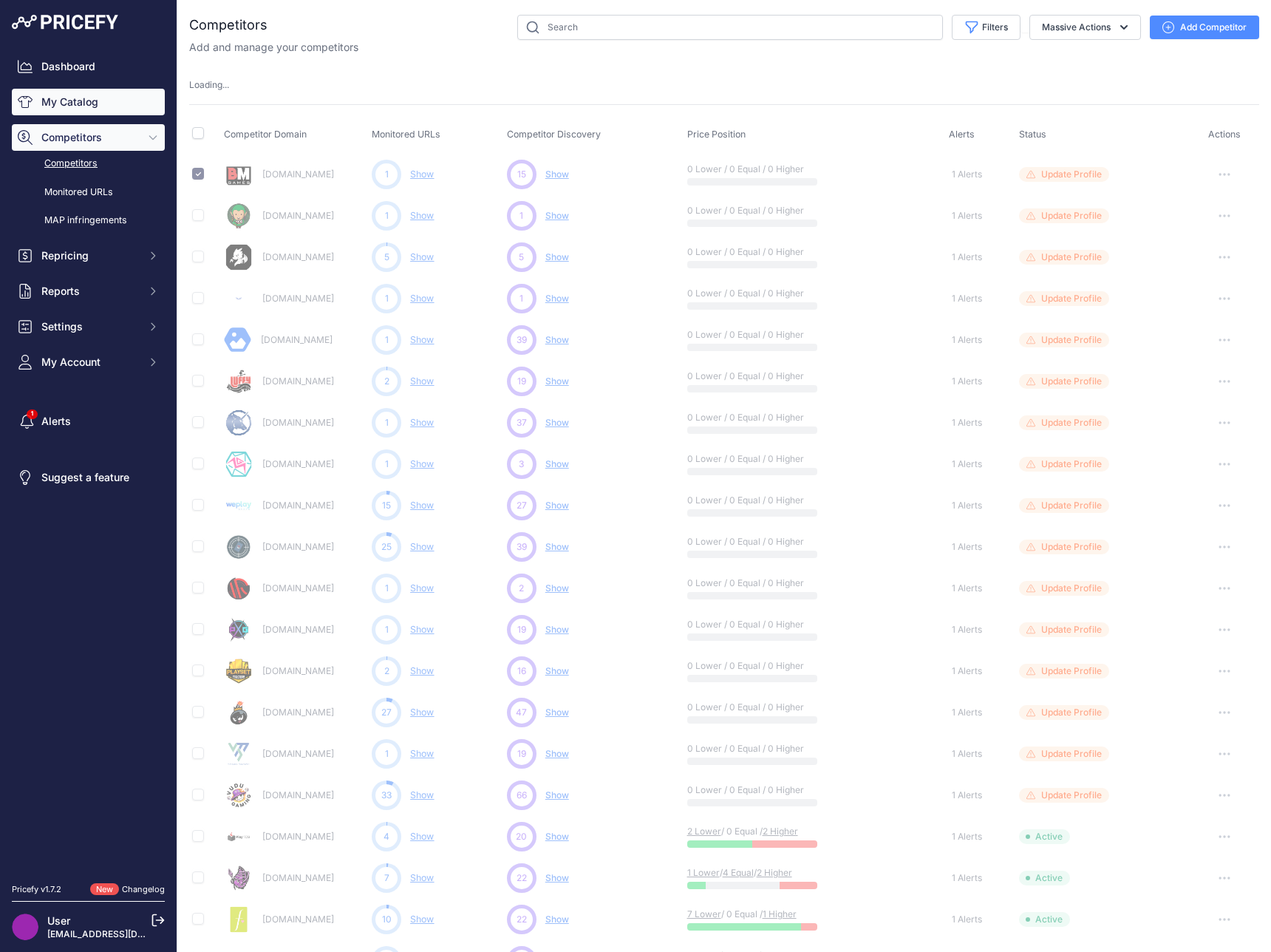
click at [111, 102] on link "My Catalog" at bounding box center [88, 102] width 153 height 26
click at [66, 103] on link "My Catalog" at bounding box center [88, 102] width 153 height 26
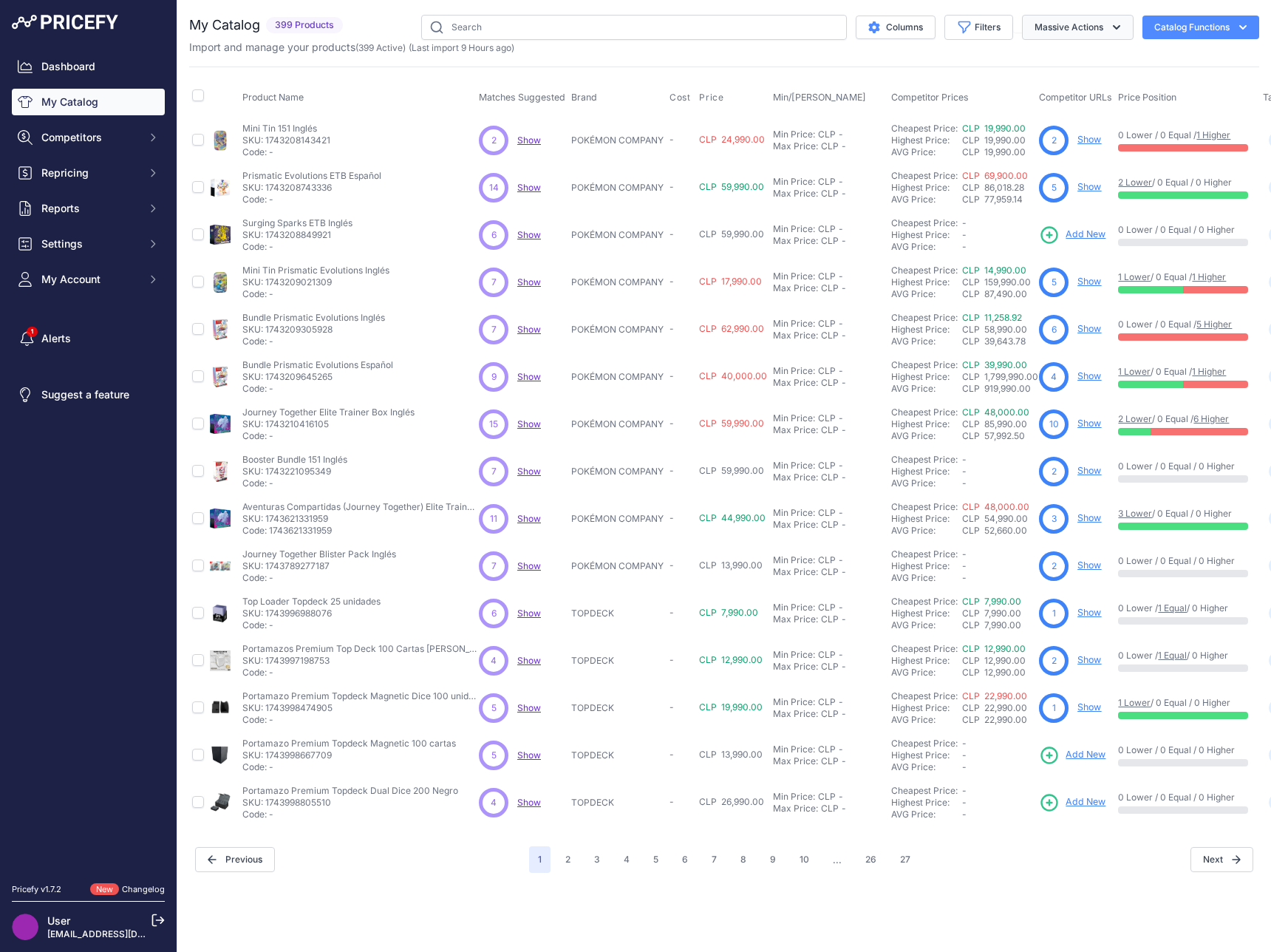
click at [1097, 24] on button "Massive Actions" at bounding box center [1078, 27] width 112 height 25
click at [1259, 22] on button "Catalog Functions" at bounding box center [1202, 27] width 117 height 24
click at [1052, 32] on button "Massive Actions" at bounding box center [1078, 27] width 112 height 25
click at [959, 30] on icon "button" at bounding box center [964, 27] width 14 height 14
click at [778, 52] on div "Import and manage your products ( 399 Active ) (Last import 9 Hours ago)" at bounding box center [724, 47] width 1070 height 14
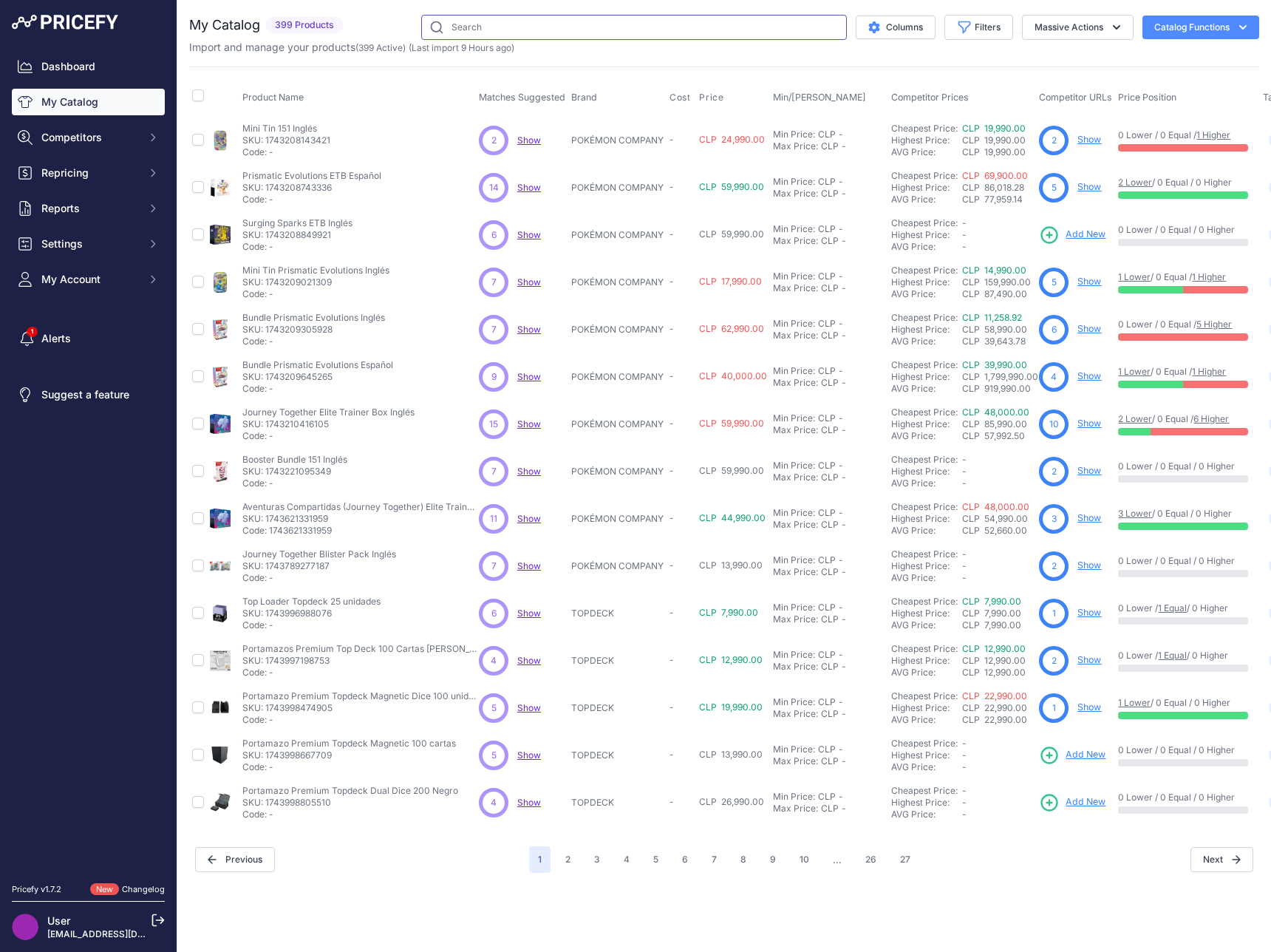
click at [511, 30] on input "text" at bounding box center [634, 27] width 425 height 25
type input "phantasmal"
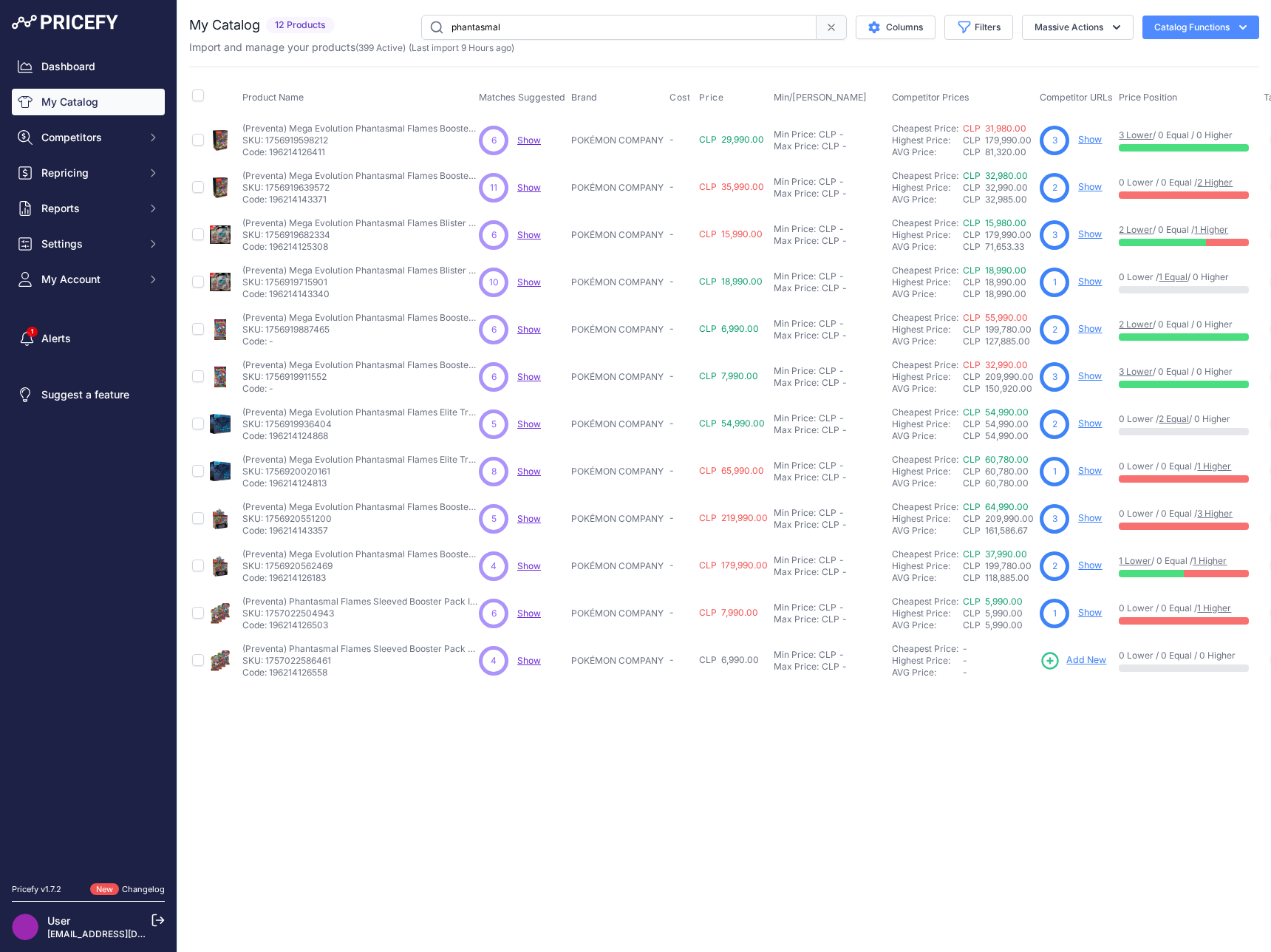
click at [534, 144] on span "Show" at bounding box center [530, 140] width 24 height 11
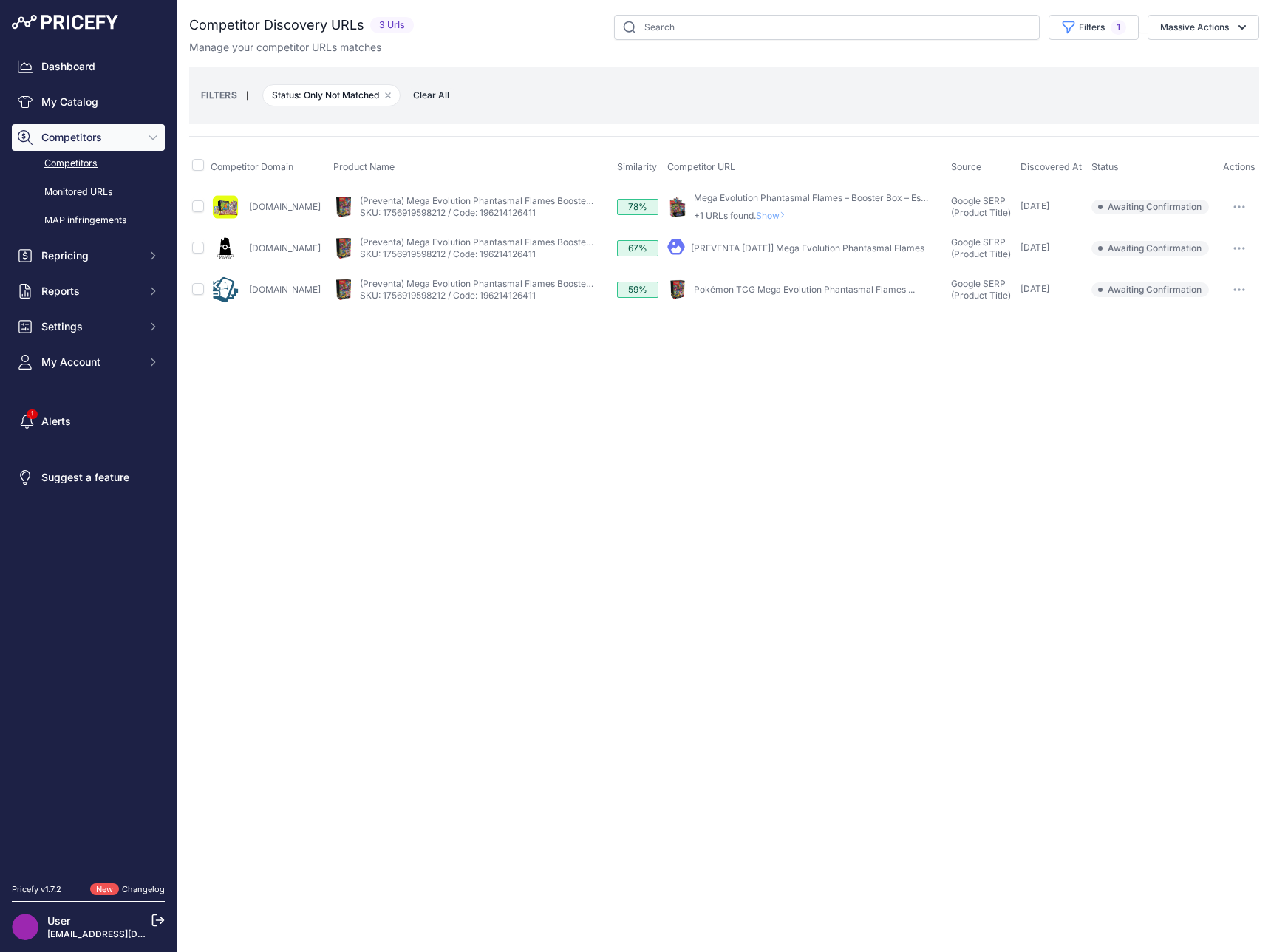
click at [766, 219] on span "Show" at bounding box center [774, 215] width 36 height 11
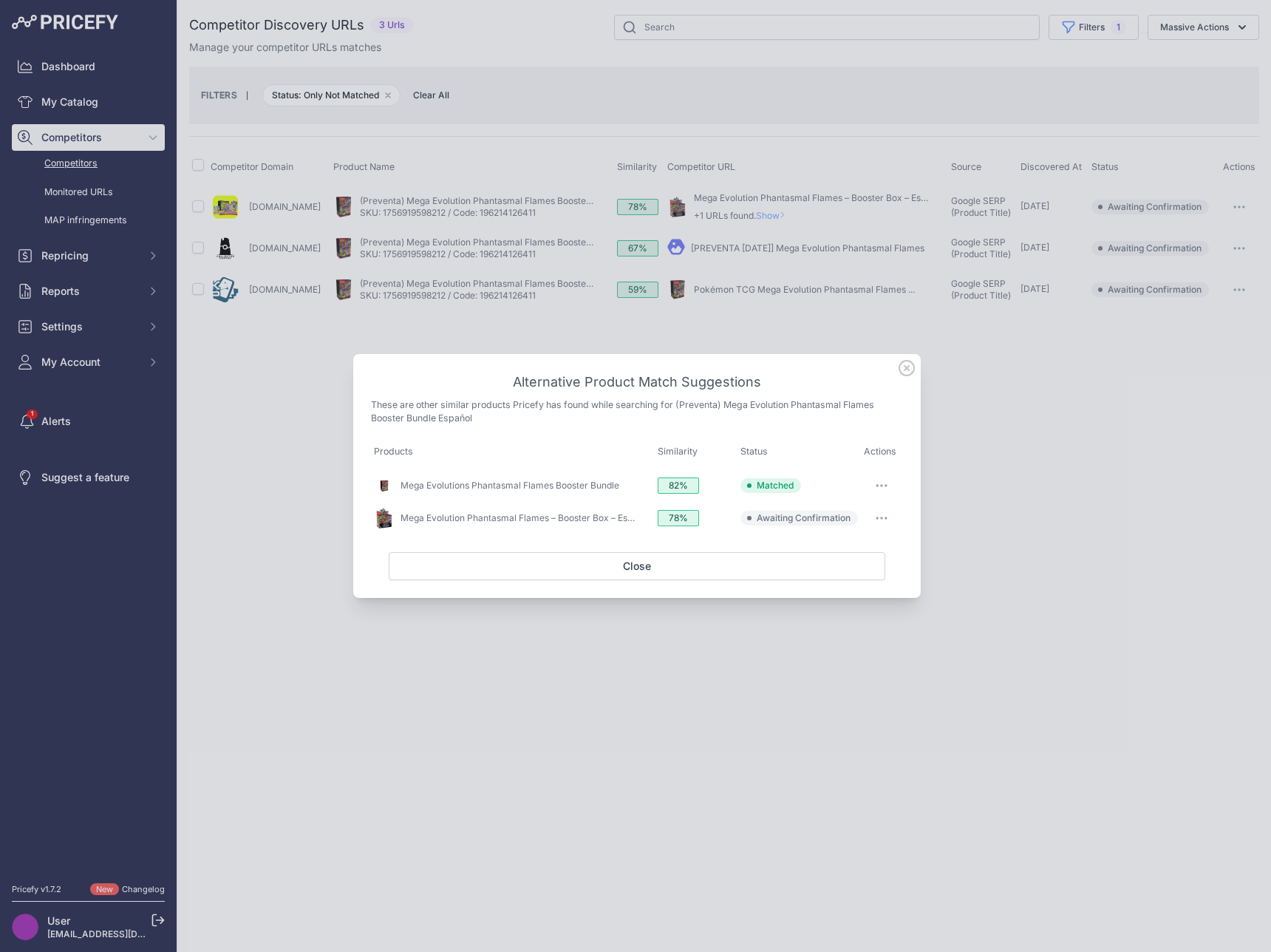
click at [873, 518] on button "button" at bounding box center [881, 518] width 30 height 20
click at [875, 571] on button "Exclude match" at bounding box center [853, 578] width 95 height 24
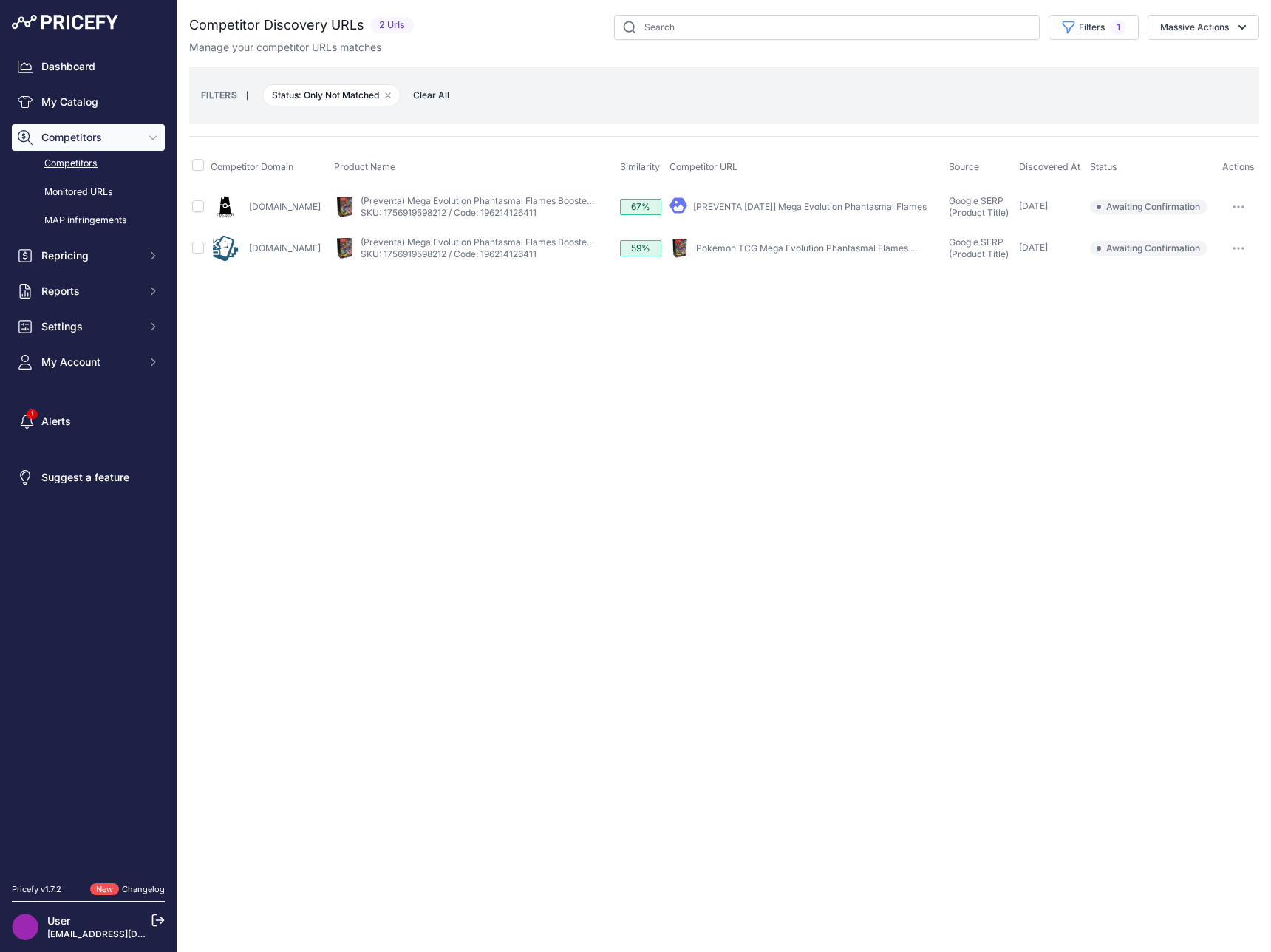
click at [478, 204] on link "(Preventa) Mega Evolution Phantasmal Flames Booster Bundle Español" at bounding box center [508, 200] width 296 height 11
click at [1248, 204] on button "button" at bounding box center [1239, 207] width 30 height 20
click at [1229, 239] on button "Confirm match" at bounding box center [1196, 238] width 121 height 24
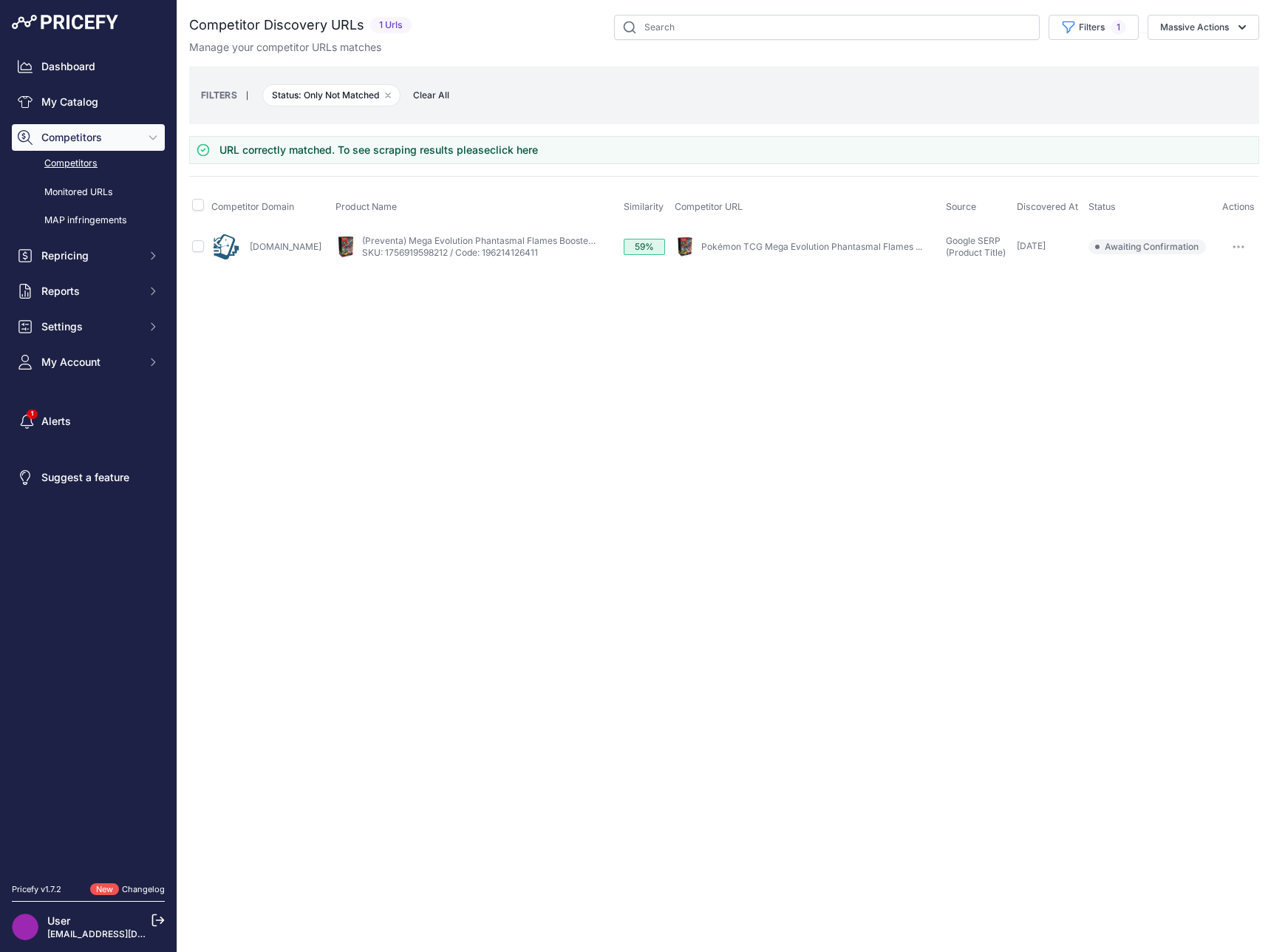
click at [767, 246] on link "Pokémon TCG Mega Evolution Phantasmal Flames ..." at bounding box center [812, 246] width 221 height 11
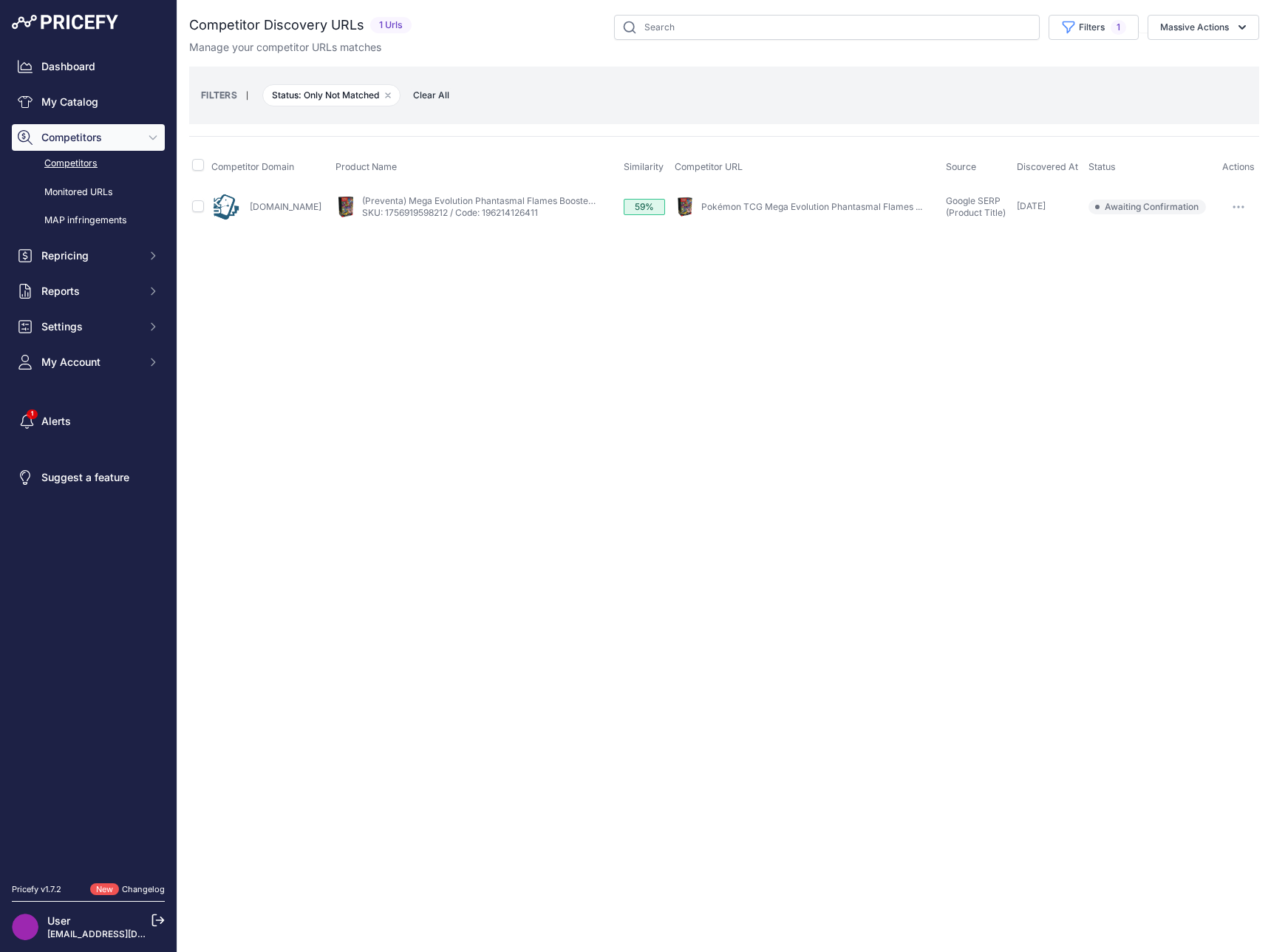
click at [1242, 206] on icon "button" at bounding box center [1243, 207] width 2 height 2
click at [1233, 248] on button "Confirm match" at bounding box center [1196, 238] width 121 height 24
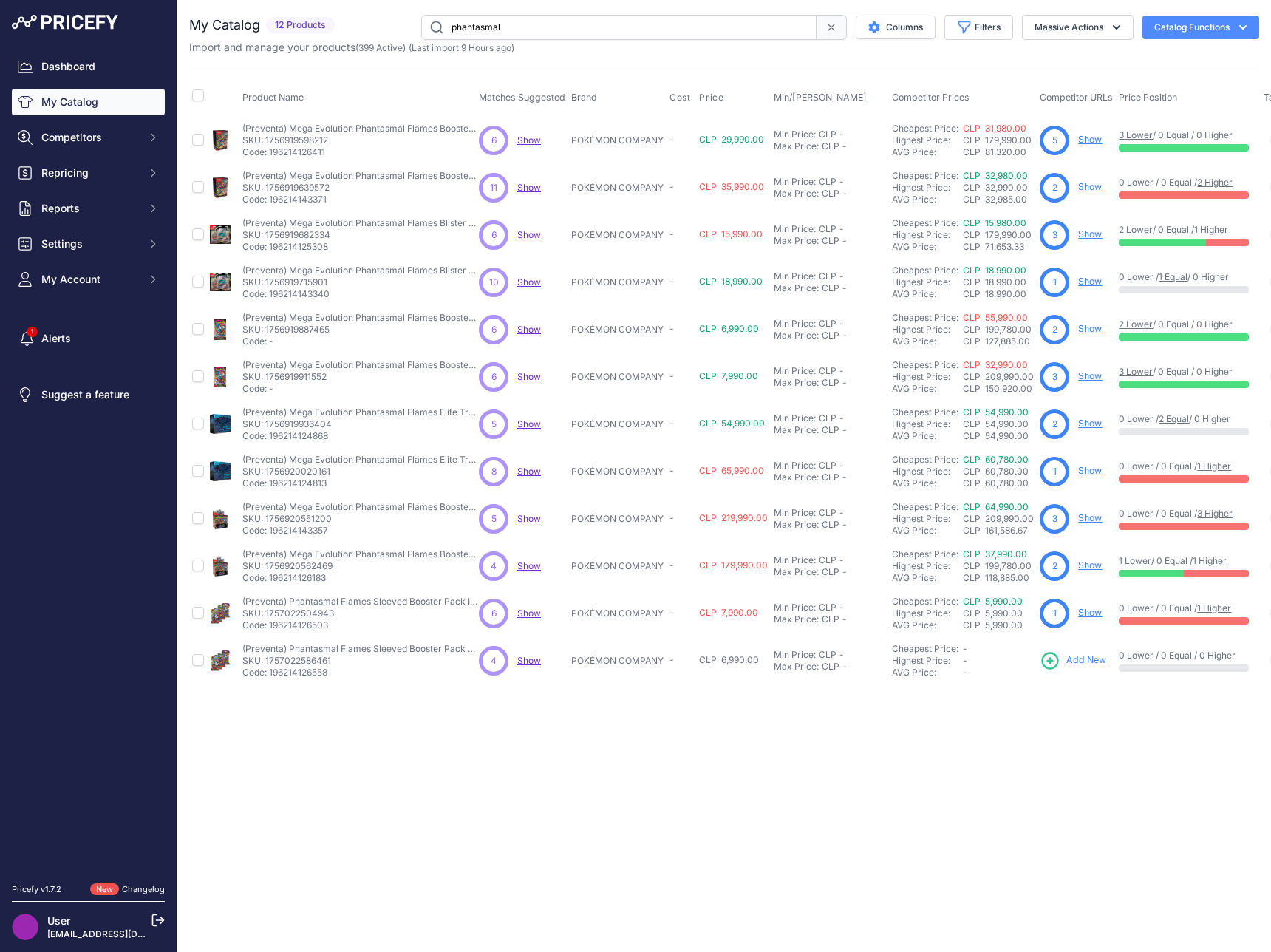
click at [533, 136] on span "Show" at bounding box center [530, 140] width 24 height 11
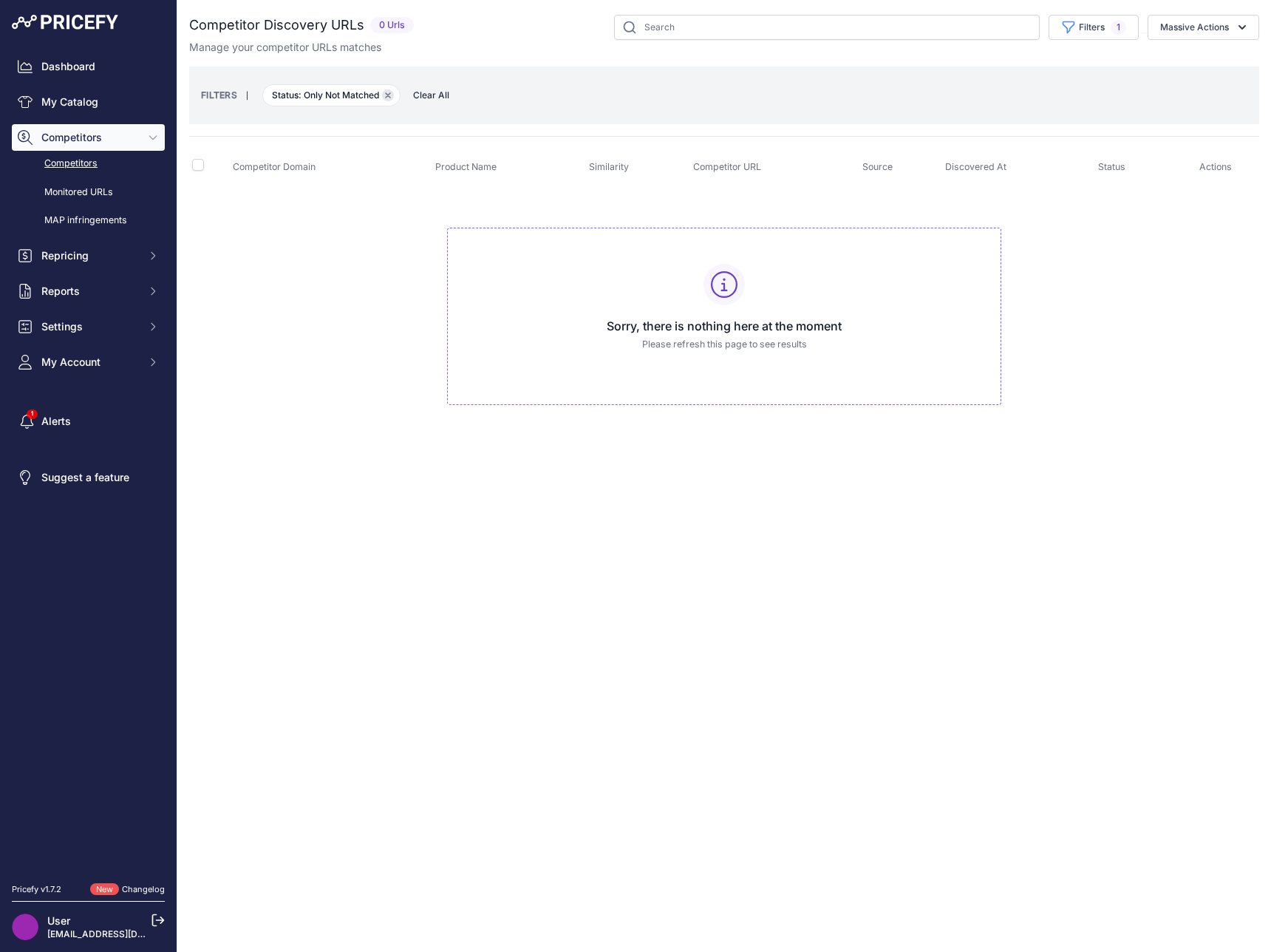
click at [386, 95] on icon "button" at bounding box center [388, 95] width 6 height 6
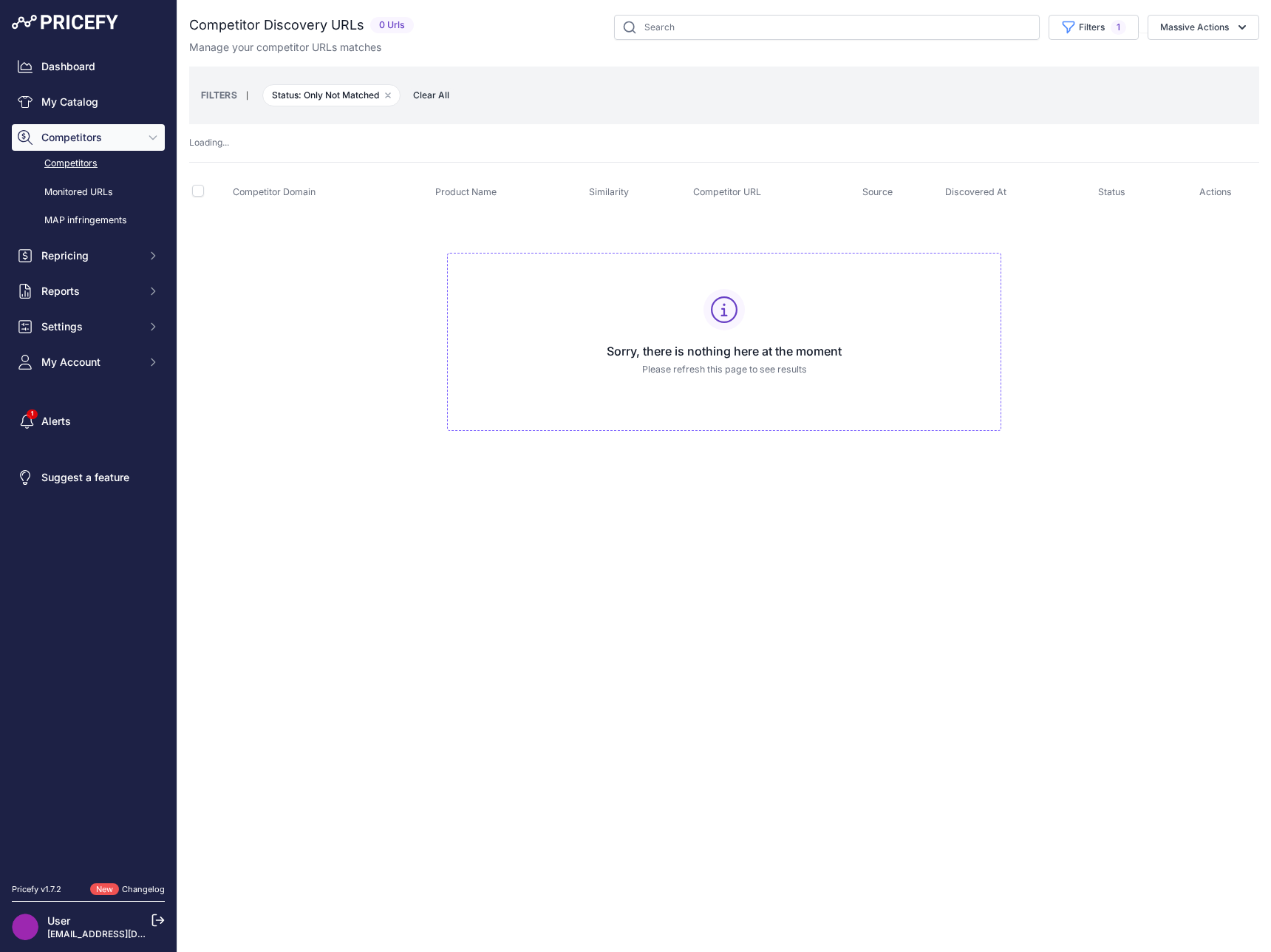
click at [430, 95] on span "Clear All" at bounding box center [431, 95] width 51 height 14
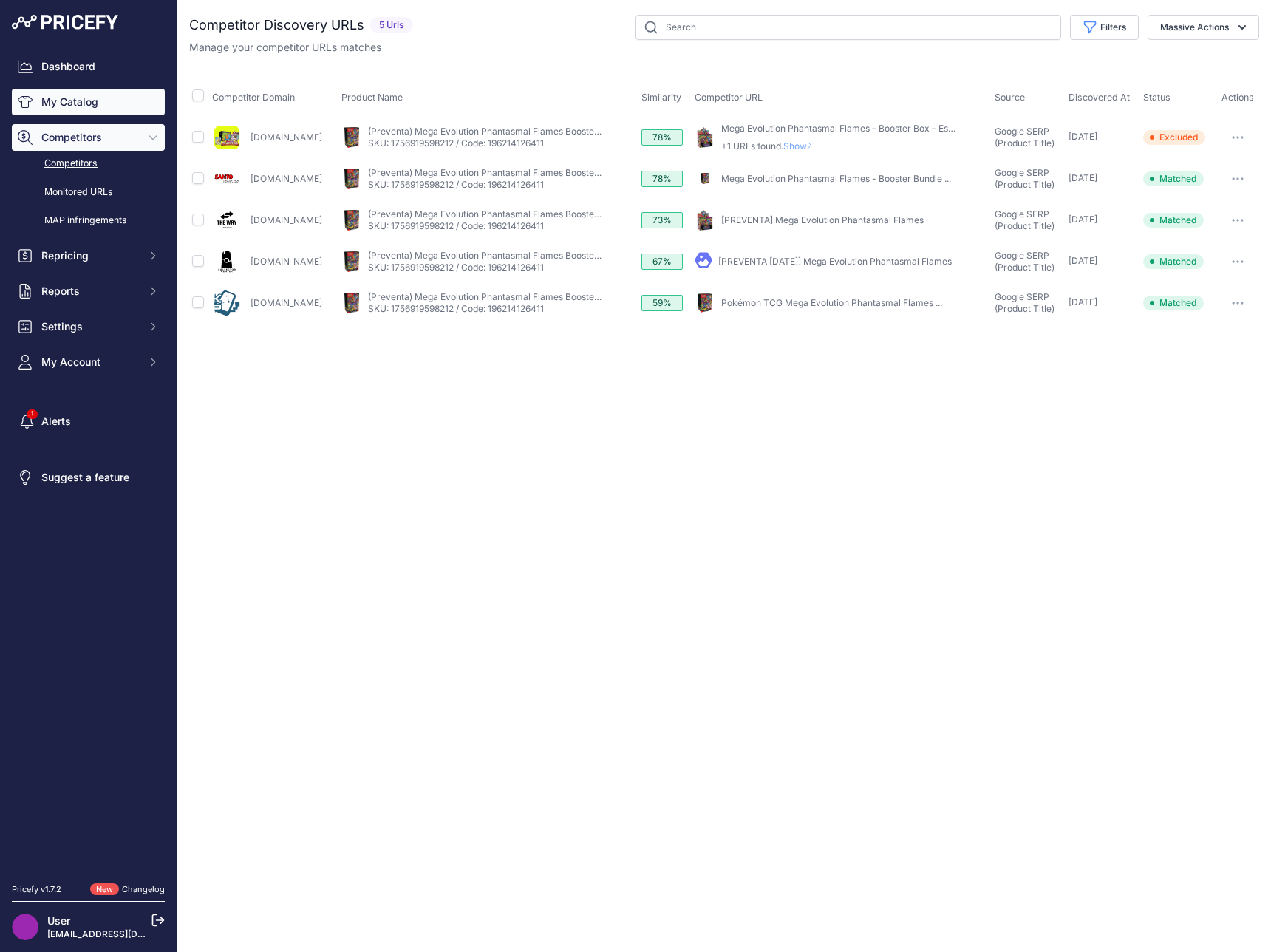
click at [72, 91] on link "My Catalog" at bounding box center [88, 102] width 153 height 26
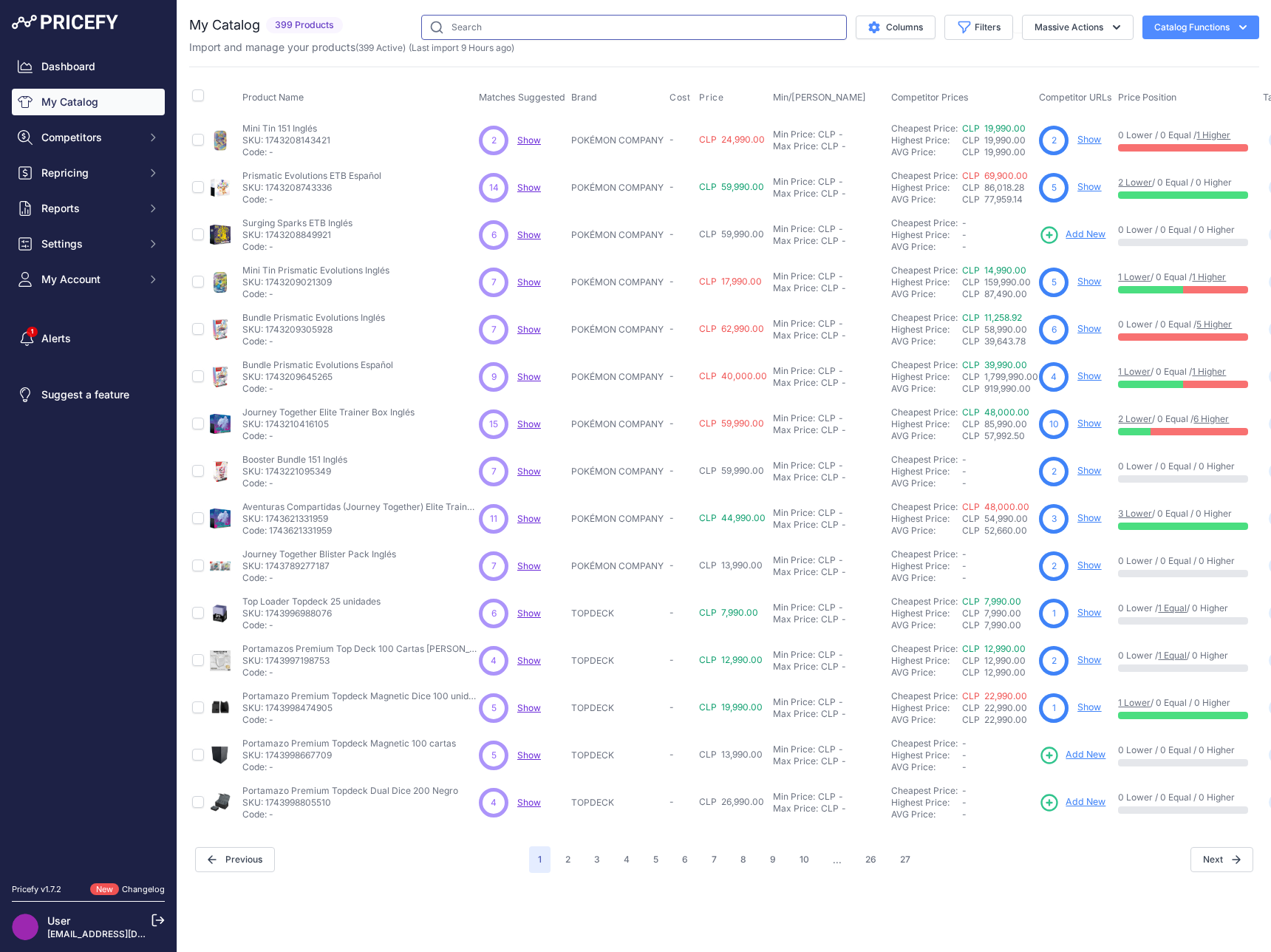
click at [501, 26] on input "text" at bounding box center [634, 27] width 425 height 25
type input "phantasmal"
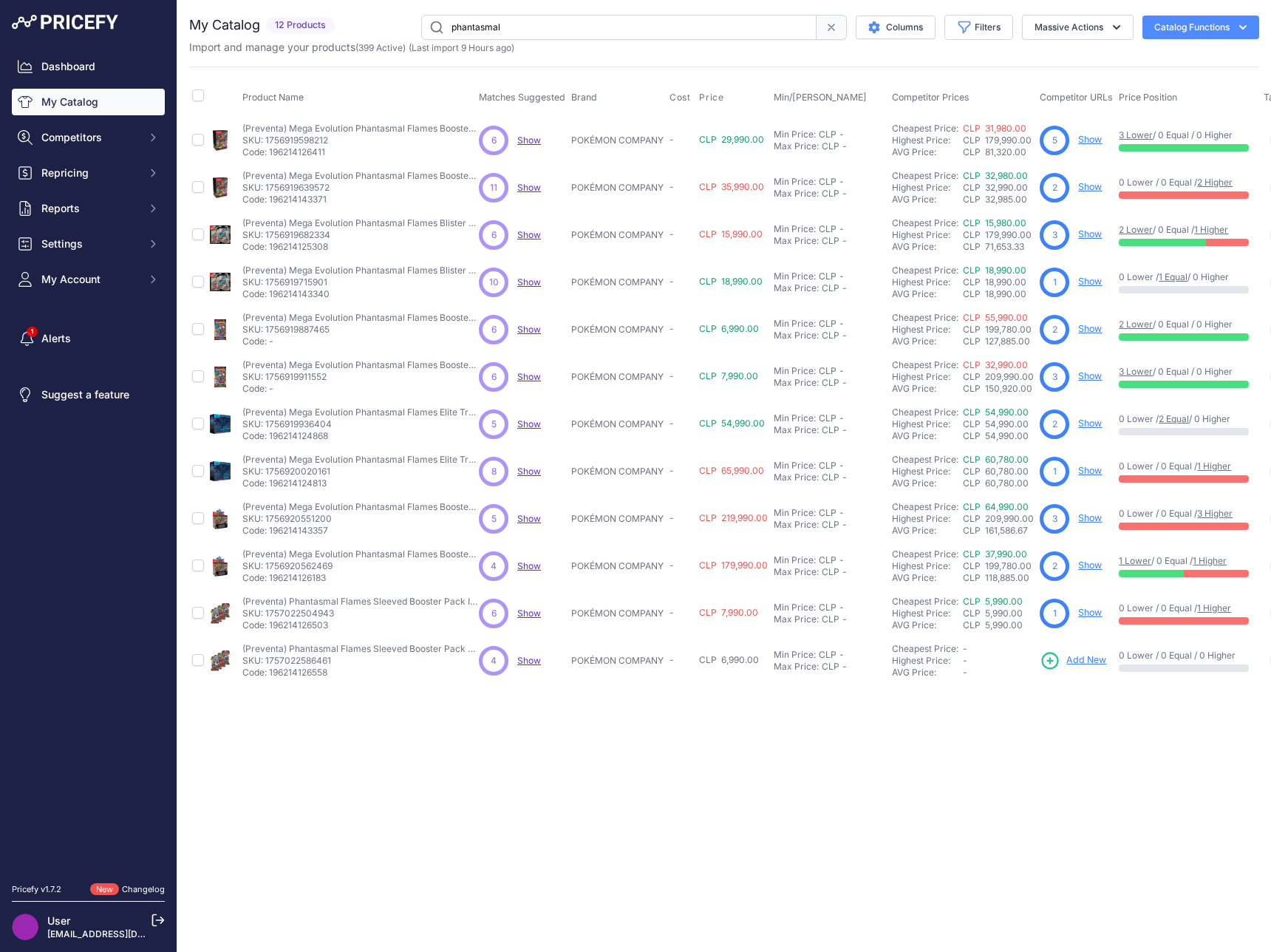
click at [1141, 131] on link "3 Lower" at bounding box center [1136, 135] width 34 height 11
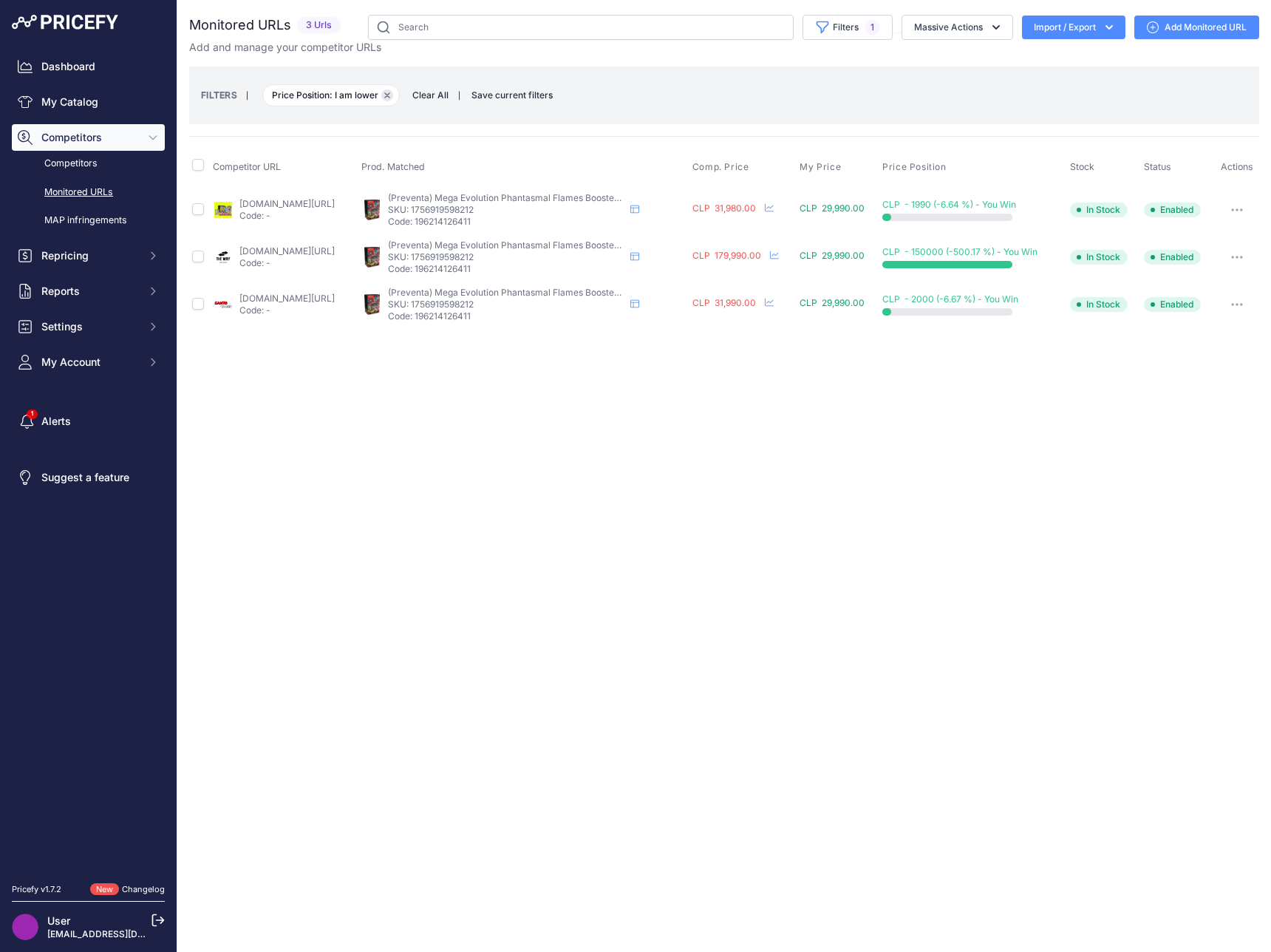
click at [390, 90] on button "Remove filter option" at bounding box center [387, 96] width 12 height 12
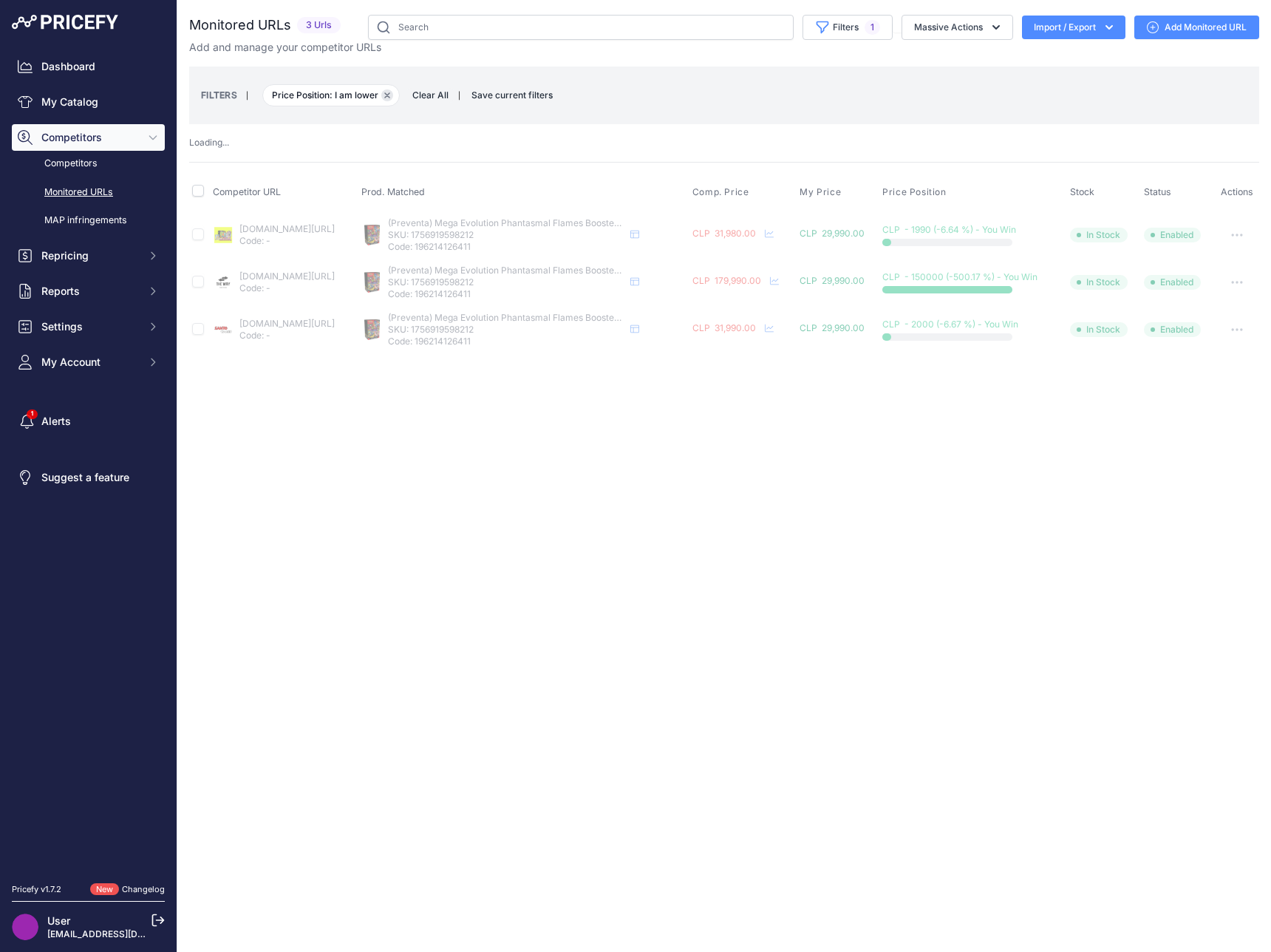
click at [387, 97] on icon "button" at bounding box center [387, 95] width 6 height 6
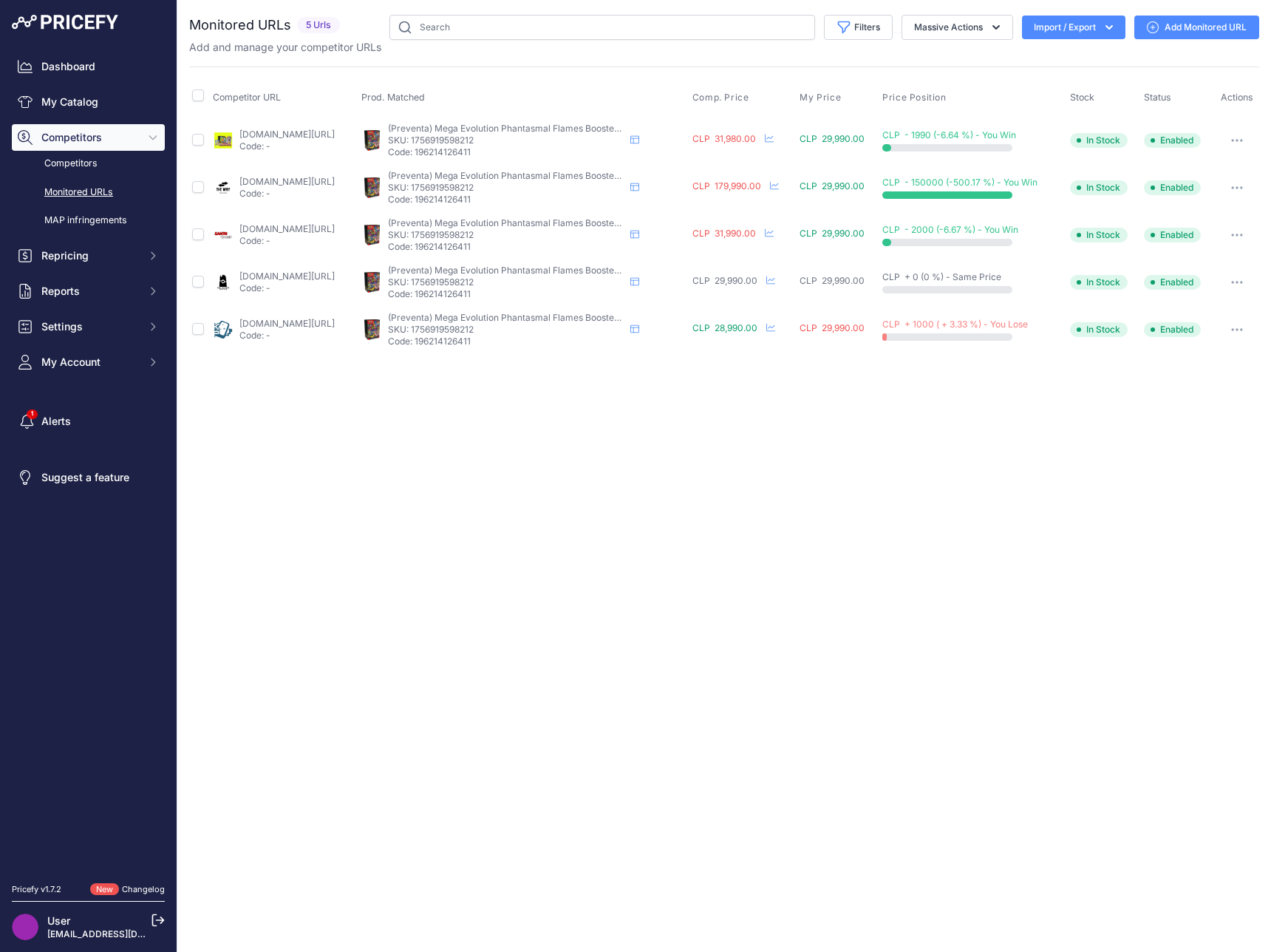
click at [650, 512] on div "Close You are not connected to the internet." at bounding box center [724, 476] width 1094 height 952
click at [85, 287] on span "Reports" at bounding box center [90, 291] width 97 height 14
click at [91, 320] on link "My Reports" at bounding box center [88, 317] width 153 height 26
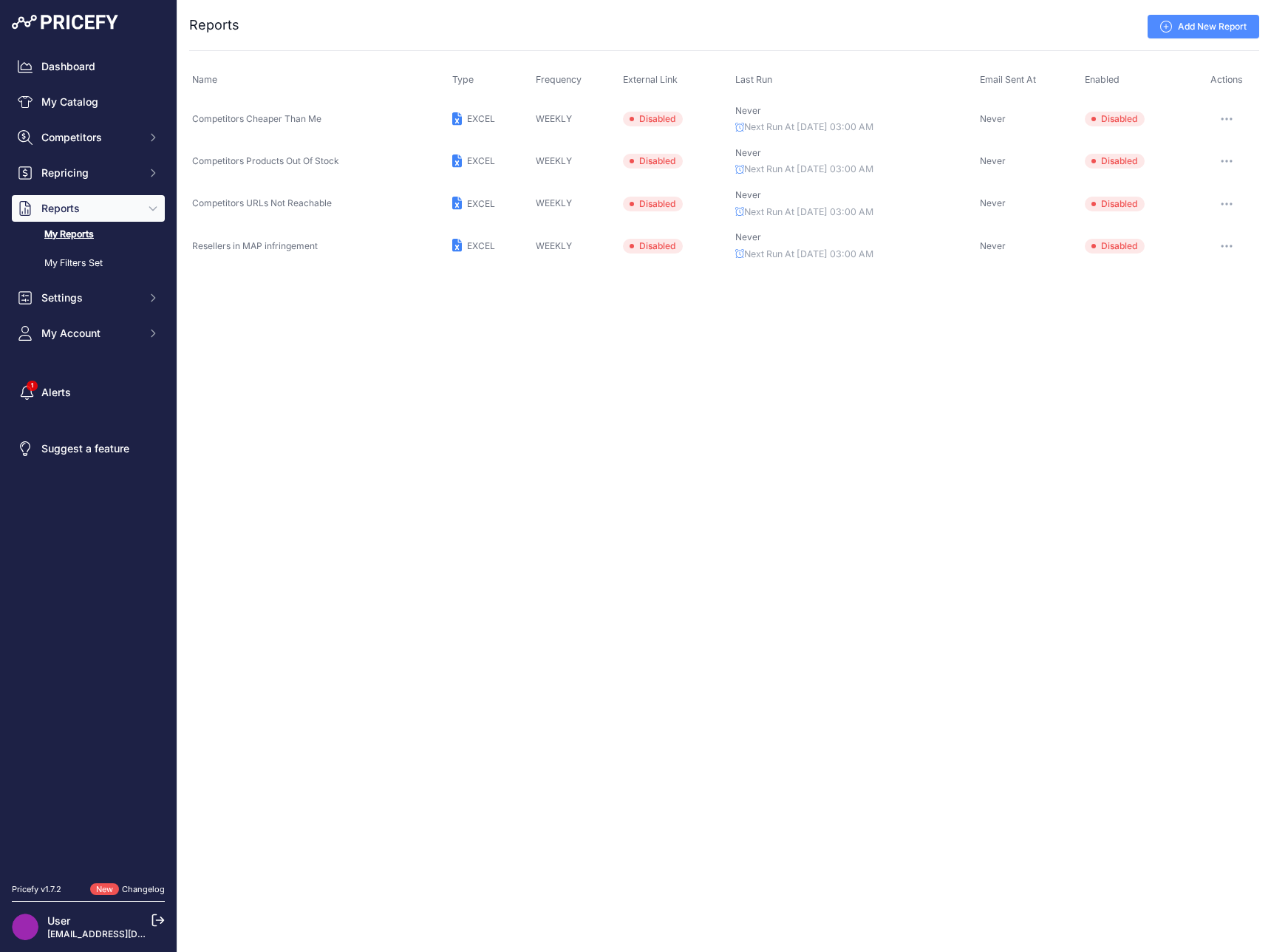
click at [669, 119] on span "Disabled" at bounding box center [652, 119] width 60 height 14
click at [1224, 121] on button "button" at bounding box center [1227, 119] width 30 height 20
click at [1207, 196] on button "Enable" at bounding box center [1209, 197] width 95 height 24
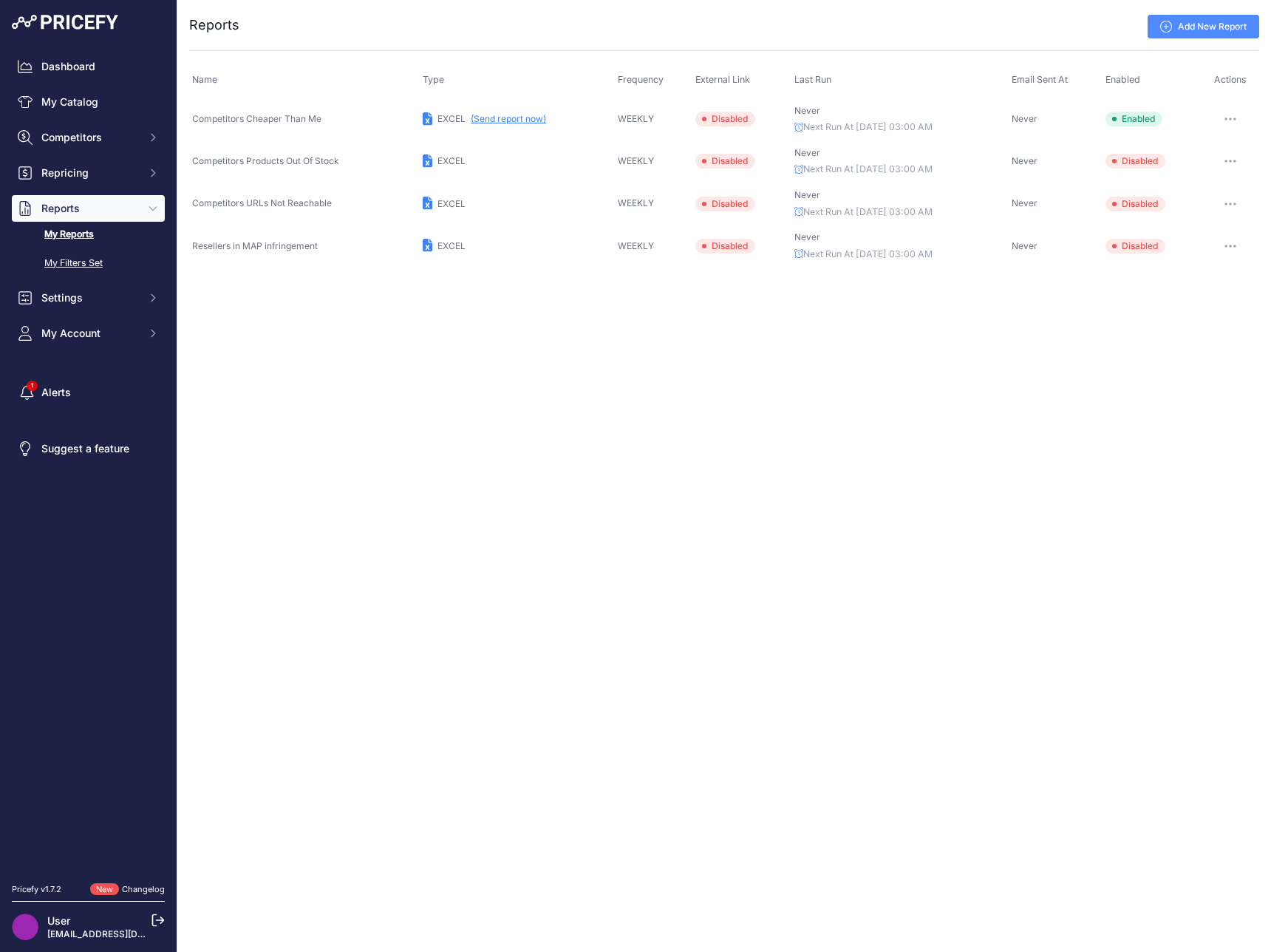
click at [110, 257] on link "My Filters Set" at bounding box center [88, 263] width 153 height 26
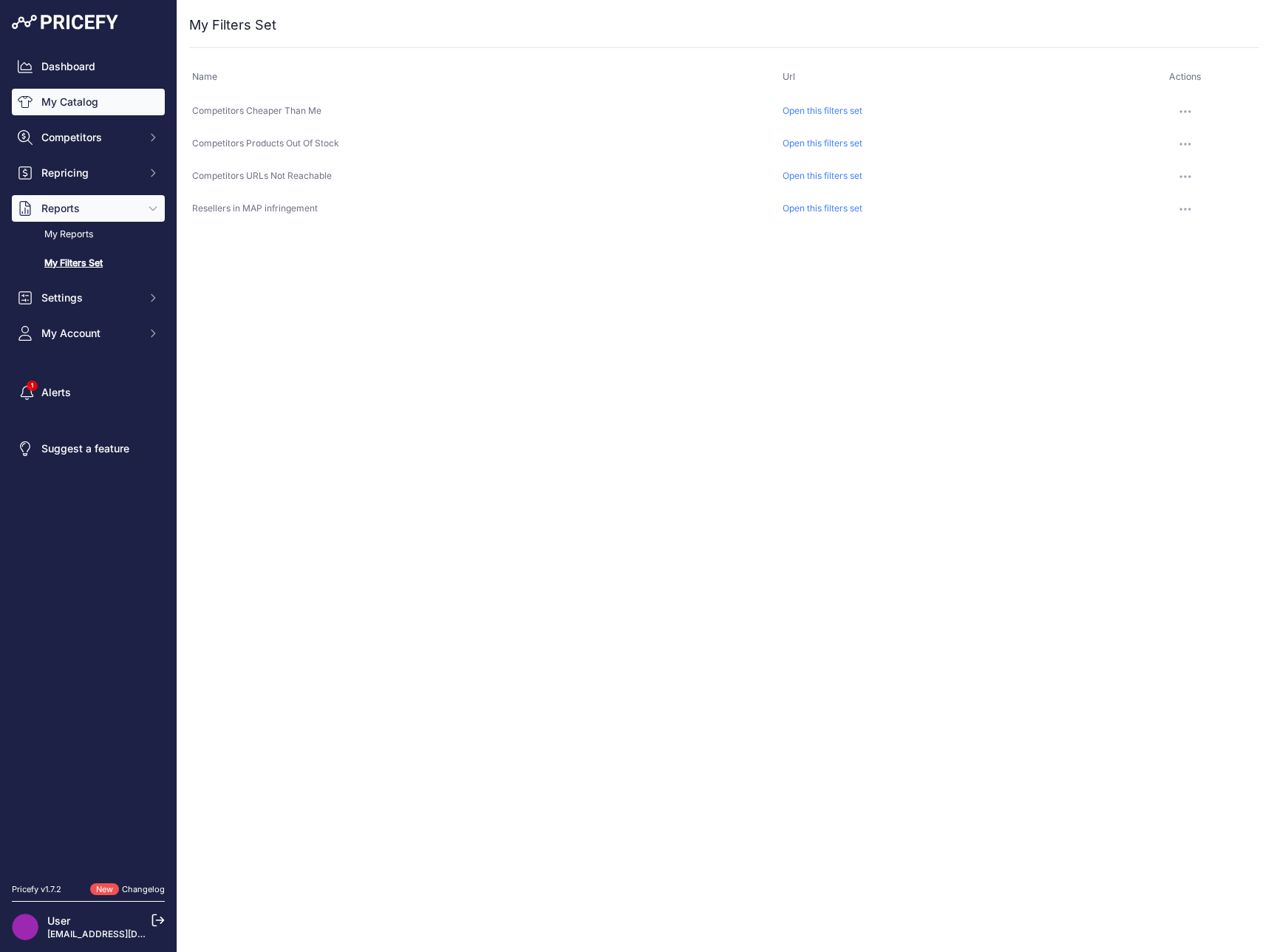
click at [74, 102] on link "My Catalog" at bounding box center [88, 102] width 153 height 26
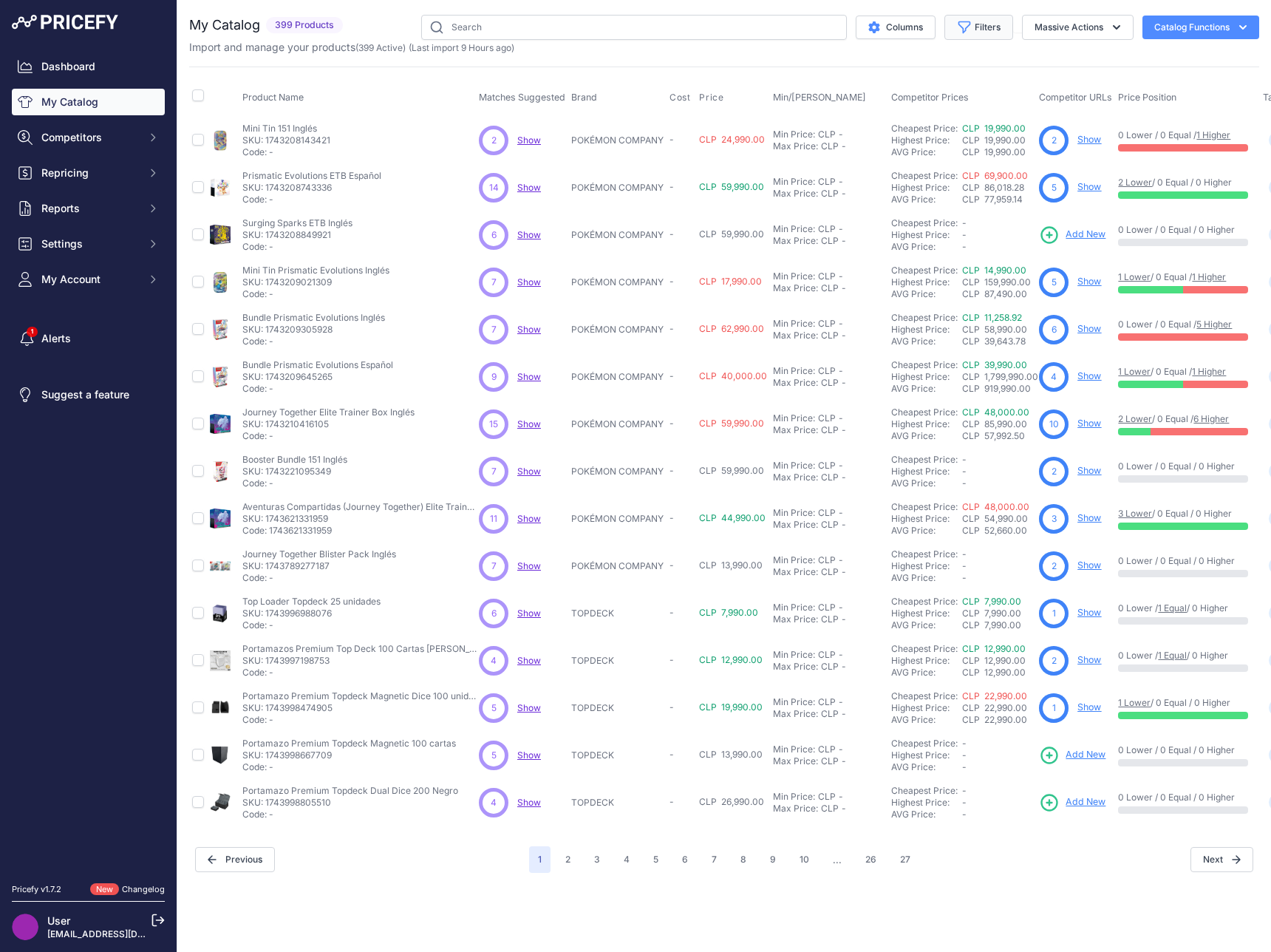
click at [975, 27] on button "Filters" at bounding box center [979, 27] width 69 height 25
click at [933, 95] on select "All Status Only Enabled Only Disabled" at bounding box center [930, 85] width 142 height 25
click at [1080, 42] on div "Import and manage your products ( 399 Active ) (Last import 9 Hours ago)" at bounding box center [724, 47] width 1070 height 14
click at [1081, 32] on button "Massive Actions" at bounding box center [1078, 27] width 112 height 25
click at [662, 75] on div "Product Name Matches Suggested Brand Cost" at bounding box center [724, 446] width 1070 height 760
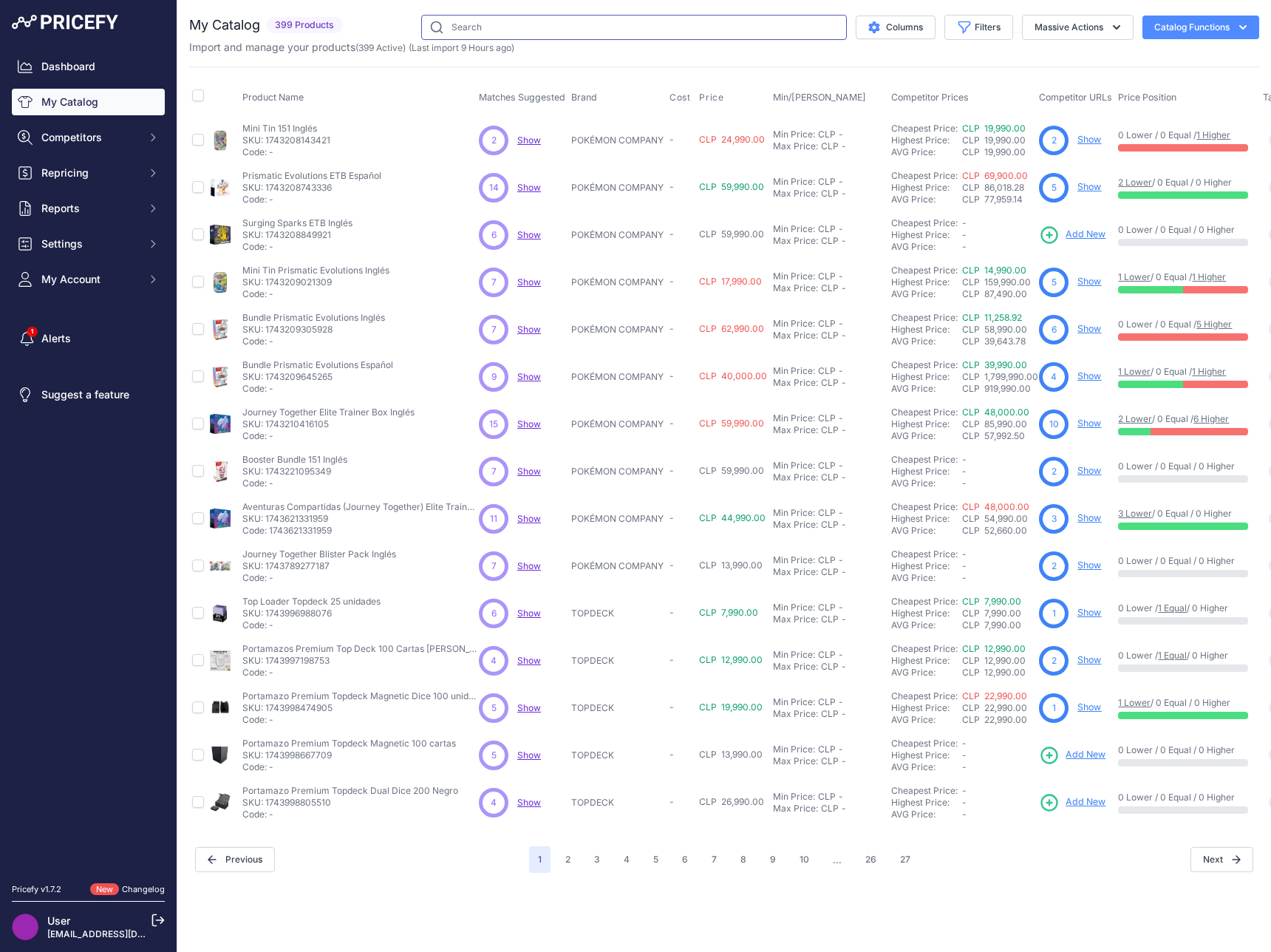
click at [604, 31] on input "text" at bounding box center [634, 27] width 425 height 25
type input "topdeck"
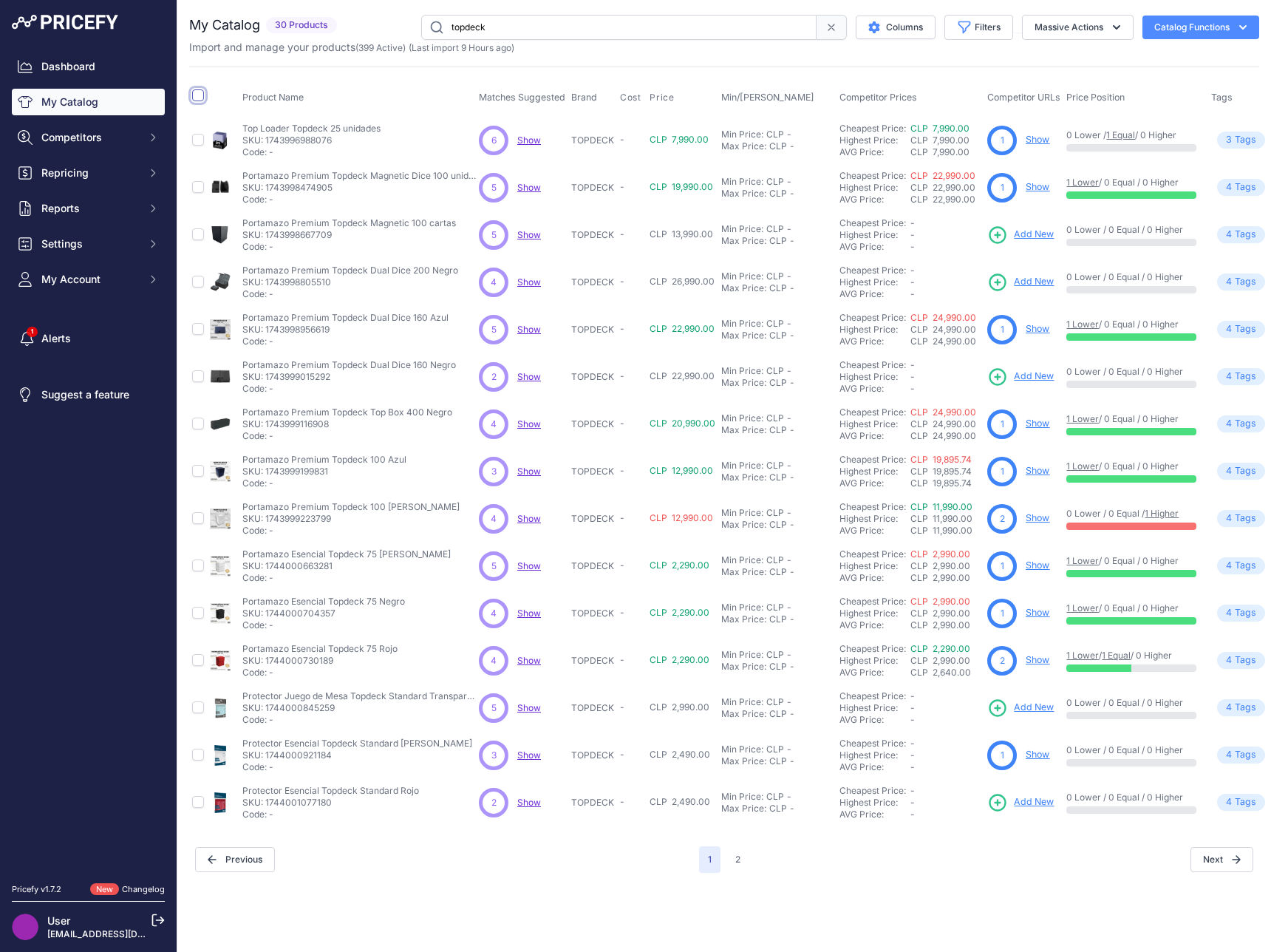
click at [195, 91] on input "checkbox" at bounding box center [198, 96] width 12 height 12
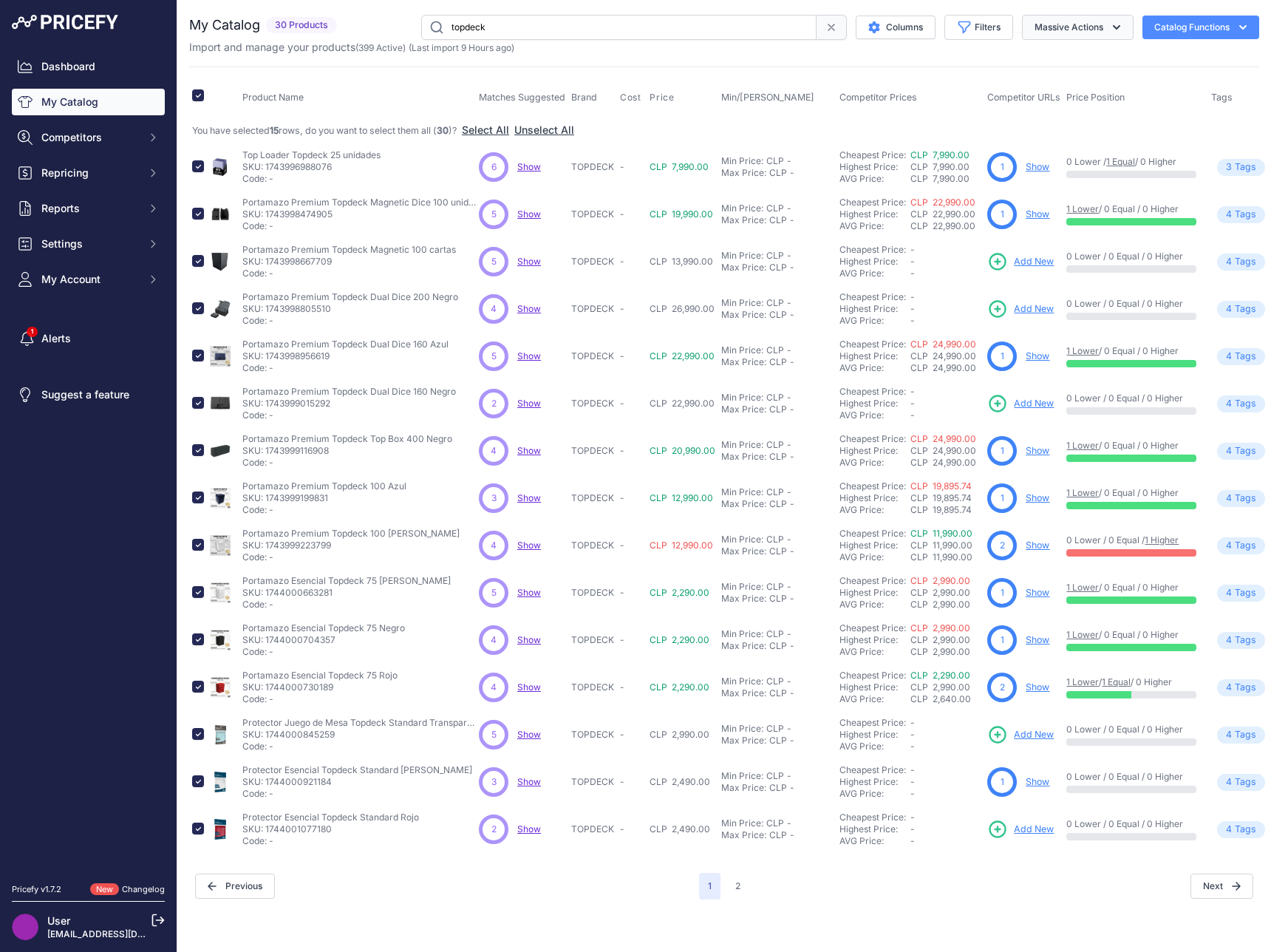
click at [1083, 18] on button "Massive Actions" at bounding box center [1078, 27] width 112 height 25
click at [1096, 85] on button "Disable" at bounding box center [1075, 88] width 119 height 26
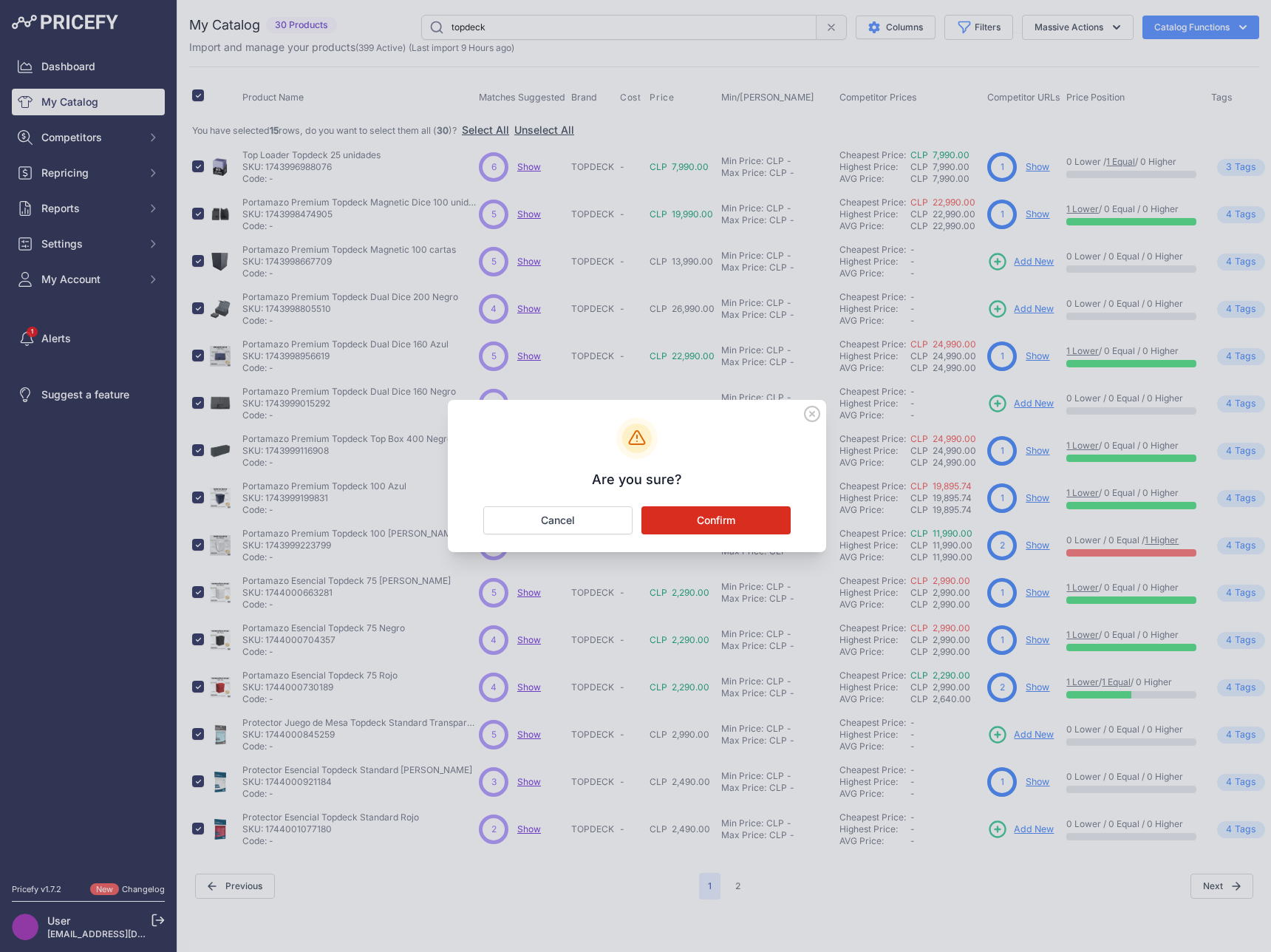
click at [747, 520] on button "Confirm" at bounding box center [716, 520] width 149 height 28
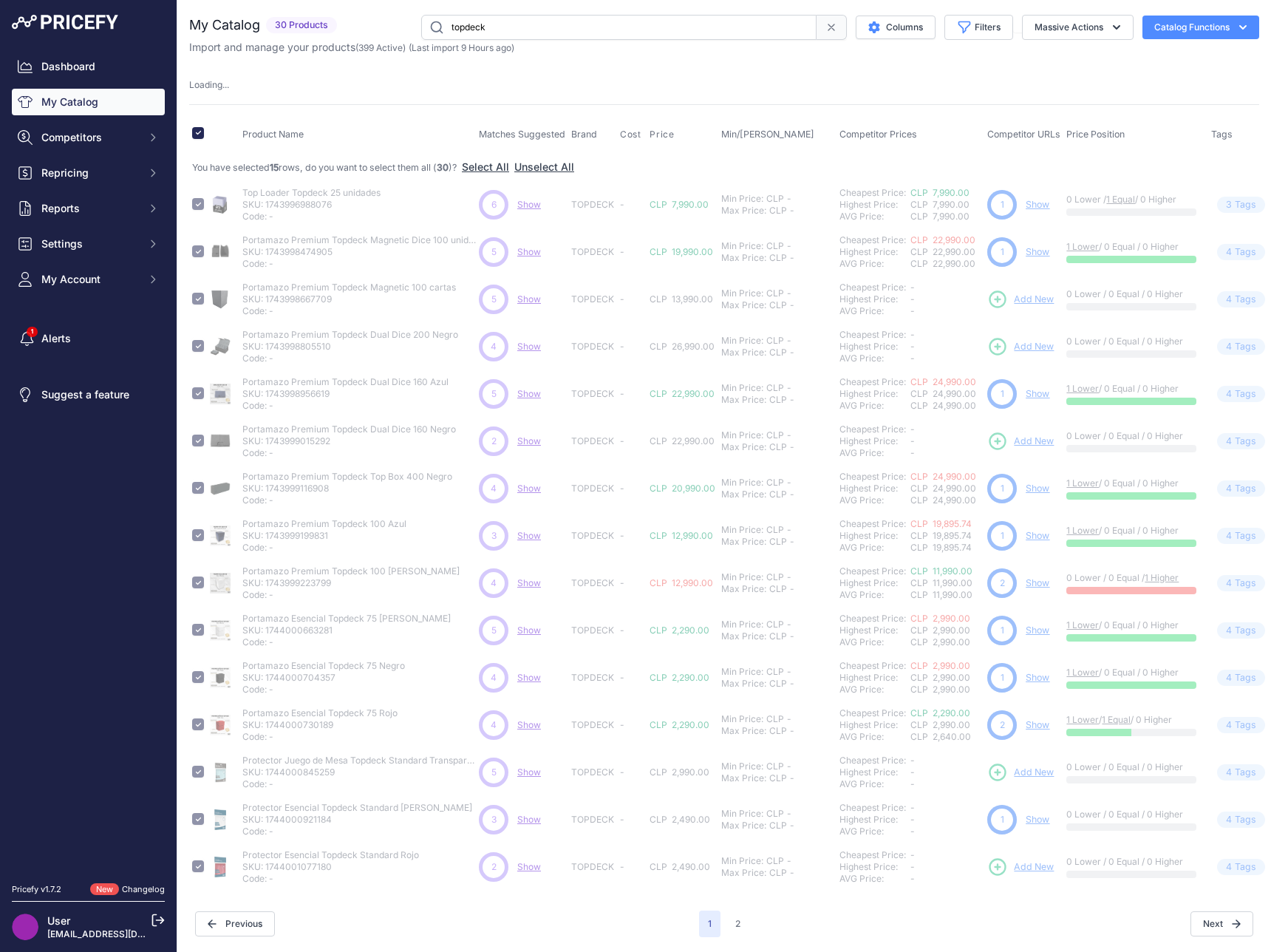
checkbox input "false"
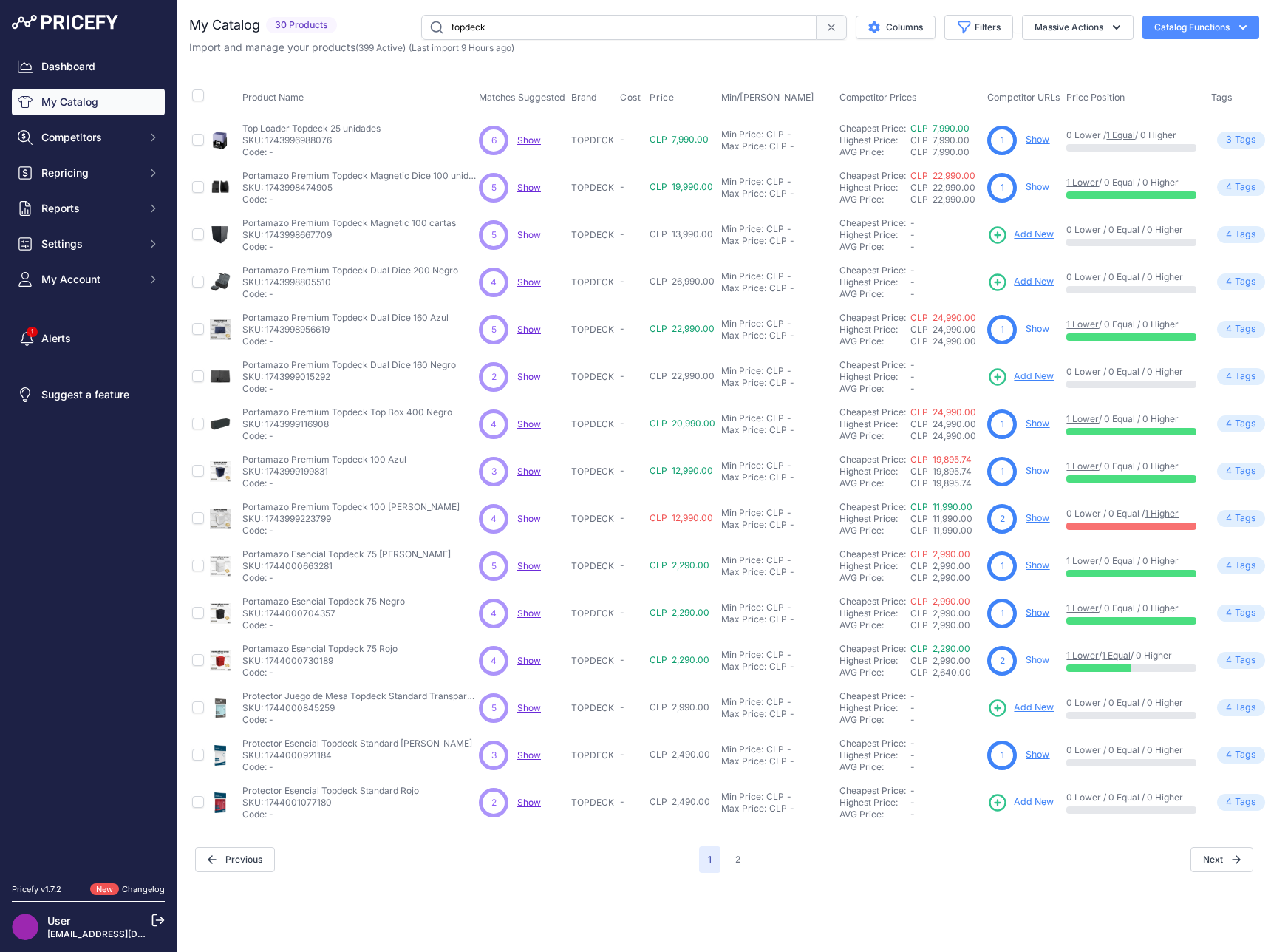
click at [495, 26] on input "topdeck" at bounding box center [619, 27] width 396 height 25
type input "heavy play"
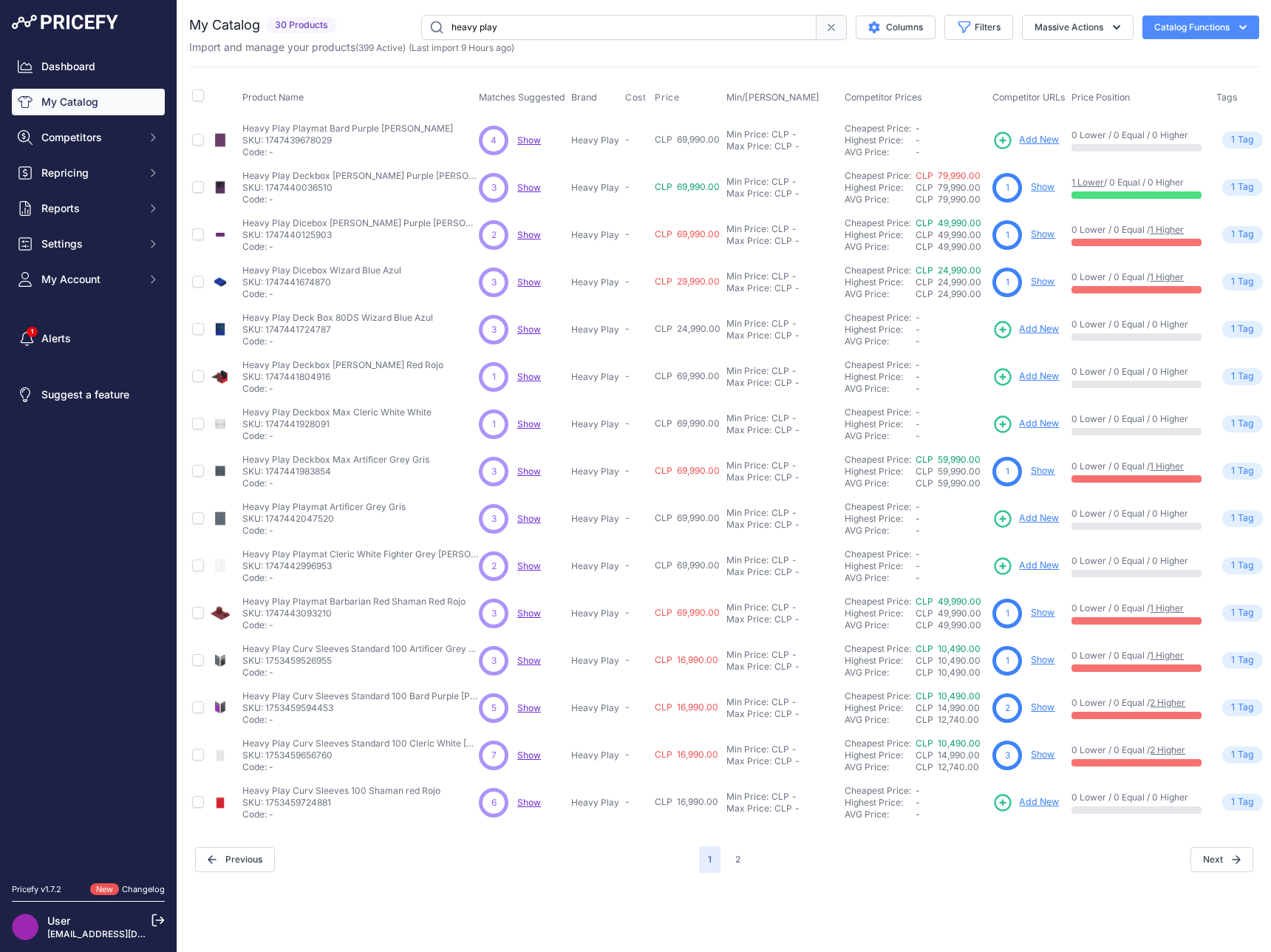
click at [524, 236] on span "Show" at bounding box center [530, 234] width 24 height 11
drag, startPoint x: 825, startPoint y: 876, endPoint x: 744, endPoint y: 866, distance: 81.6
click at [823, 877] on div "You are not connected to the internet. My Catalog" at bounding box center [724, 444] width 1070 height 888
click at [730, 861] on button "2" at bounding box center [738, 859] width 23 height 26
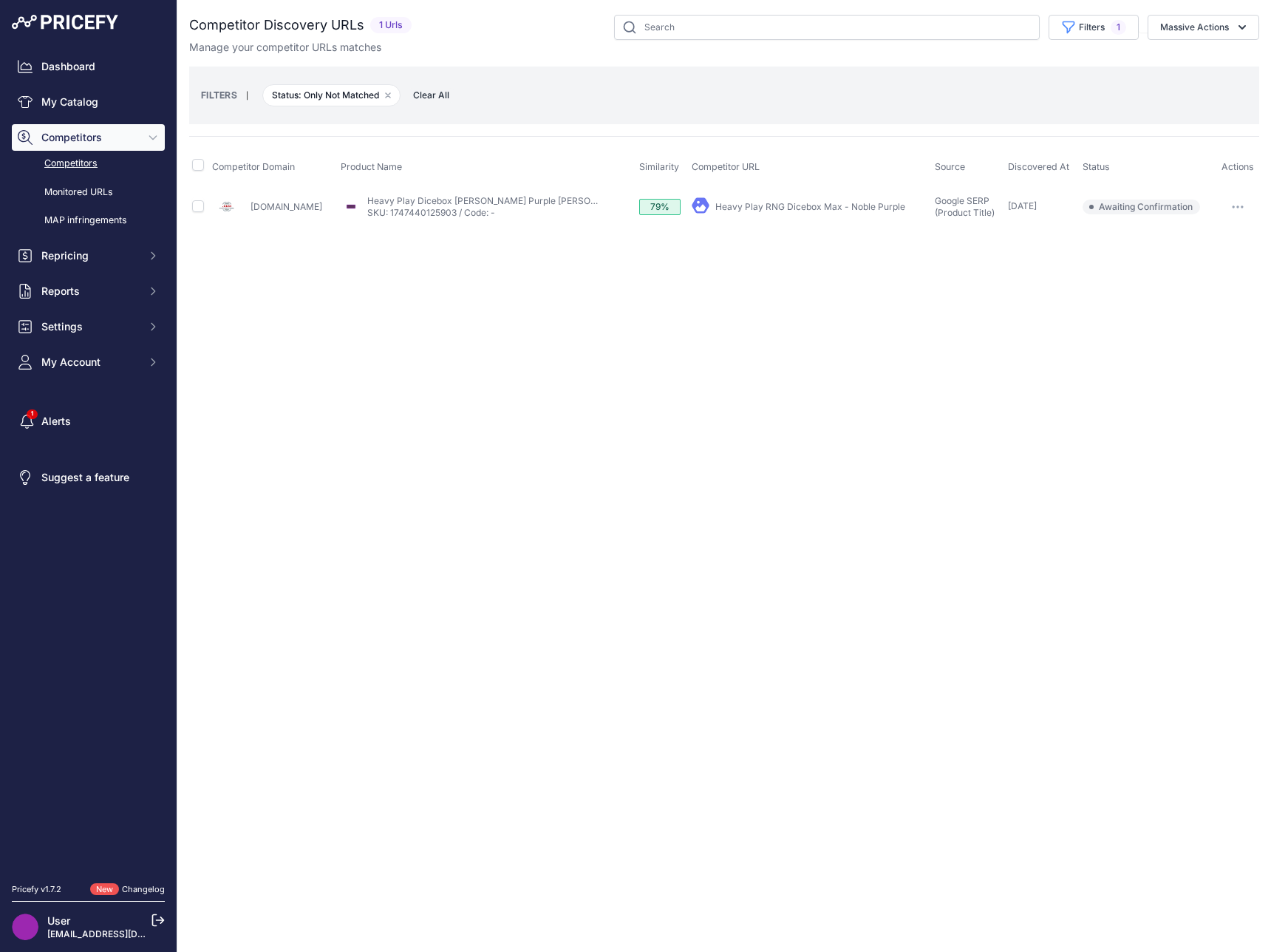
click at [747, 202] on link "Heavy Play RNG Dicebox Max - Noble Purple" at bounding box center [810, 206] width 190 height 11
click at [1224, 208] on button "button" at bounding box center [1238, 207] width 30 height 20
click at [1216, 268] on button "Exclude match" at bounding box center [1196, 262] width 121 height 24
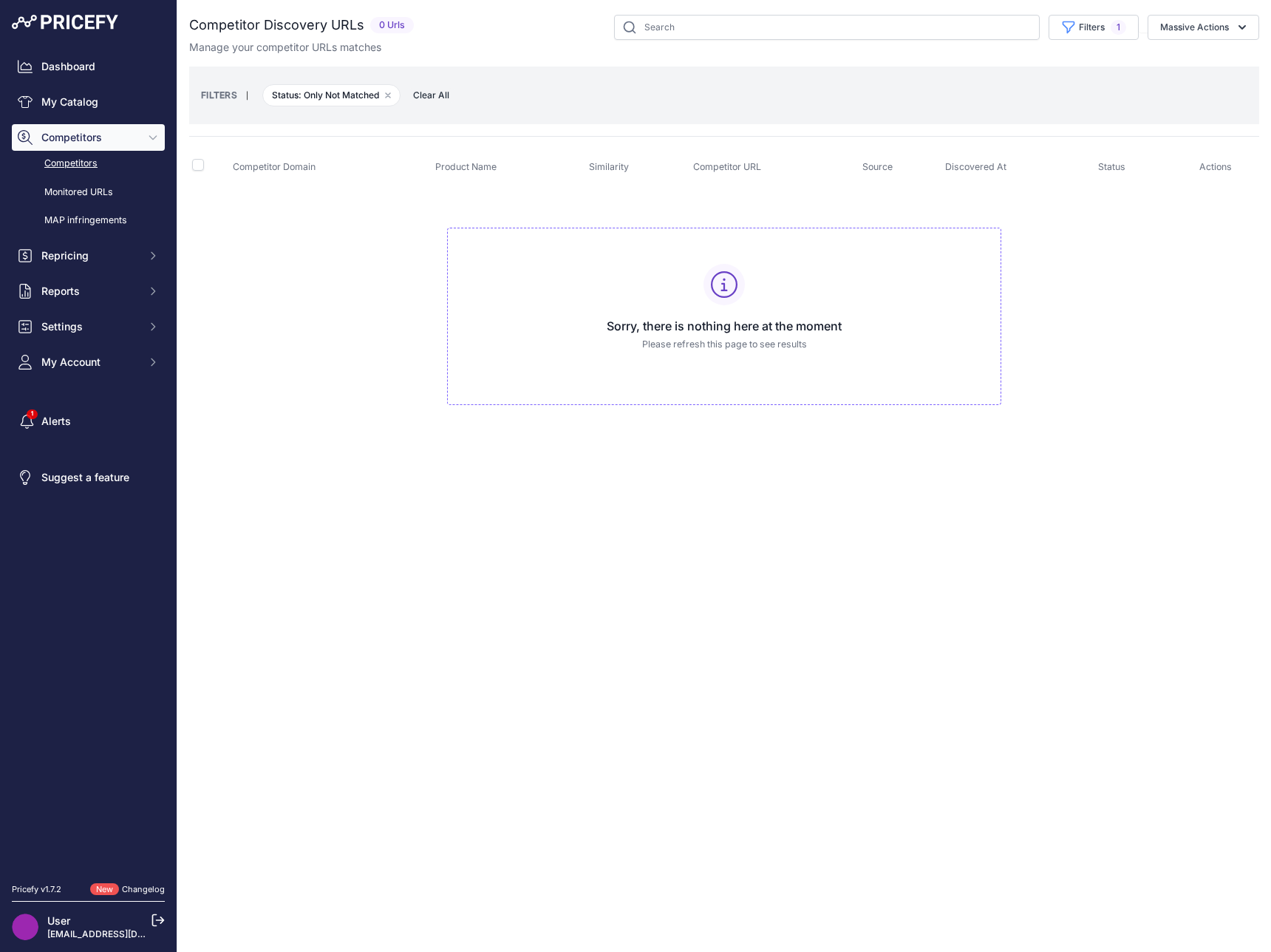
click at [826, 385] on div "Sorry, there is nothing here at the moment Please refresh this page to see resu…" at bounding box center [724, 317] width 554 height 178
drag, startPoint x: 824, startPoint y: 385, endPoint x: 833, endPoint y: 379, distance: 10.8
